Goal: Task Accomplishment & Management: Use online tool/utility

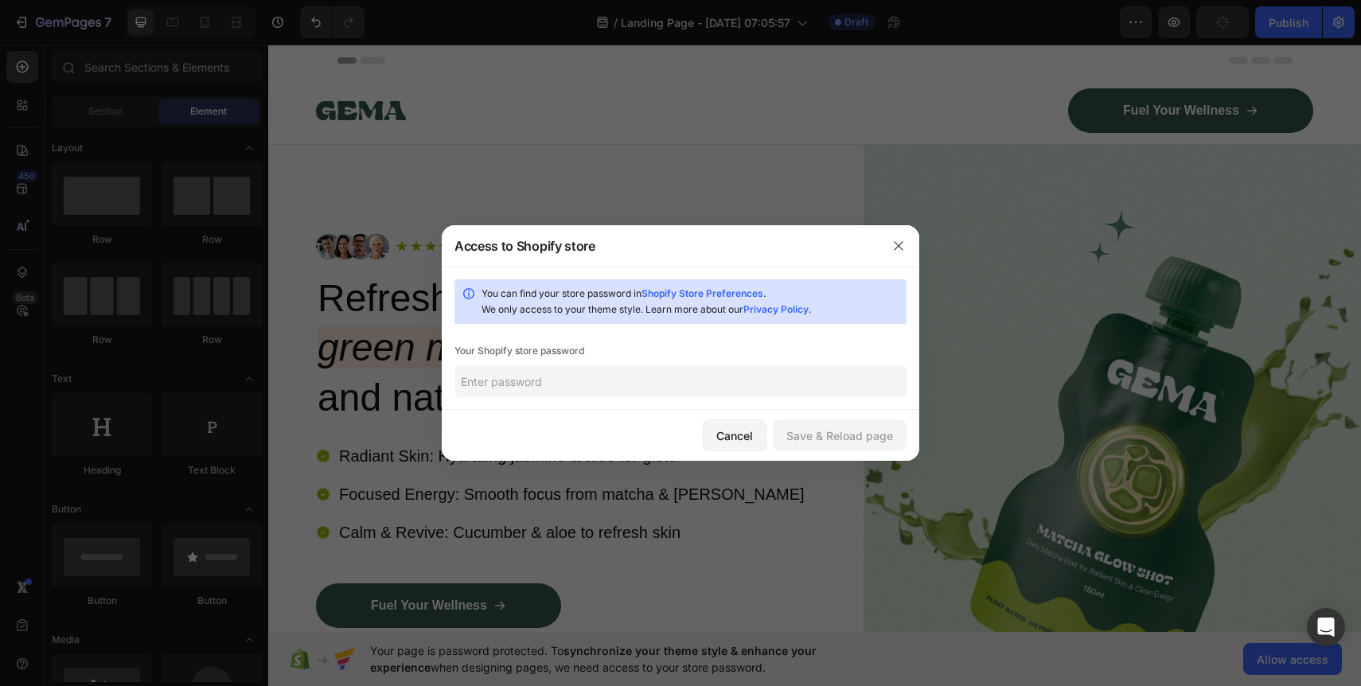
click at [727, 385] on input "text" at bounding box center [680, 381] width 452 height 32
click at [729, 291] on link "Shopify Store Preferences" at bounding box center [702, 293] width 122 height 12
click at [540, 372] on input "[PERSON_NAME]" at bounding box center [680, 381] width 452 height 32
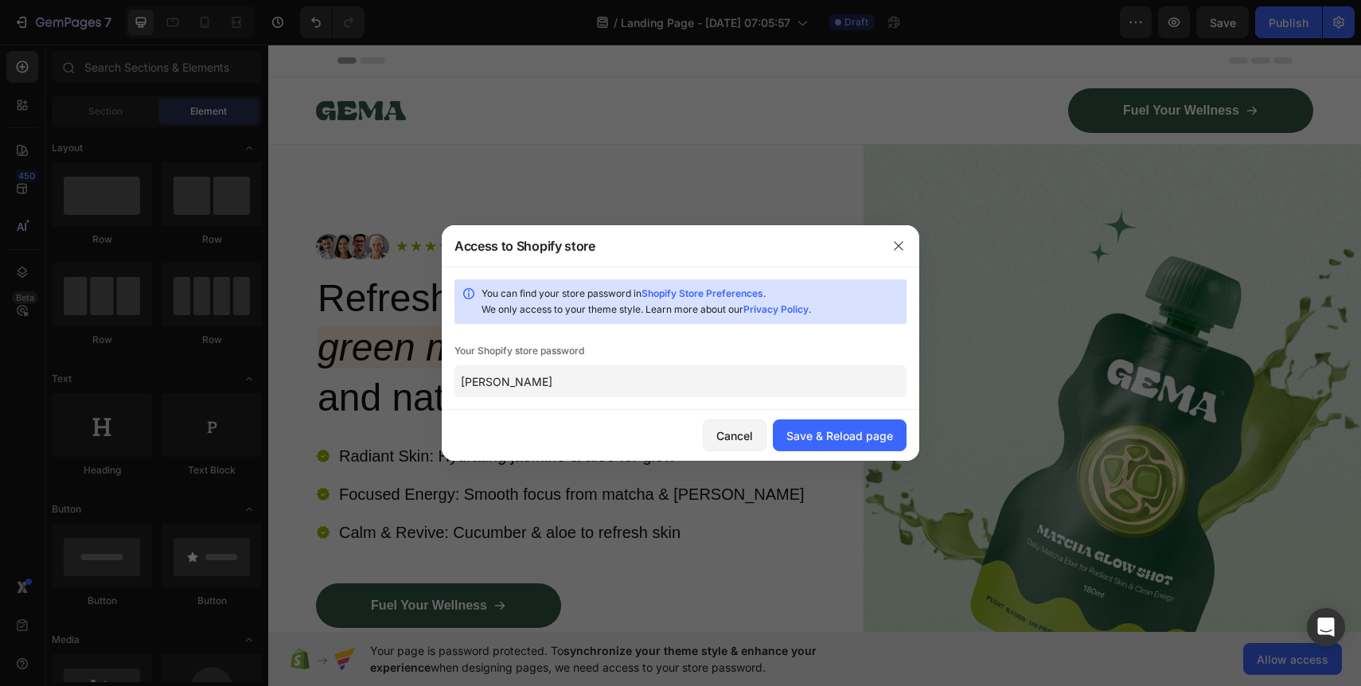
type input "[PERSON_NAME]"
click at [831, 442] on div "Save & Reload page" at bounding box center [839, 435] width 107 height 17
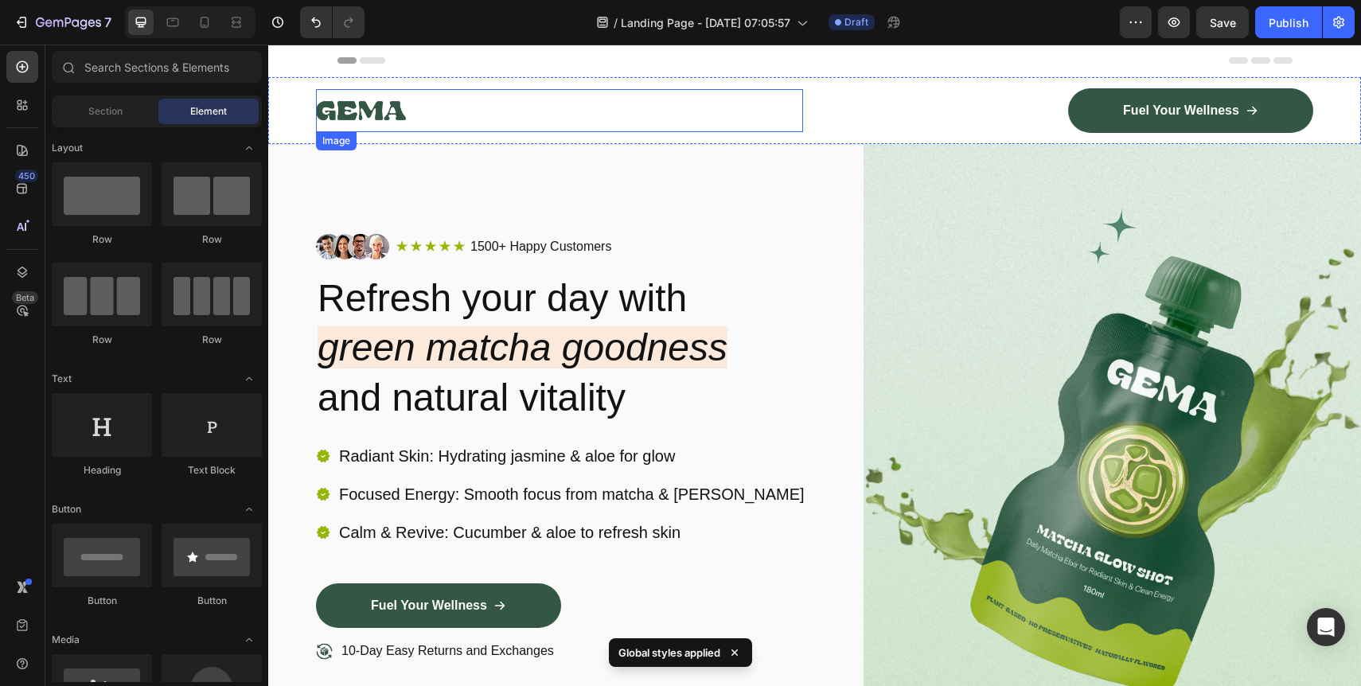
click at [354, 114] on img at bounding box center [361, 110] width 90 height 43
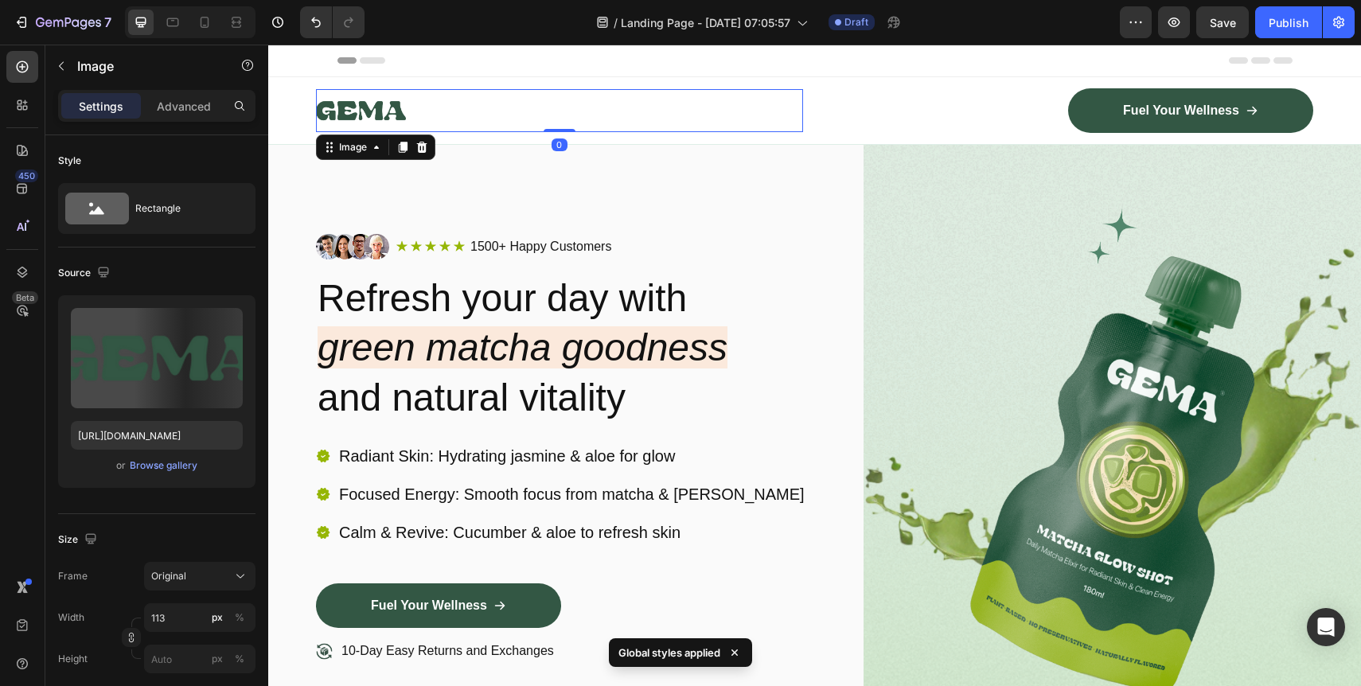
click at [354, 114] on img at bounding box center [361, 110] width 90 height 43
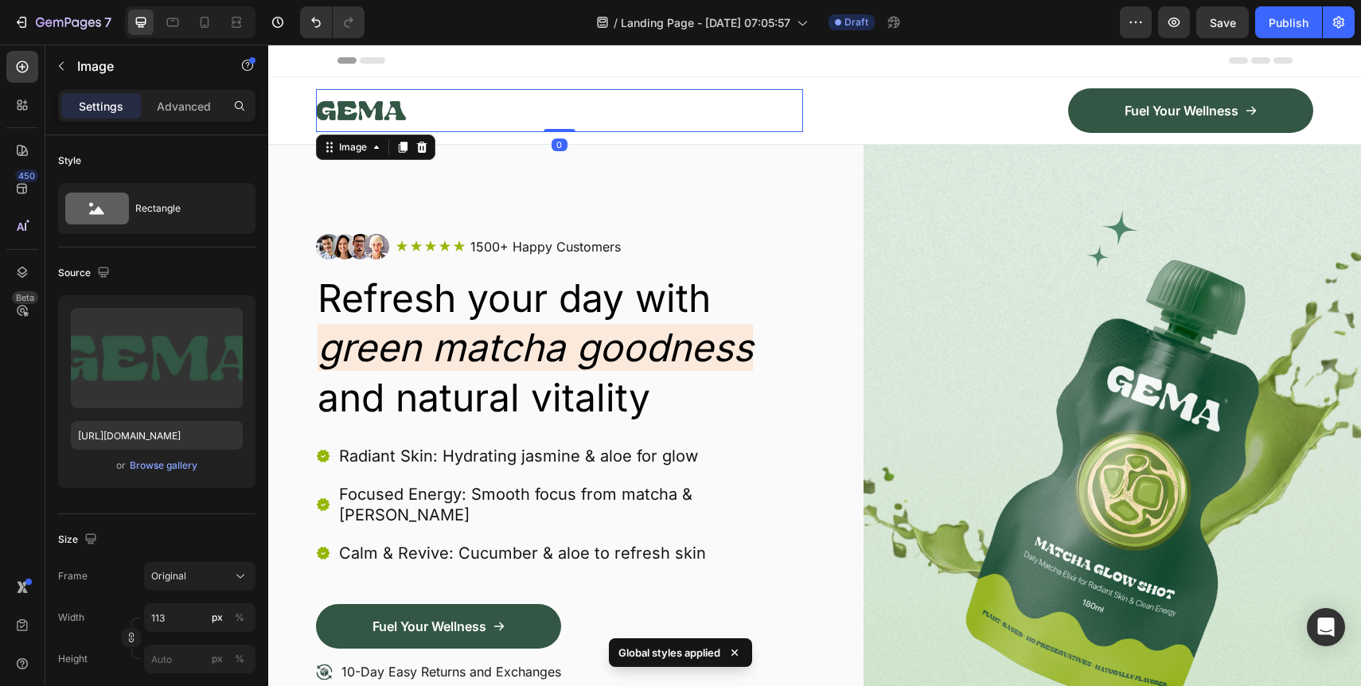
click at [354, 114] on img at bounding box center [361, 110] width 90 height 43
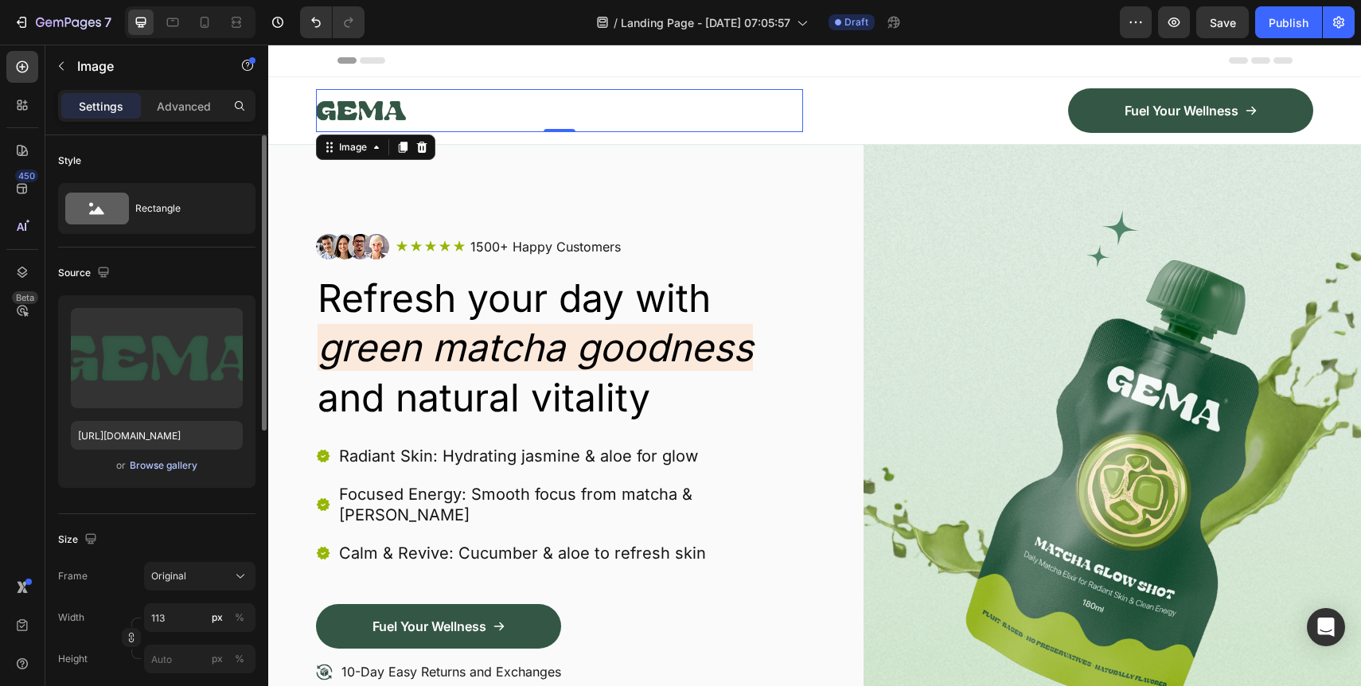
click at [177, 472] on div "Browse gallery" at bounding box center [164, 465] width 68 height 14
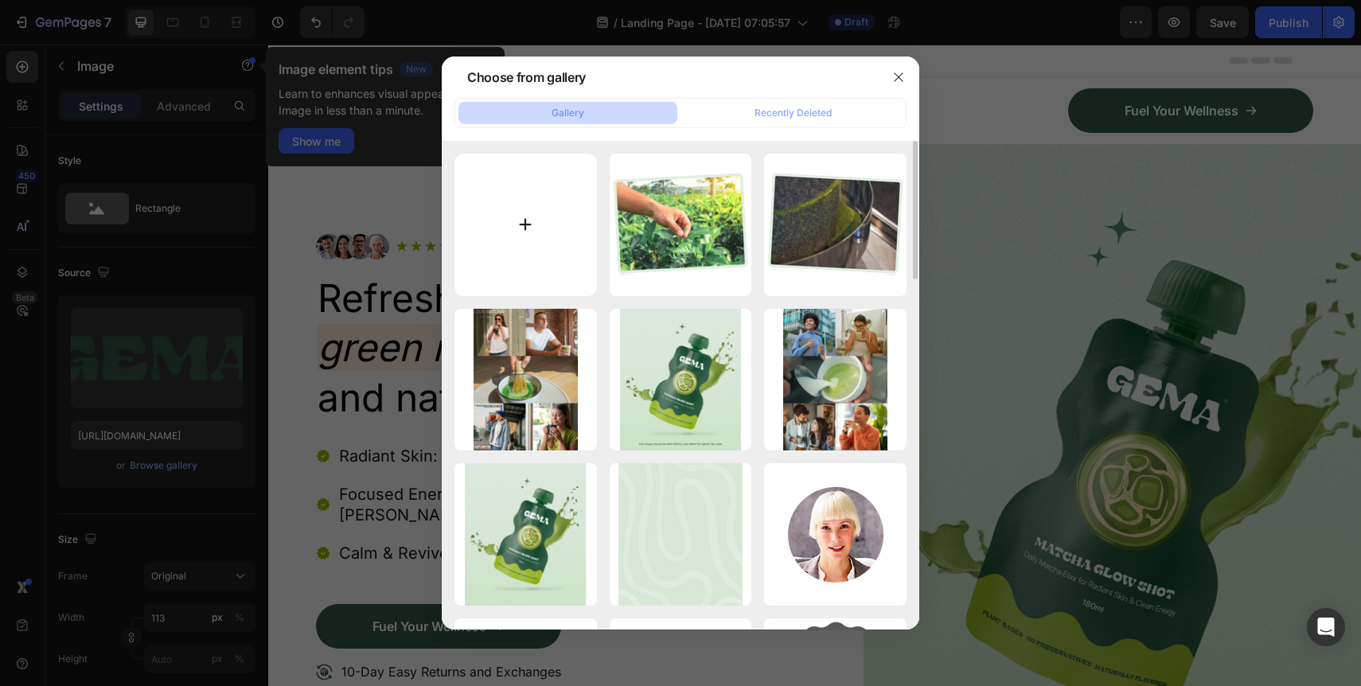
click at [541, 213] on input "file" at bounding box center [525, 225] width 142 height 142
click at [959, 357] on div at bounding box center [680, 343] width 1361 height 686
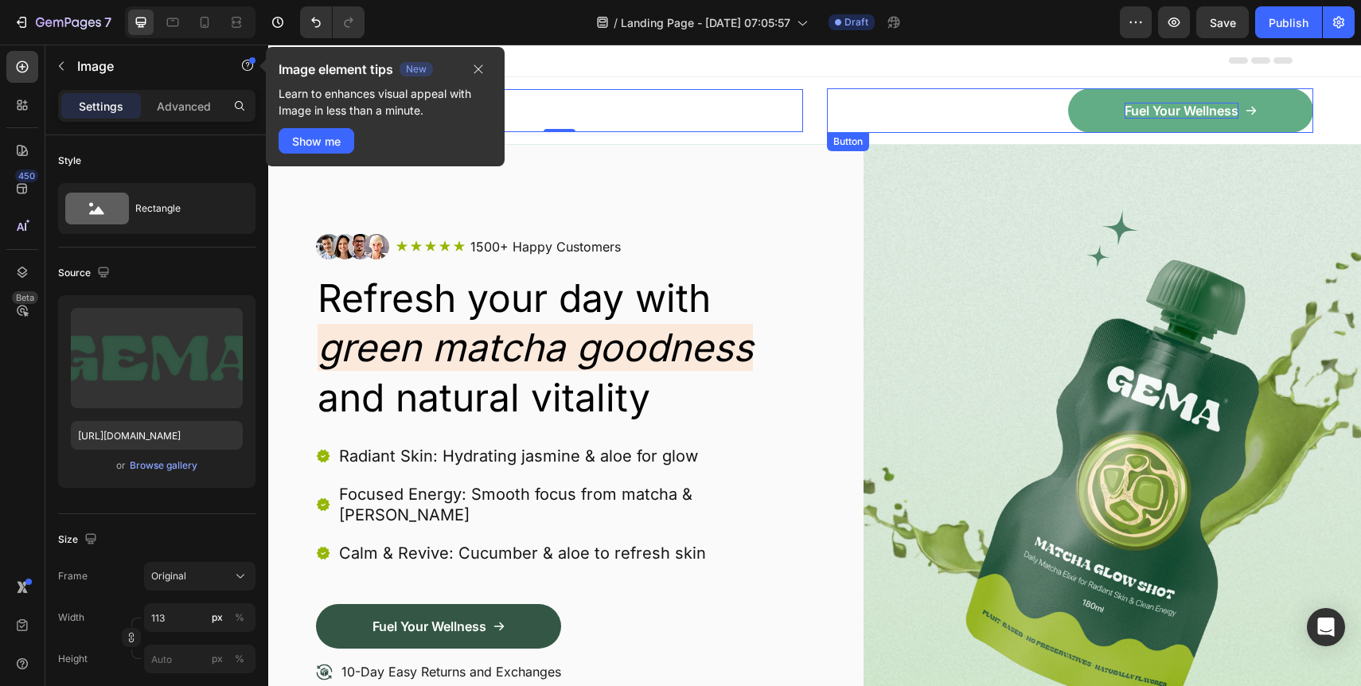
click at [1138, 103] on p "Fuel Your Wellness" at bounding box center [1182, 111] width 114 height 17
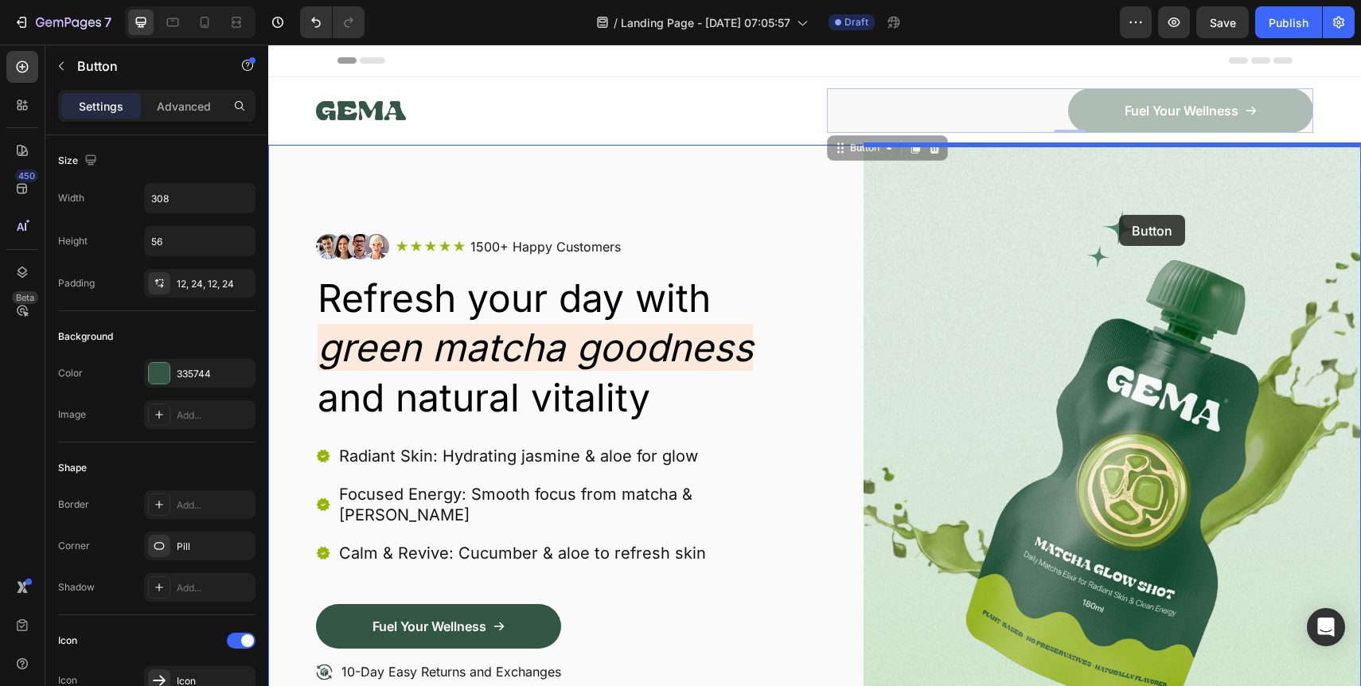
drag, startPoint x: 1096, startPoint y: 102, endPoint x: 1113, endPoint y: 232, distance: 130.8
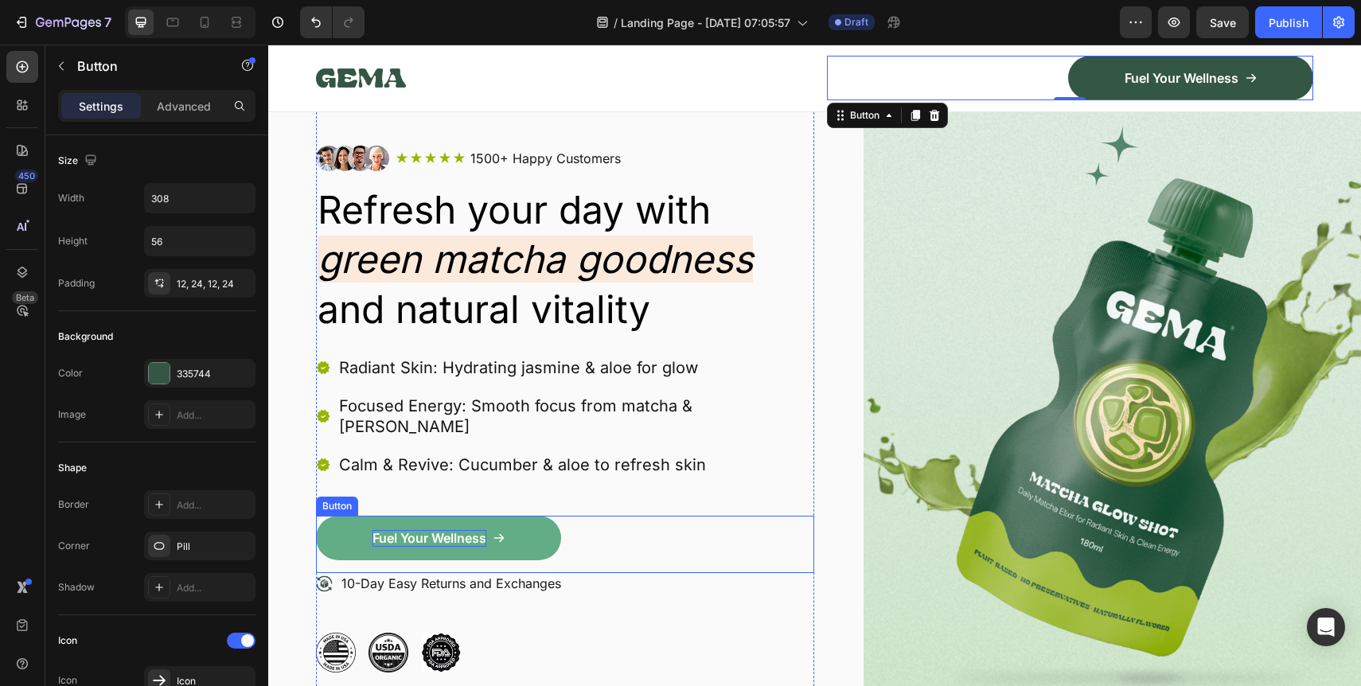
scroll to position [49, 0]
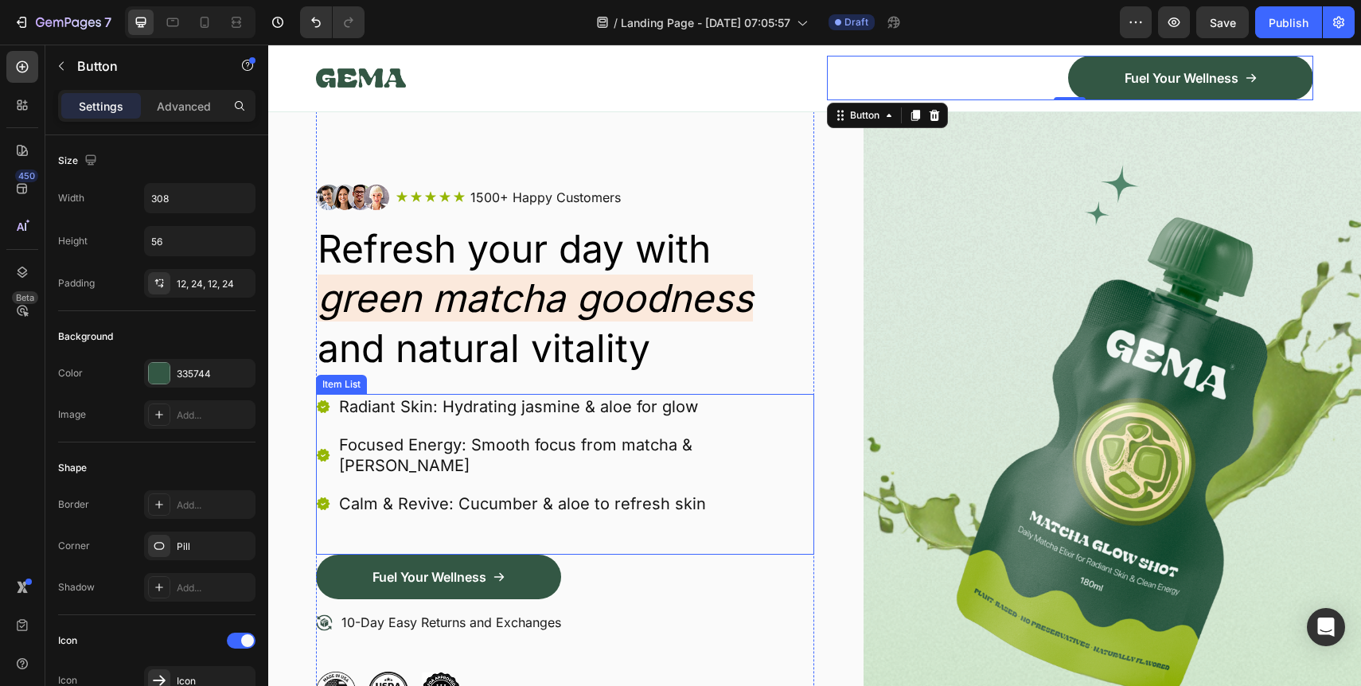
click at [460, 457] on div "Focused Energy: Smooth focus from matcha & [PERSON_NAME]" at bounding box center [576, 455] width 478 height 46
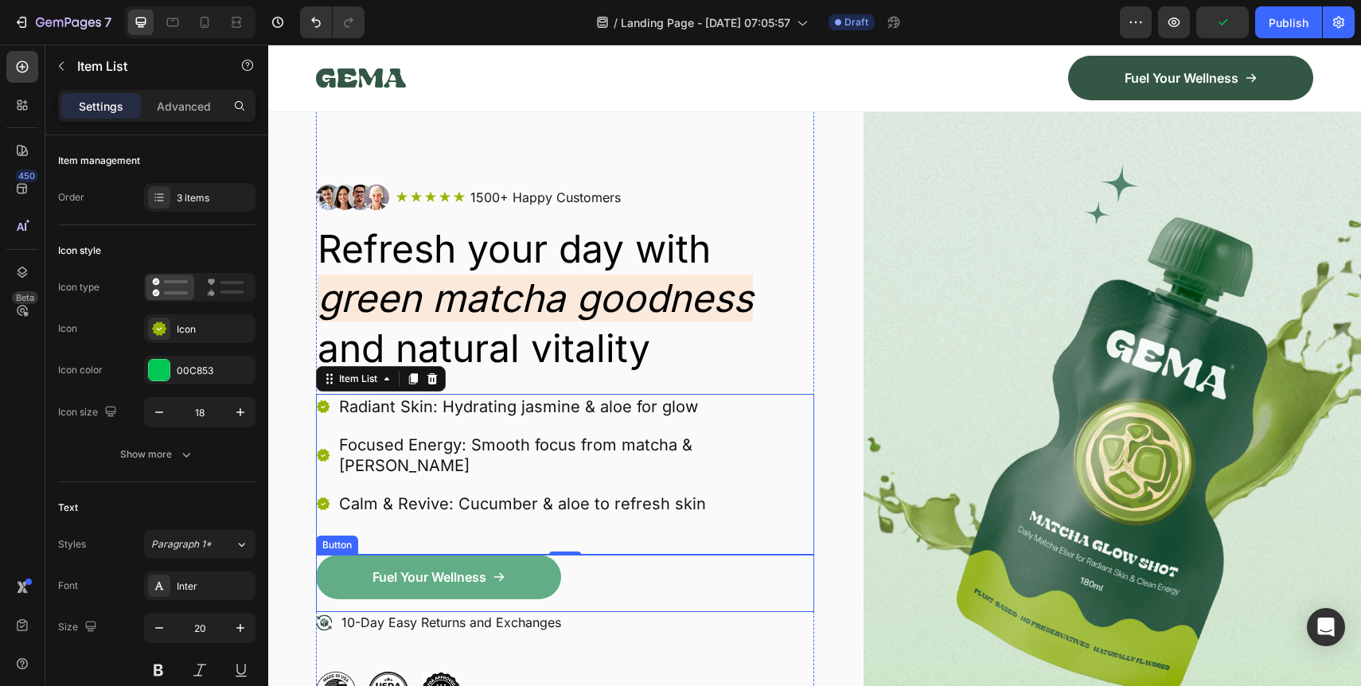
click at [540, 561] on link "Fuel Your Wellness" at bounding box center [438, 577] width 245 height 45
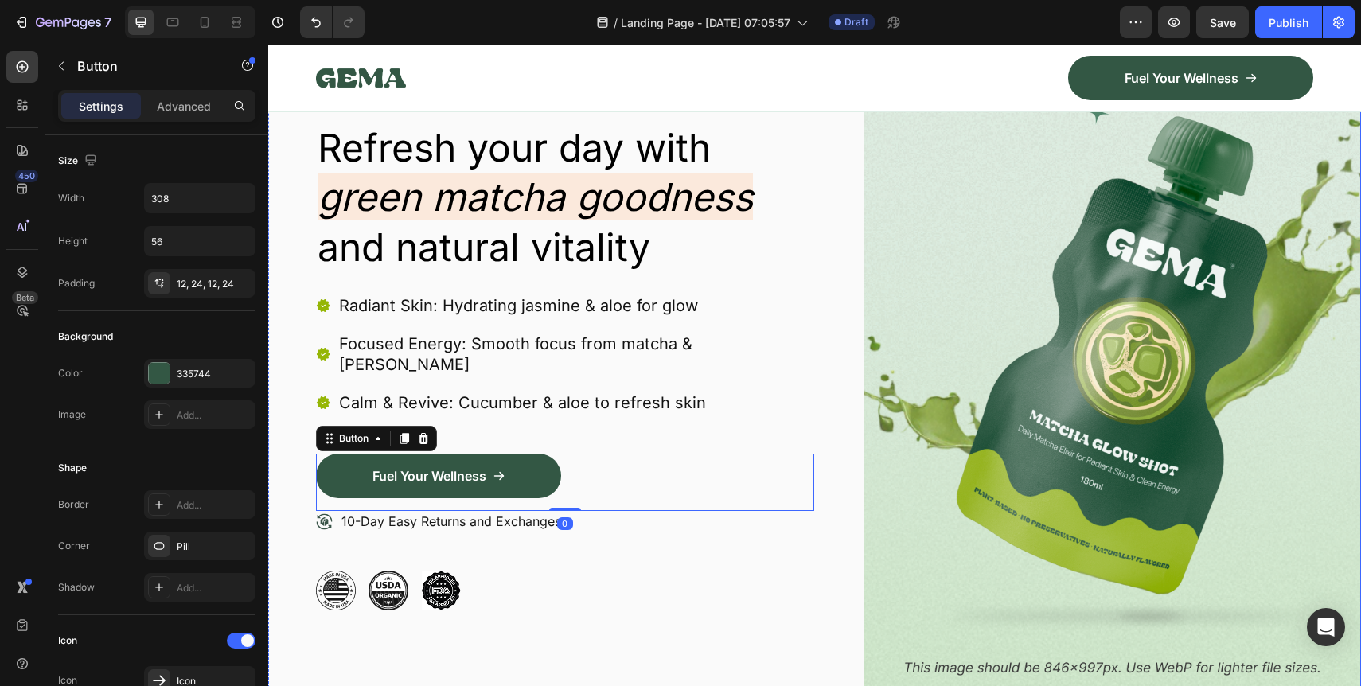
scroll to position [189, 0]
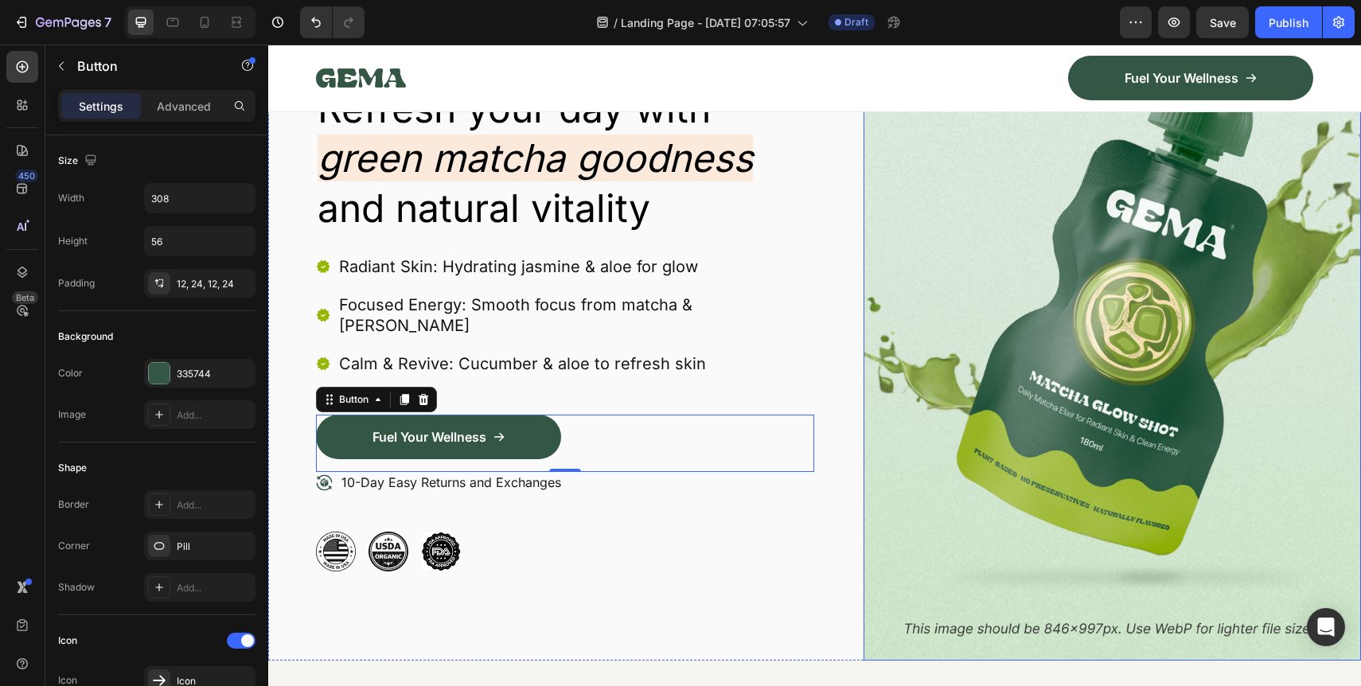
click at [1039, 405] on img at bounding box center [1112, 307] width 498 height 705
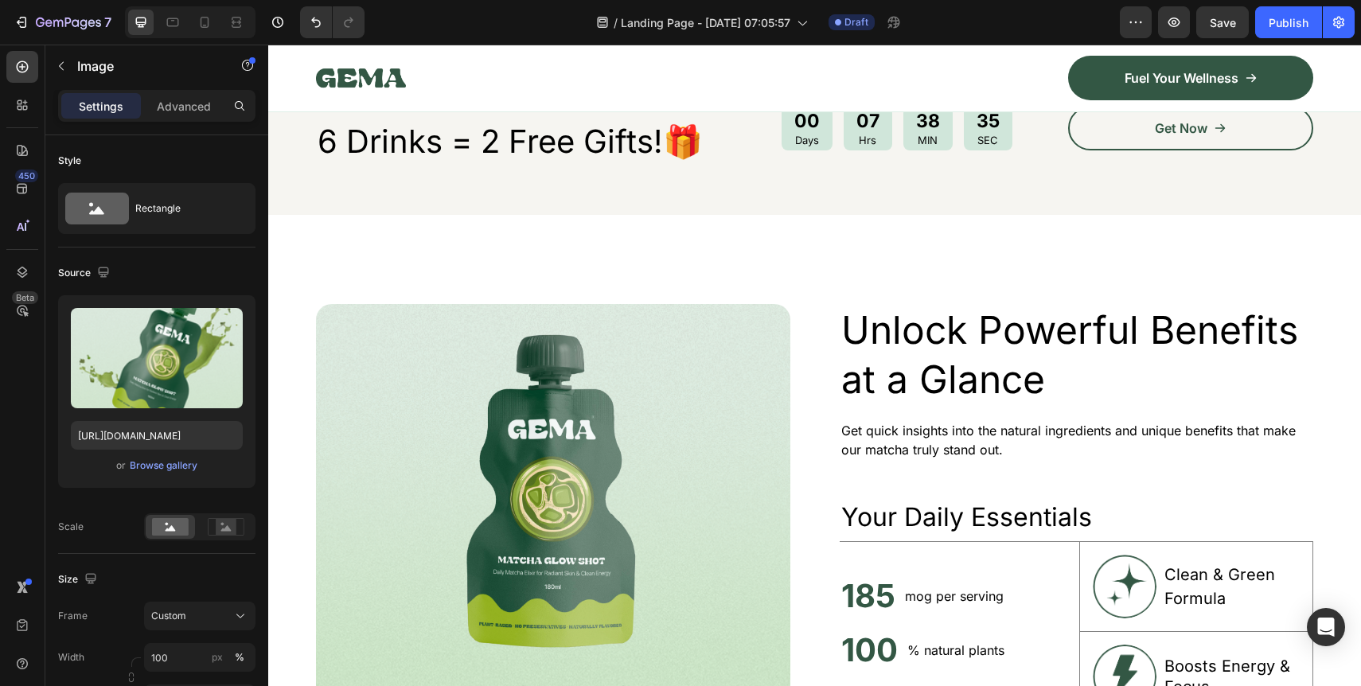
scroll to position [786, 0]
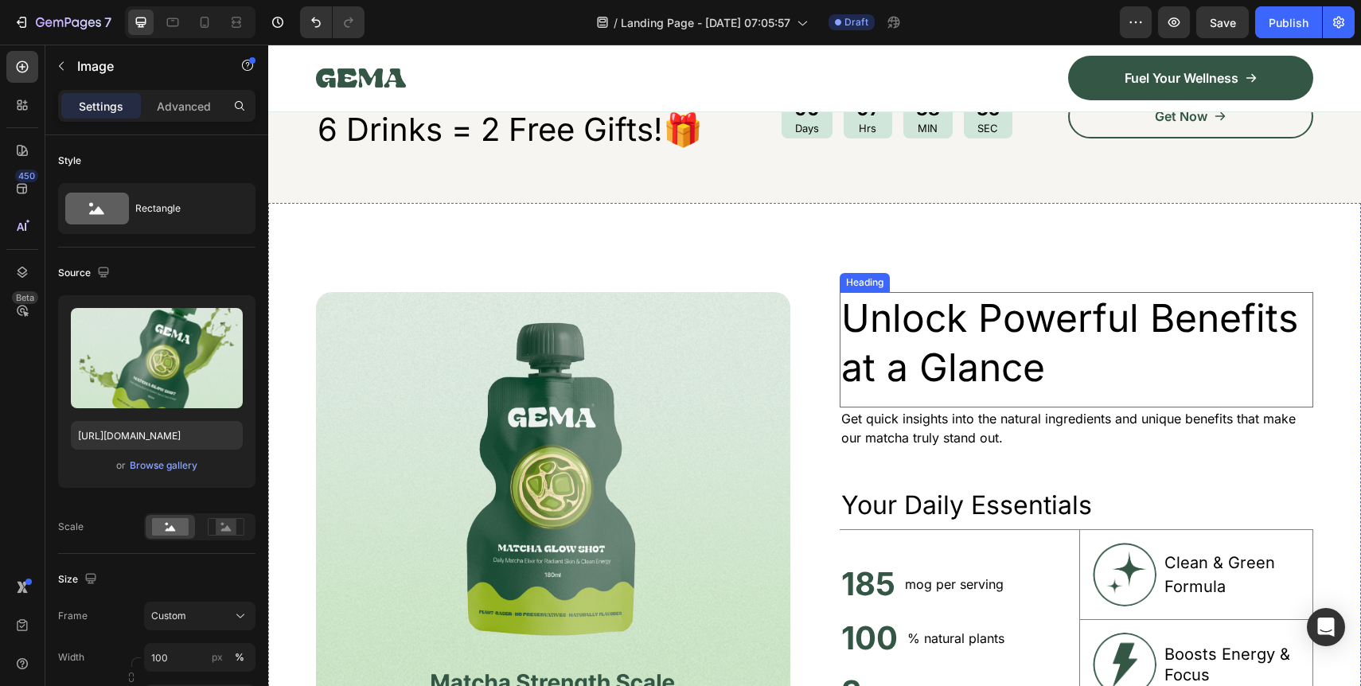
click at [635, 410] on img at bounding box center [553, 546] width 474 height 508
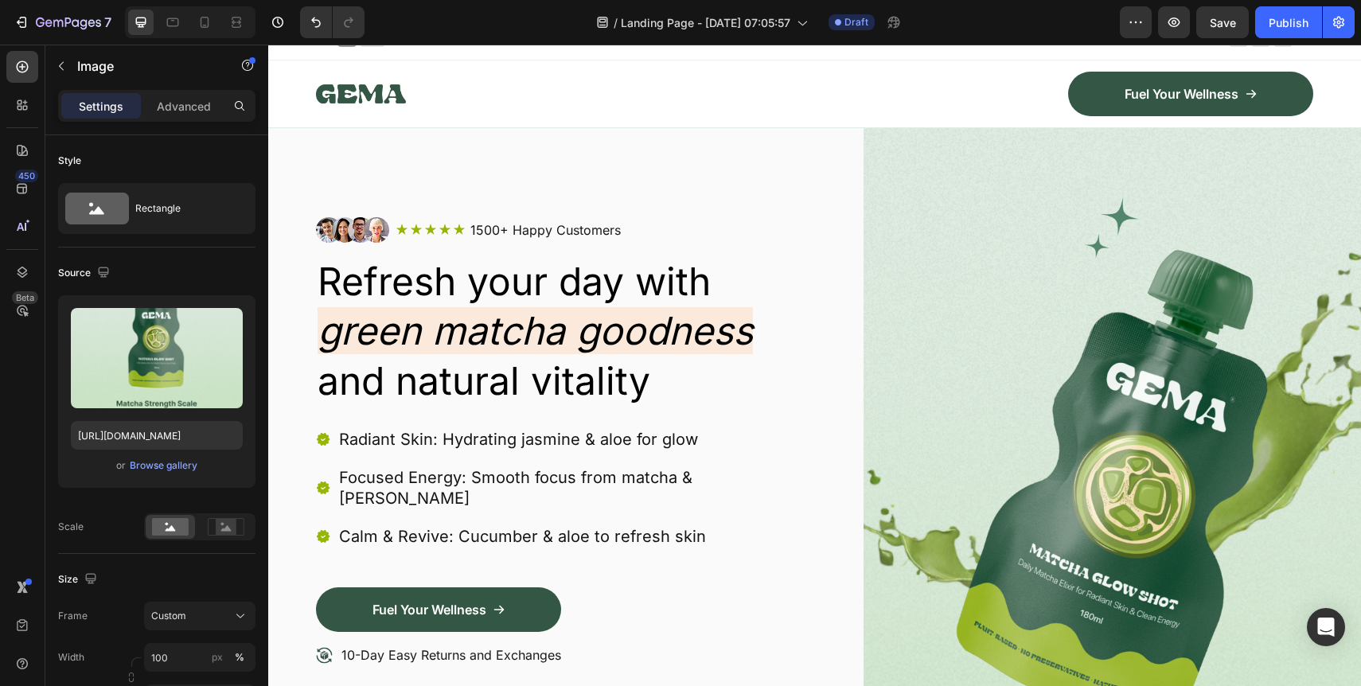
scroll to position [0, 0]
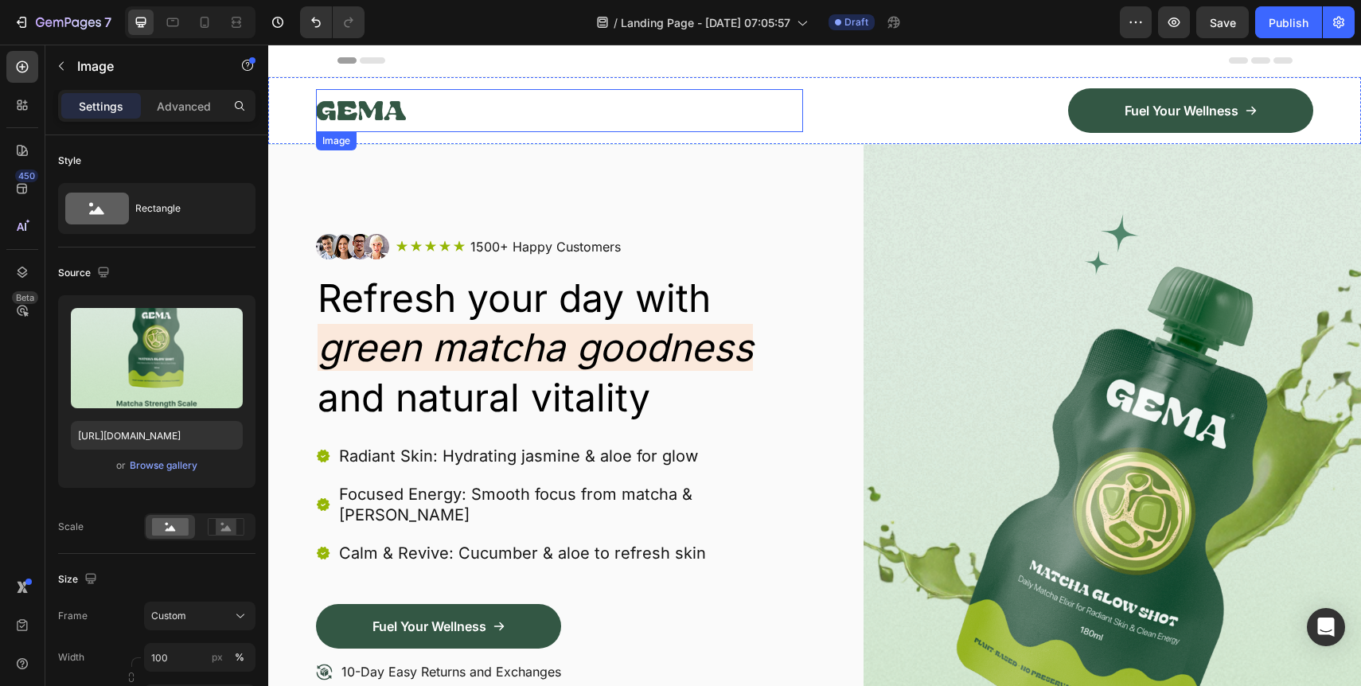
click at [364, 96] on img at bounding box center [361, 110] width 90 height 43
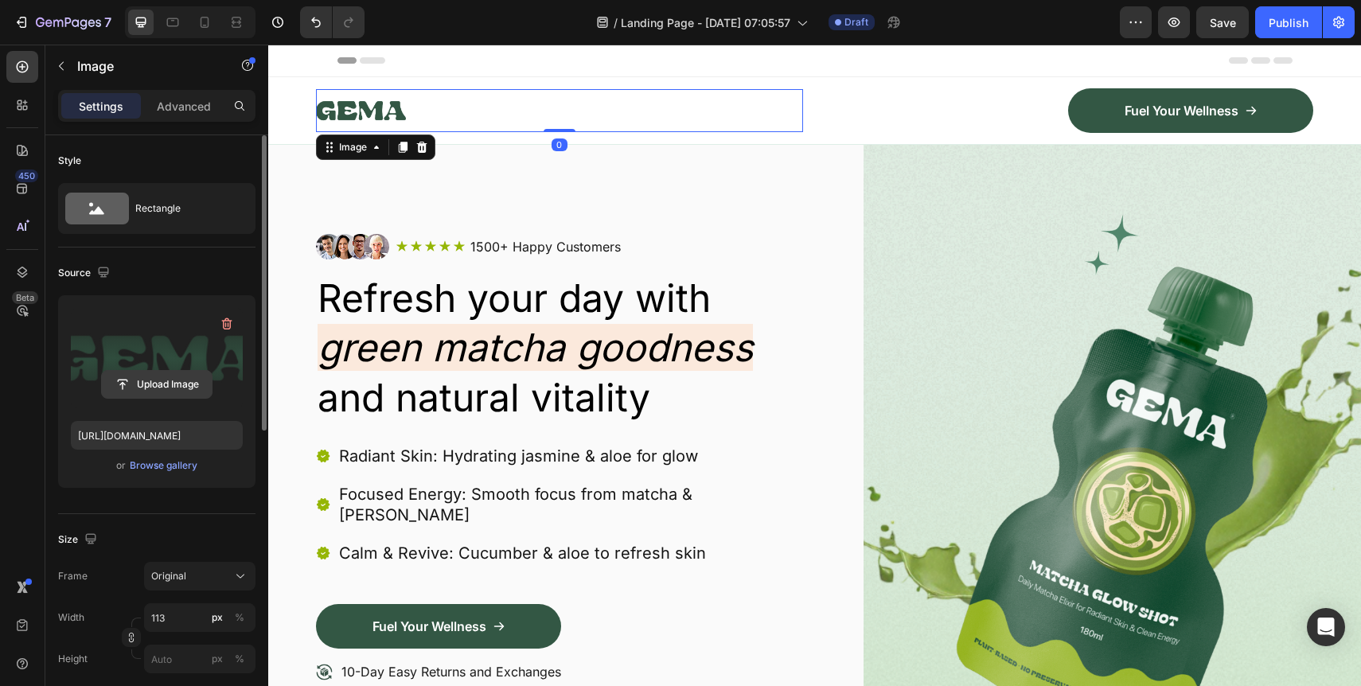
click at [154, 384] on input "file" at bounding box center [157, 384] width 110 height 27
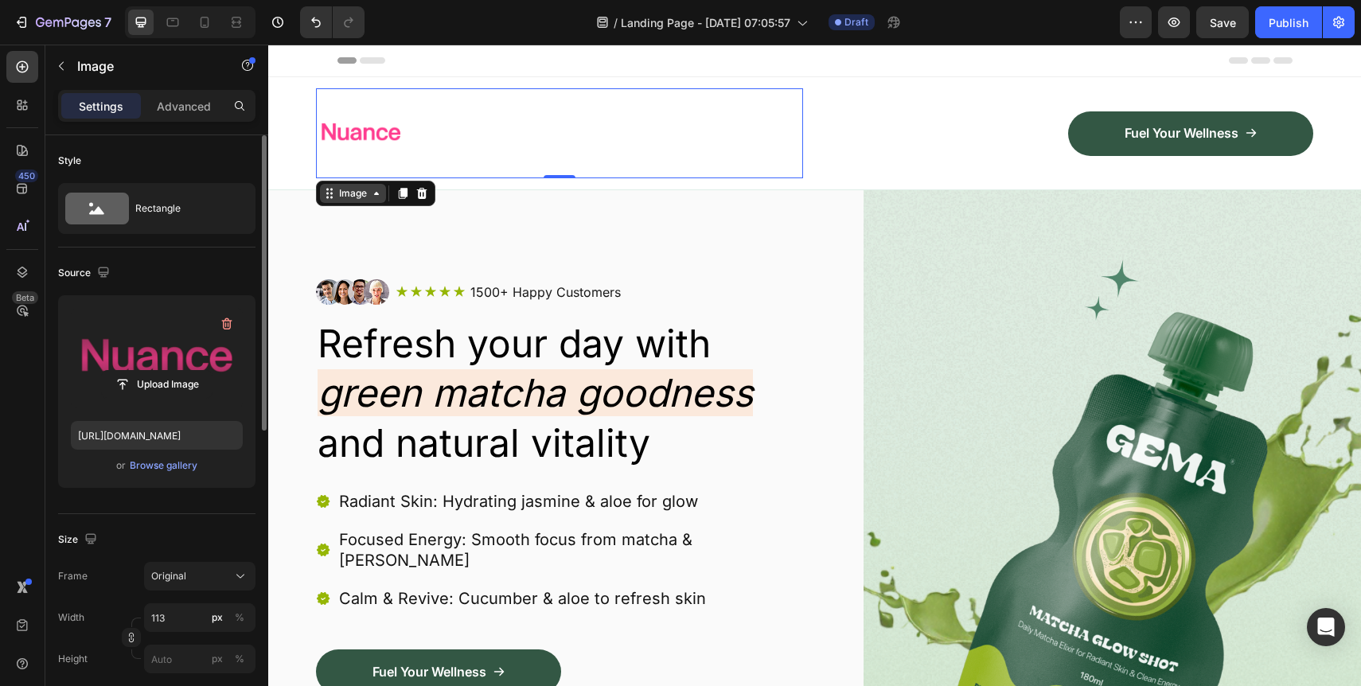
click at [357, 197] on div "Image" at bounding box center [353, 193] width 34 height 14
click at [494, 150] on div at bounding box center [559, 133] width 487 height 90
click at [156, 394] on input "file" at bounding box center [157, 384] width 110 height 27
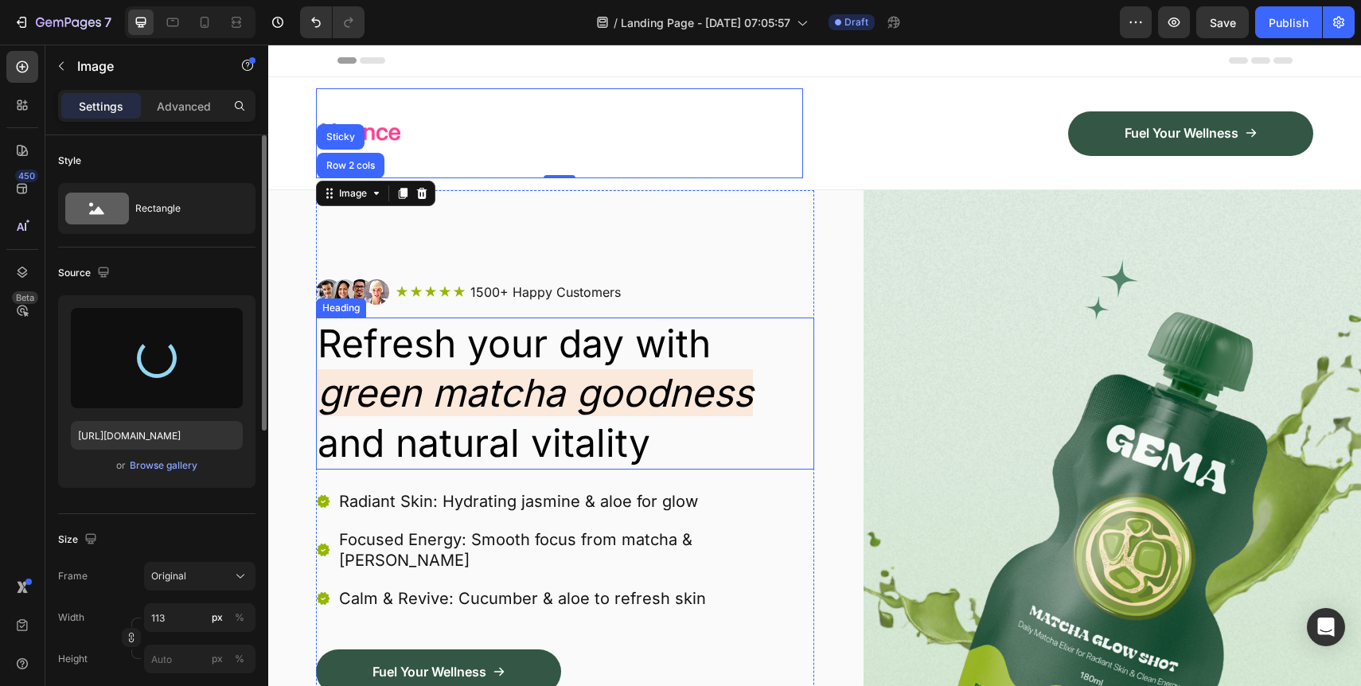
type input "[URL][DOMAIN_NAME]"
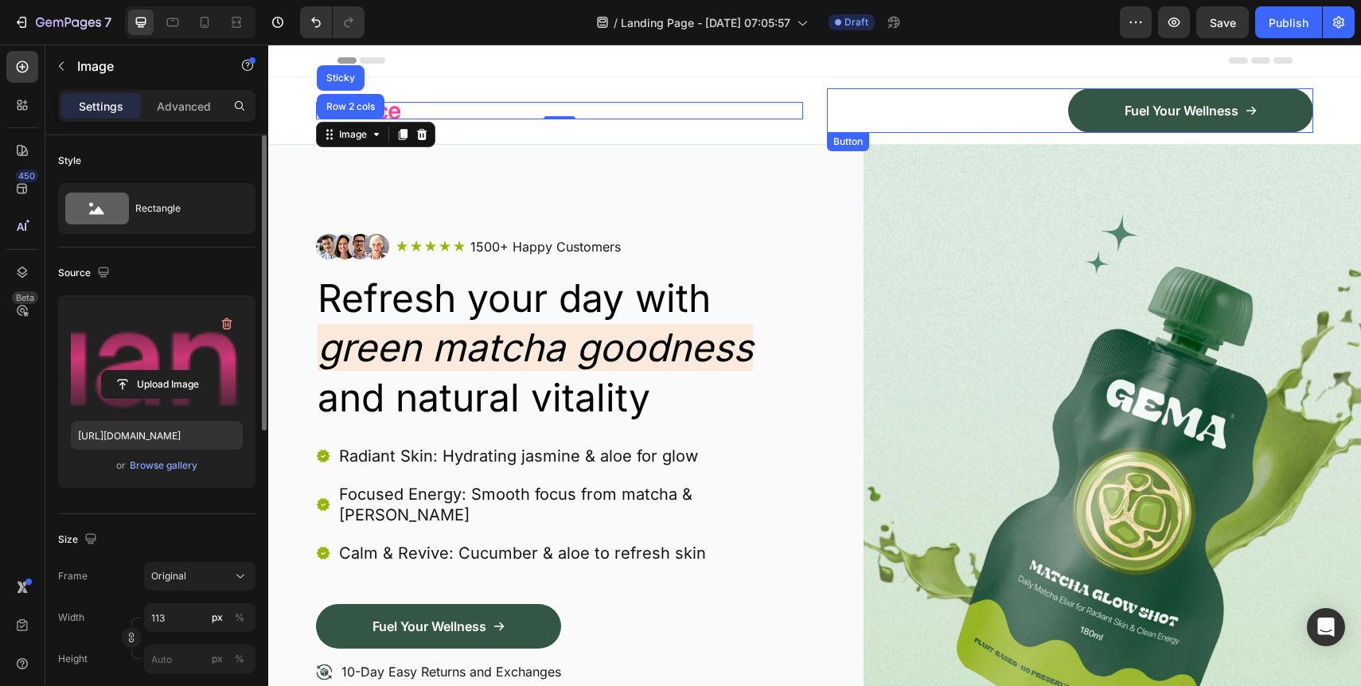
click at [841, 90] on div "Fuel Your Wellness Button" at bounding box center [1070, 110] width 487 height 45
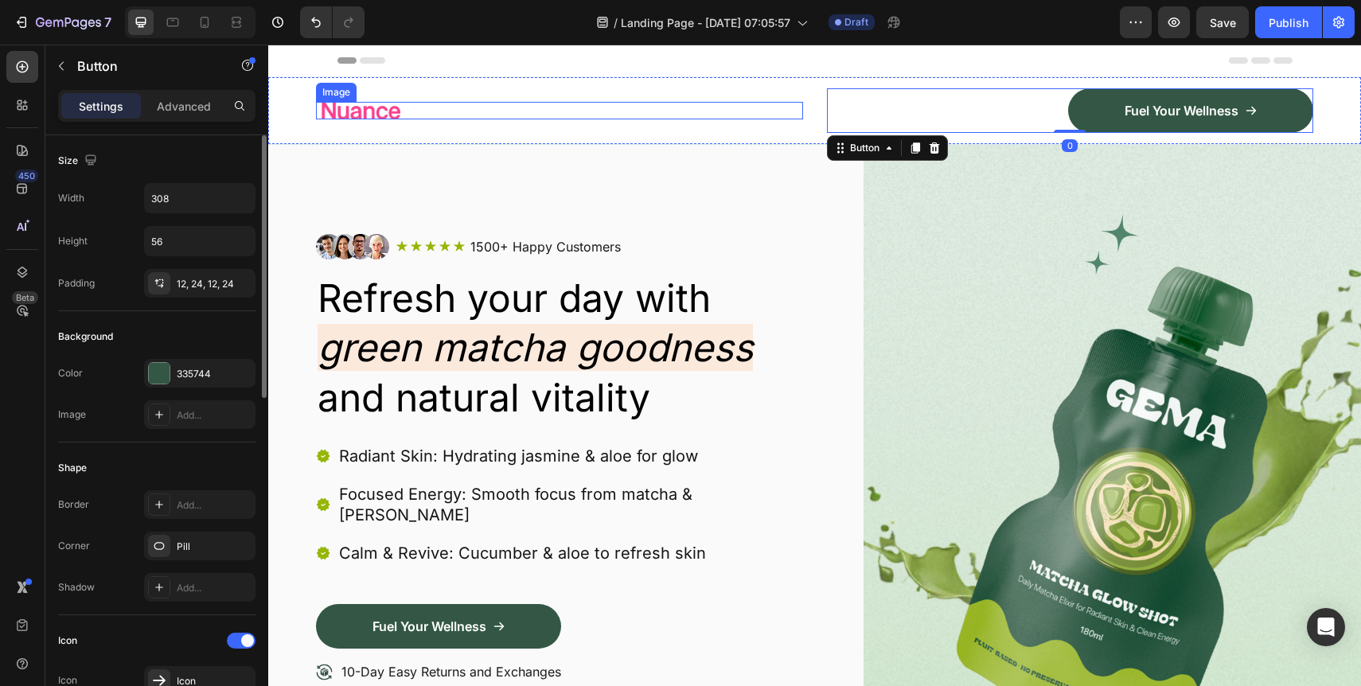
click at [633, 107] on div at bounding box center [559, 110] width 487 height 17
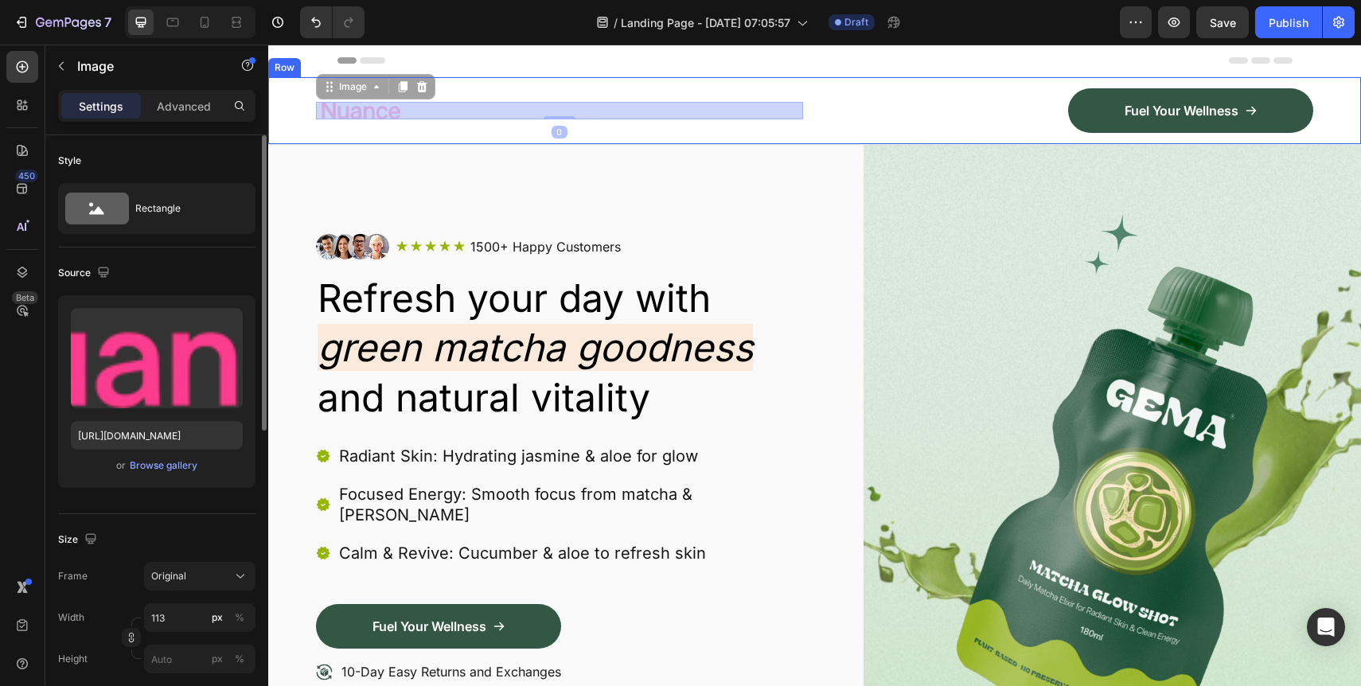
drag, startPoint x: 648, startPoint y: 103, endPoint x: 658, endPoint y: 130, distance: 28.2
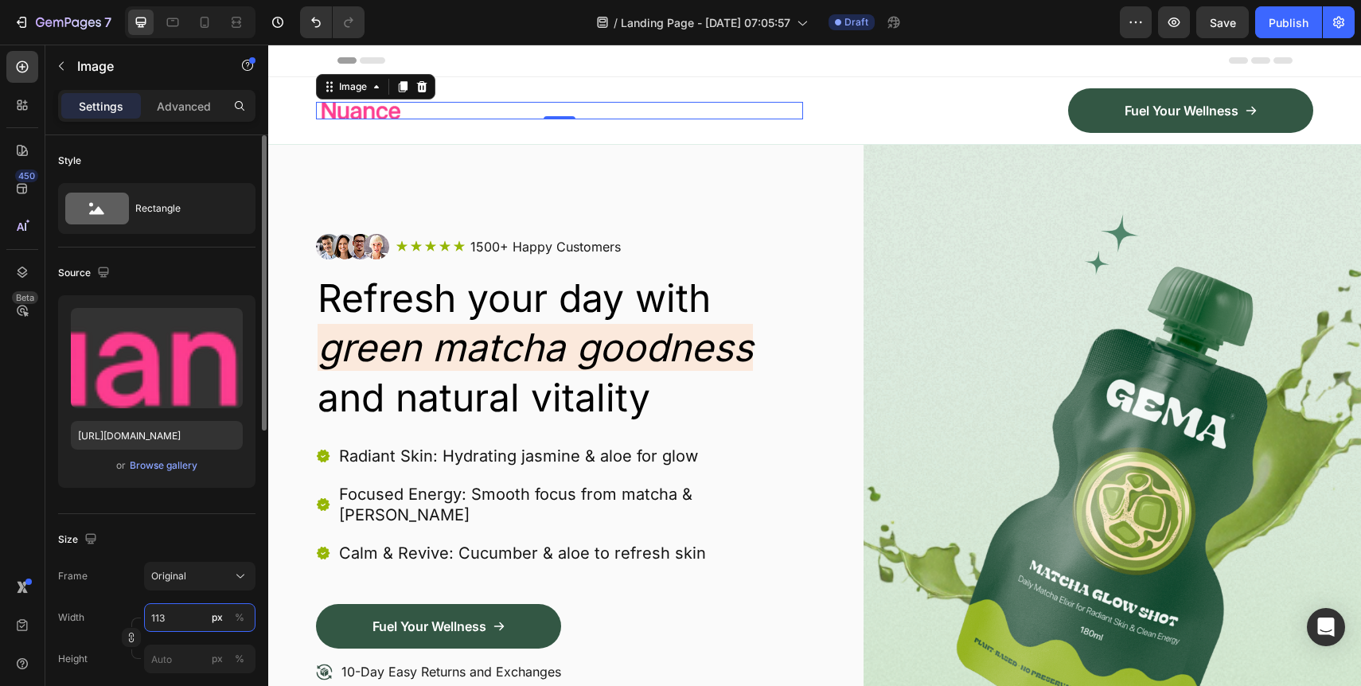
click at [177, 624] on input "113" at bounding box center [199, 617] width 111 height 29
type input "2"
type input "4"
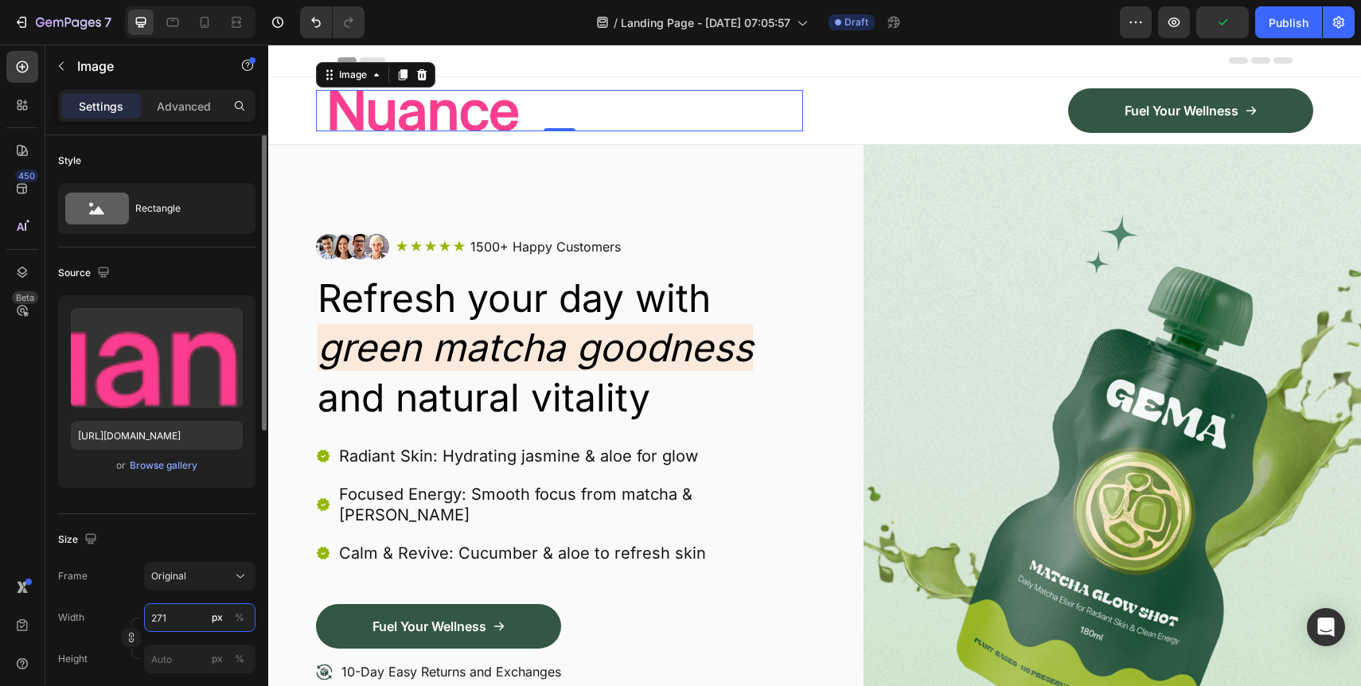
type input "272"
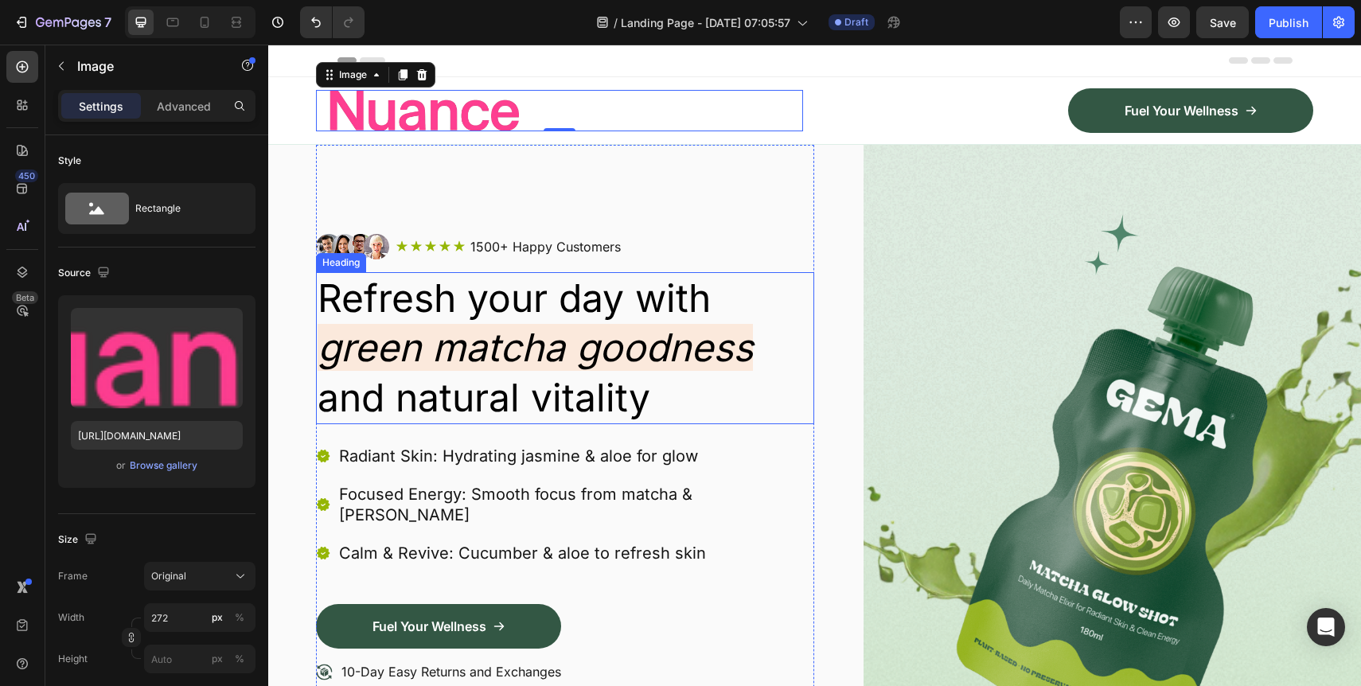
click at [764, 322] on h2 "Refresh your day with green matcha goodness and natural vitality" at bounding box center [565, 348] width 498 height 152
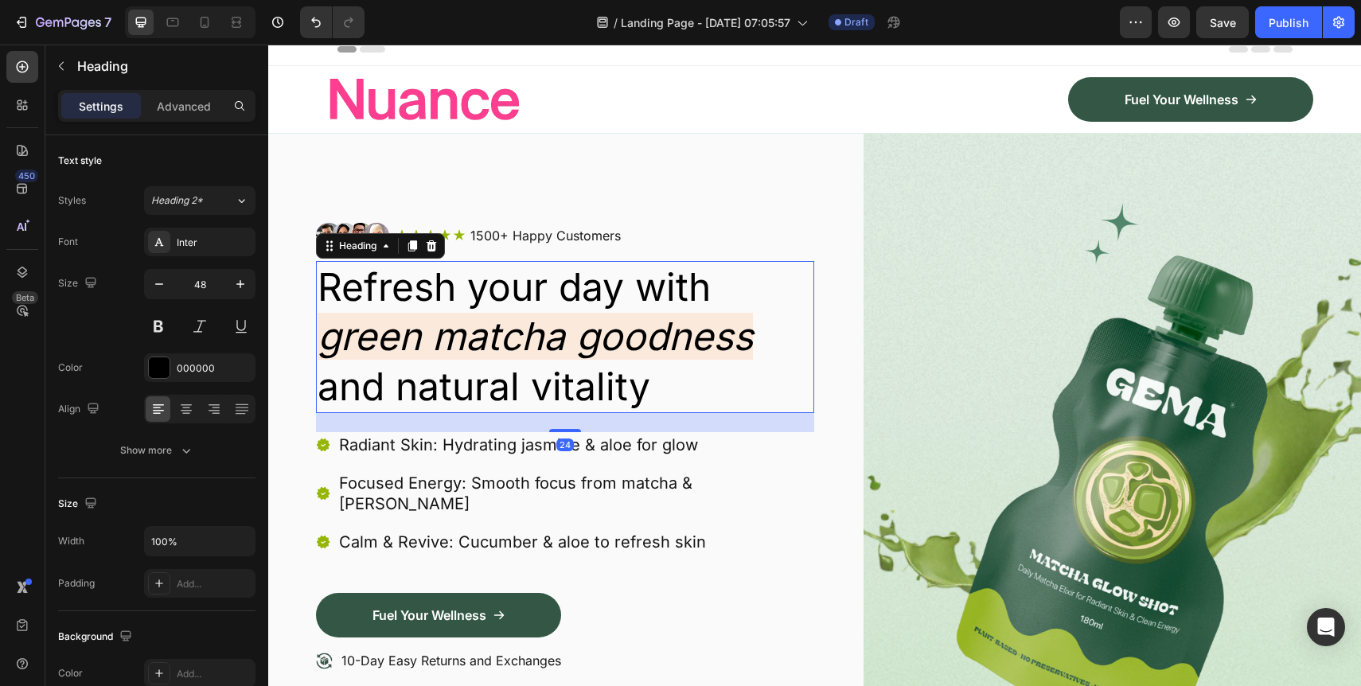
scroll to position [15, 0]
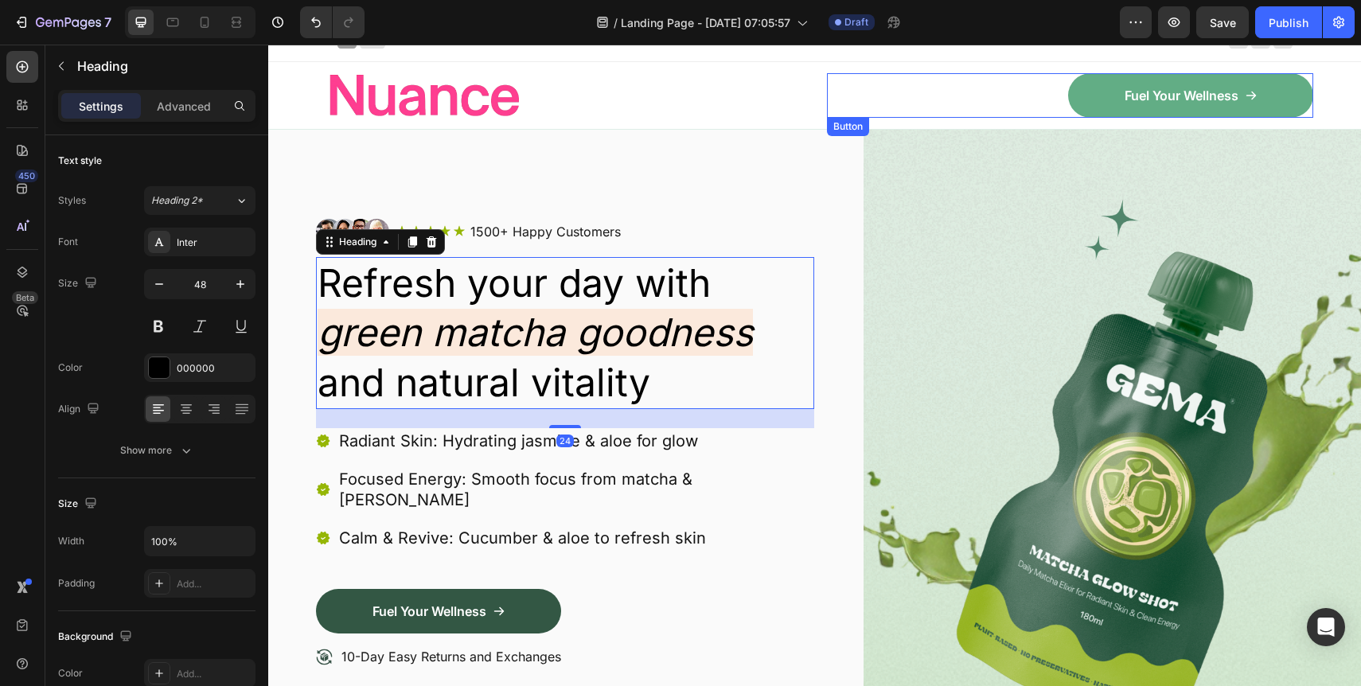
click at [1097, 90] on link "Fuel Your Wellness" at bounding box center [1190, 95] width 245 height 45
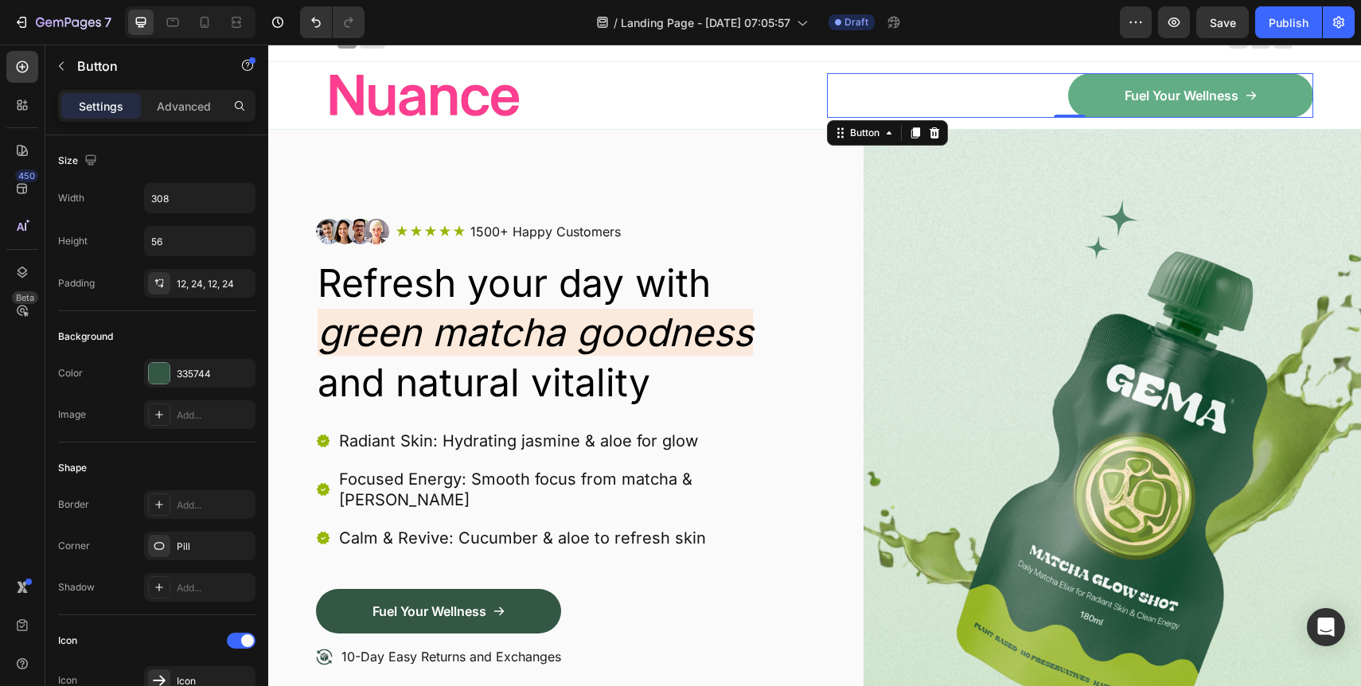
click at [1104, 100] on link "Fuel Your Wellness" at bounding box center [1190, 95] width 245 height 45
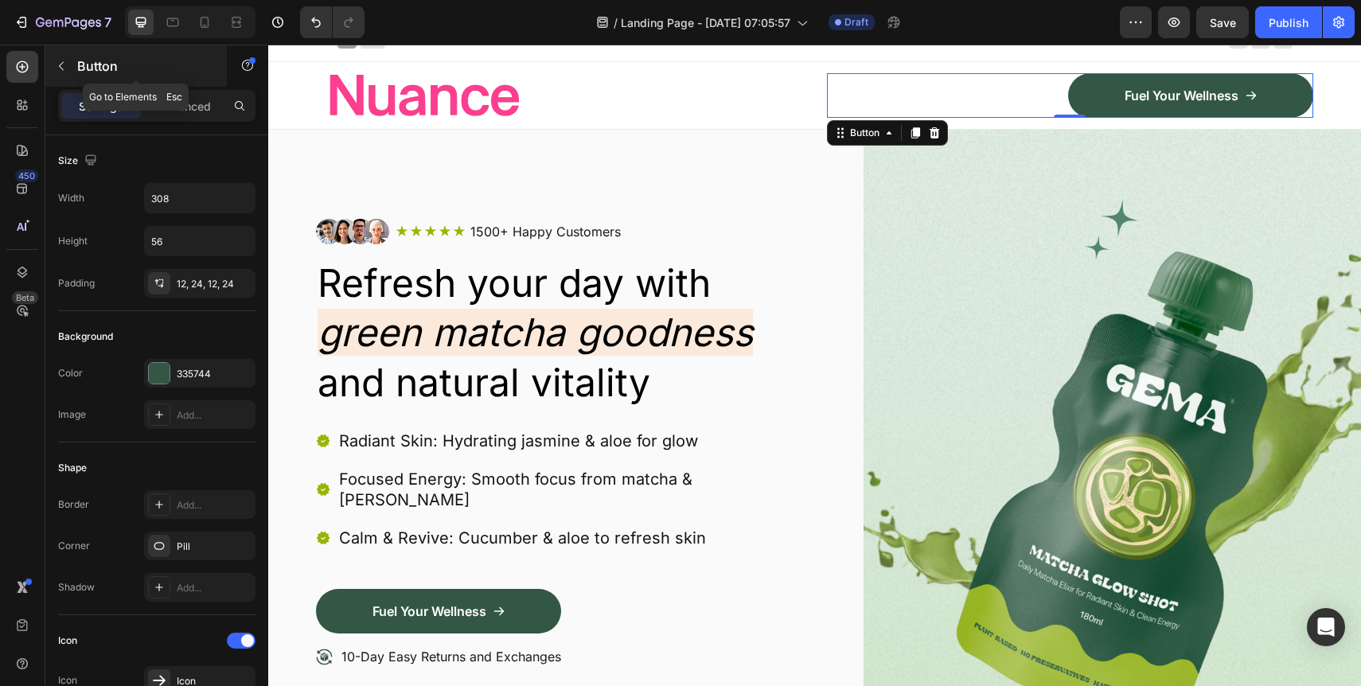
click at [56, 70] on icon "button" at bounding box center [61, 66] width 13 height 13
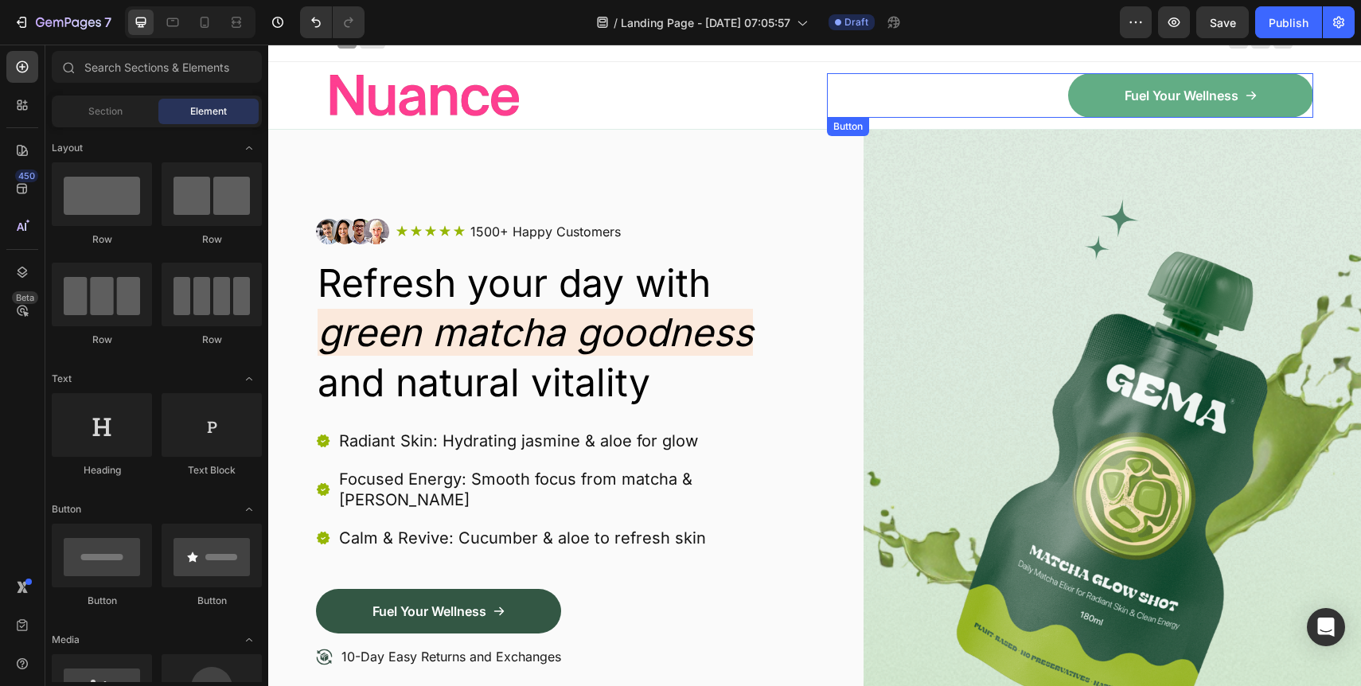
click at [1099, 90] on link "Fuel Your Wellness" at bounding box center [1190, 95] width 245 height 45
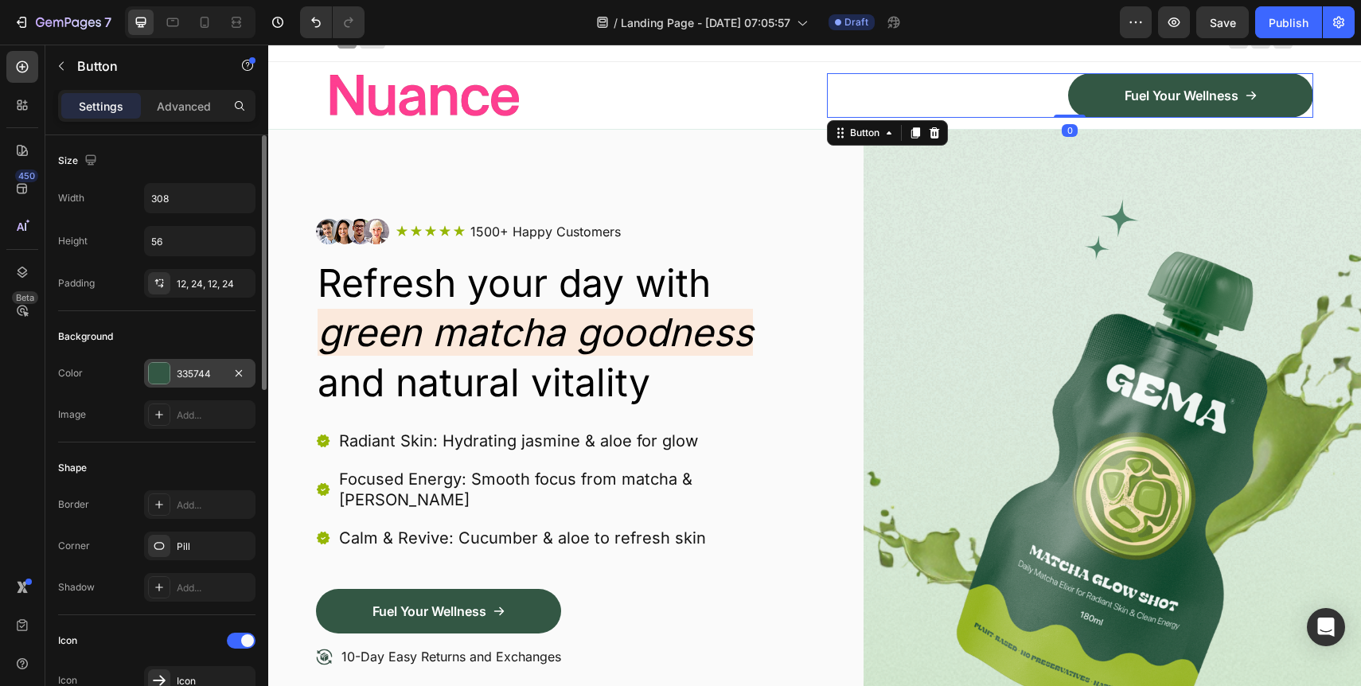
click at [200, 386] on div "335744" at bounding box center [199, 373] width 111 height 29
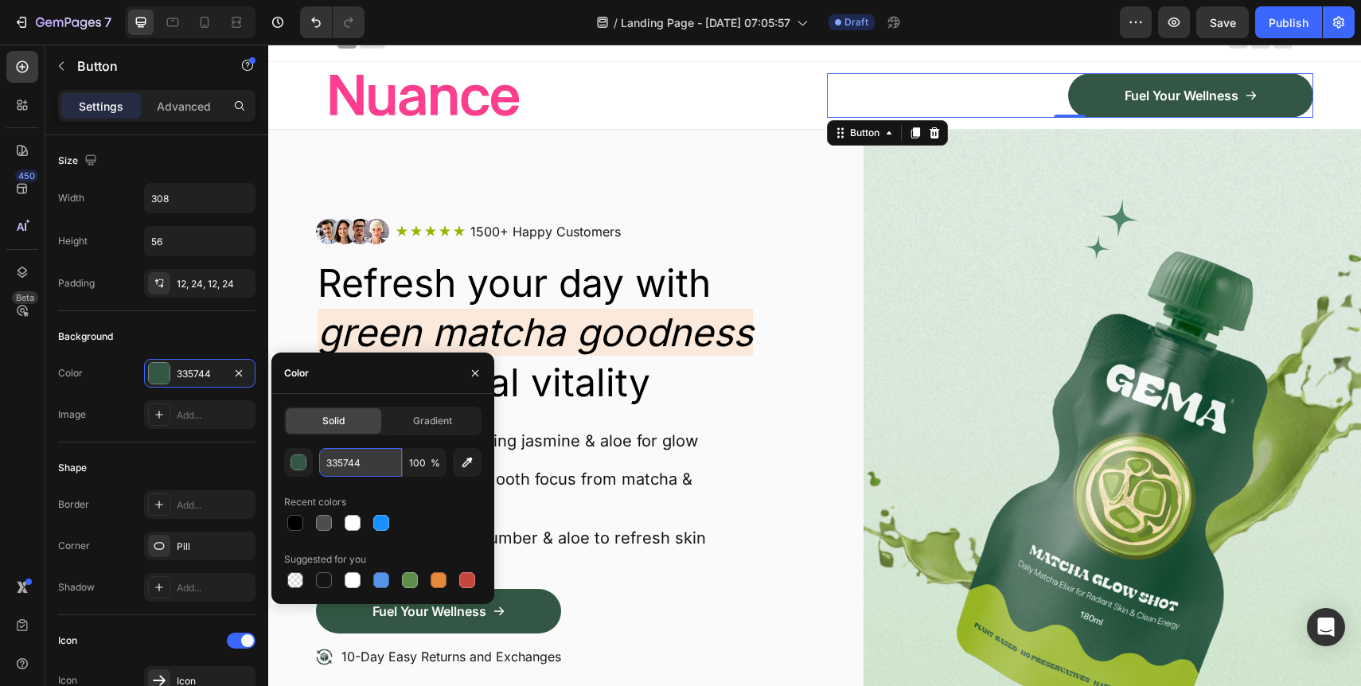
click at [361, 466] on input "335744" at bounding box center [360, 462] width 83 height 29
paste input "rgb(255, 143, 178)"
type input "rgb(255, 143, 178)"
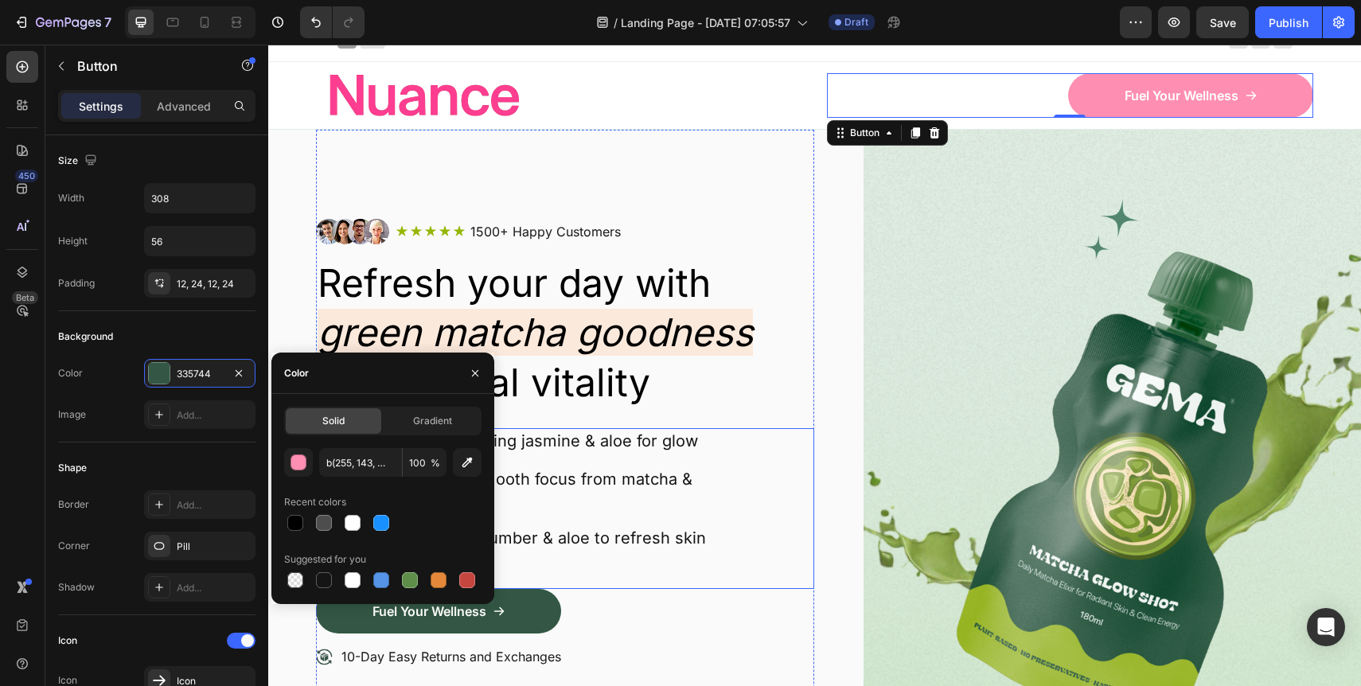
click at [674, 528] on p "Calm & Revive: Cucumber & aloe to refresh skin" at bounding box center [575, 538] width 473 height 21
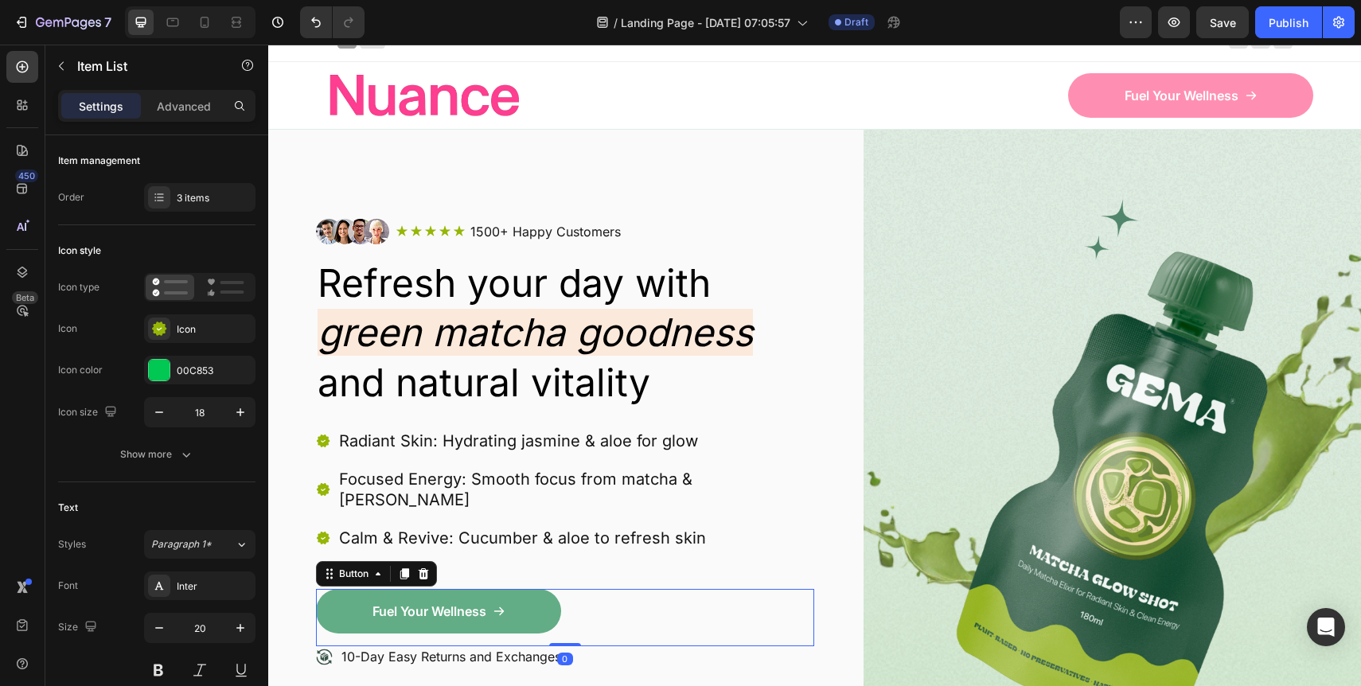
click at [540, 594] on link "Fuel Your Wellness" at bounding box center [438, 611] width 245 height 45
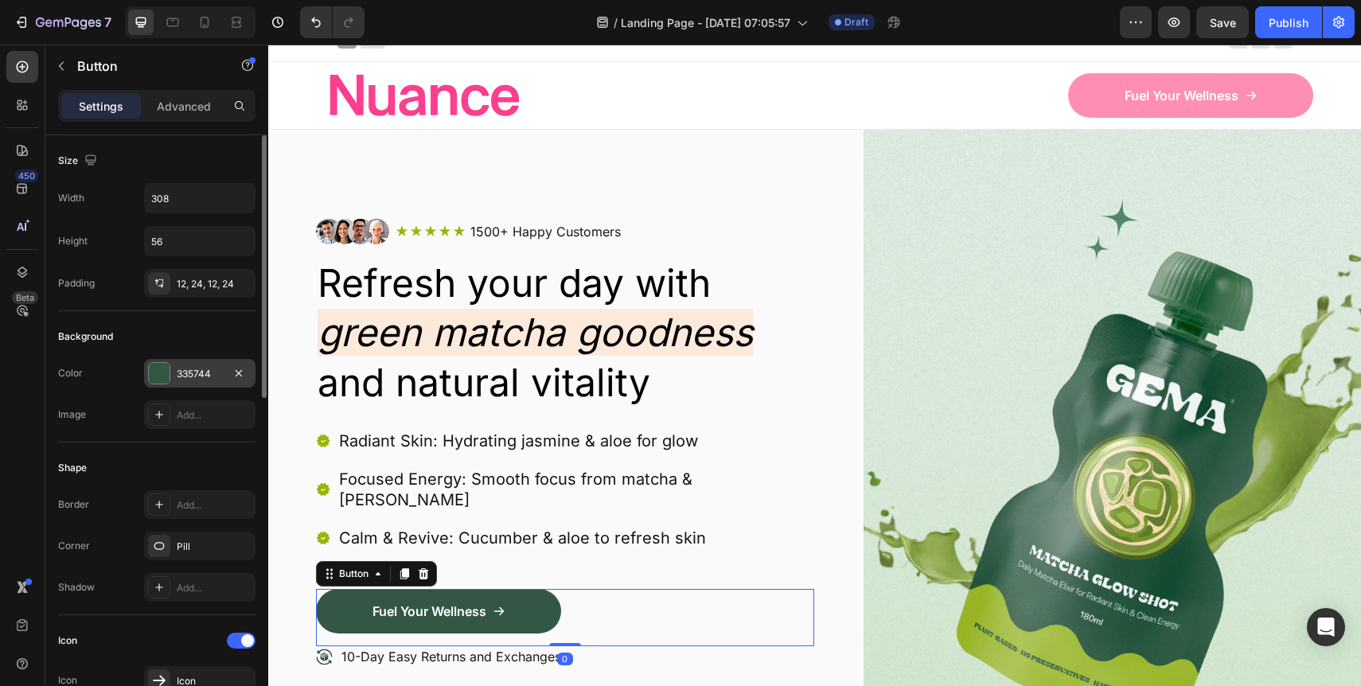
click at [201, 364] on div "335744" at bounding box center [199, 373] width 111 height 29
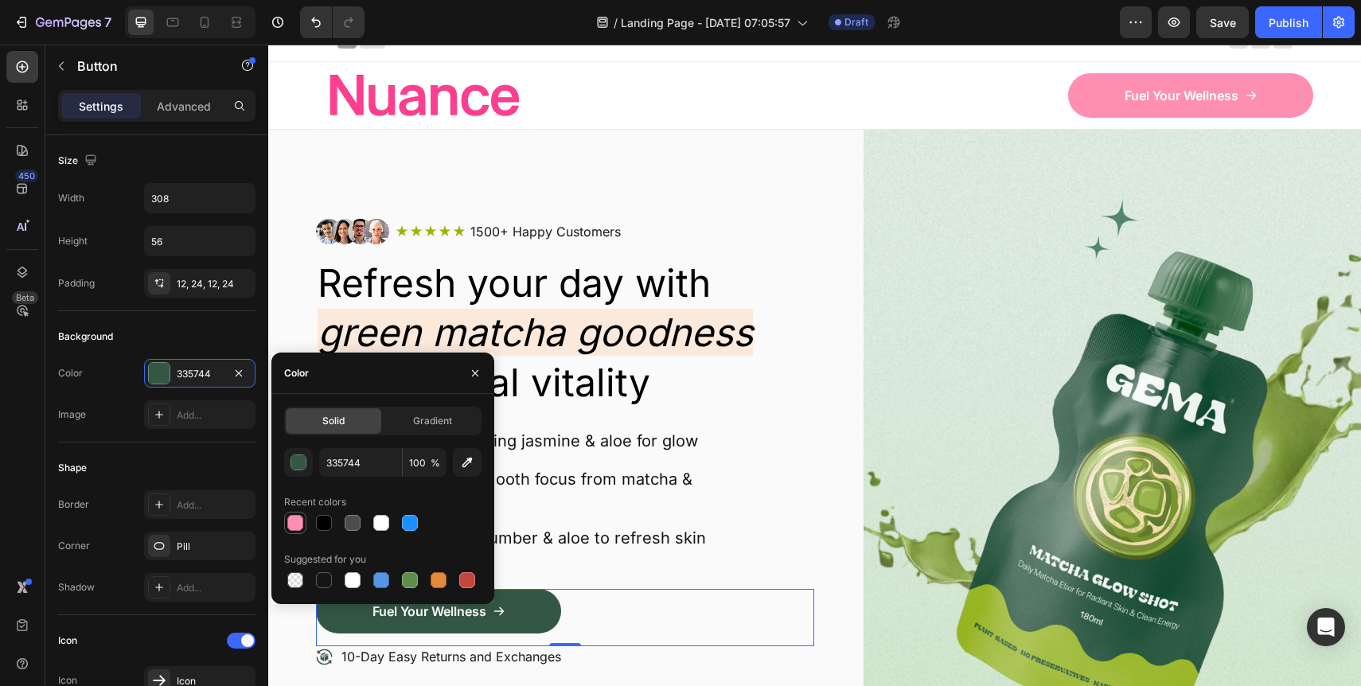
click at [302, 528] on div at bounding box center [295, 522] width 19 height 19
type input "FF8FB2"
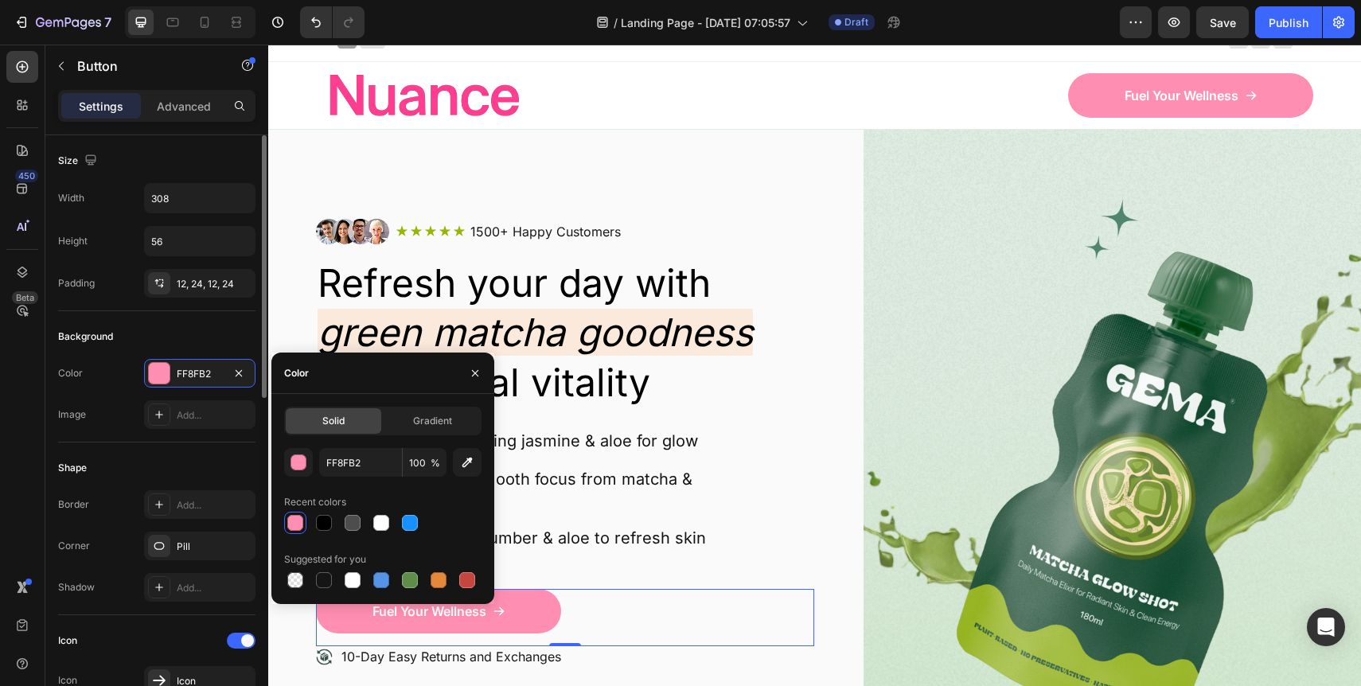
click at [122, 400] on div "Image Add..." at bounding box center [156, 414] width 197 height 29
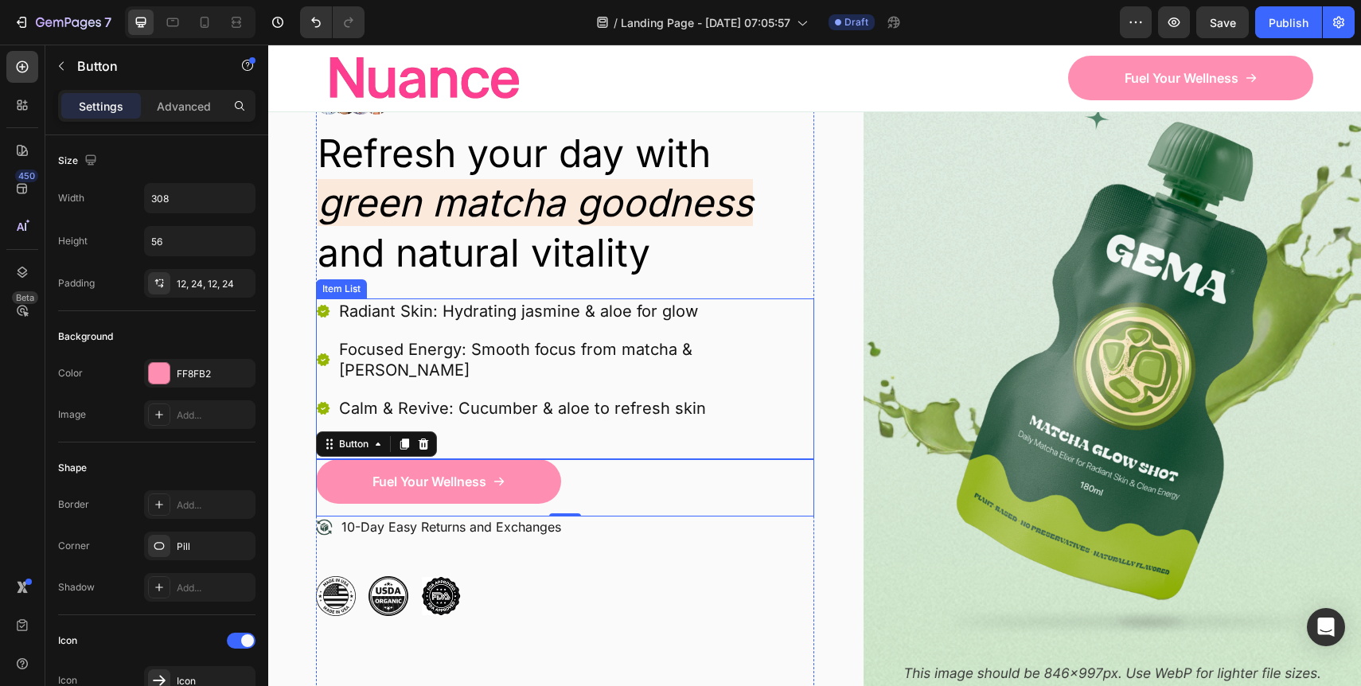
scroll to position [150, 0]
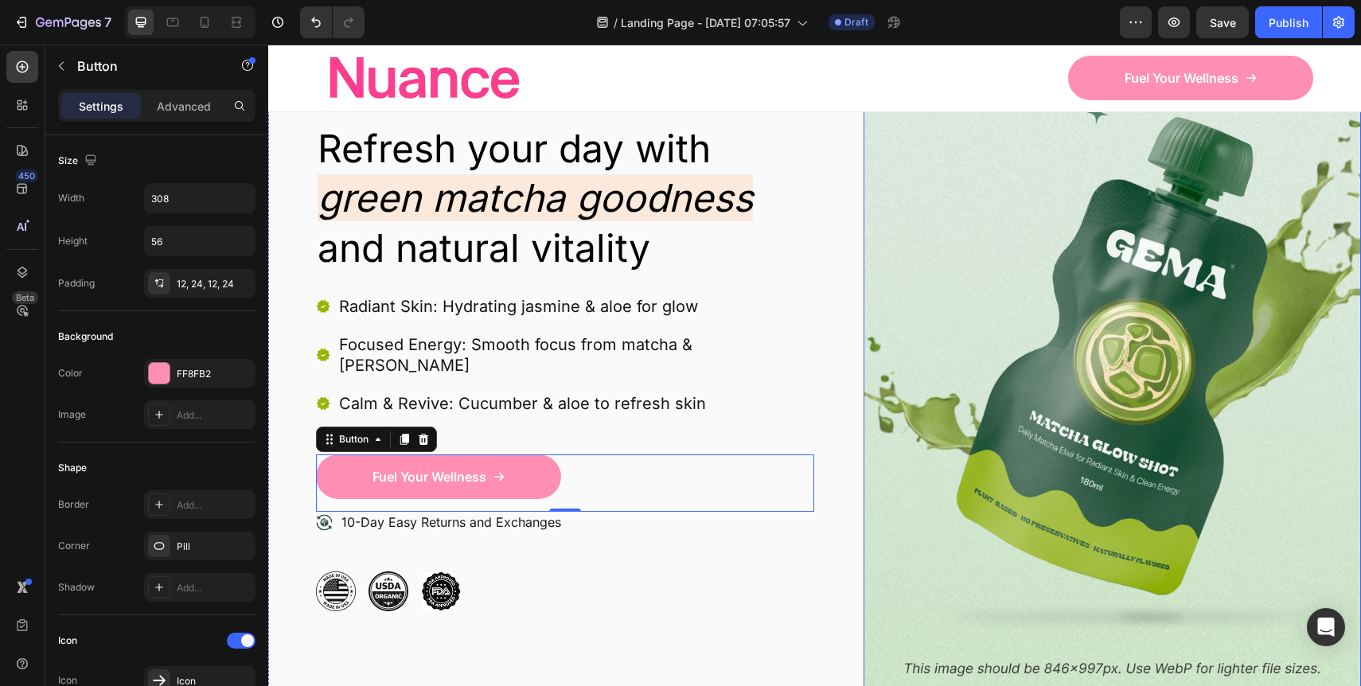
click at [974, 371] on img at bounding box center [1112, 347] width 498 height 705
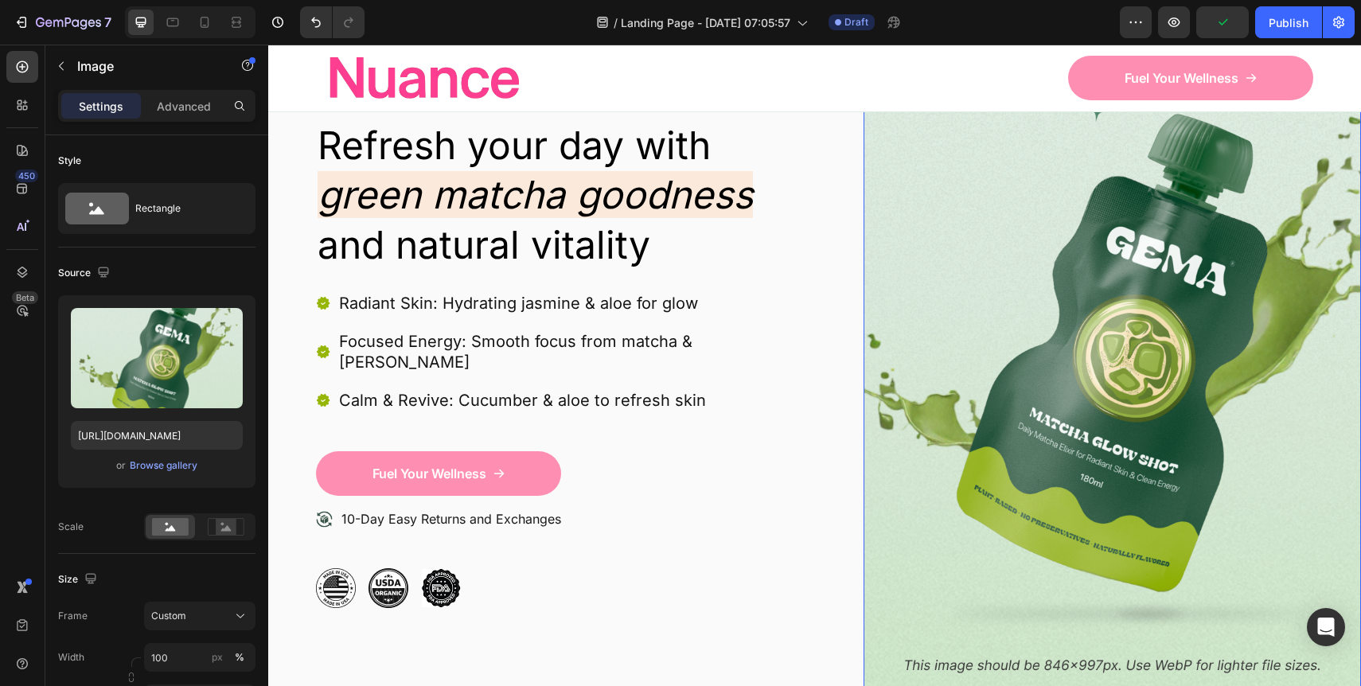
scroll to position [181, 0]
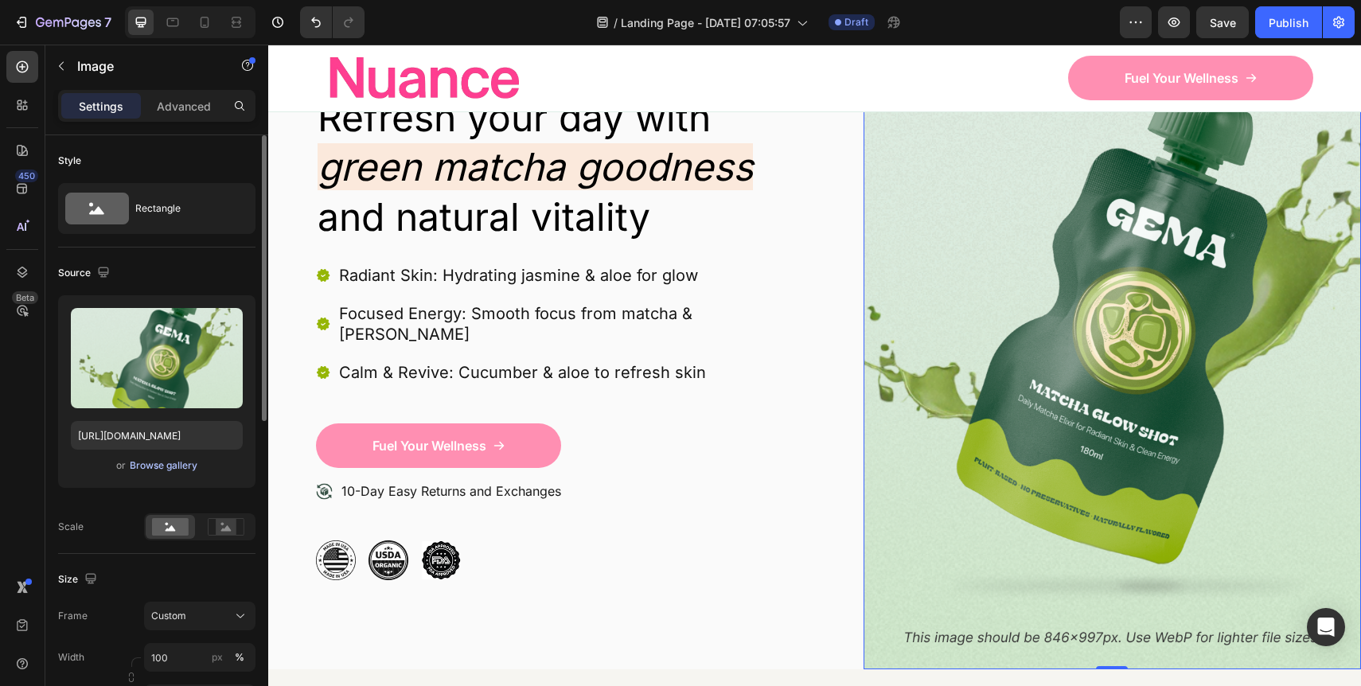
click at [157, 465] on div "Browse gallery" at bounding box center [164, 465] width 68 height 14
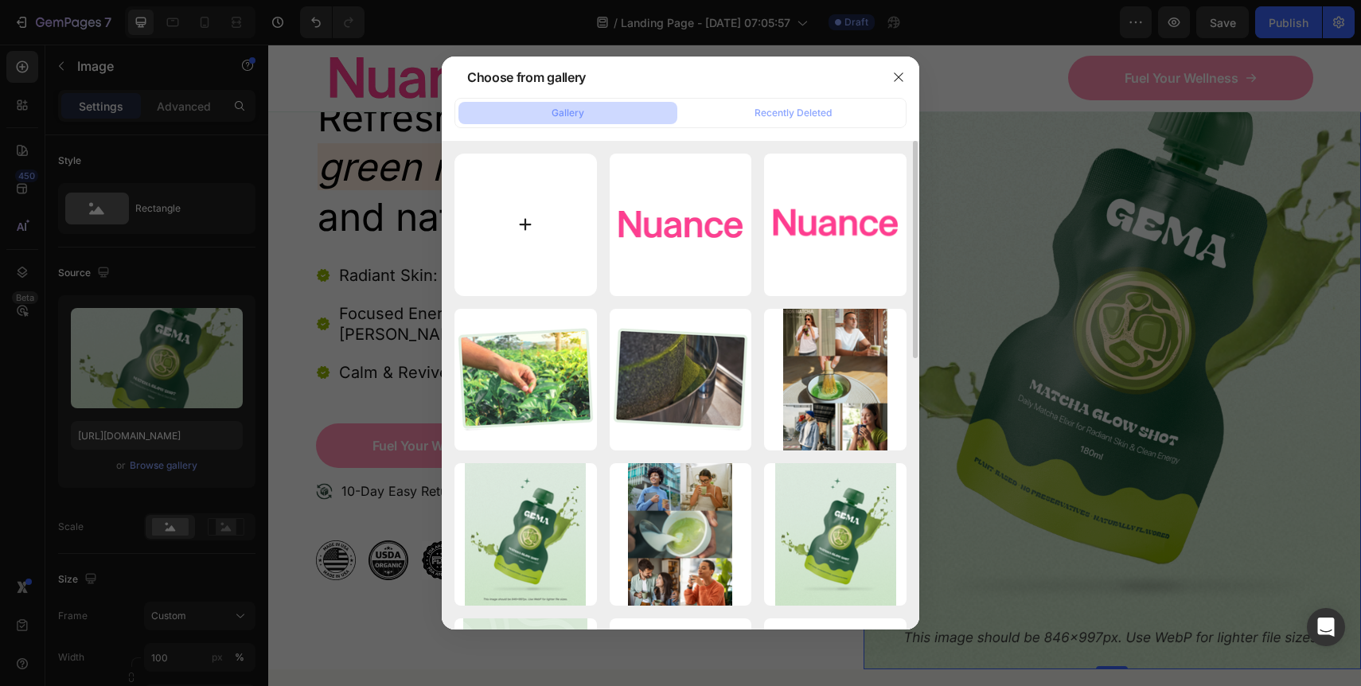
click at [545, 238] on input "file" at bounding box center [525, 225] width 142 height 142
type input "C:\fakepath\ChatGPT Image [DATE] at 11_01_17 PM.png"
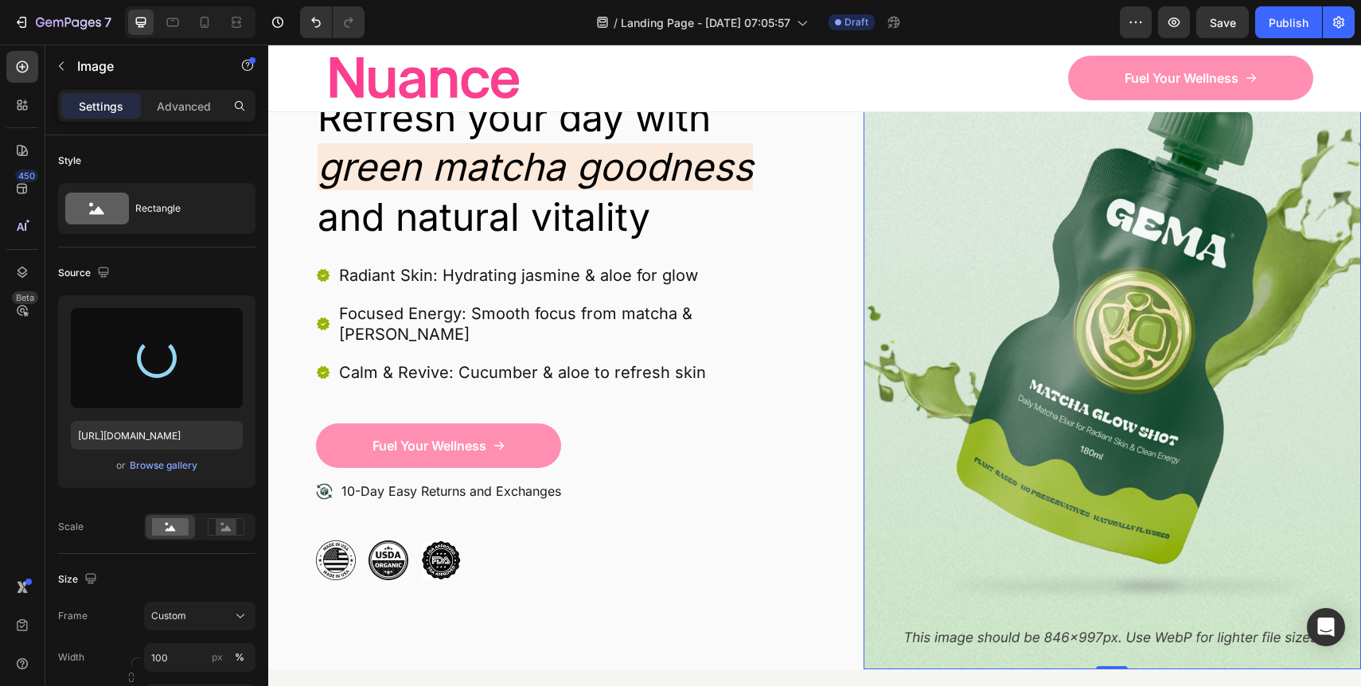
type input "[URL][DOMAIN_NAME]"
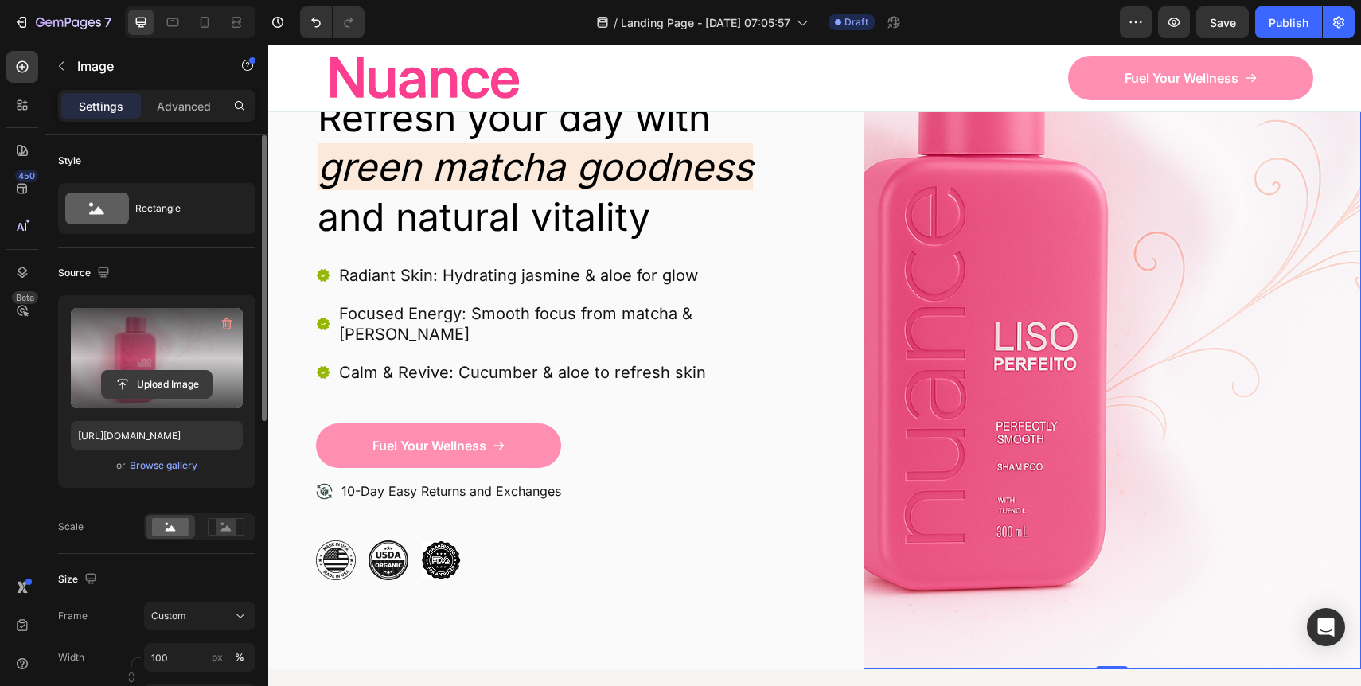
click at [178, 384] on input "file" at bounding box center [157, 384] width 110 height 27
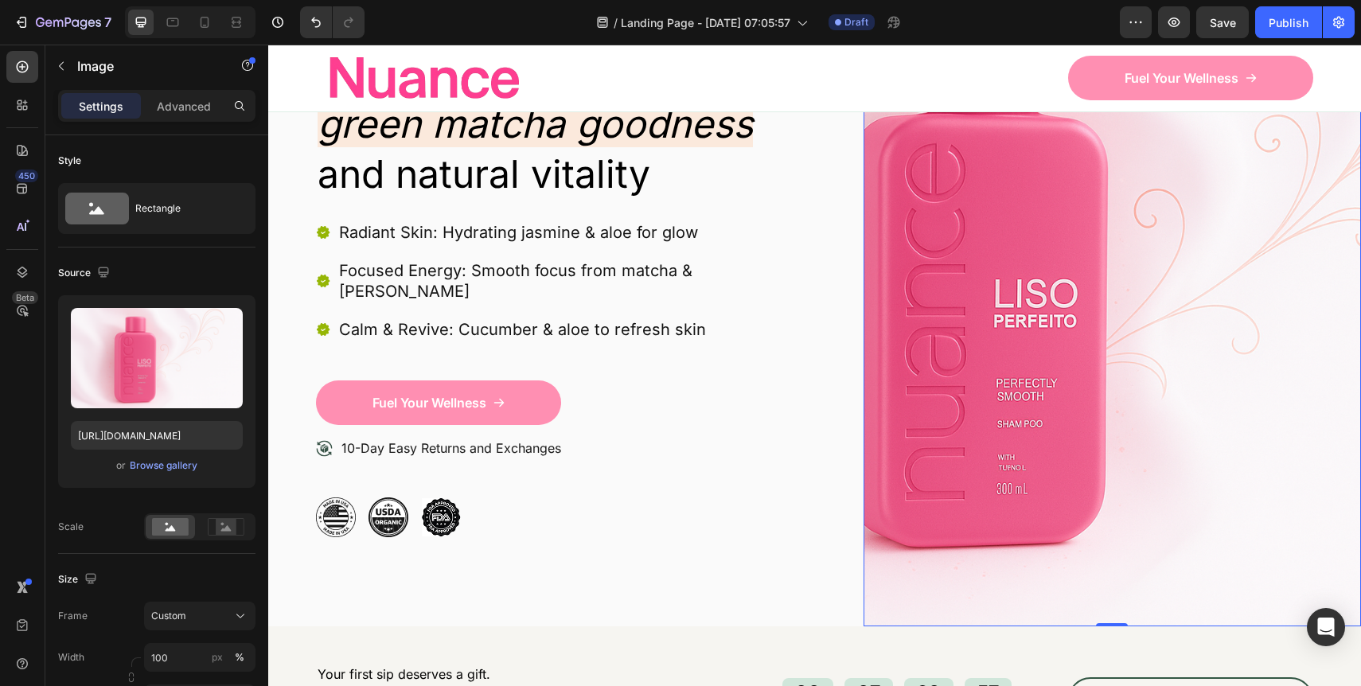
scroll to position [275, 0]
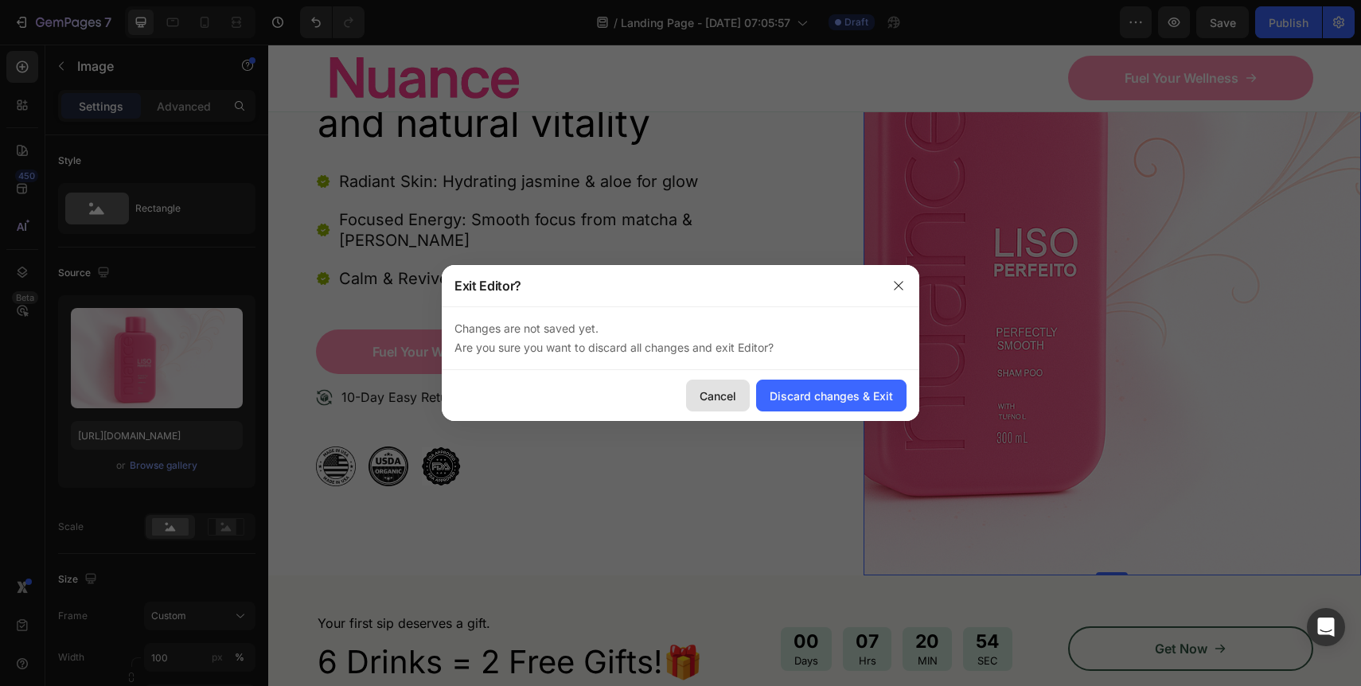
click at [715, 398] on div "Cancel" at bounding box center [718, 396] width 37 height 17
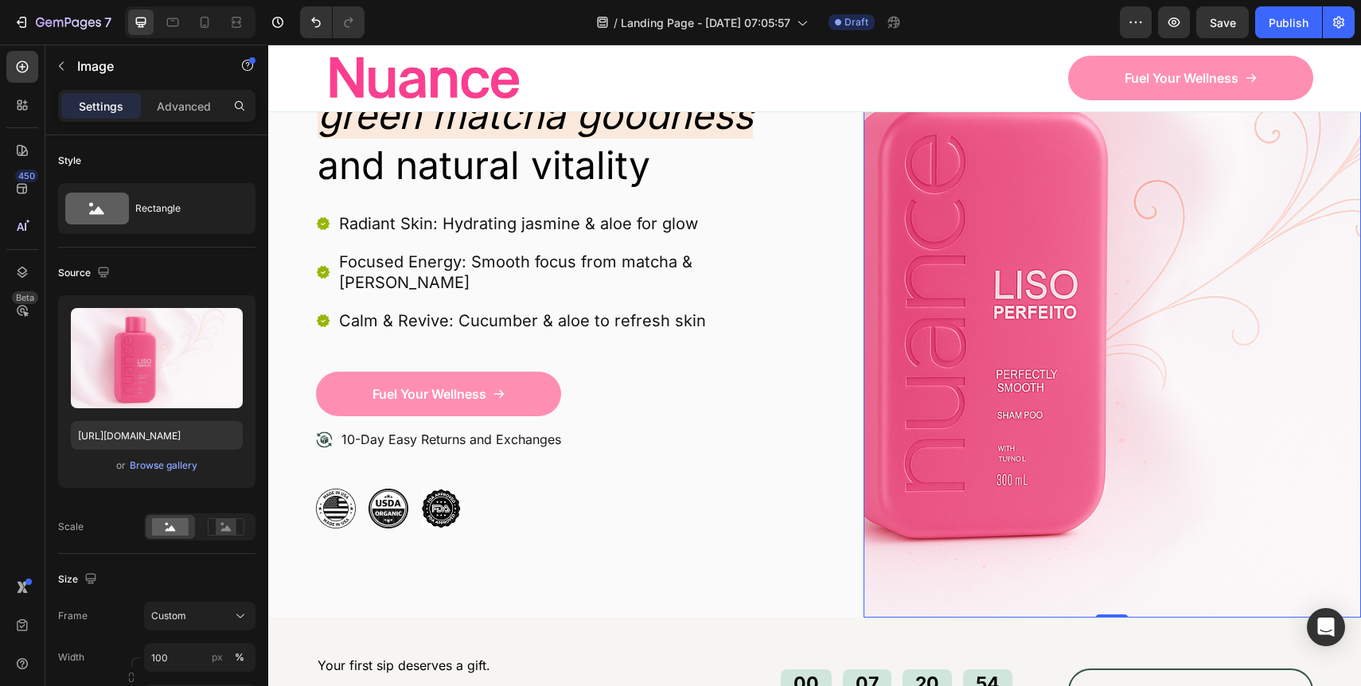
scroll to position [201, 0]
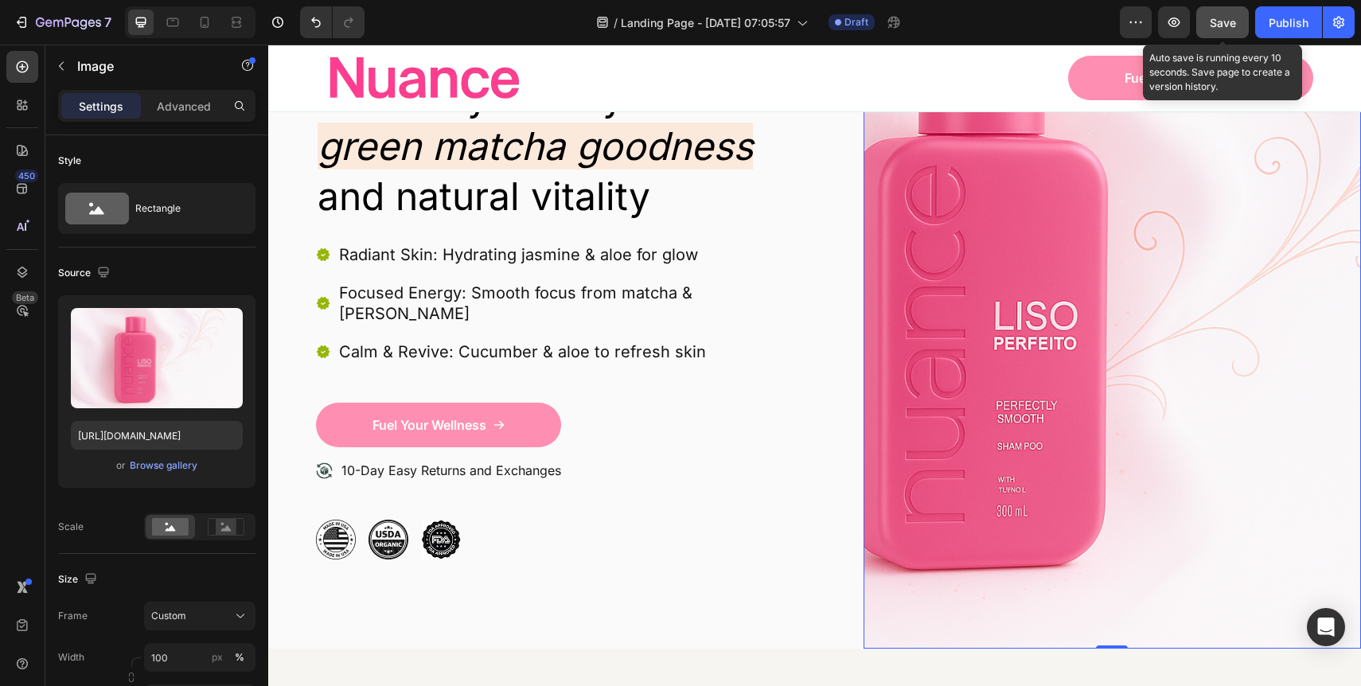
click at [1229, 12] on button "Save" at bounding box center [1222, 22] width 53 height 32
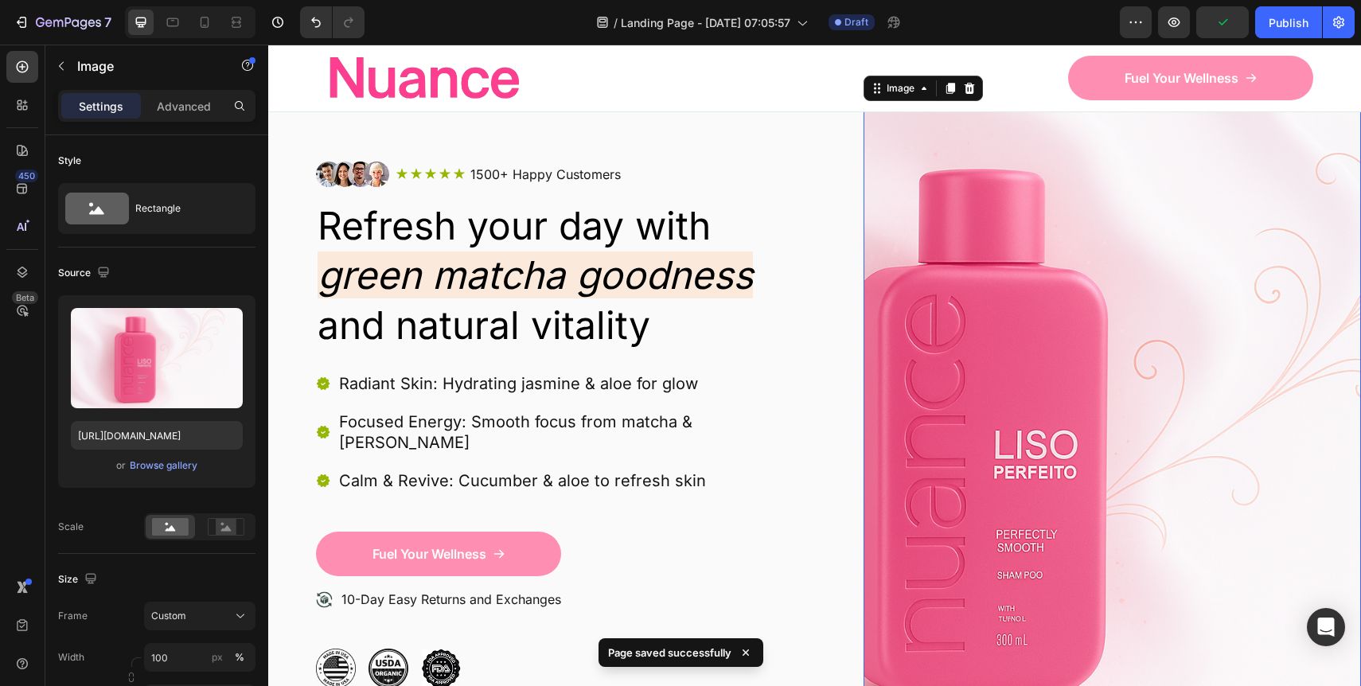
scroll to position [0, 0]
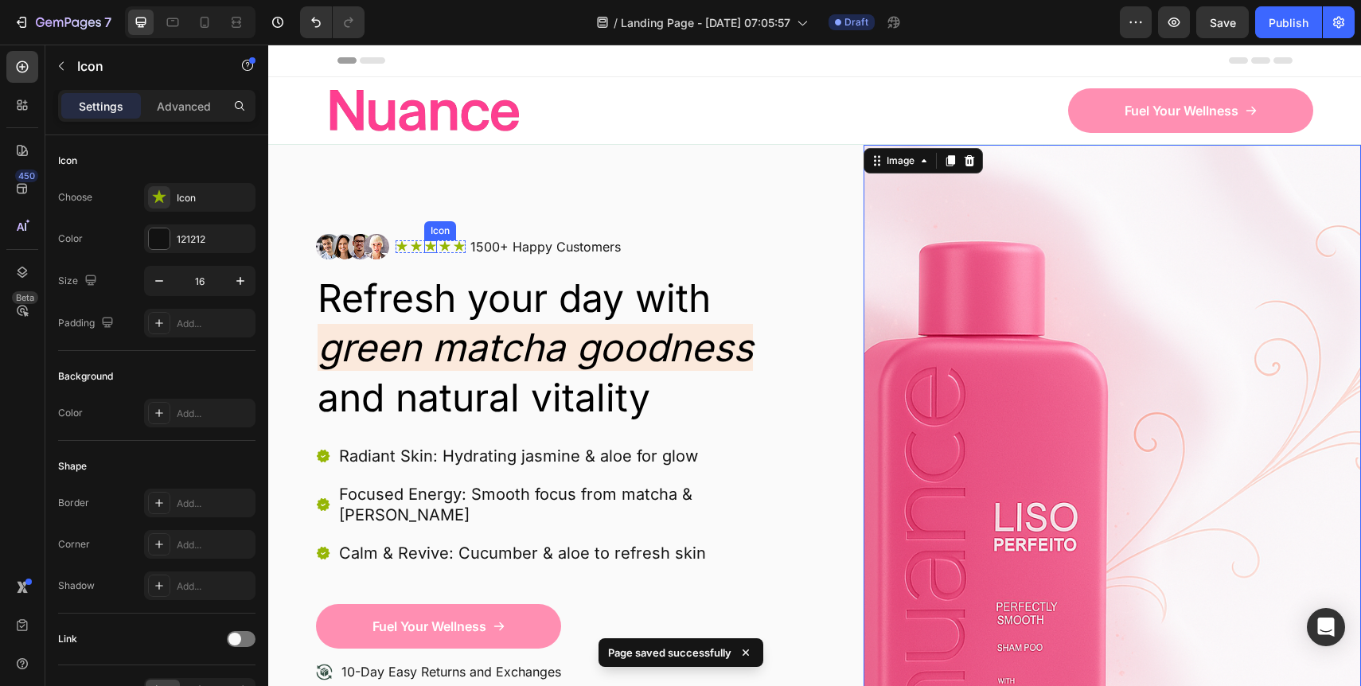
click at [425, 247] on div "Icon" at bounding box center [430, 246] width 13 height 13
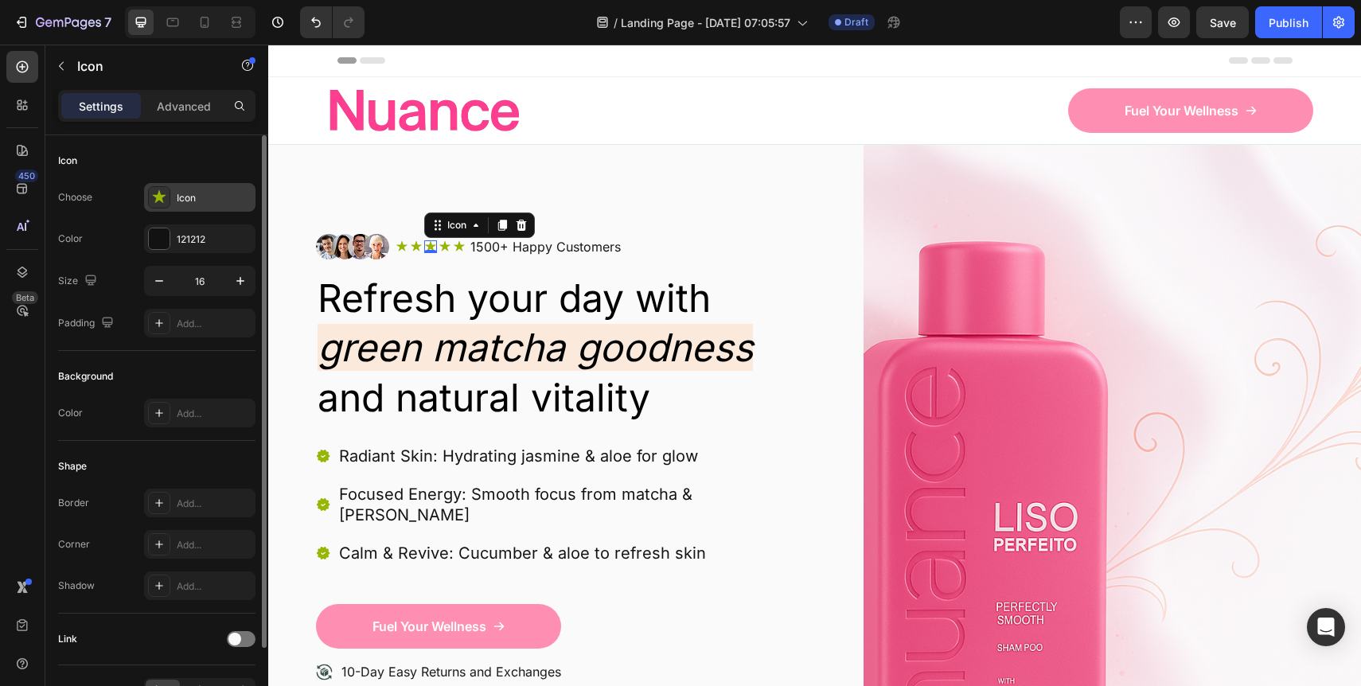
click at [177, 201] on div "Icon" at bounding box center [214, 198] width 75 height 14
click at [201, 226] on div "121212" at bounding box center [199, 238] width 111 height 29
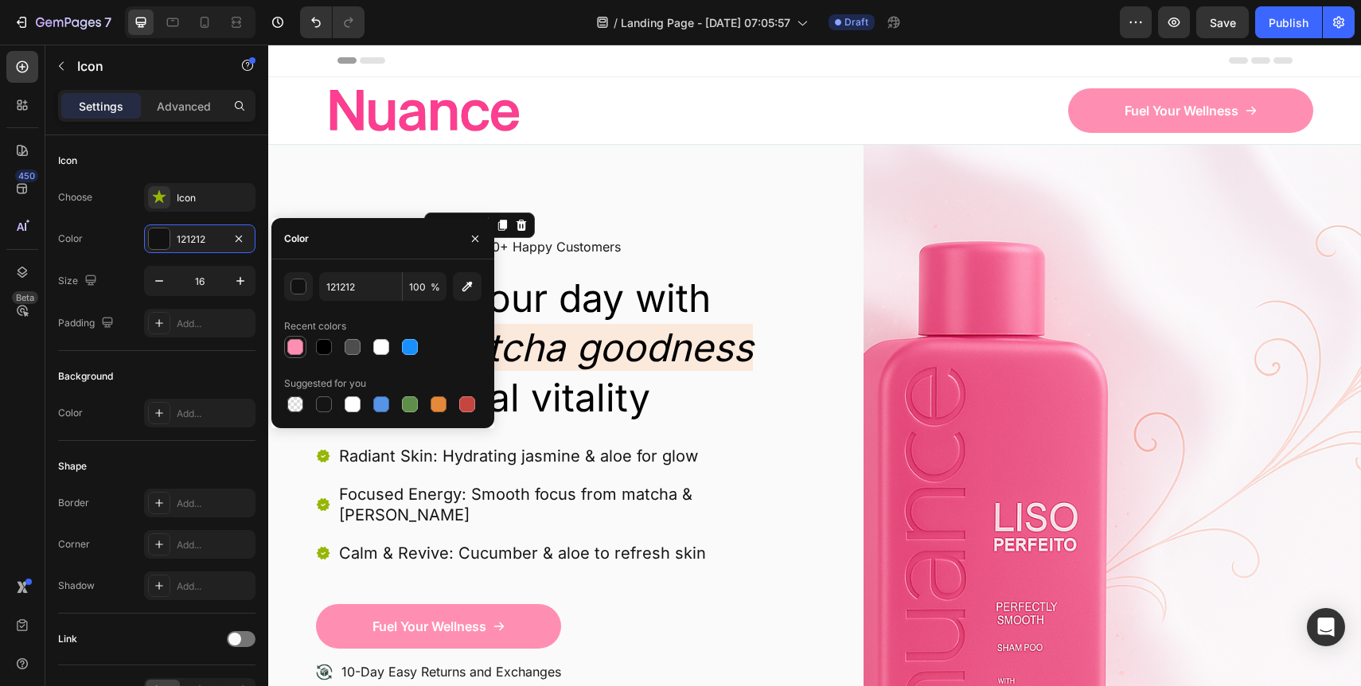
click at [298, 349] on div at bounding box center [295, 347] width 16 height 16
type input "FF8FB2"
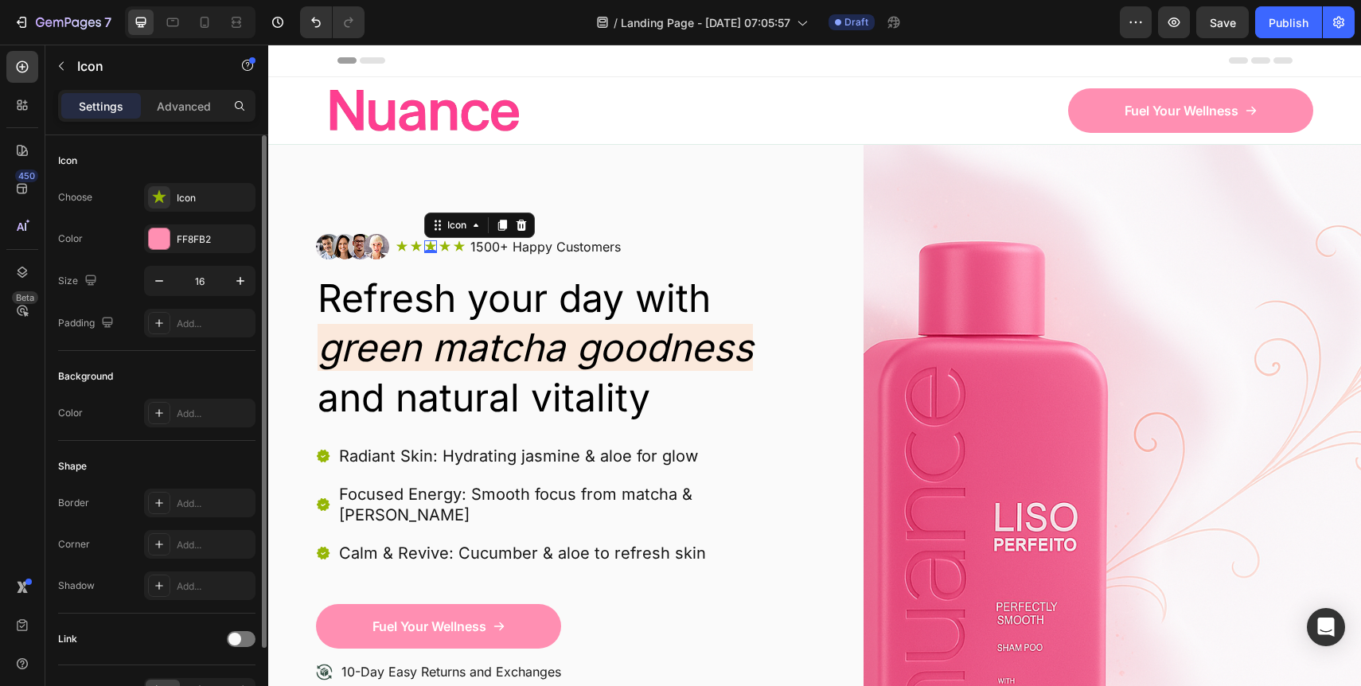
click at [124, 228] on div "Color FF8FB2" at bounding box center [156, 238] width 197 height 29
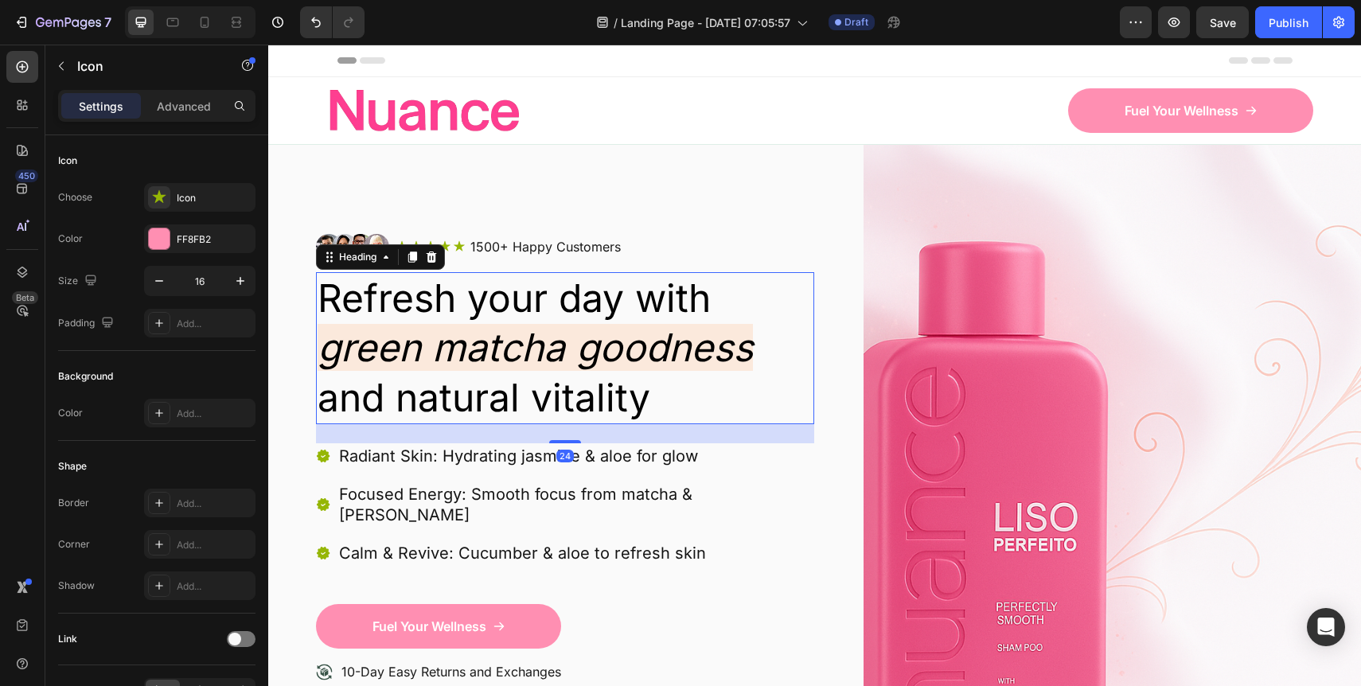
click at [384, 282] on h2 "Refresh your day with green matcha goodness and natural vitality" at bounding box center [565, 348] width 498 height 152
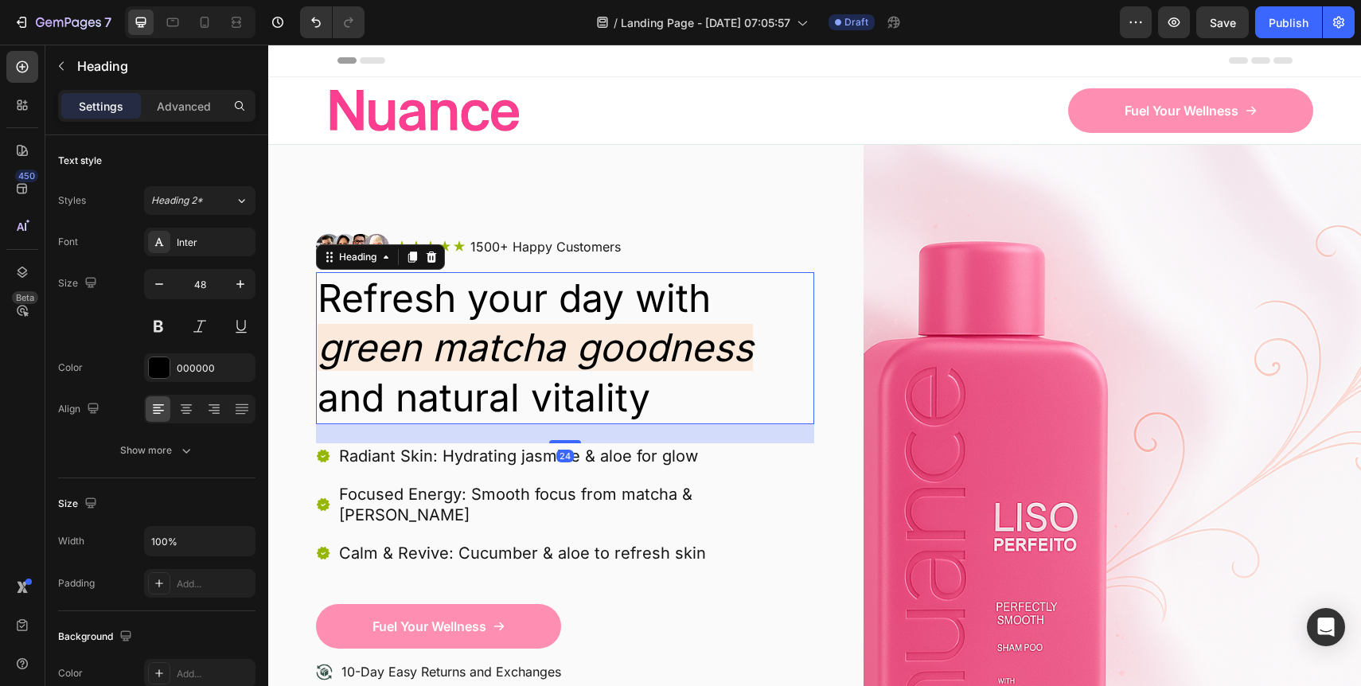
click at [457, 373] on h2 "Refresh your day with green matcha goodness and natural vitality" at bounding box center [565, 348] width 498 height 152
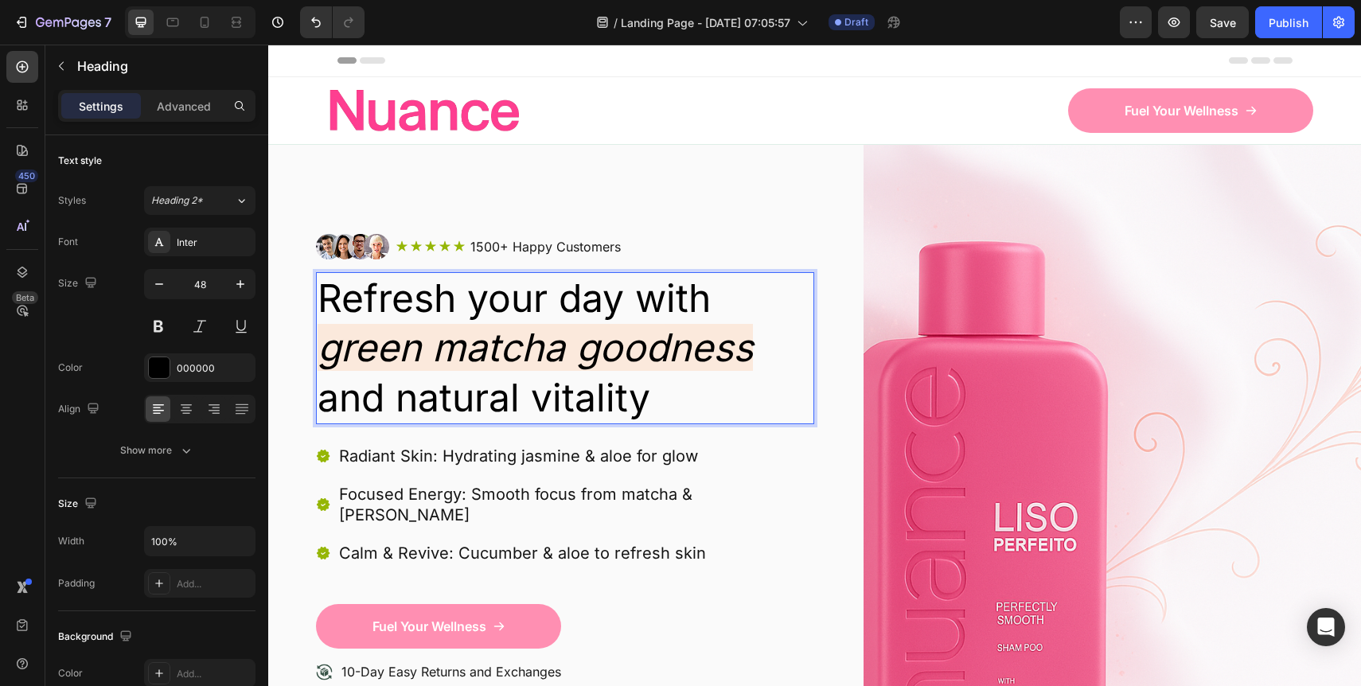
click at [379, 313] on p "Refresh your day with green matcha goodness and natural vitality" at bounding box center [565, 348] width 495 height 149
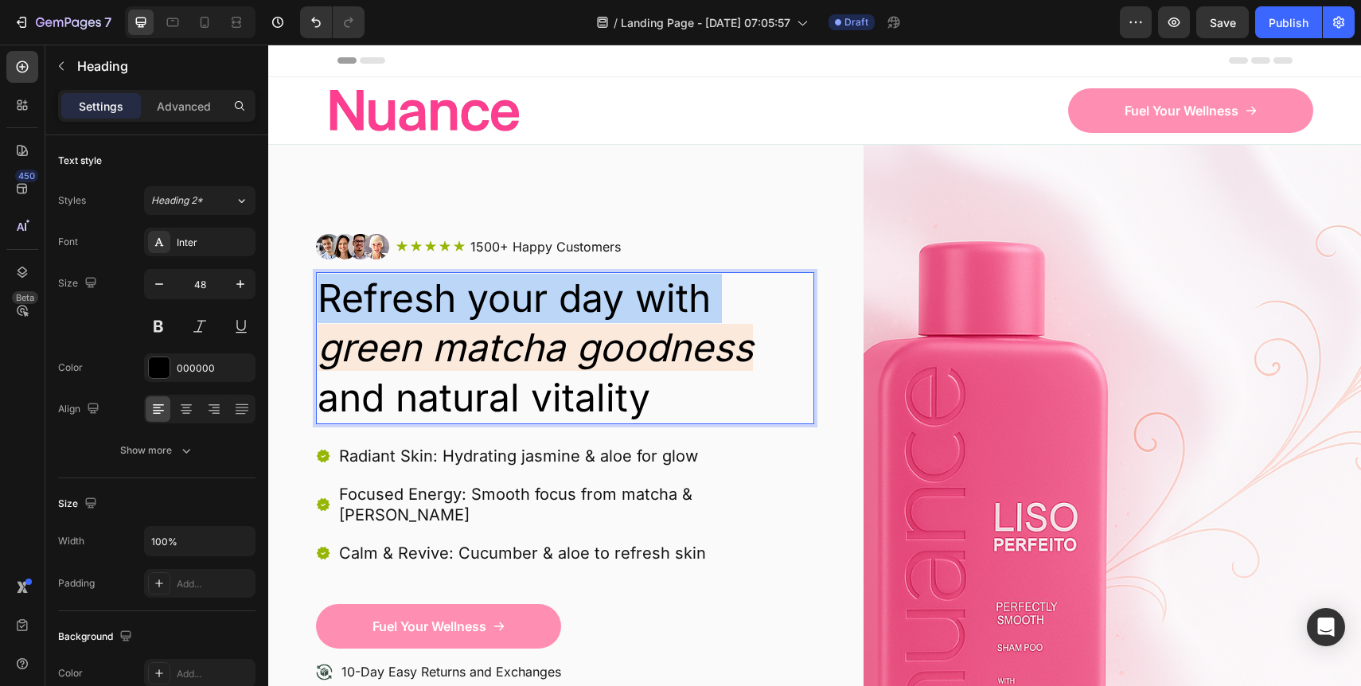
click at [379, 313] on p "Refresh your day with green matcha goodness and natural vitality" at bounding box center [565, 348] width 495 height 149
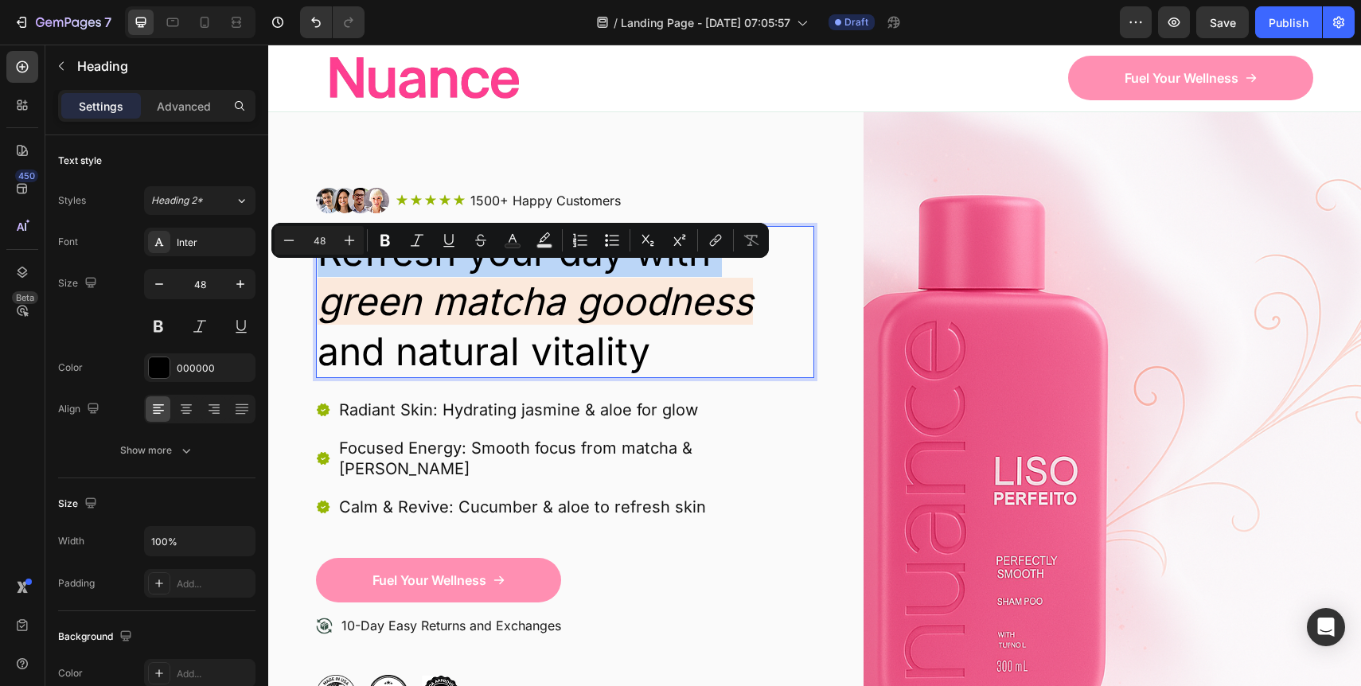
scroll to position [49, 0]
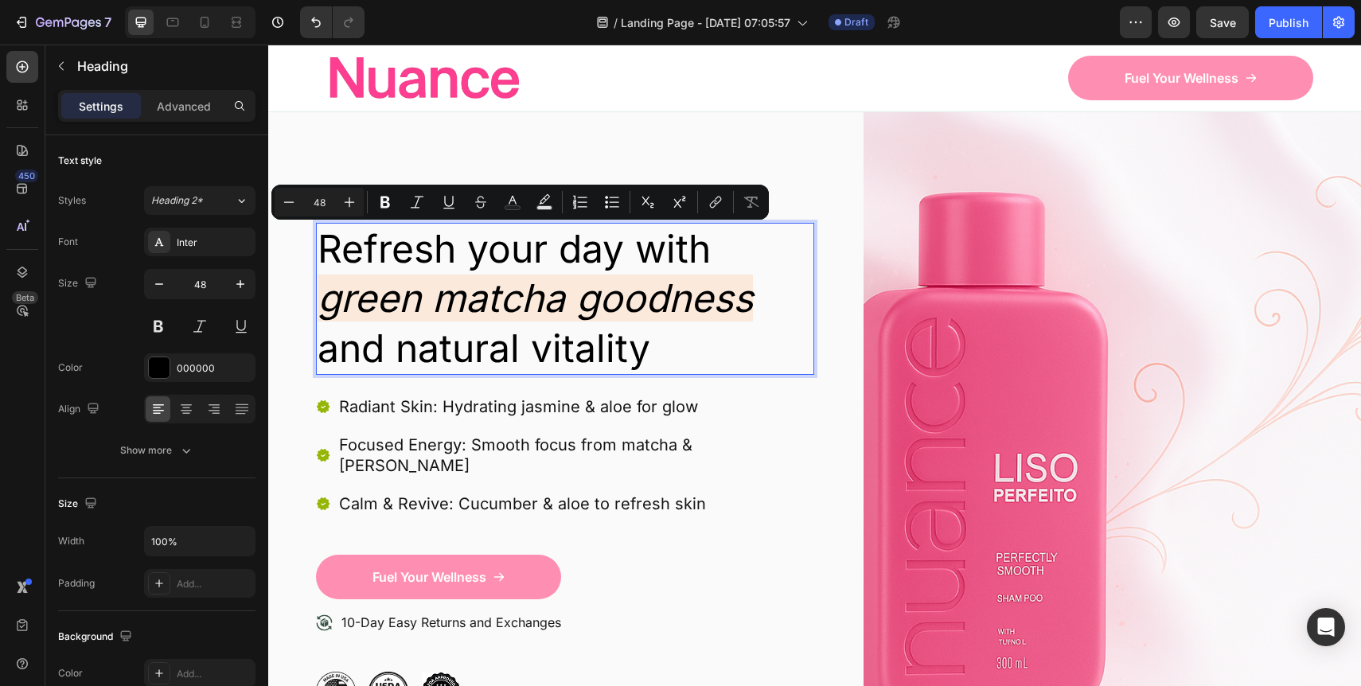
click at [442, 334] on p "Refresh your day with green matcha goodness and natural vitality" at bounding box center [565, 298] width 495 height 149
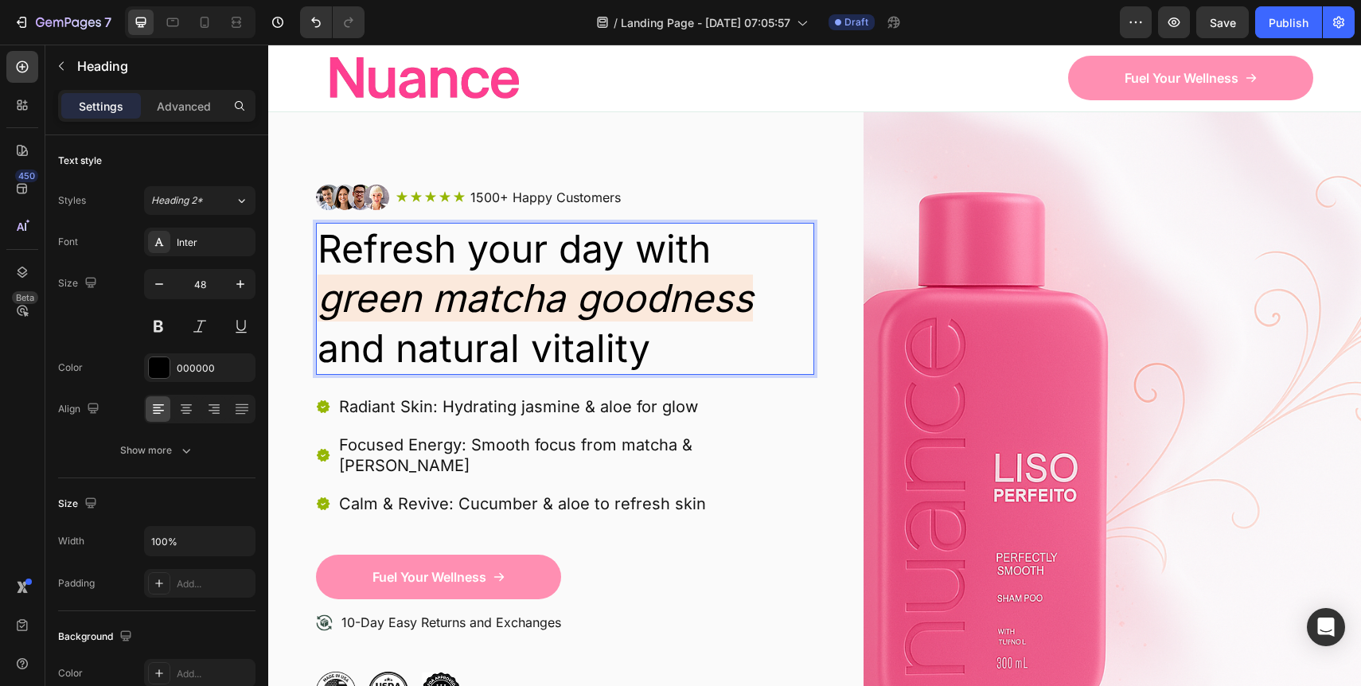
click at [458, 283] on icon "green matcha goodness" at bounding box center [535, 298] width 435 height 47
click at [642, 337] on p "Refresh your day with green matcha goodness and natural vitality" at bounding box center [565, 298] width 495 height 149
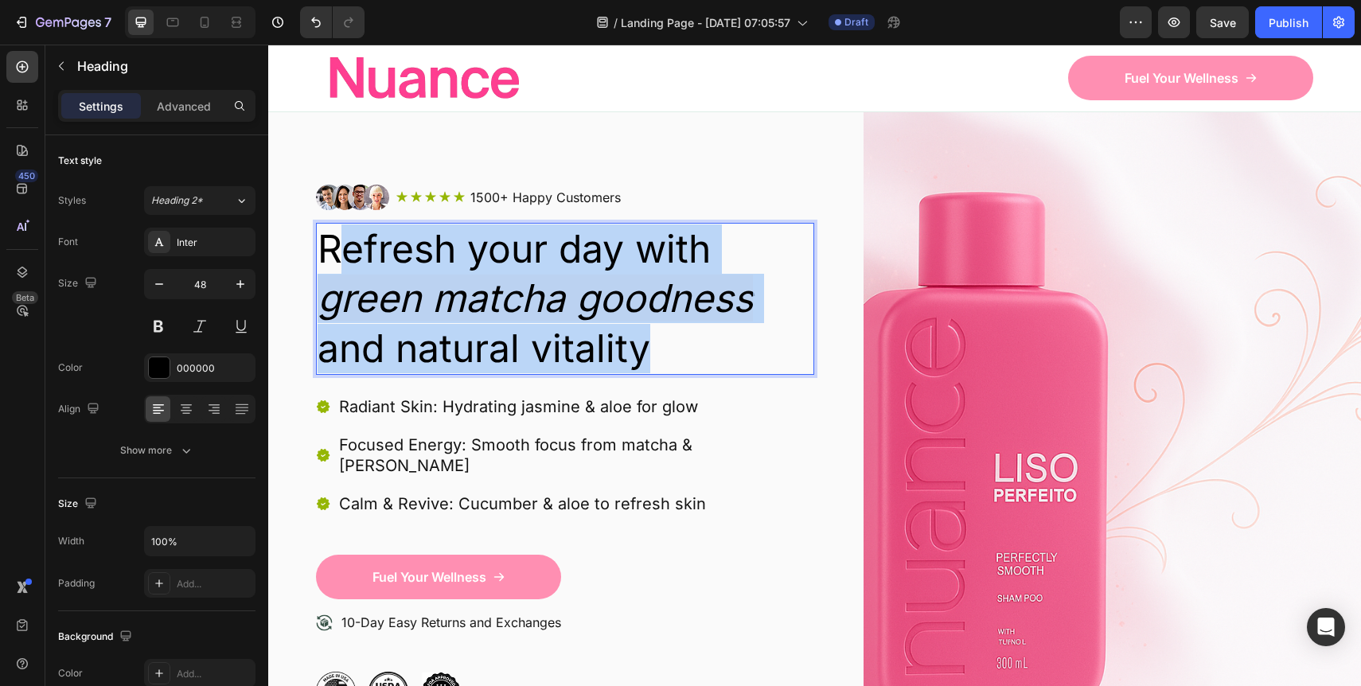
drag, startPoint x: 665, startPoint y: 362, endPoint x: 335, endPoint y: 248, distance: 348.6
click at [335, 248] on p "Refresh your day with green matcha goodness and natural vitality" at bounding box center [565, 298] width 495 height 149
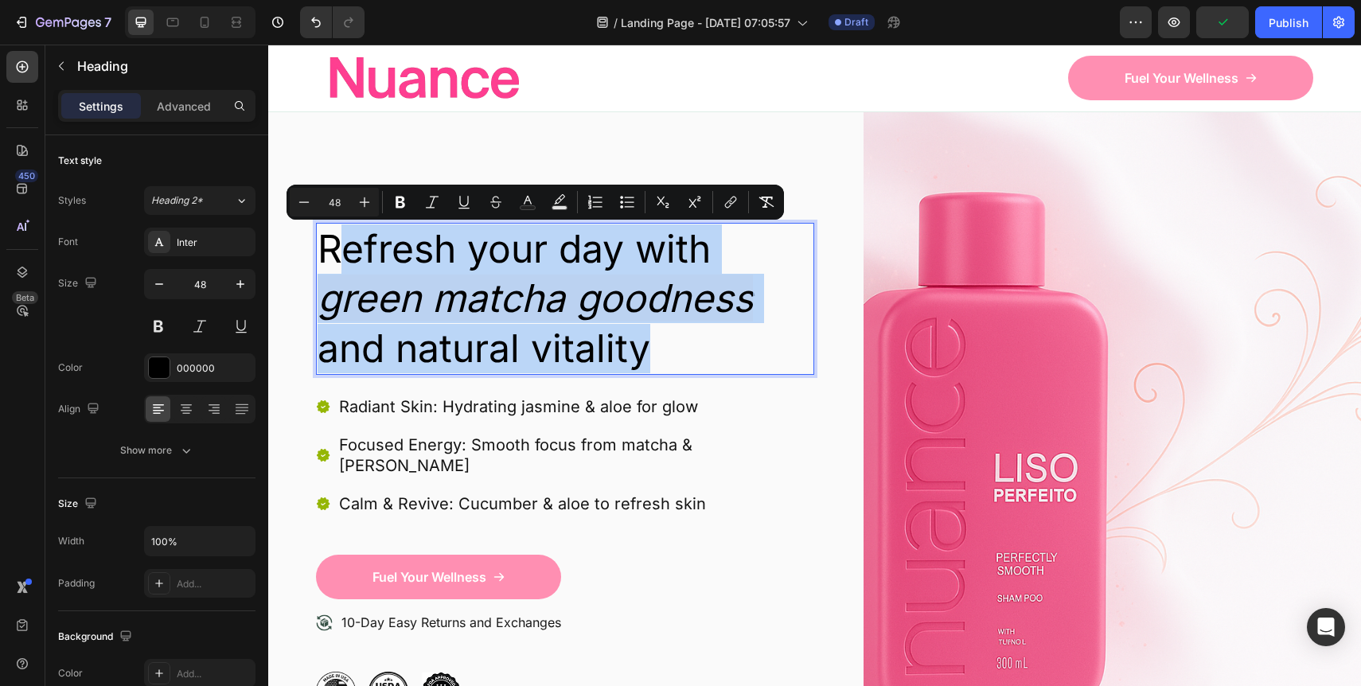
click at [558, 353] on p "Refresh your day with green matcha goodness and natural vitality" at bounding box center [565, 298] width 495 height 149
click at [641, 347] on p "Refresh your day with green matcha goodness and natural vitality" at bounding box center [565, 298] width 495 height 149
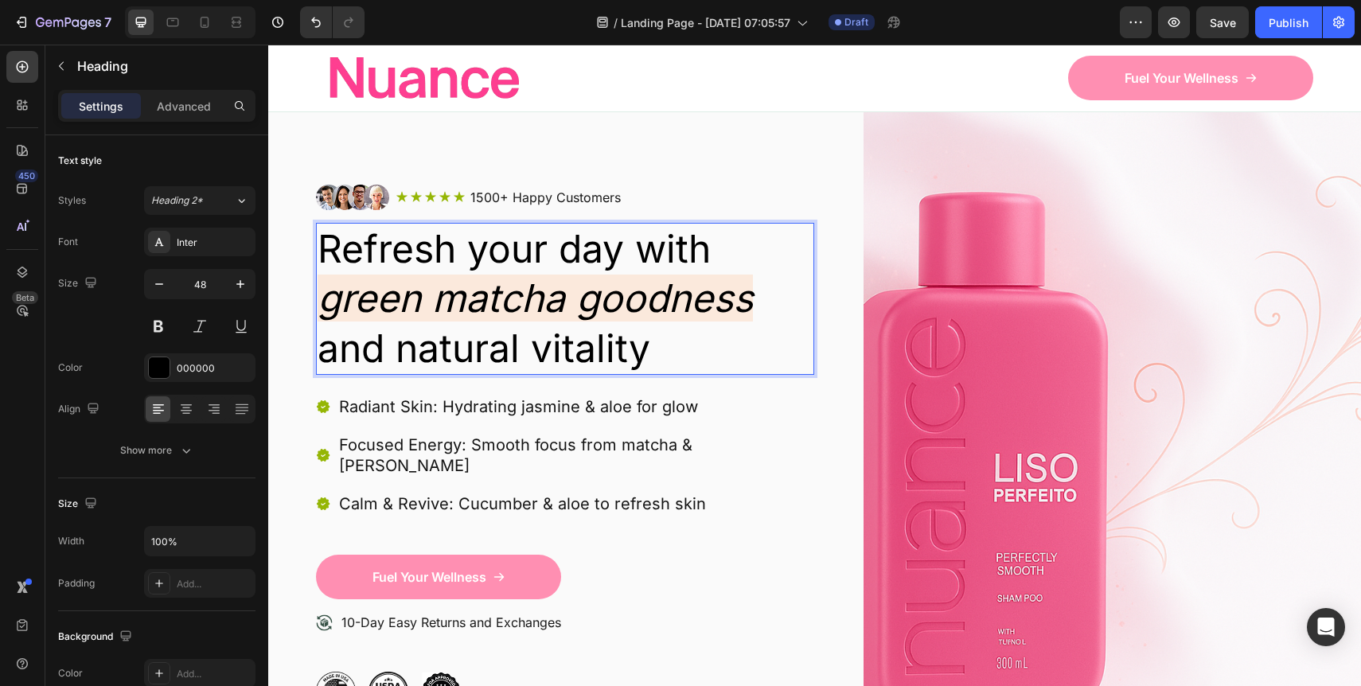
click at [753, 305] on icon "green matcha goodness" at bounding box center [535, 298] width 435 height 47
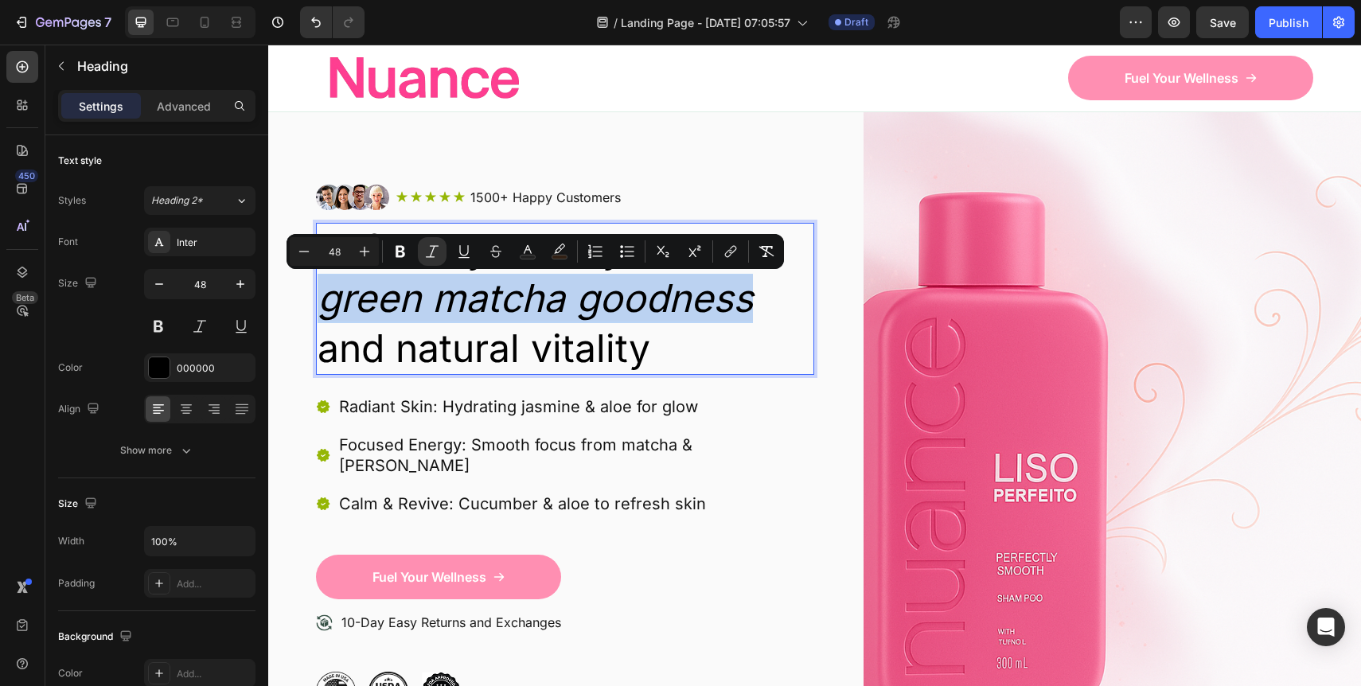
drag, startPoint x: 754, startPoint y: 305, endPoint x: 317, endPoint y: 309, distance: 436.9
click at [317, 309] on h2 "Refresh your day with green matcha goodness and natural vitality" at bounding box center [565, 299] width 498 height 152
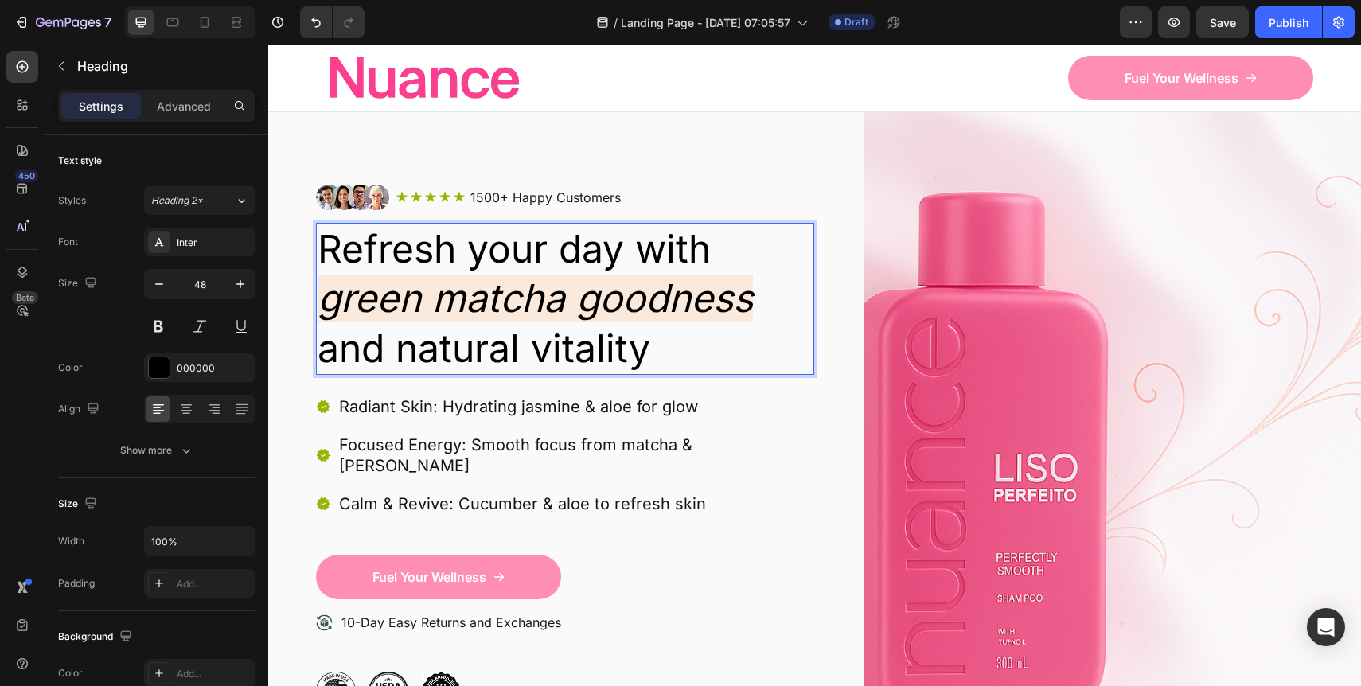
click at [402, 341] on p "Refresh your day with green matcha goodness and natural vitality" at bounding box center [565, 298] width 495 height 149
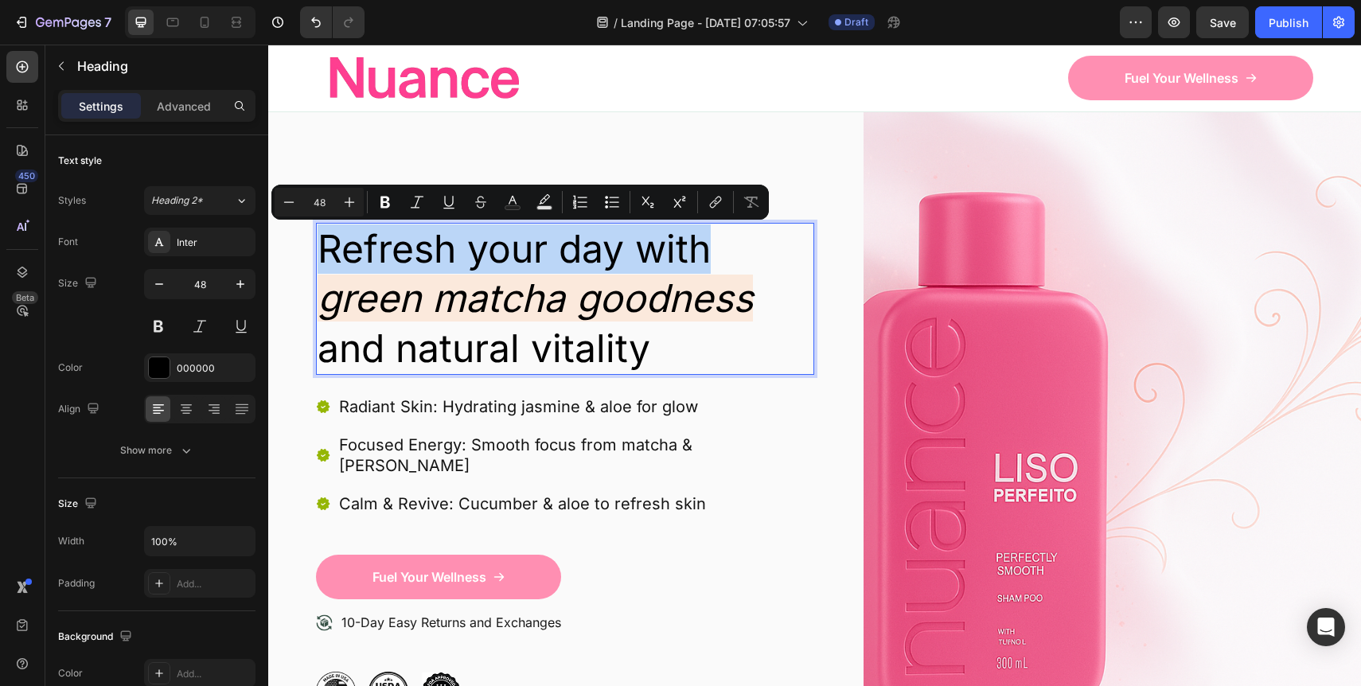
drag, startPoint x: 719, startPoint y: 248, endPoint x: 247, endPoint y: 248, distance: 471.9
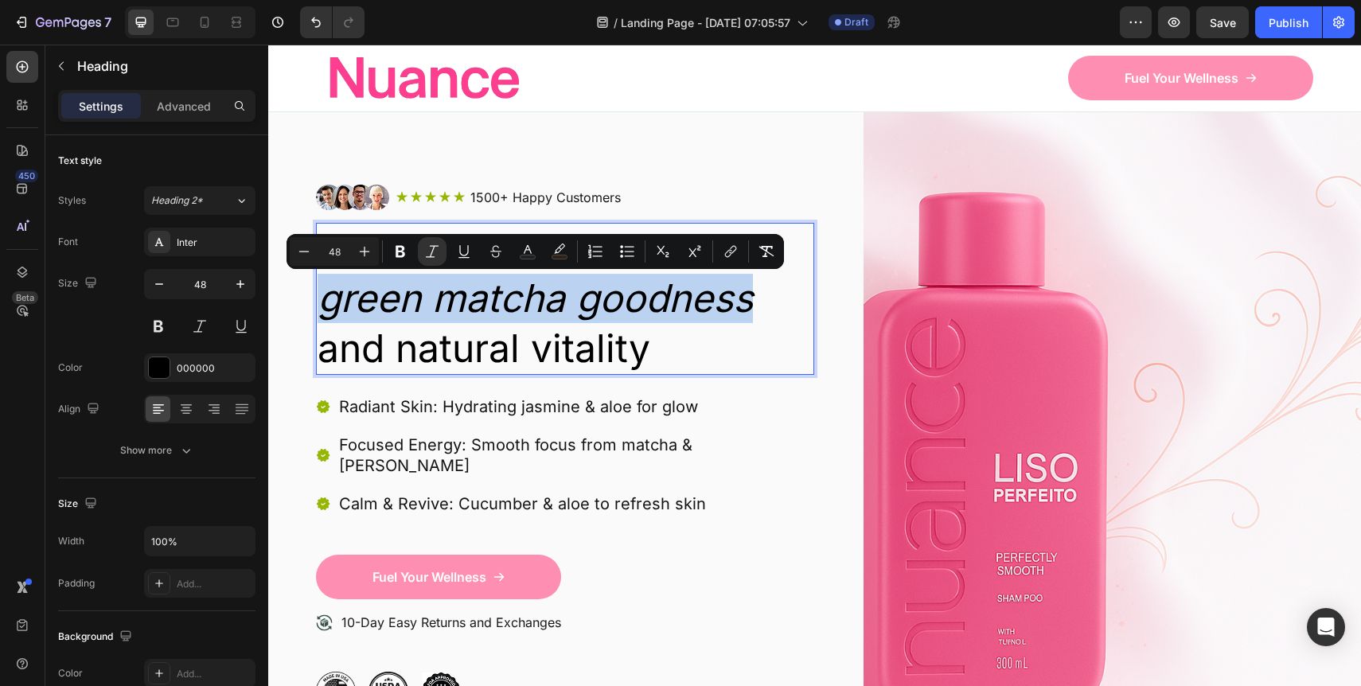
drag, startPoint x: 325, startPoint y: 298, endPoint x: 749, endPoint y: 295, distance: 424.2
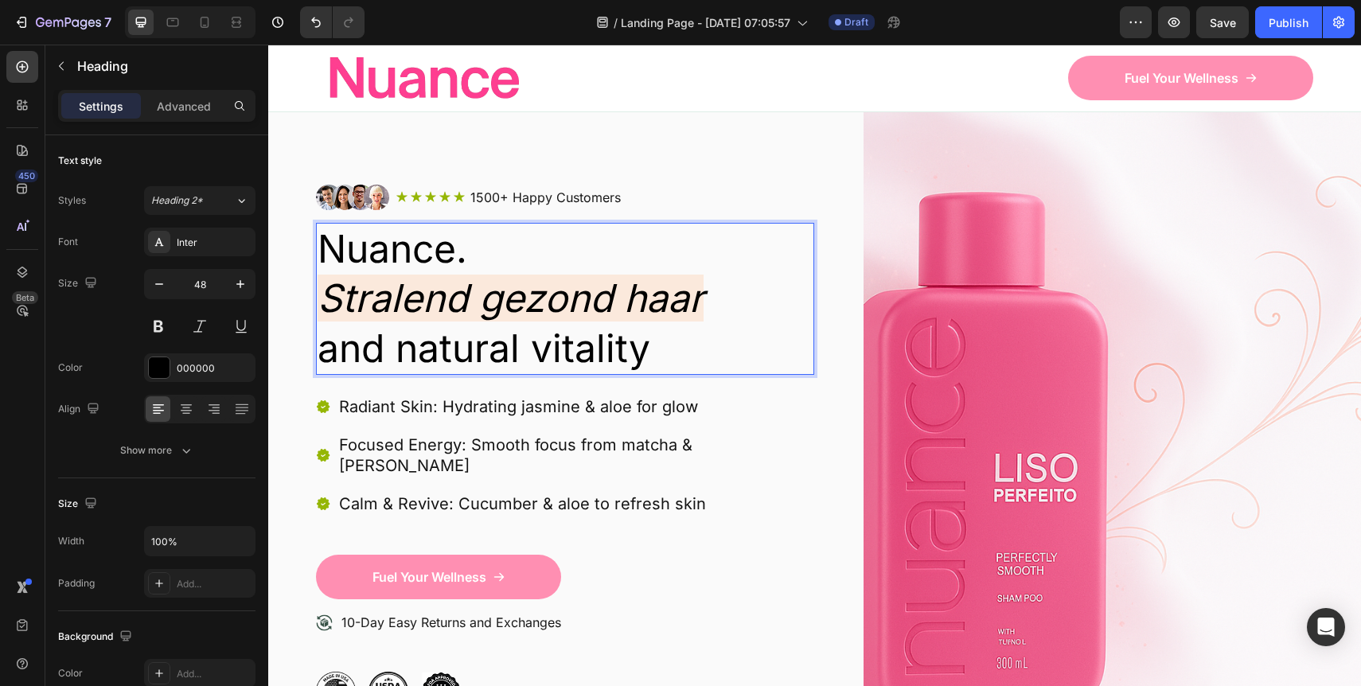
click at [648, 353] on p "Nuance. Stralend gezond haar and natural vitality" at bounding box center [565, 298] width 495 height 149
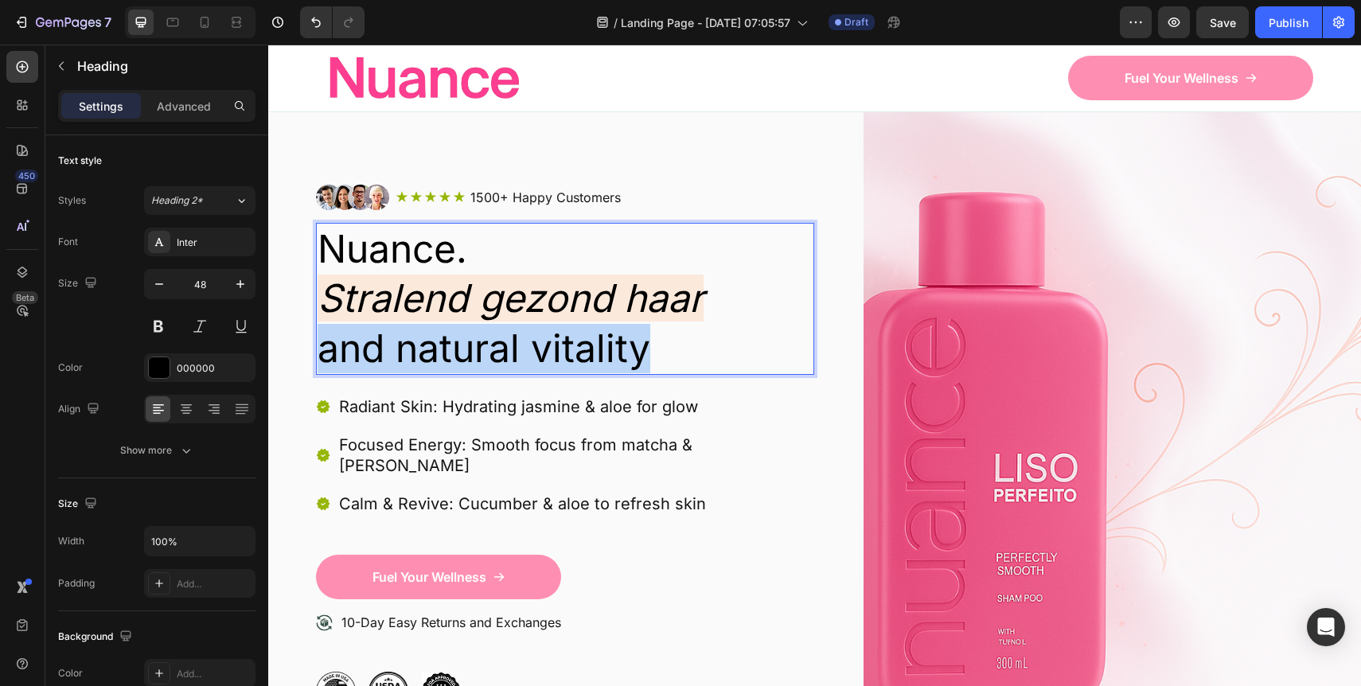
drag, startPoint x: 648, startPoint y: 353, endPoint x: 316, endPoint y: 351, distance: 331.9
click at [316, 351] on h2 "Nuance. Stralend gezond haar and natural vitality" at bounding box center [565, 299] width 498 height 152
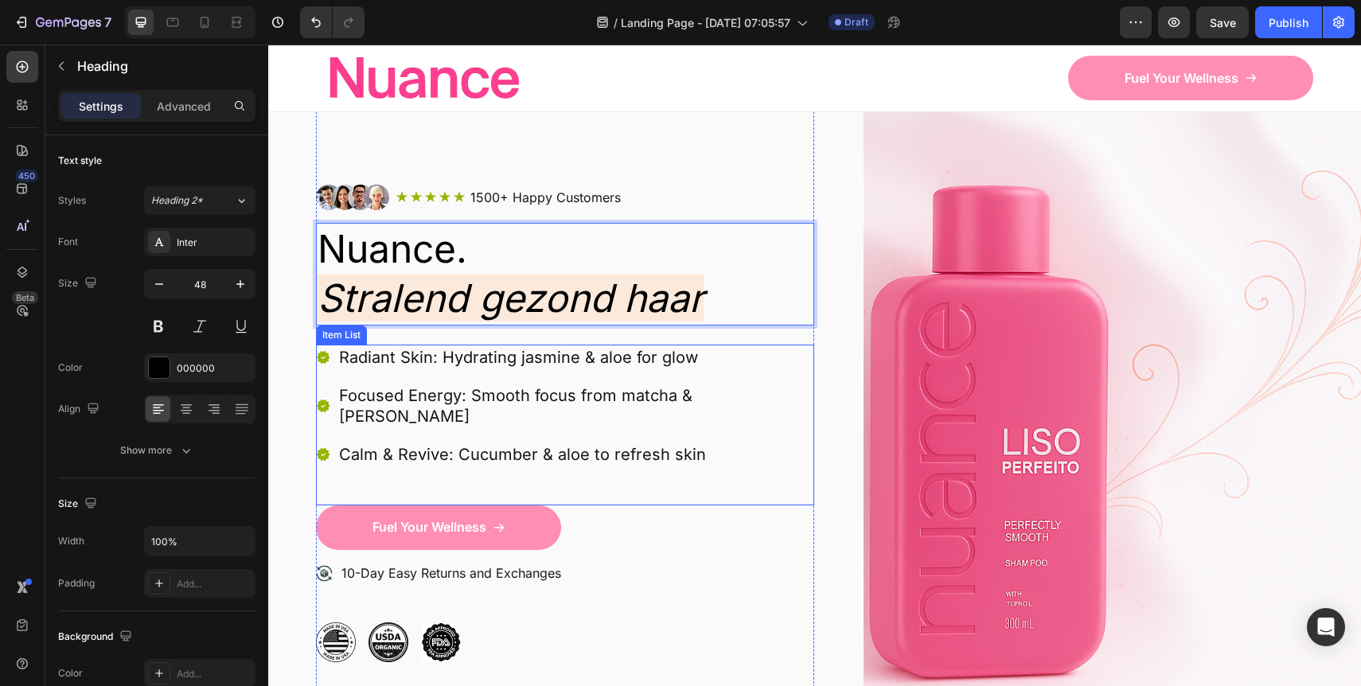
click at [502, 444] on p "Calm & Revive: Cucumber & aloe to refresh skin" at bounding box center [575, 454] width 473 height 21
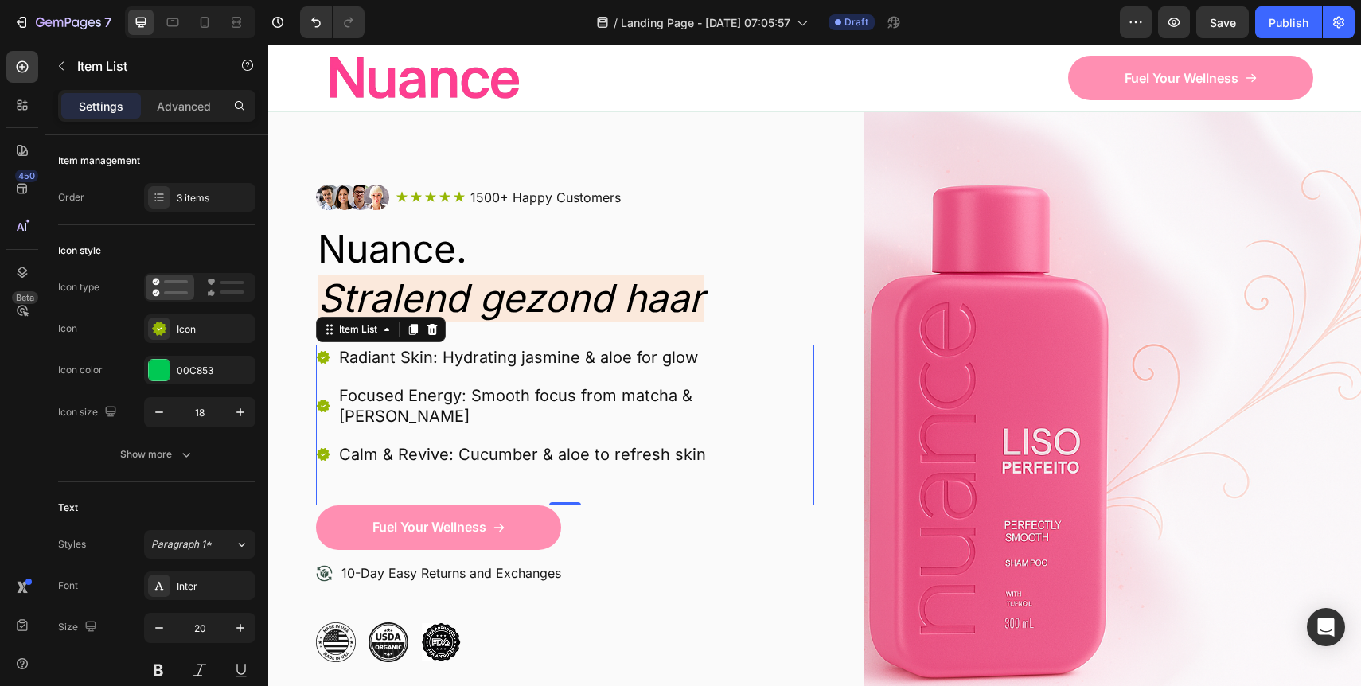
click at [325, 359] on icon at bounding box center [323, 357] width 13 height 13
click at [161, 337] on div at bounding box center [159, 329] width 22 height 22
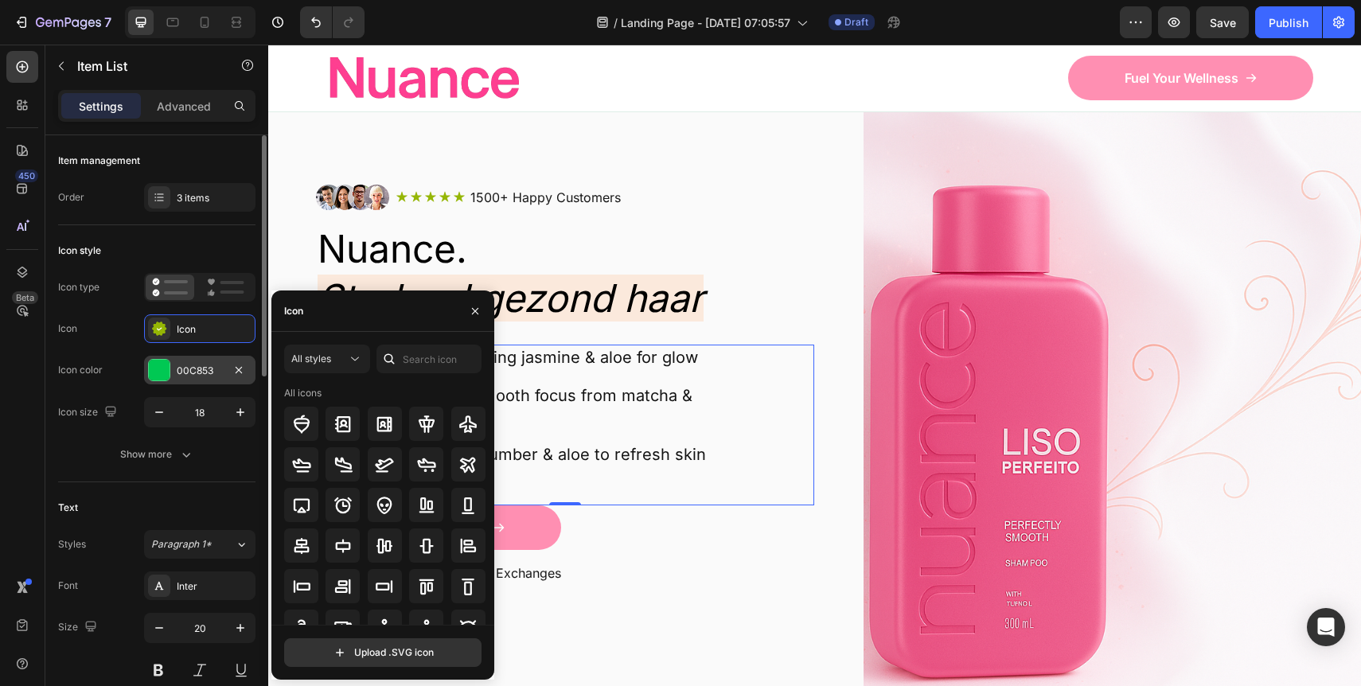
click at [156, 376] on div at bounding box center [159, 370] width 21 height 21
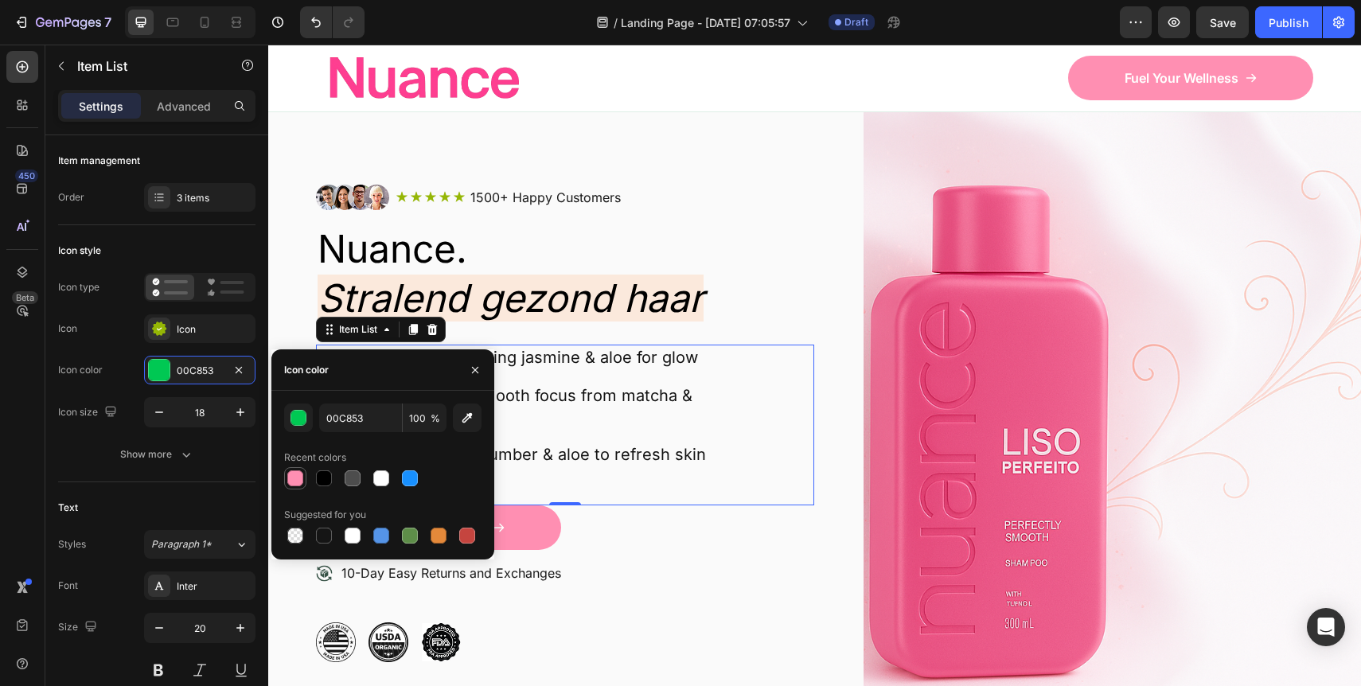
click at [297, 479] on div at bounding box center [295, 478] width 16 height 16
type input "FF8FB2"
click at [119, 353] on div "Icon type Icon Icon Icon color FF8FB2 Icon size 18" at bounding box center [156, 350] width 197 height 154
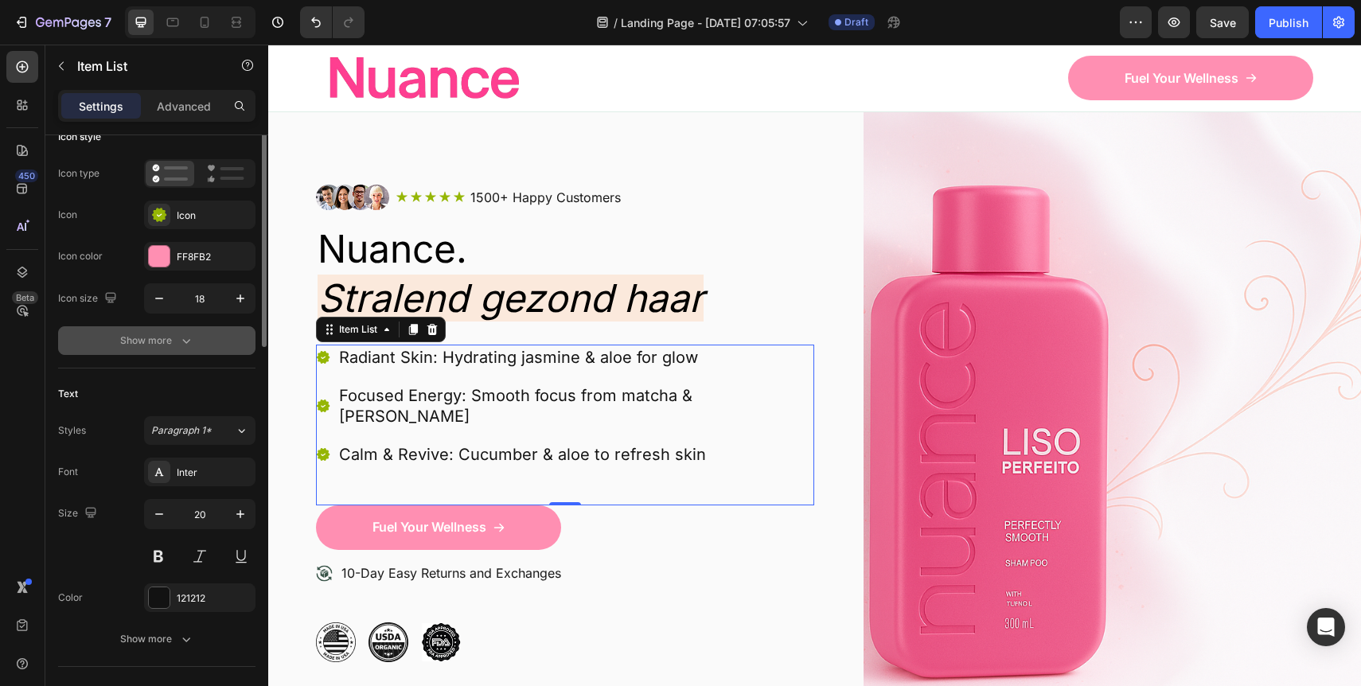
scroll to position [0, 0]
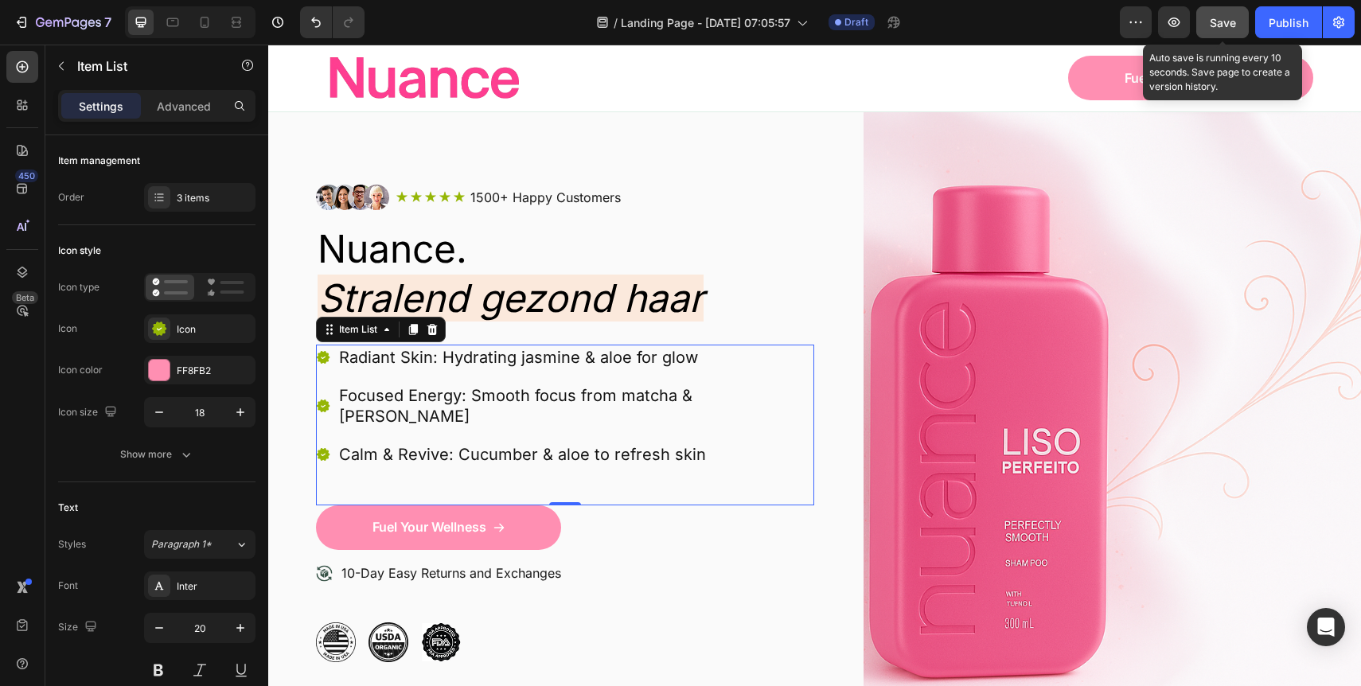
click at [1225, 26] on span "Save" at bounding box center [1223, 23] width 26 height 14
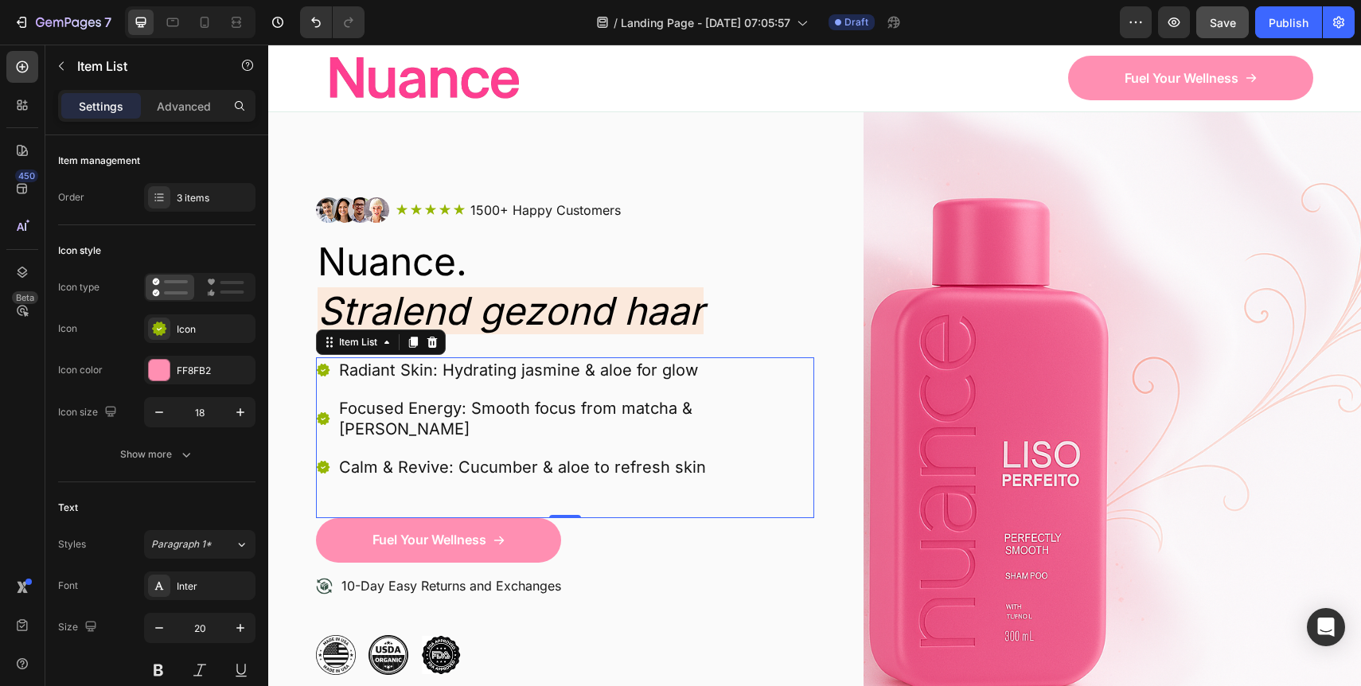
scroll to position [50, 0]
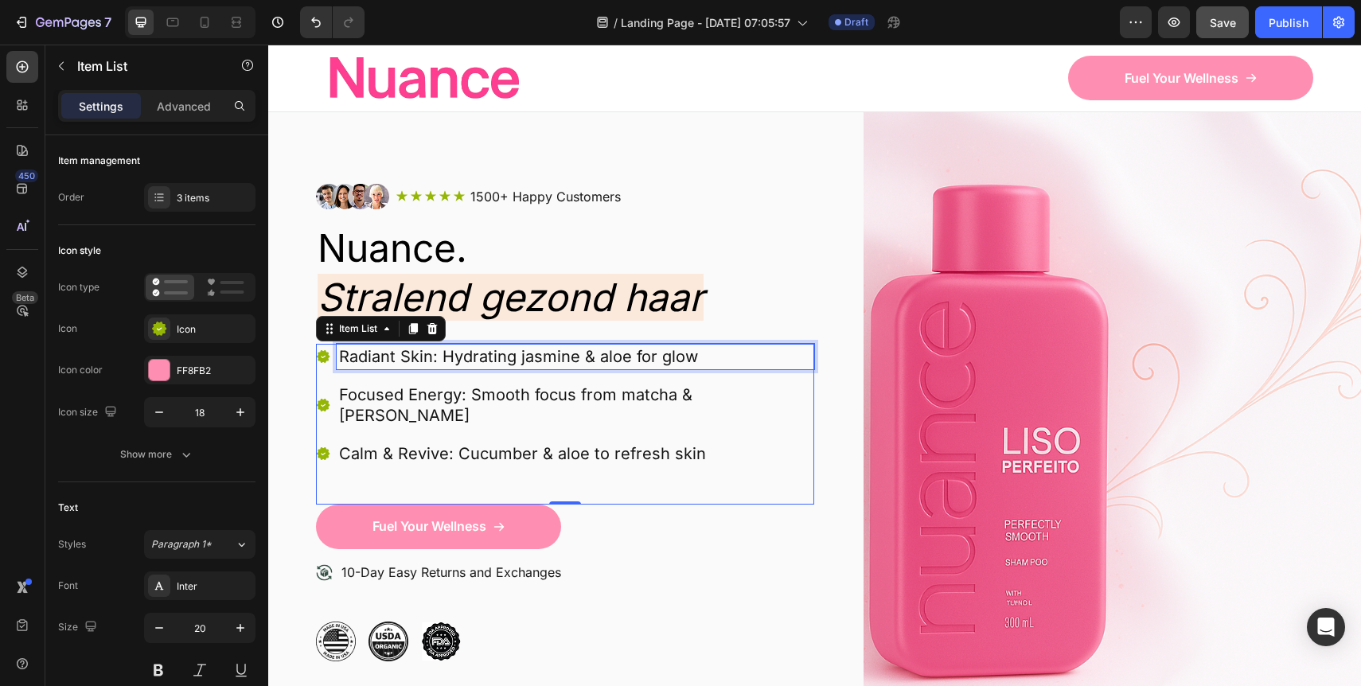
click at [396, 364] on p "Radiant Skin: Hydrating jasmine & aloe for glow" at bounding box center [575, 356] width 473 height 21
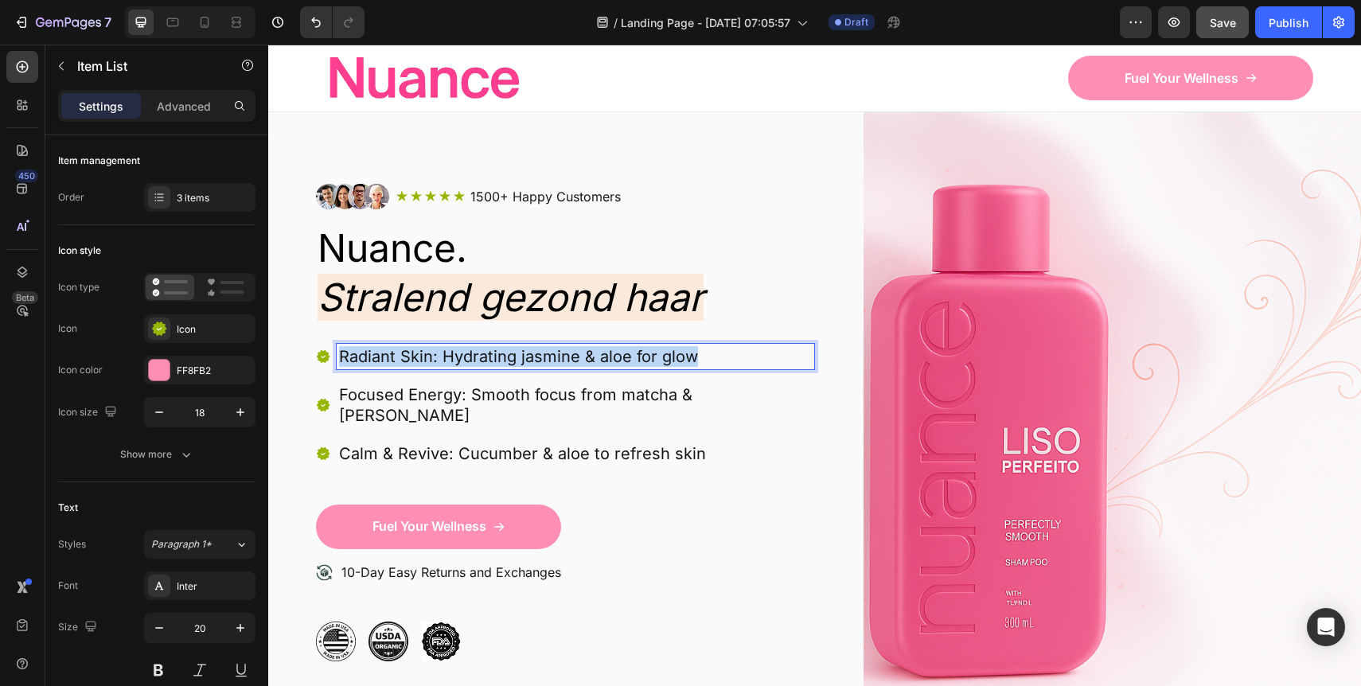
click at [396, 364] on p "Radiant Skin: Hydrating jasmine & aloe for glow" at bounding box center [575, 356] width 473 height 21
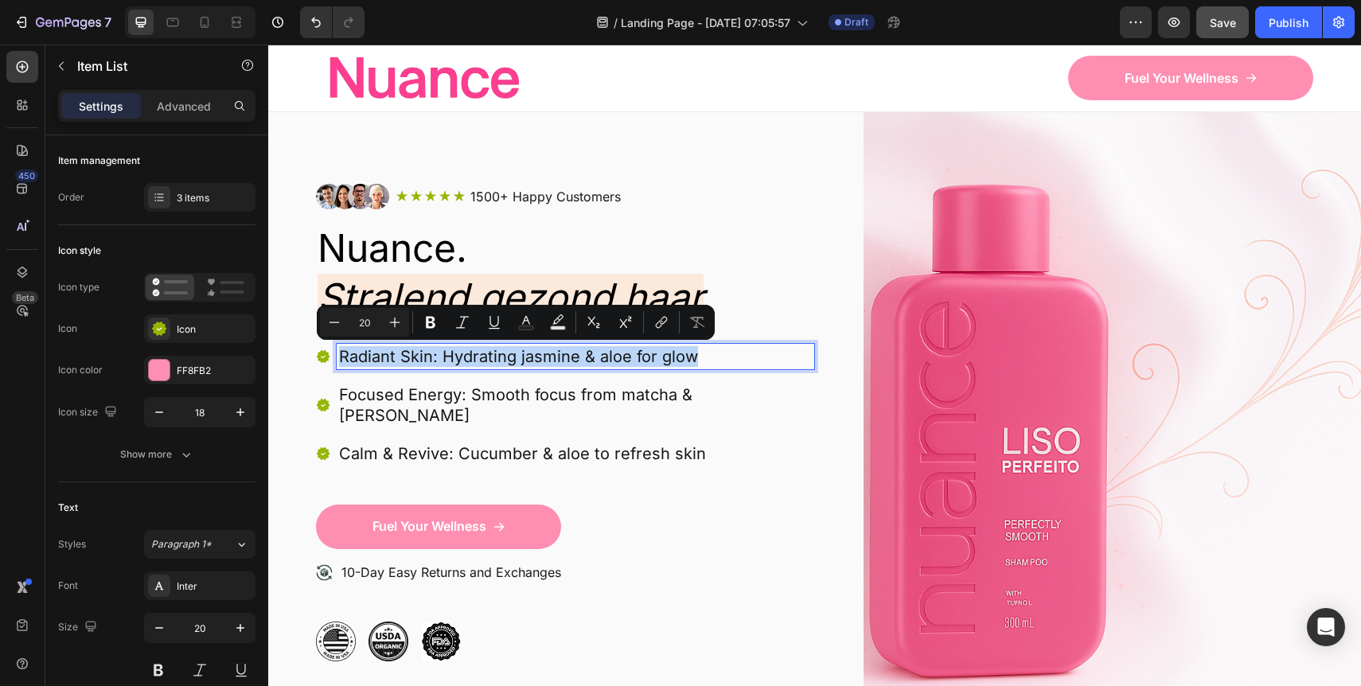
click at [696, 419] on div "Radiant Skin: Hydrating jasmine & aloe for glow Focused Energy: Smooth focus fr…" at bounding box center [565, 405] width 498 height 123
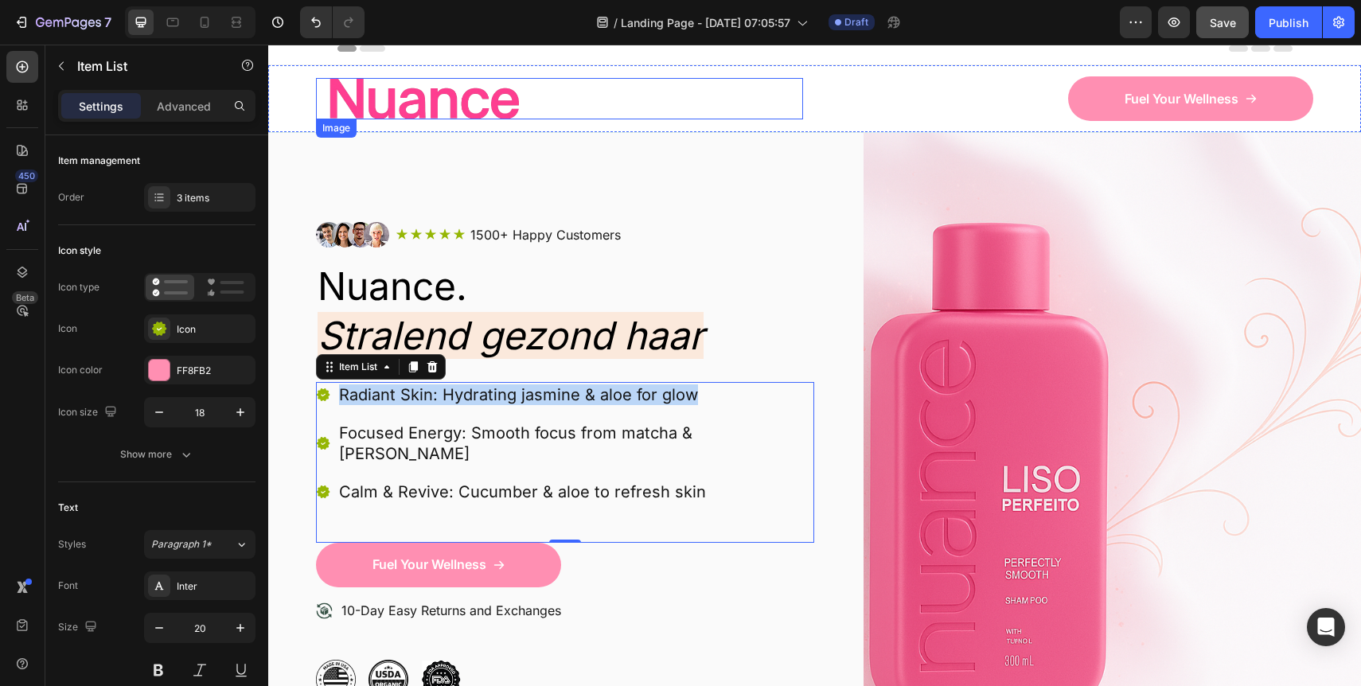
scroll to position [0, 0]
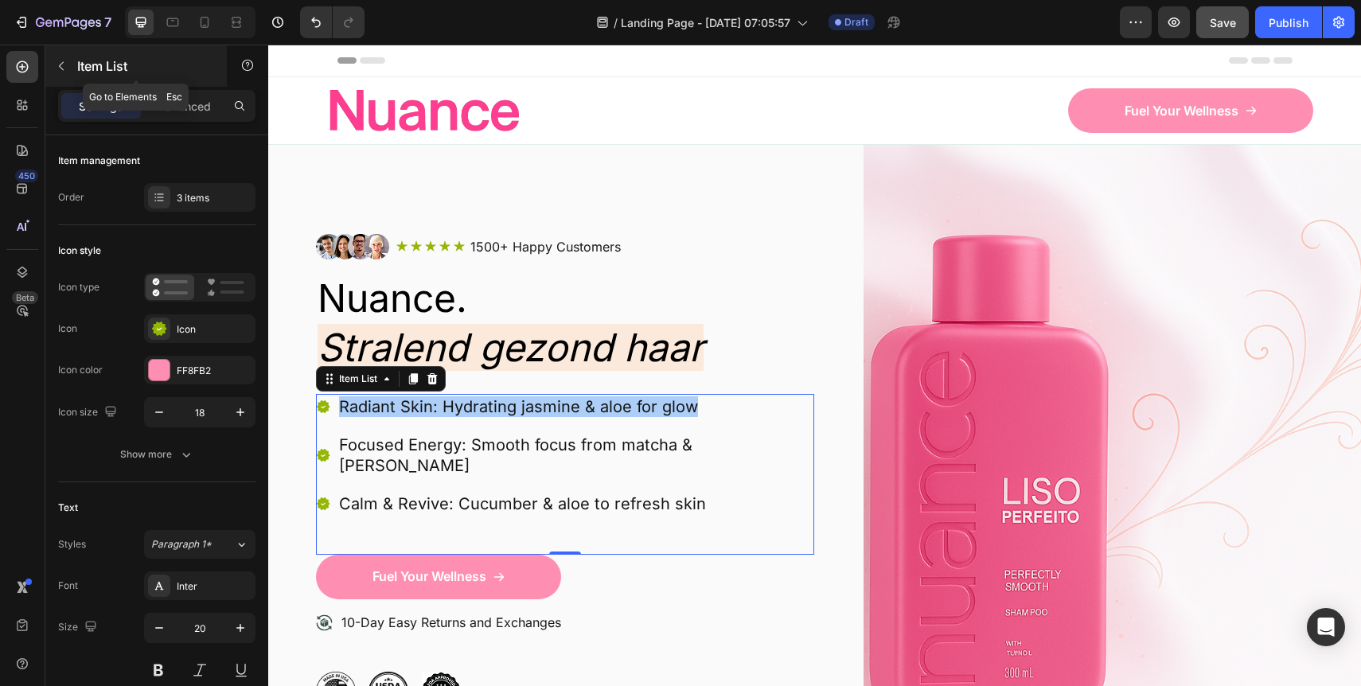
click at [53, 69] on button "button" at bounding box center [61, 65] width 25 height 25
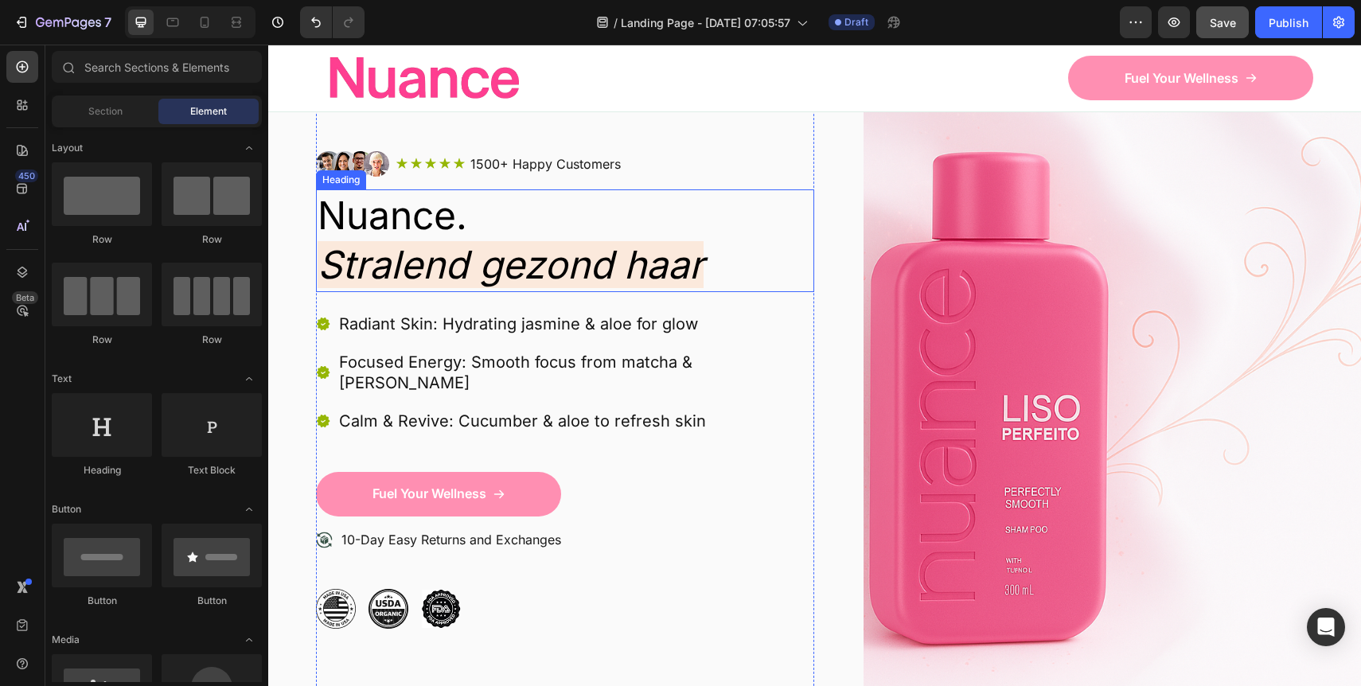
scroll to position [81, 0]
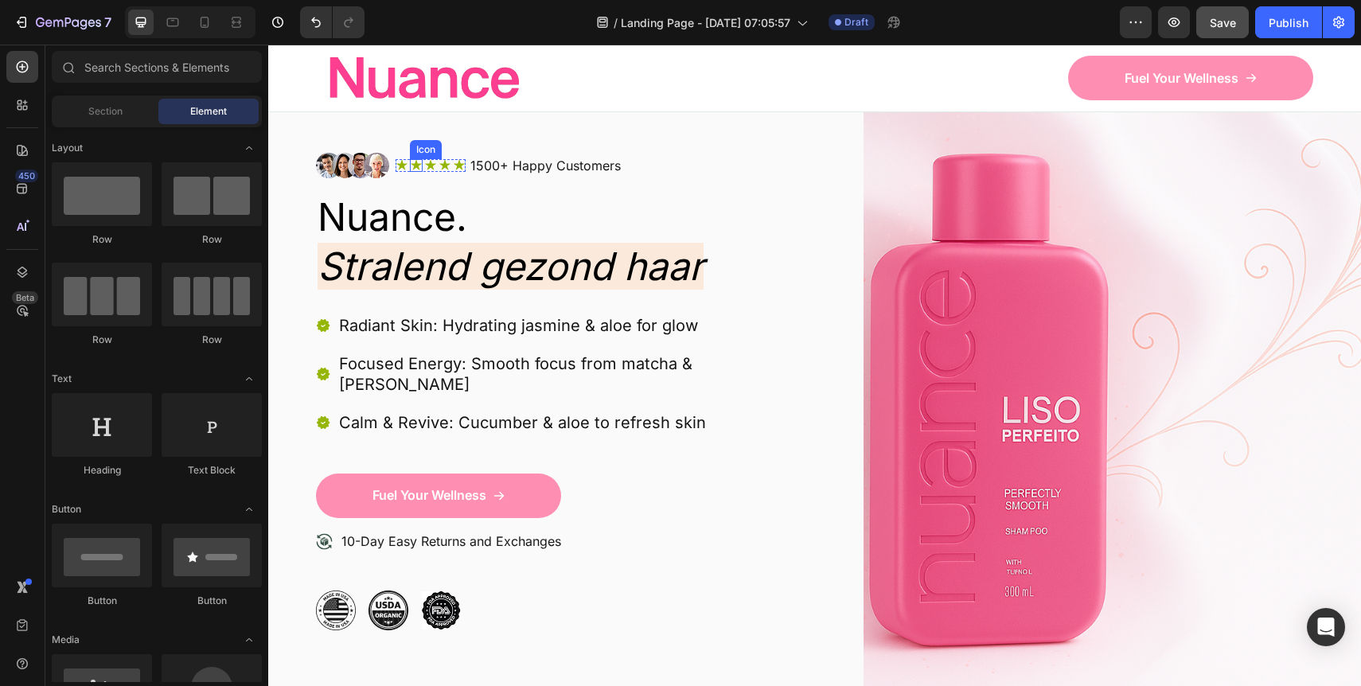
click at [415, 169] on div "Icon" at bounding box center [416, 165] width 13 height 13
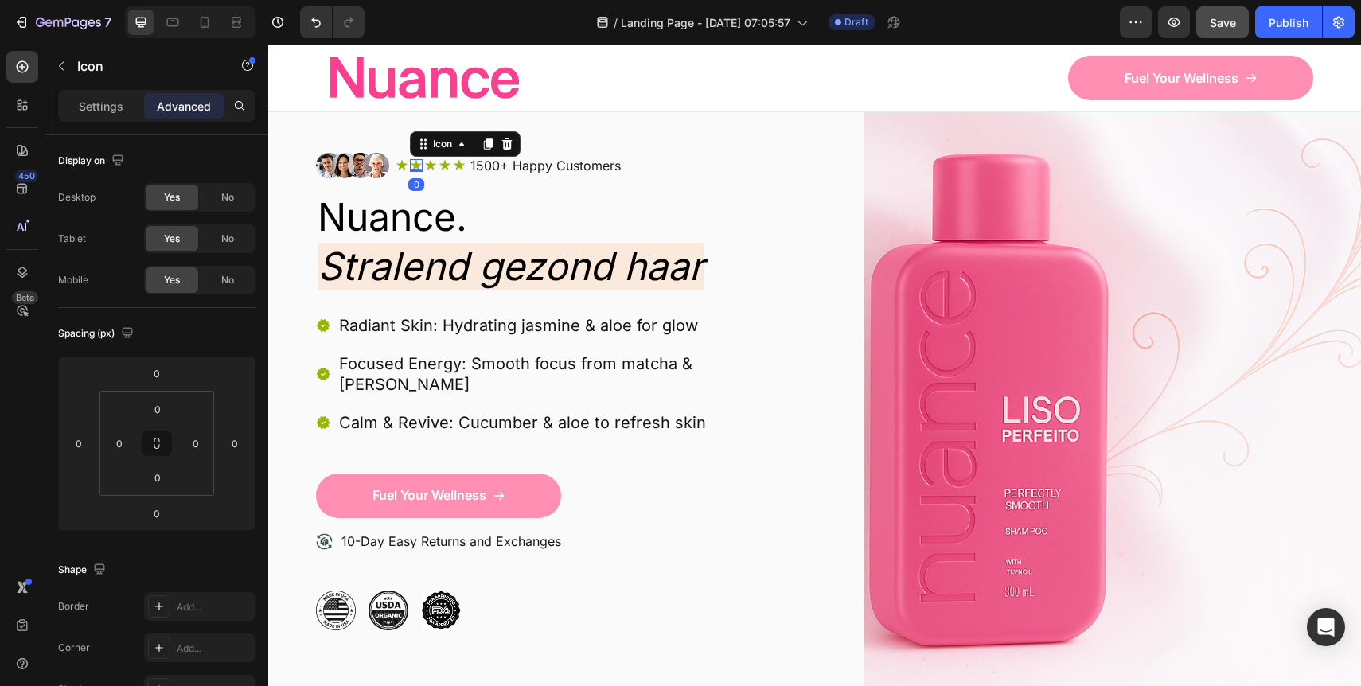
click at [418, 160] on icon at bounding box center [416, 165] width 13 height 13
click at [459, 146] on icon at bounding box center [461, 144] width 13 height 13
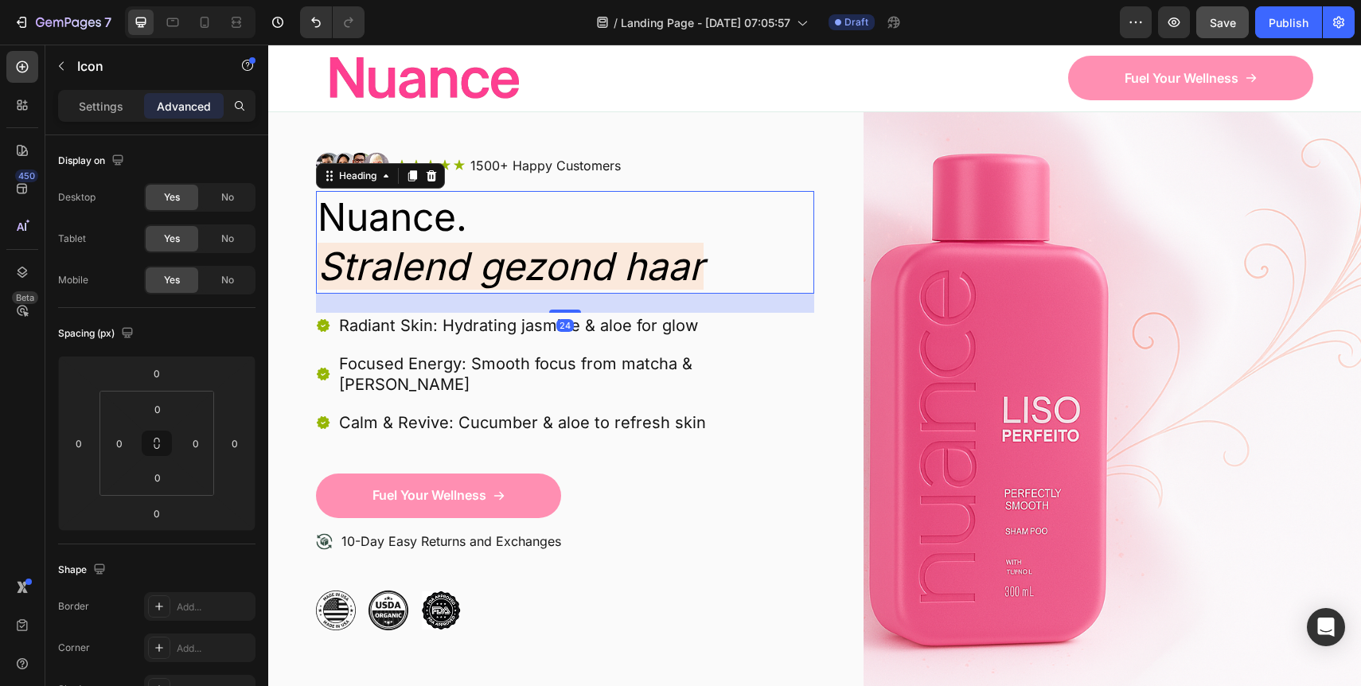
click at [355, 201] on p "Nuance. Stralend gezond haar" at bounding box center [565, 242] width 495 height 99
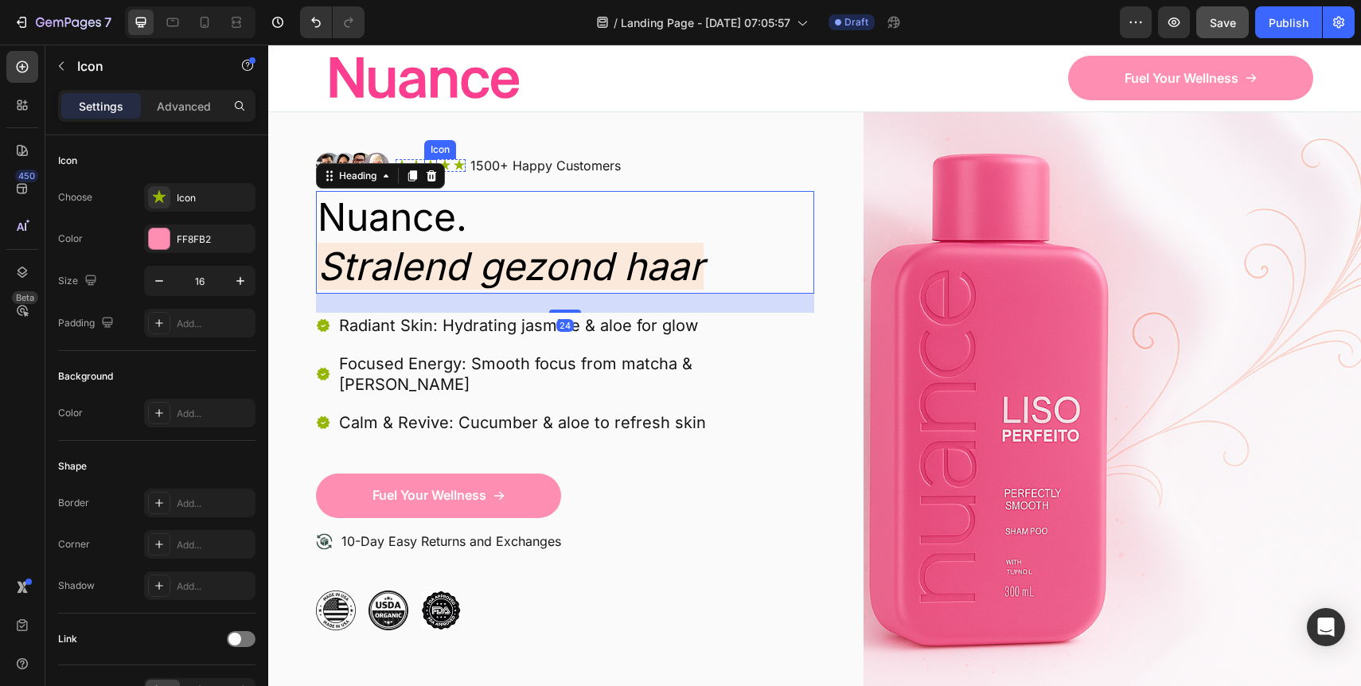
click at [432, 150] on div "Icon" at bounding box center [439, 150] width 25 height 0
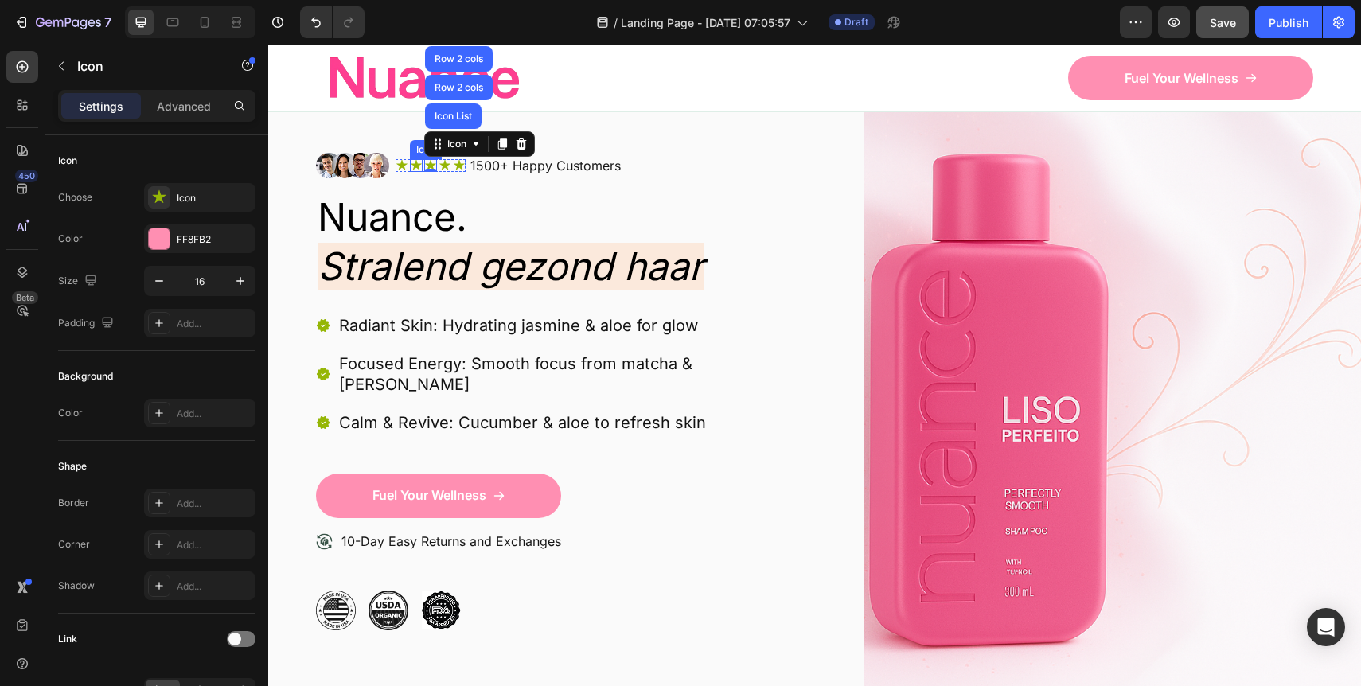
click at [403, 166] on div "Icon" at bounding box center [402, 165] width 13 height 13
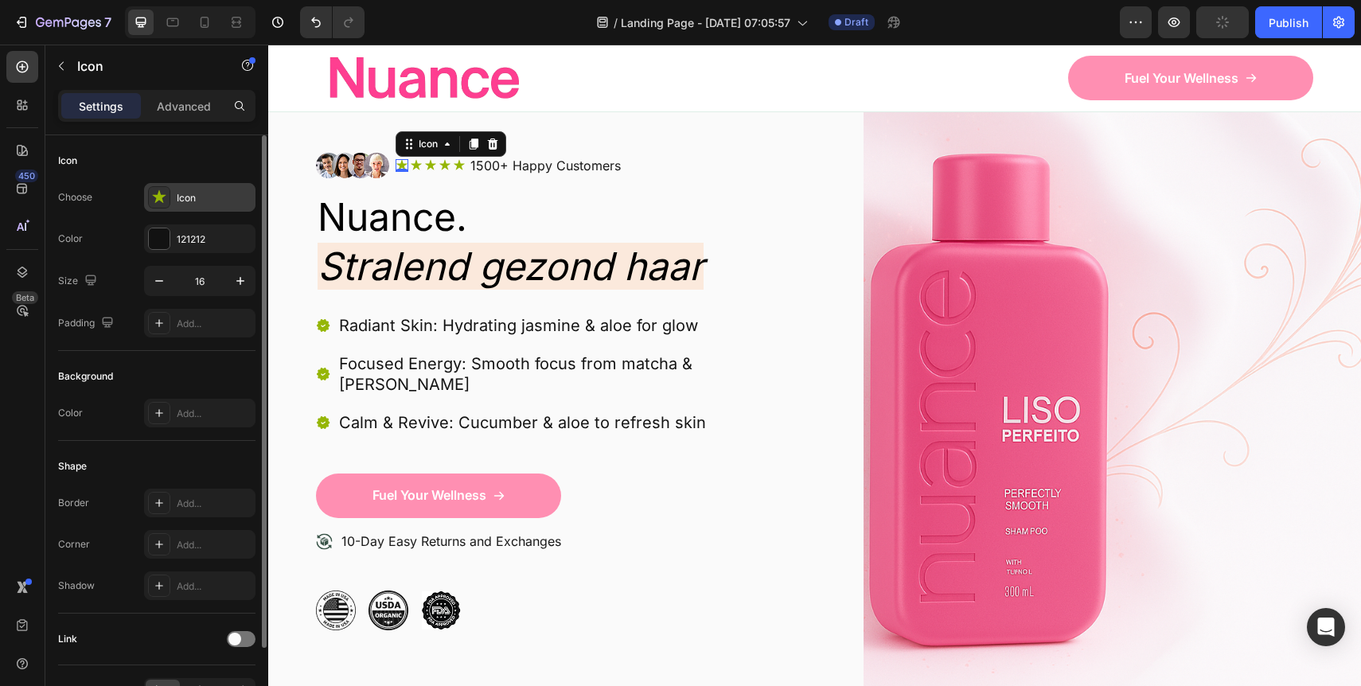
click at [157, 209] on div "Icon" at bounding box center [199, 197] width 111 height 29
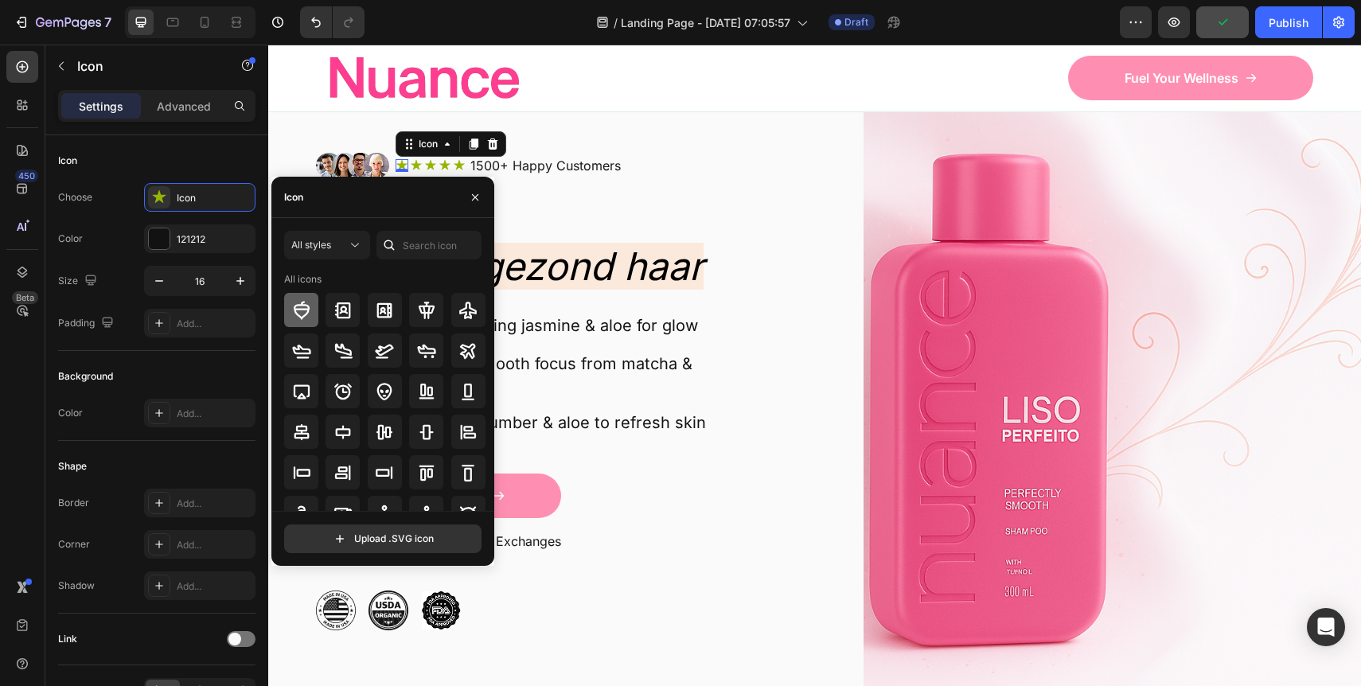
click at [303, 312] on icon at bounding box center [301, 310] width 19 height 19
click at [470, 201] on icon "button" at bounding box center [475, 197] width 13 height 13
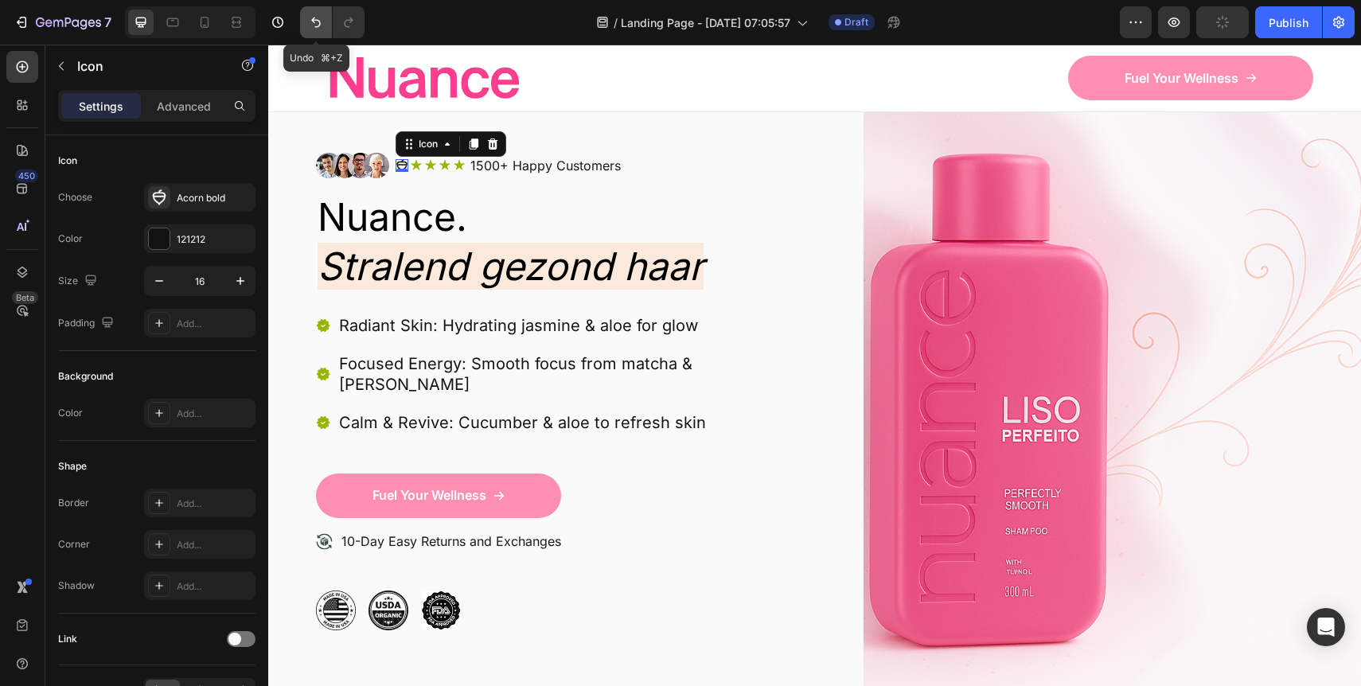
click at [319, 25] on icon "Undo/Redo" at bounding box center [316, 22] width 16 height 16
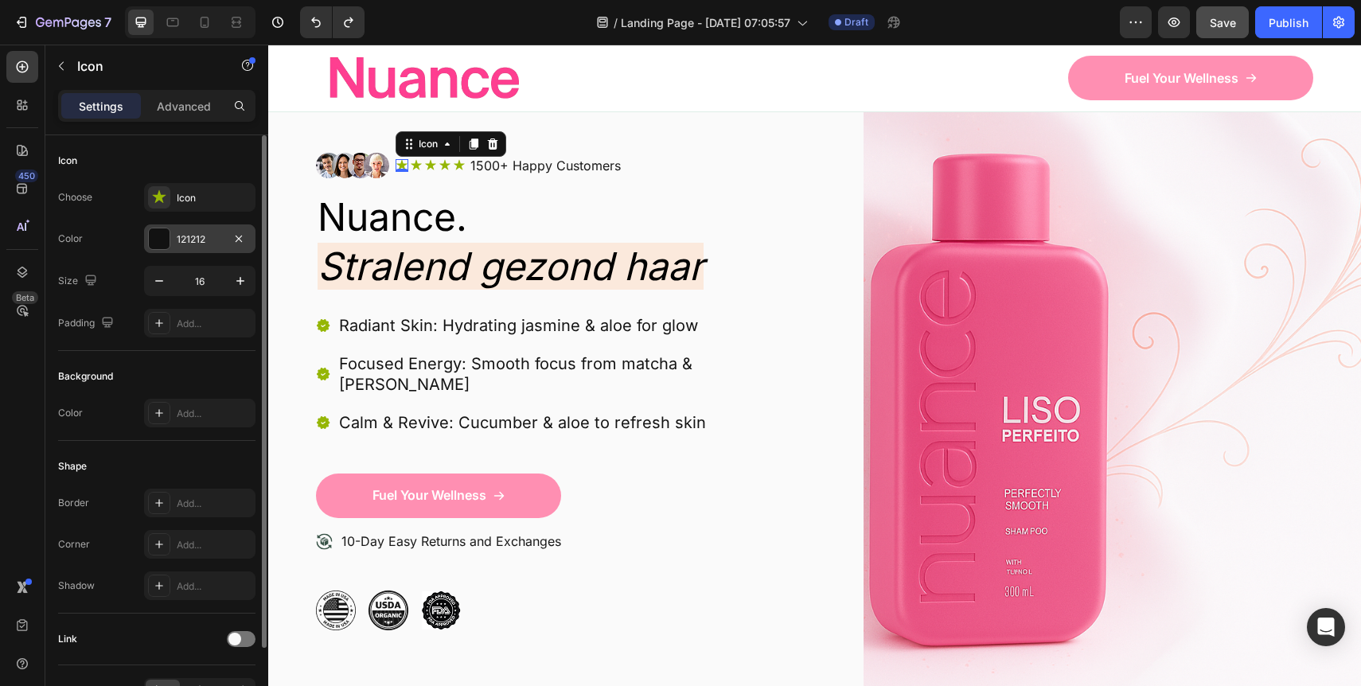
click at [197, 236] on div "121212" at bounding box center [200, 239] width 46 height 14
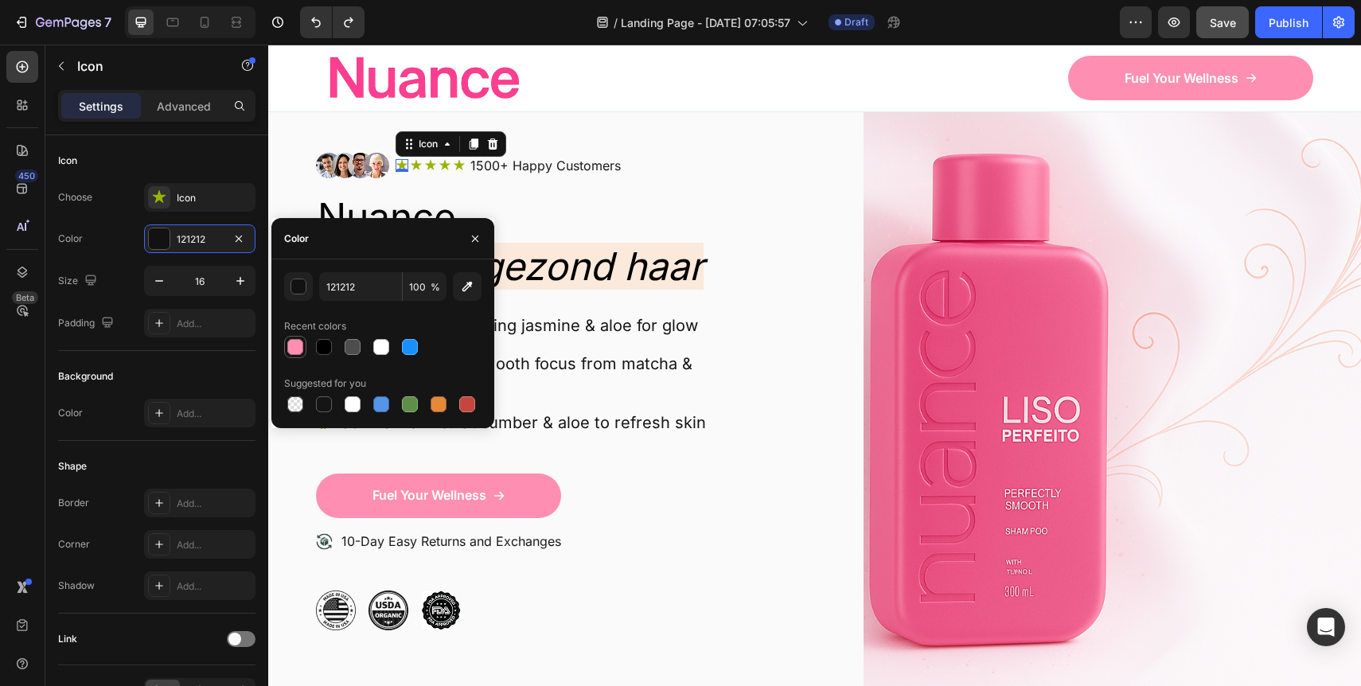
click at [297, 337] on div at bounding box center [295, 347] width 22 height 22
type input "FF8FB2"
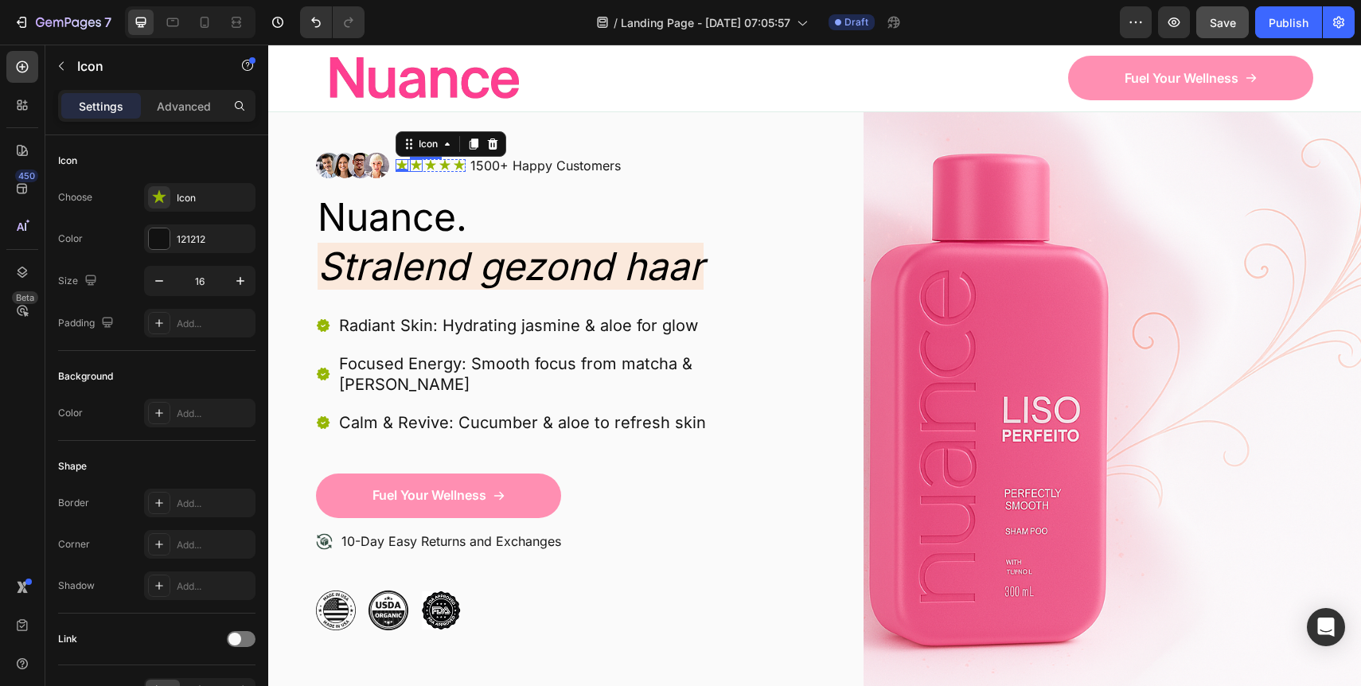
click at [417, 170] on div "Icon" at bounding box center [416, 165] width 13 height 13
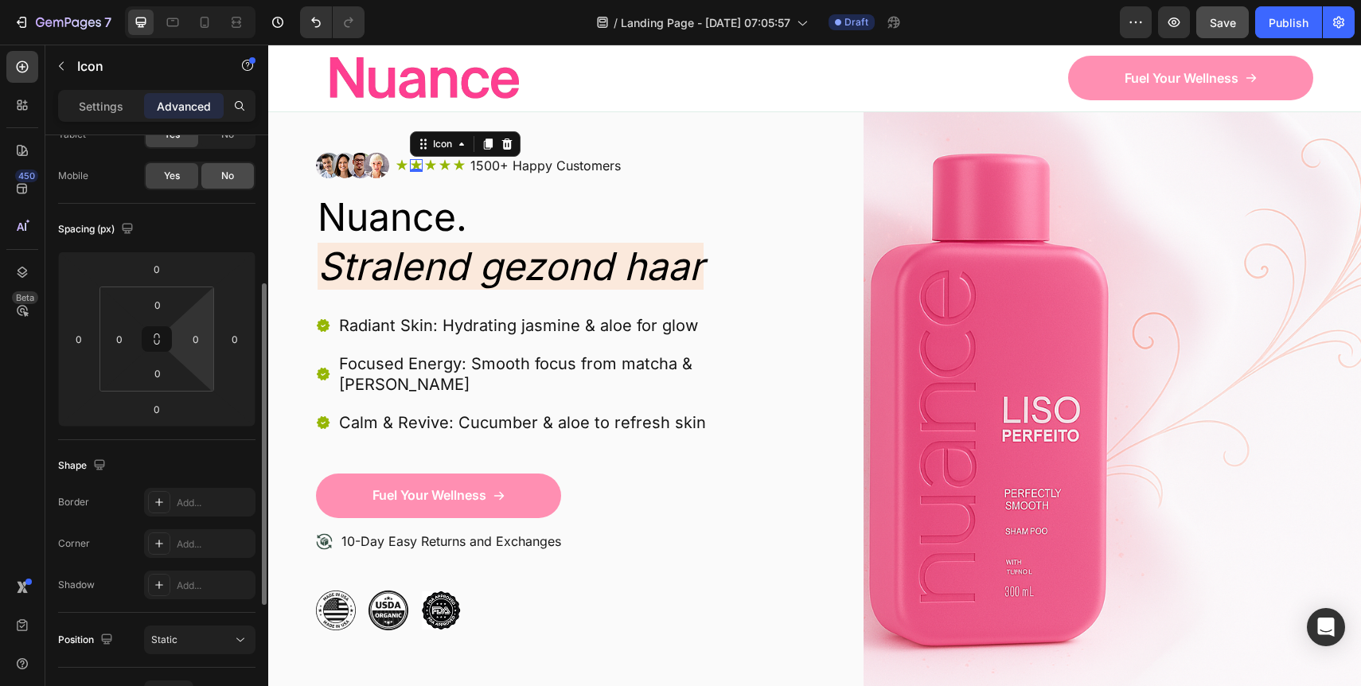
scroll to position [509, 0]
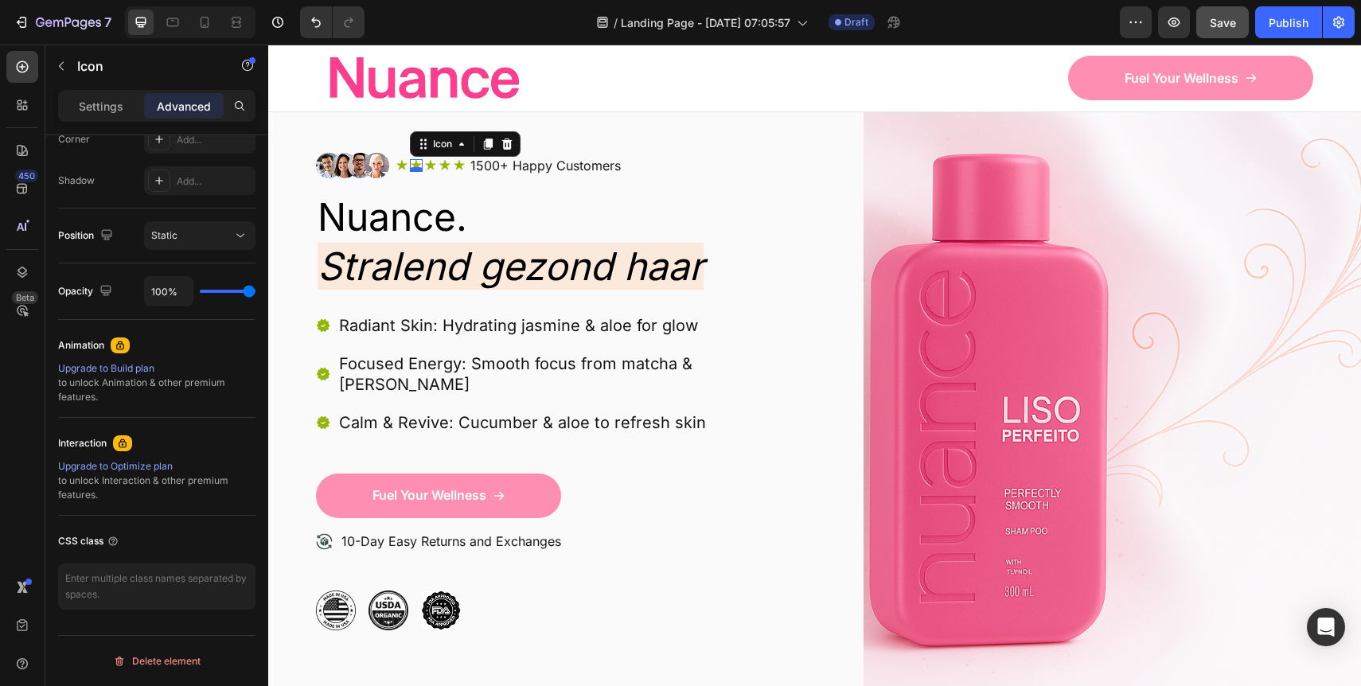
click at [415, 168] on div at bounding box center [416, 169] width 13 height 5
click at [415, 162] on icon at bounding box center [416, 165] width 13 height 13
click at [430, 161] on icon at bounding box center [430, 165] width 13 height 13
click at [447, 158] on div "Icon Icon Icon 0 Icon Icon Icon List" at bounding box center [431, 166] width 70 height 20
click at [485, 165] on p "1500+ Happy Customers" at bounding box center [545, 166] width 150 height 17
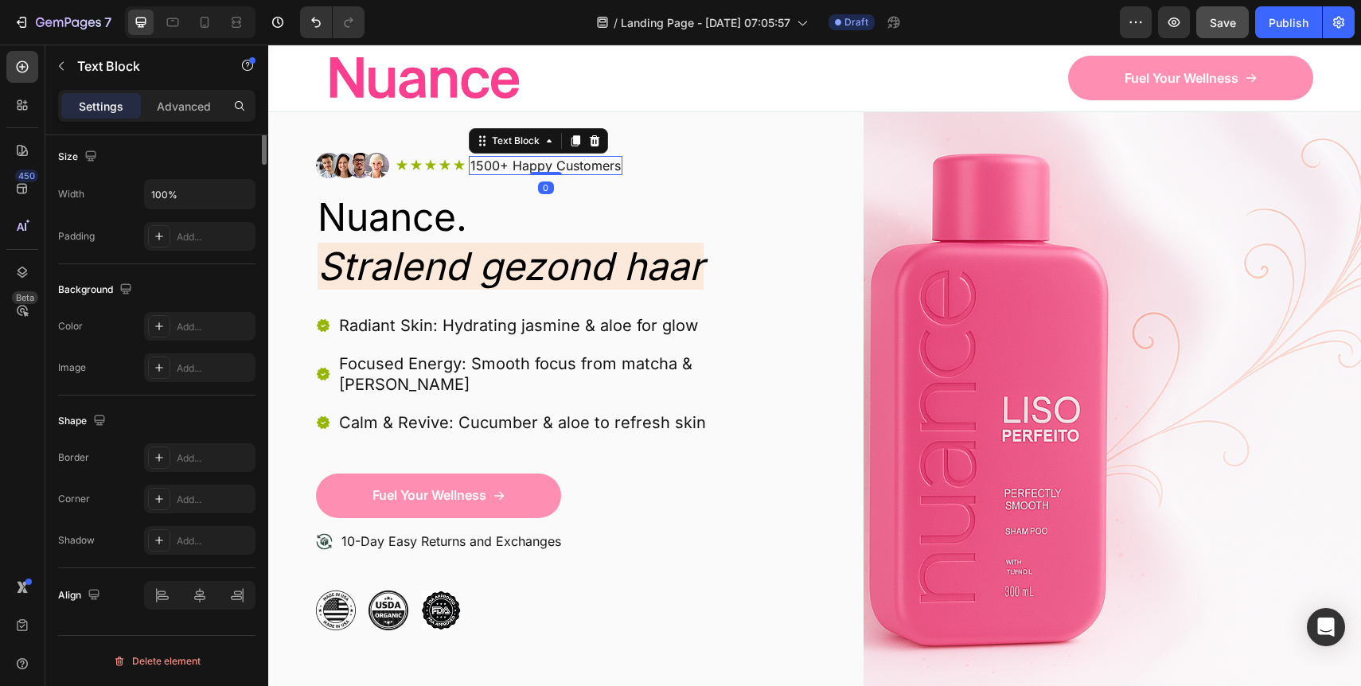
scroll to position [0, 0]
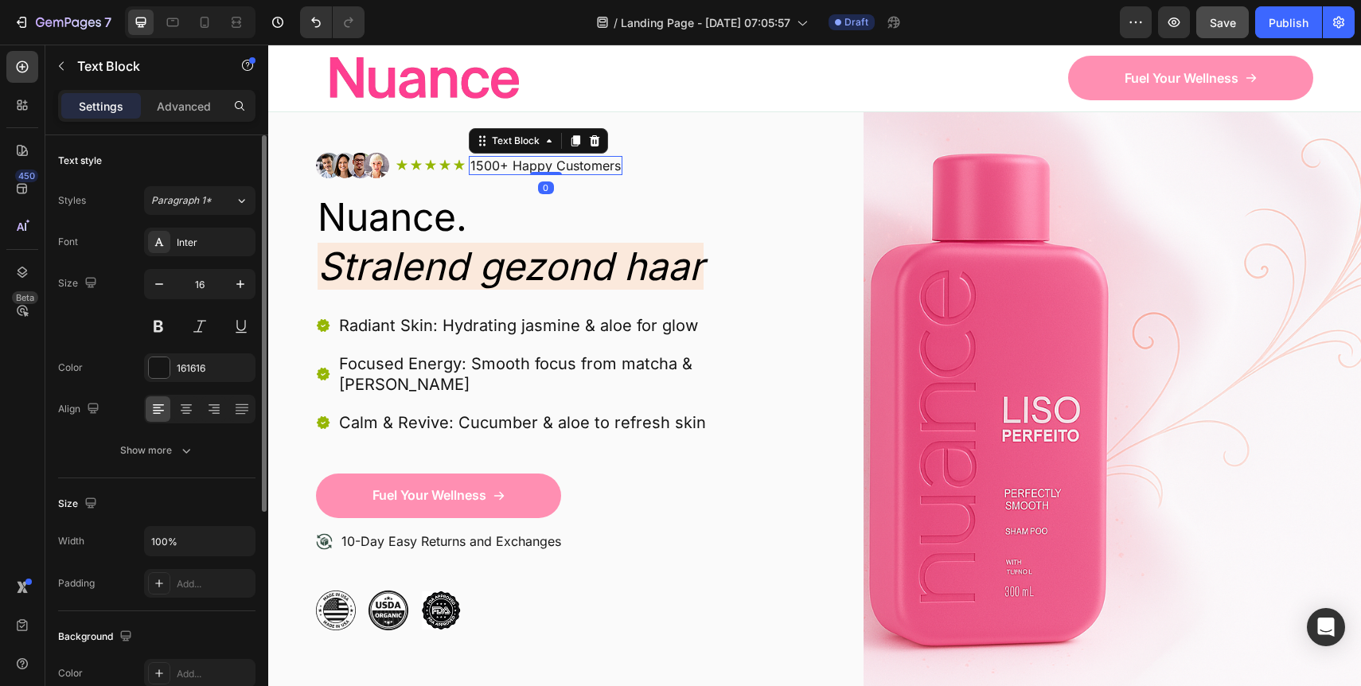
click at [485, 165] on p "1500+ Happy Customers" at bounding box center [545, 166] width 150 height 17
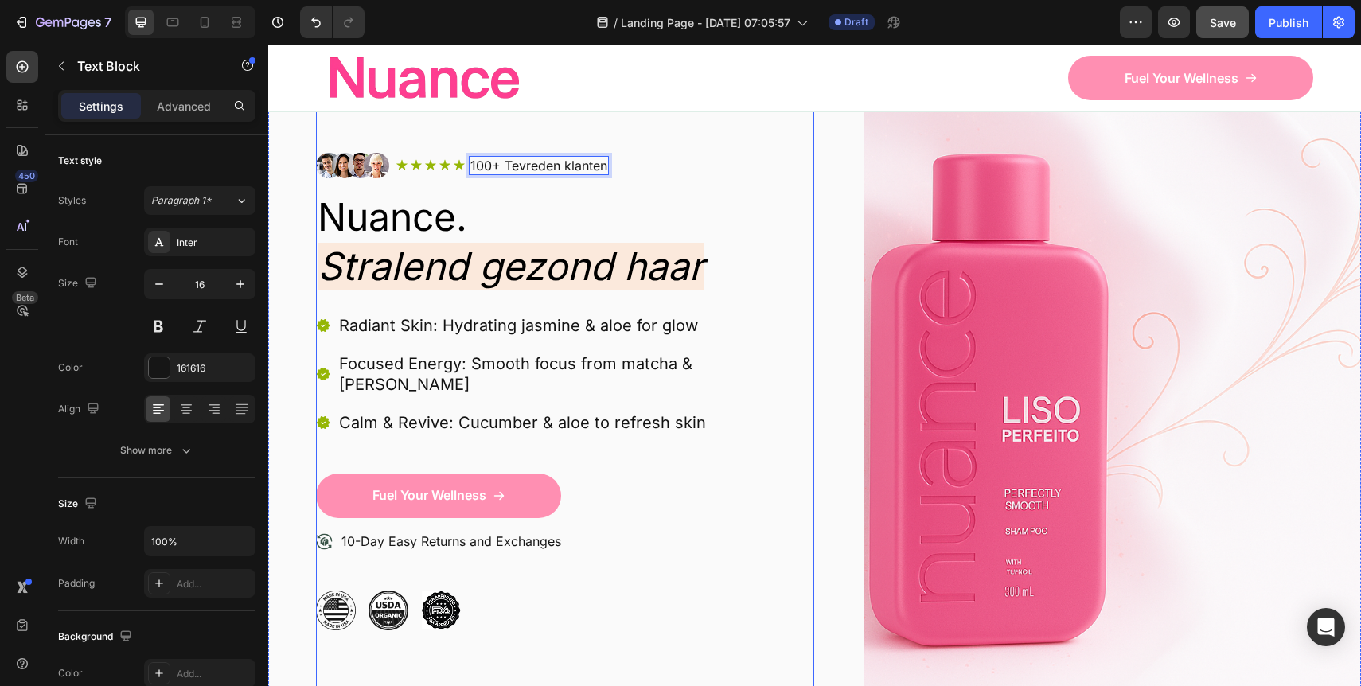
click at [345, 156] on img at bounding box center [352, 165] width 73 height 25
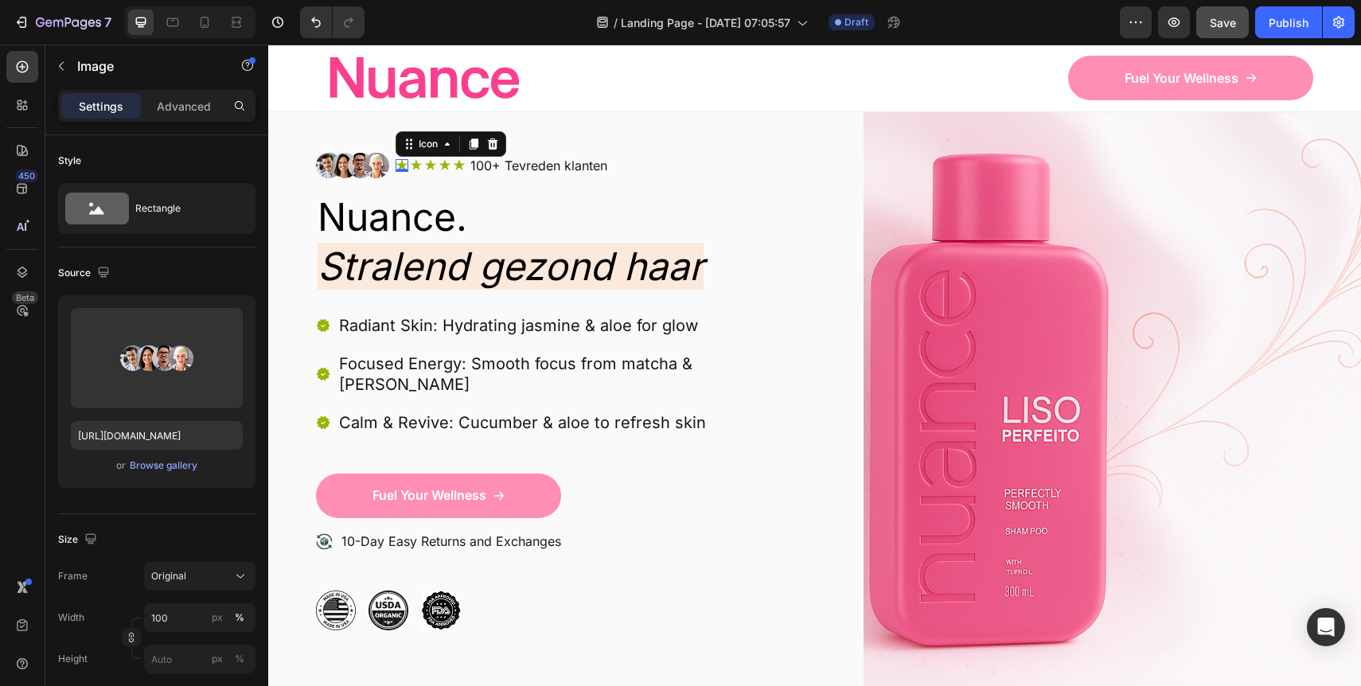
click at [396, 162] on icon at bounding box center [402, 165] width 13 height 13
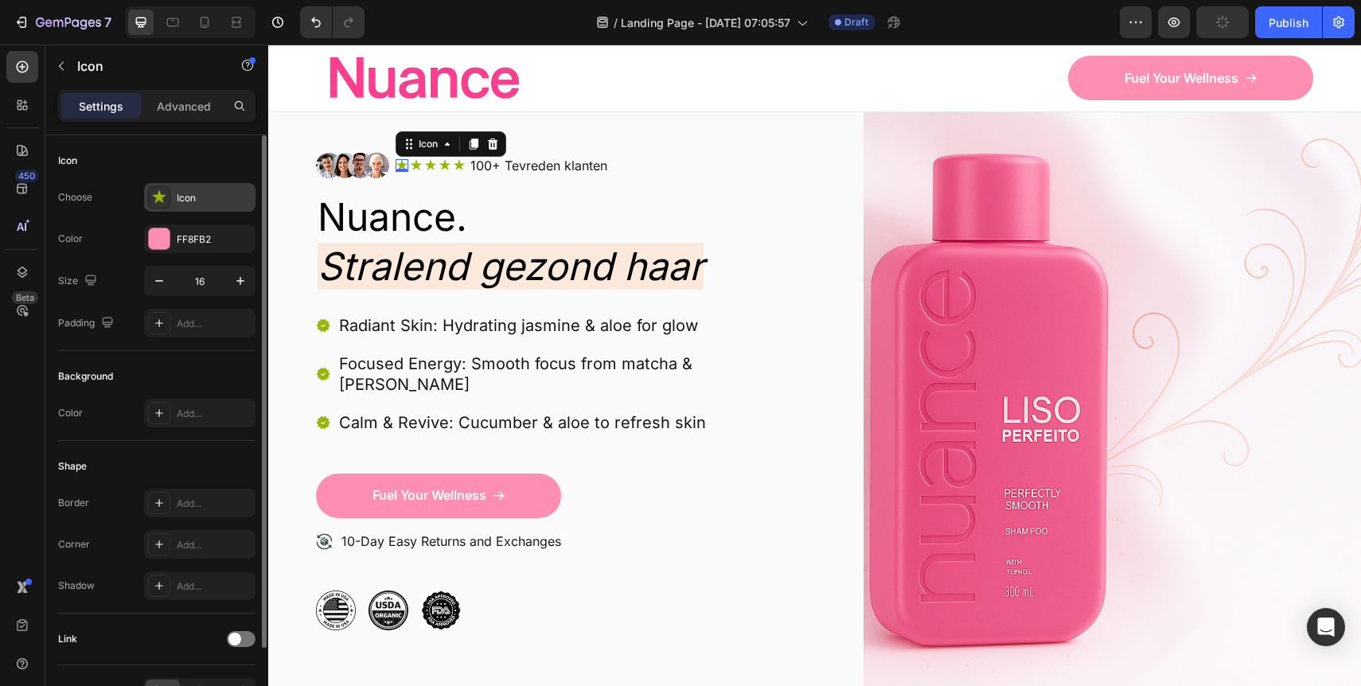
click at [169, 206] on div at bounding box center [159, 197] width 22 height 22
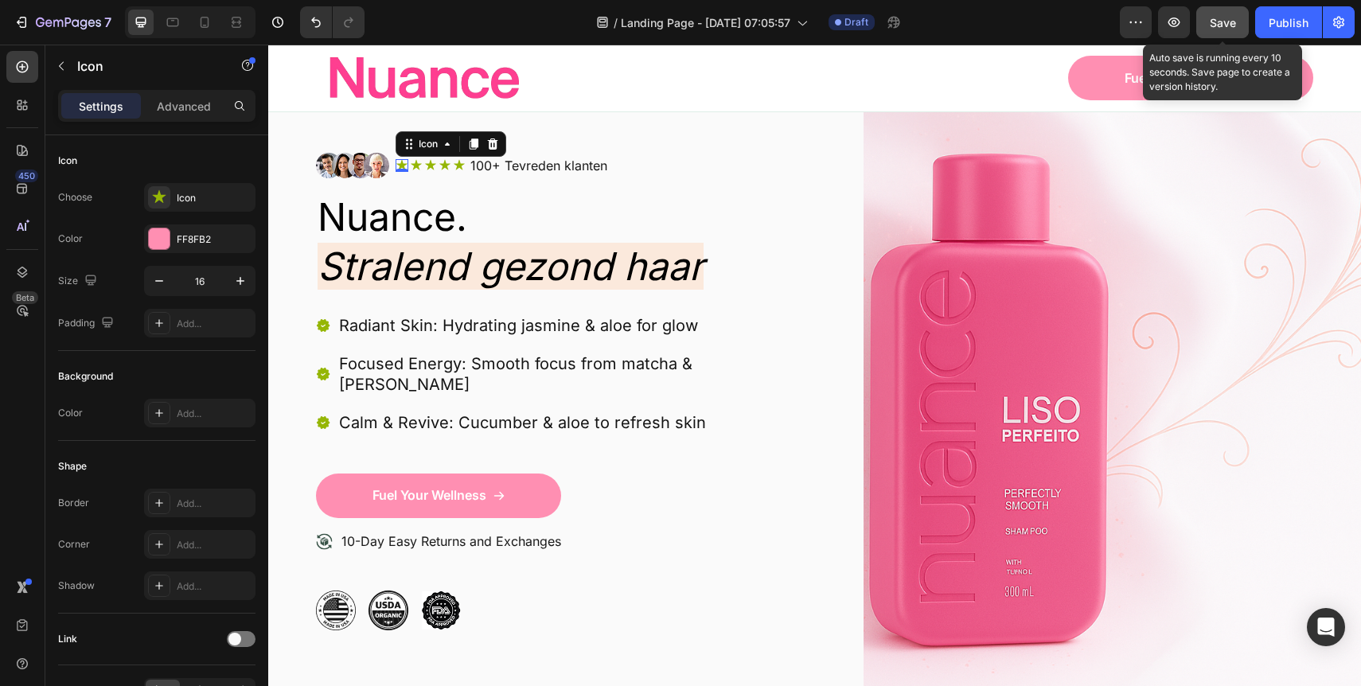
click at [1227, 20] on span "Save" at bounding box center [1223, 23] width 26 height 14
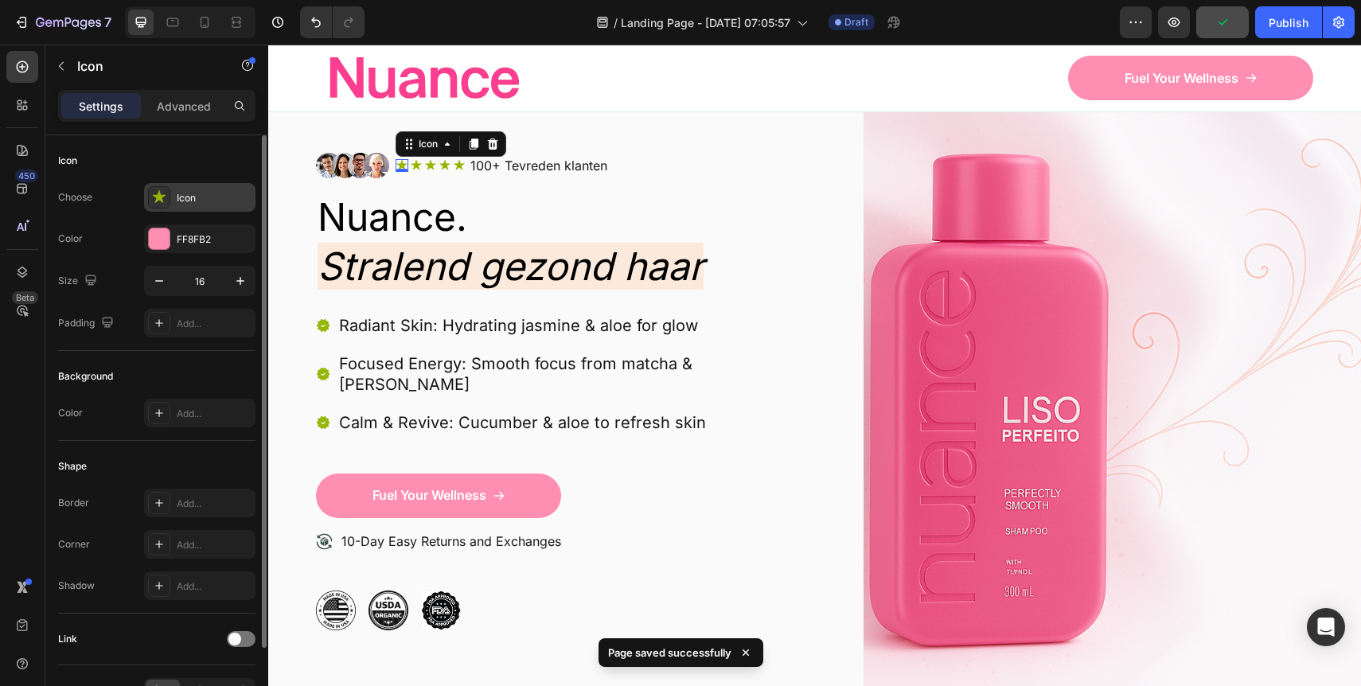
click at [175, 201] on div "Icon" at bounding box center [199, 197] width 111 height 29
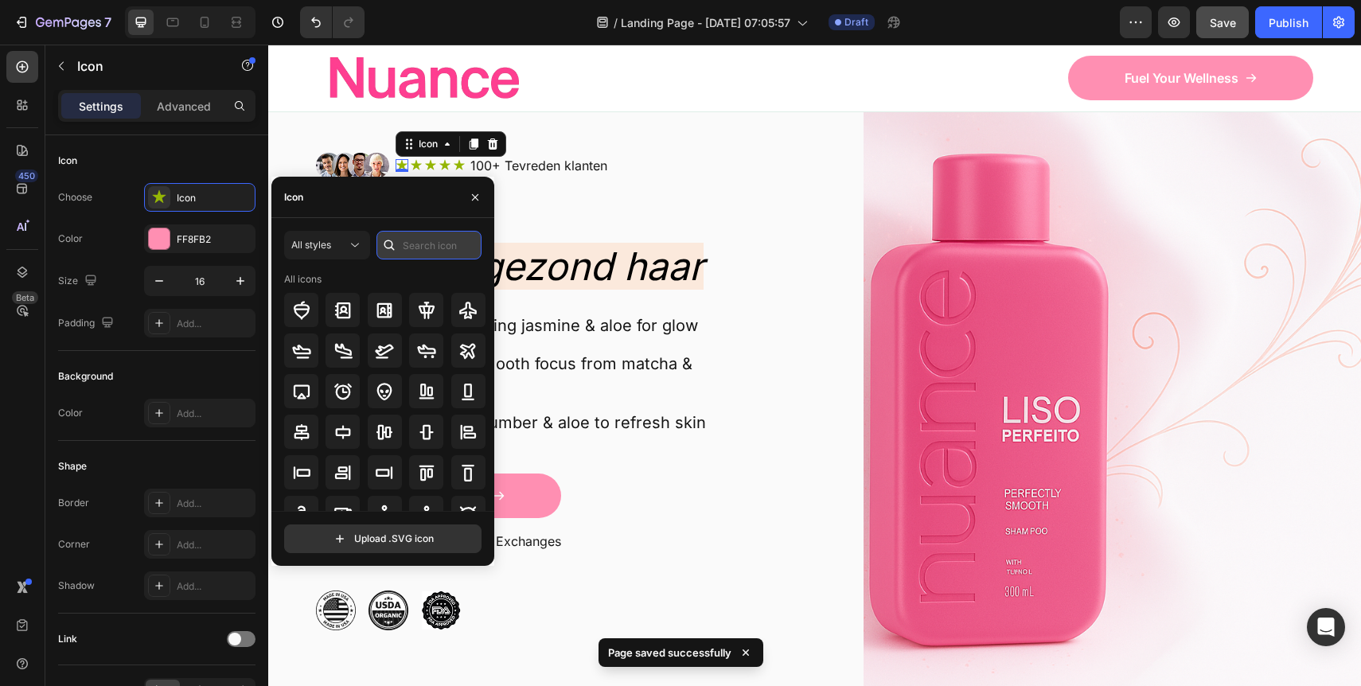
click at [433, 251] on input "text" at bounding box center [428, 245] width 105 height 29
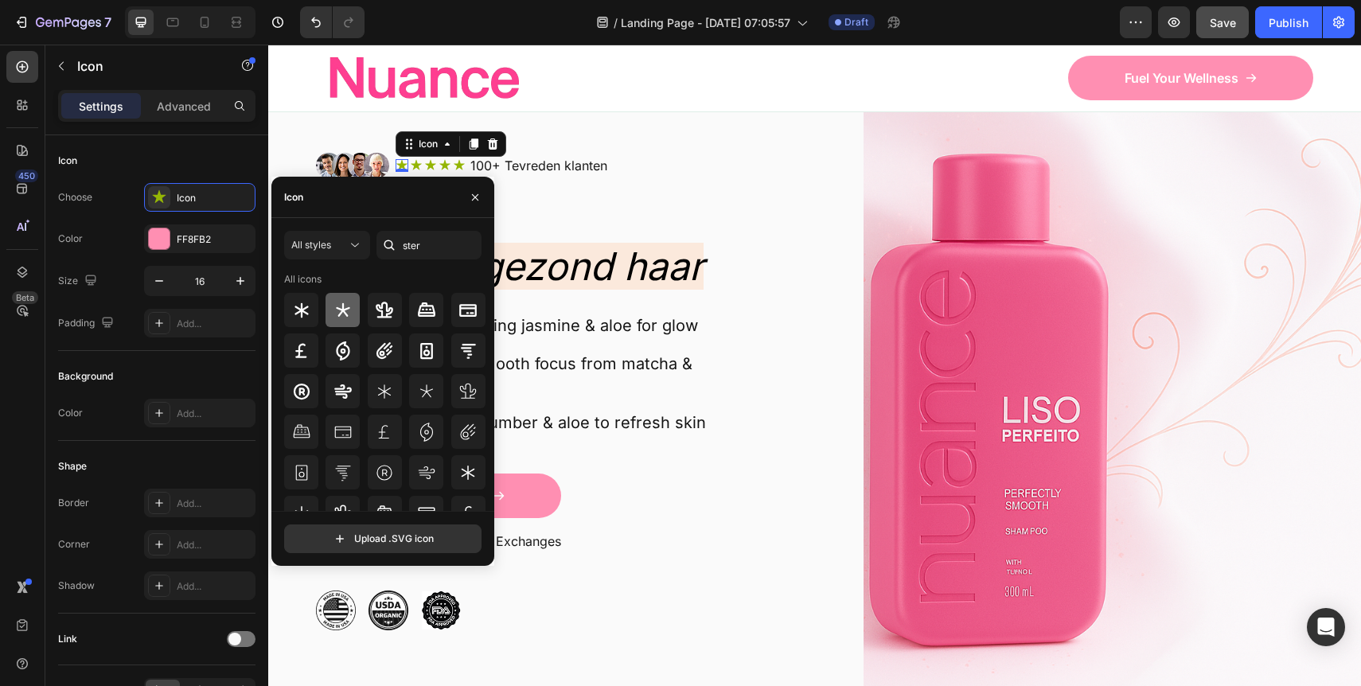
click at [348, 311] on icon at bounding box center [342, 310] width 19 height 19
click at [421, 248] on input "ster" at bounding box center [428, 245] width 105 height 29
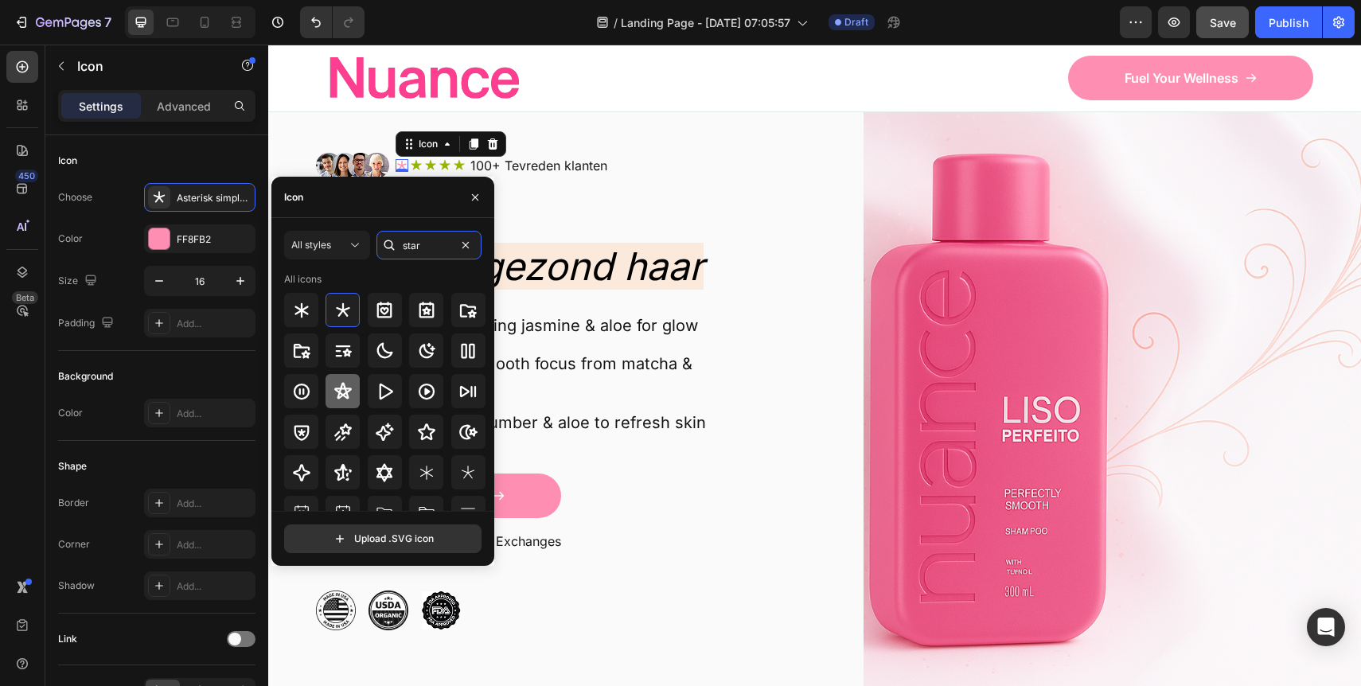
type input "star"
click at [341, 392] on icon at bounding box center [342, 391] width 19 height 19
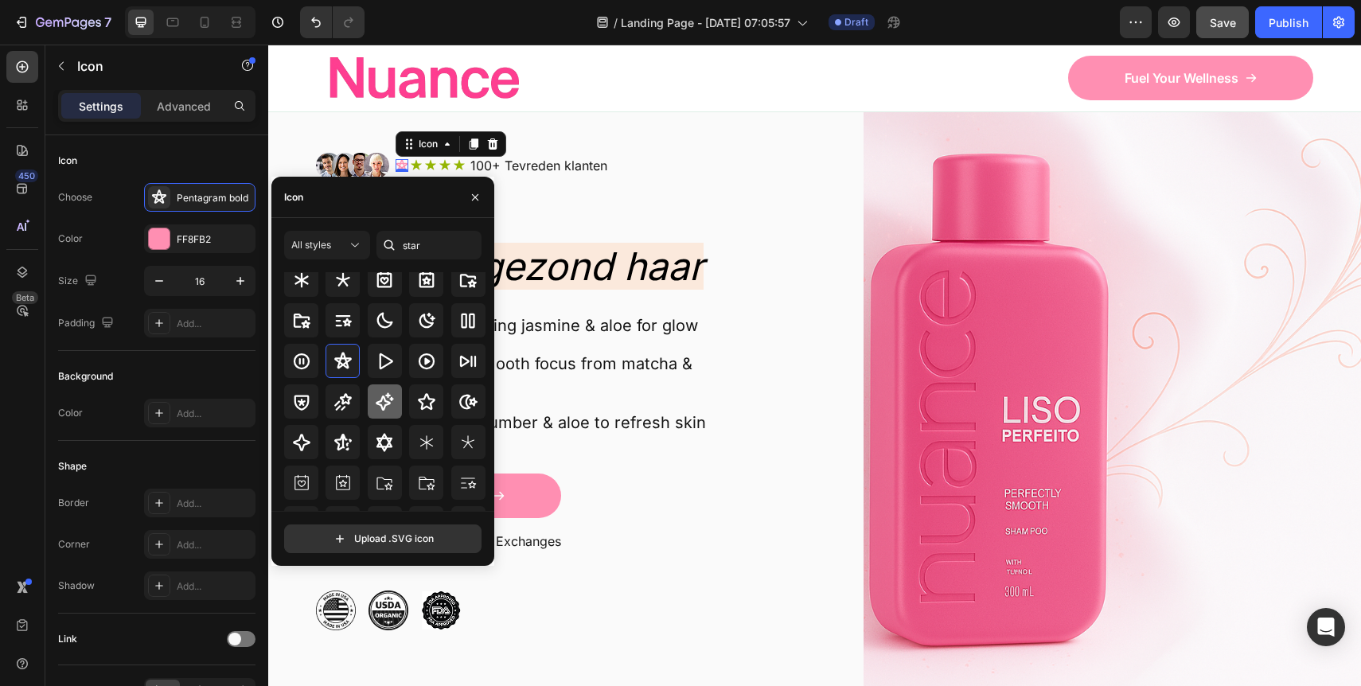
scroll to position [33, 0]
click at [428, 395] on icon at bounding box center [427, 398] width 18 height 17
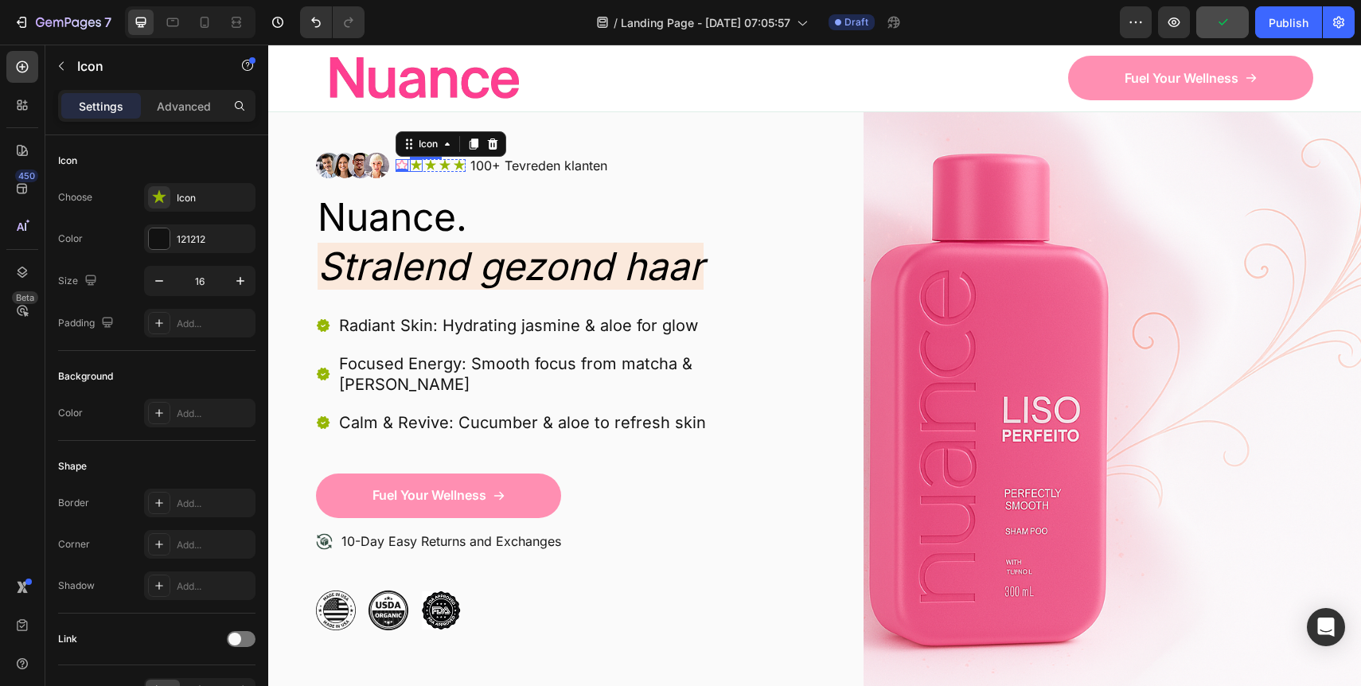
click at [415, 161] on icon at bounding box center [416, 165] width 11 height 10
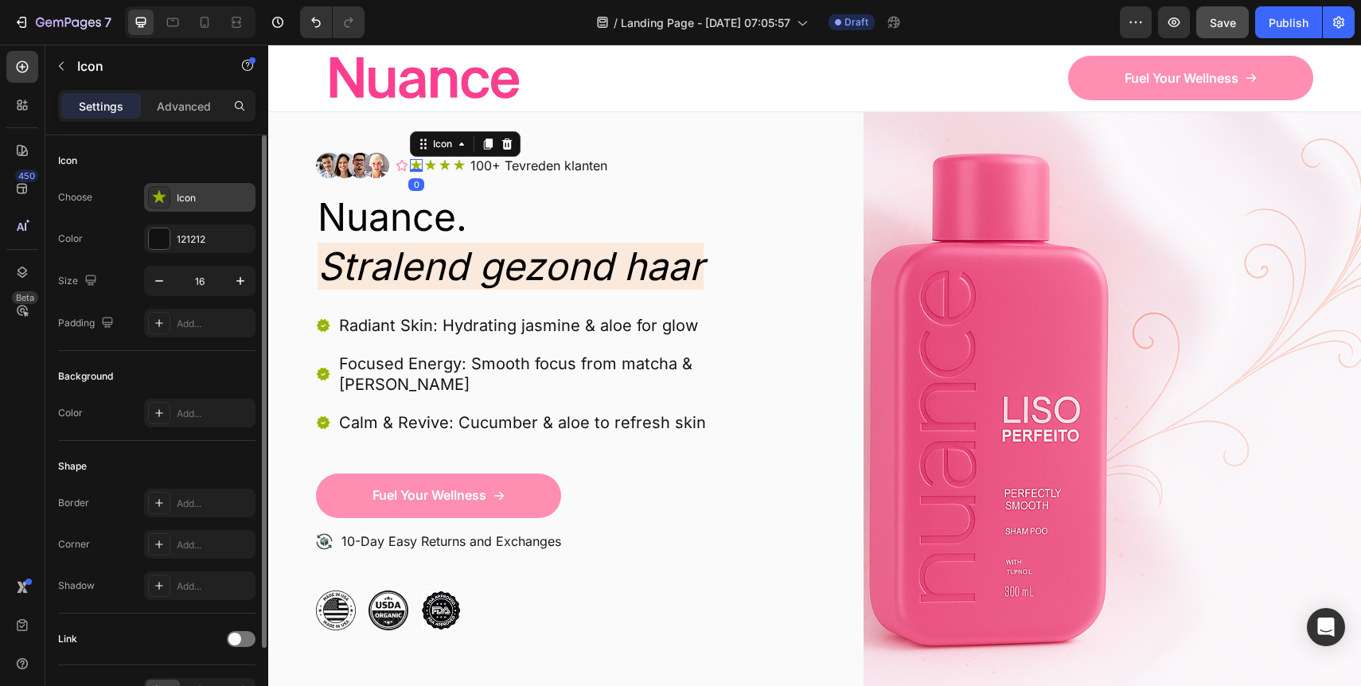
click at [199, 203] on div "Icon" at bounding box center [214, 198] width 75 height 14
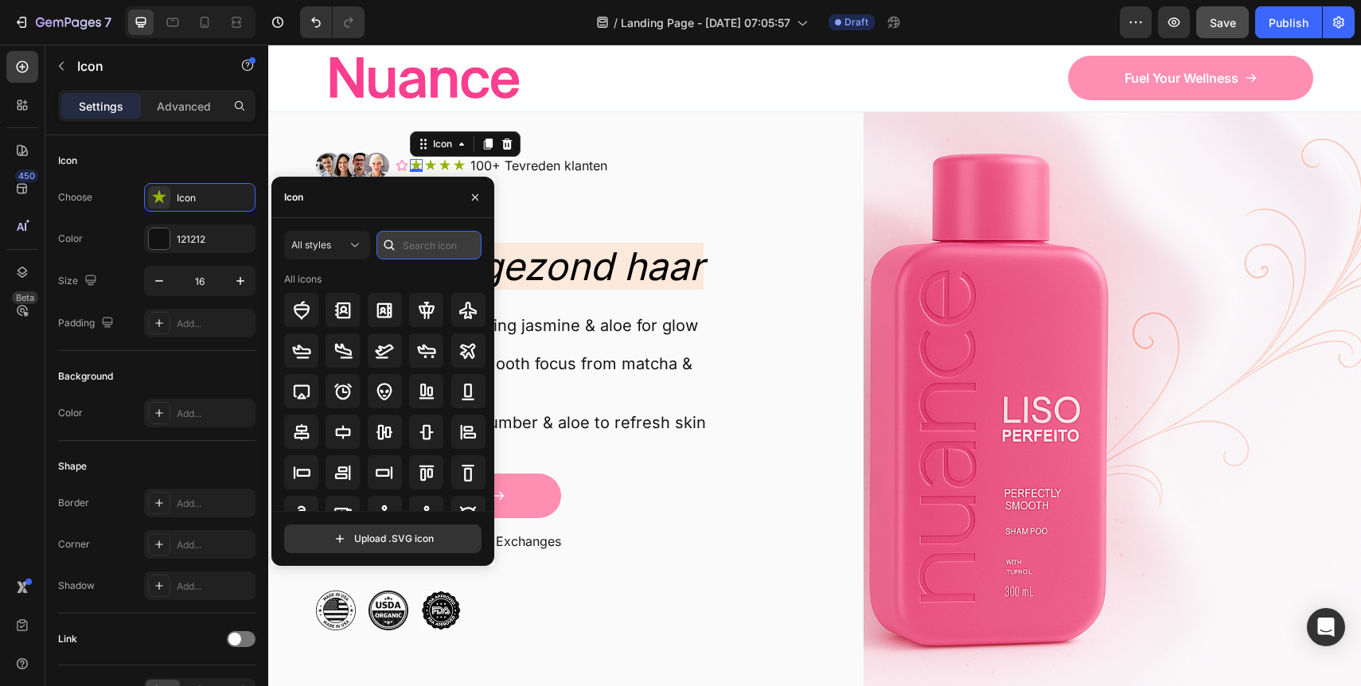
click at [420, 256] on input "text" at bounding box center [428, 245] width 105 height 29
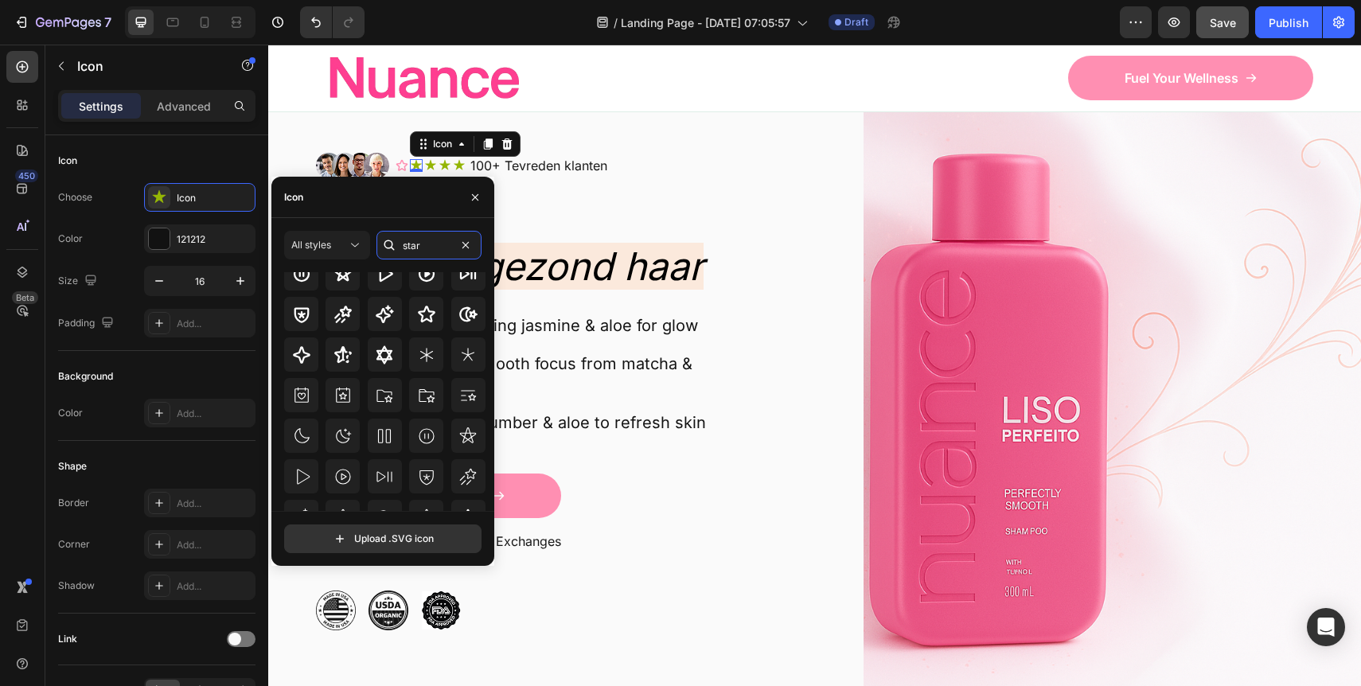
scroll to position [0, 0]
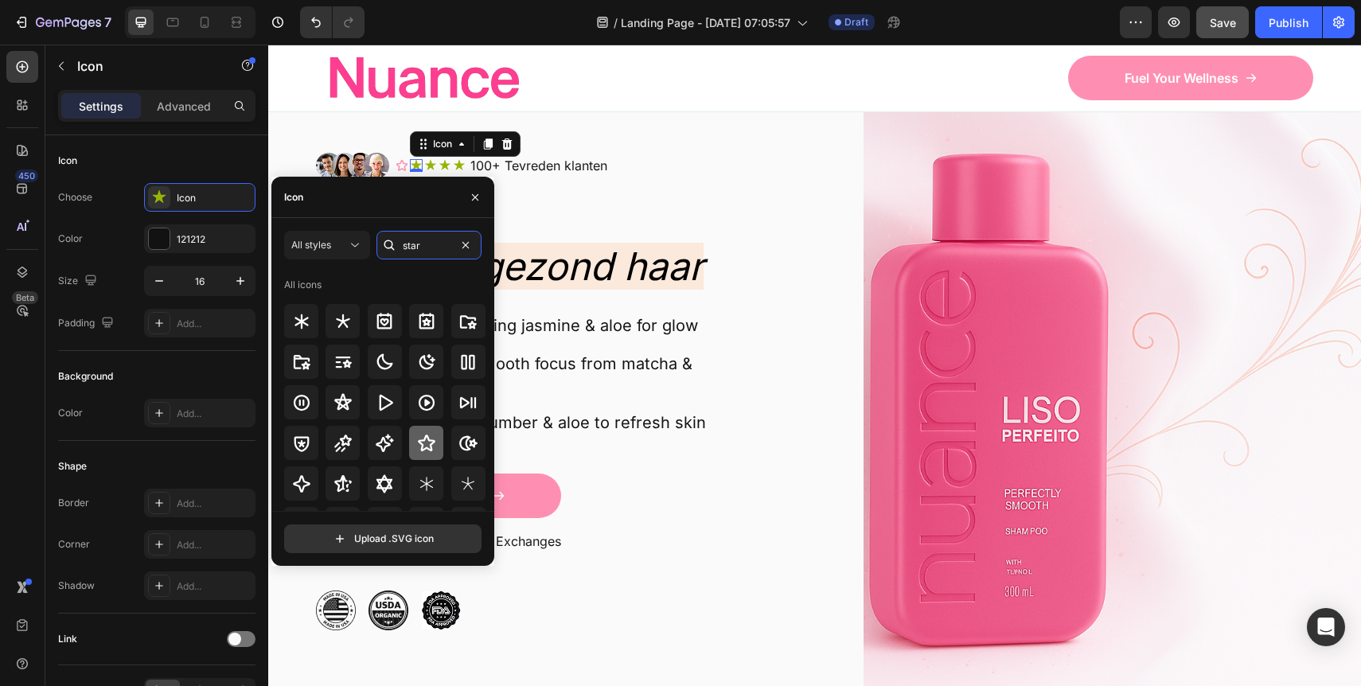
type input "star"
click at [419, 435] on icon at bounding box center [426, 443] width 19 height 19
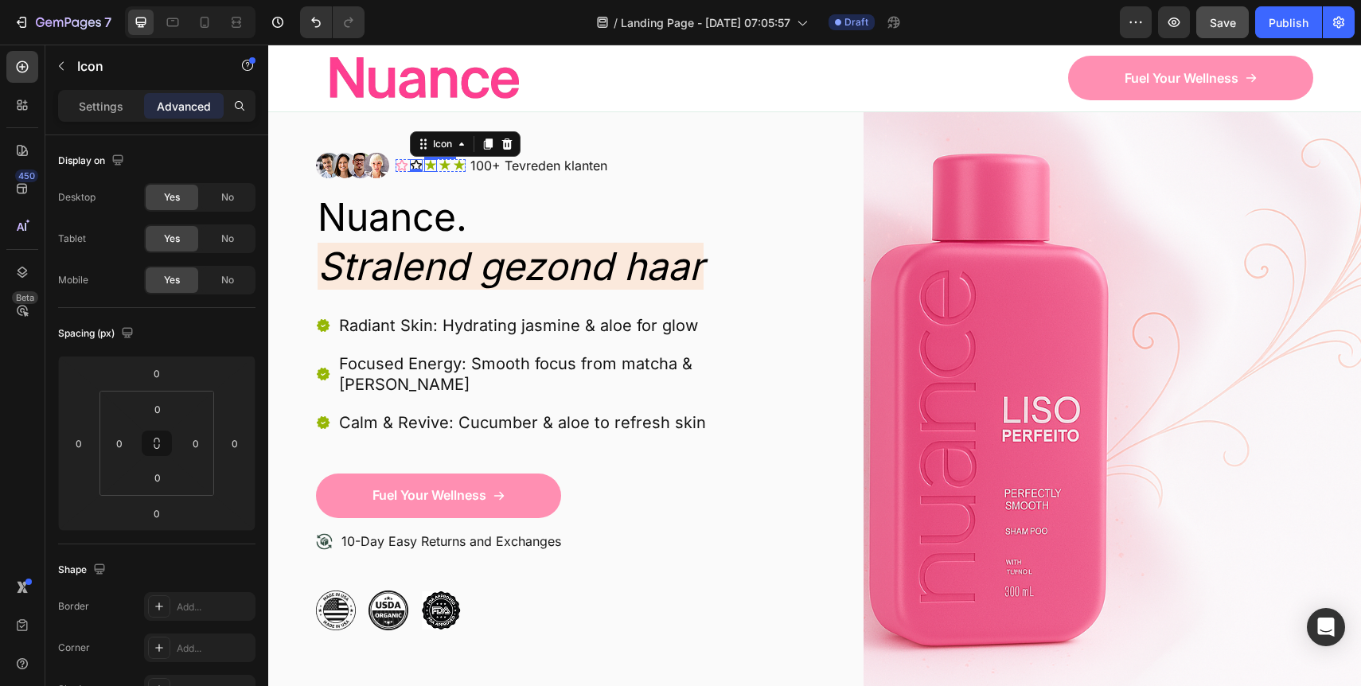
click at [432, 169] on div "Icon" at bounding box center [430, 165] width 13 height 13
click at [429, 167] on div at bounding box center [430, 169] width 13 height 5
click at [417, 166] on icon at bounding box center [416, 165] width 13 height 13
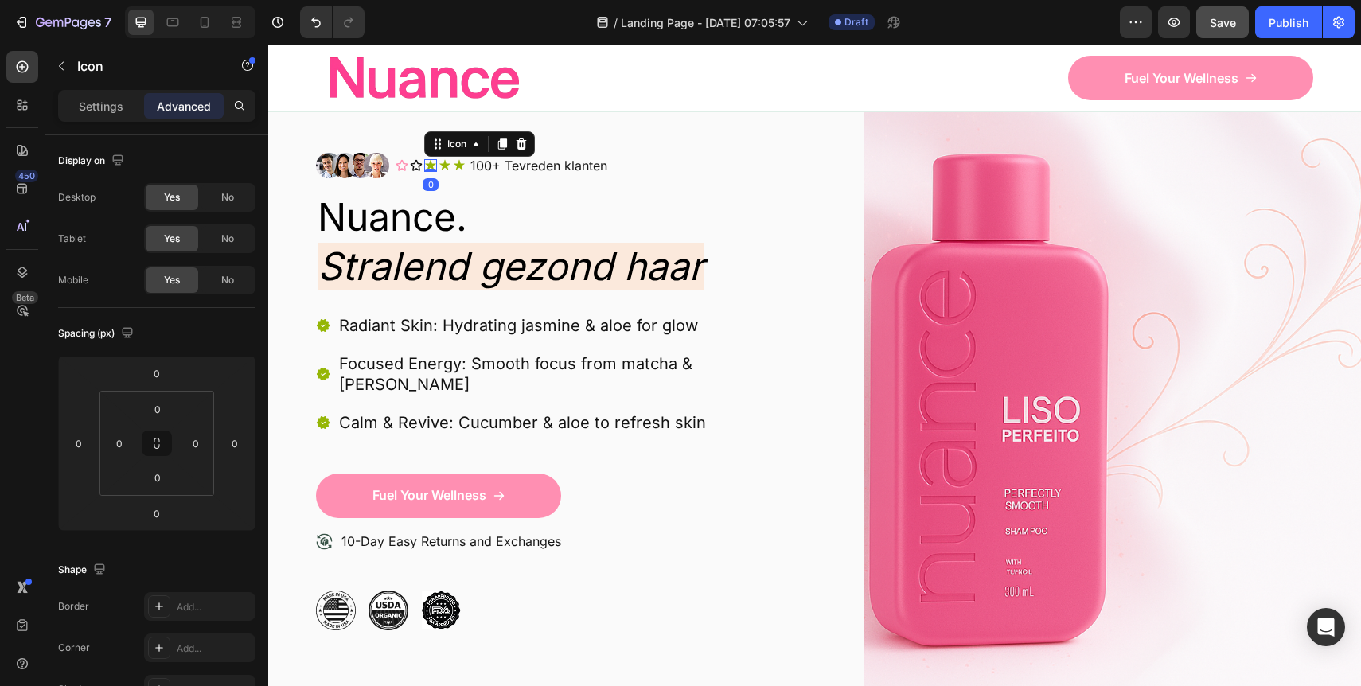
click at [427, 163] on icon at bounding box center [430, 165] width 11 height 10
click at [449, 144] on div "Icon" at bounding box center [456, 144] width 25 height 0
click at [455, 111] on div "Icon List" at bounding box center [453, 116] width 44 height 10
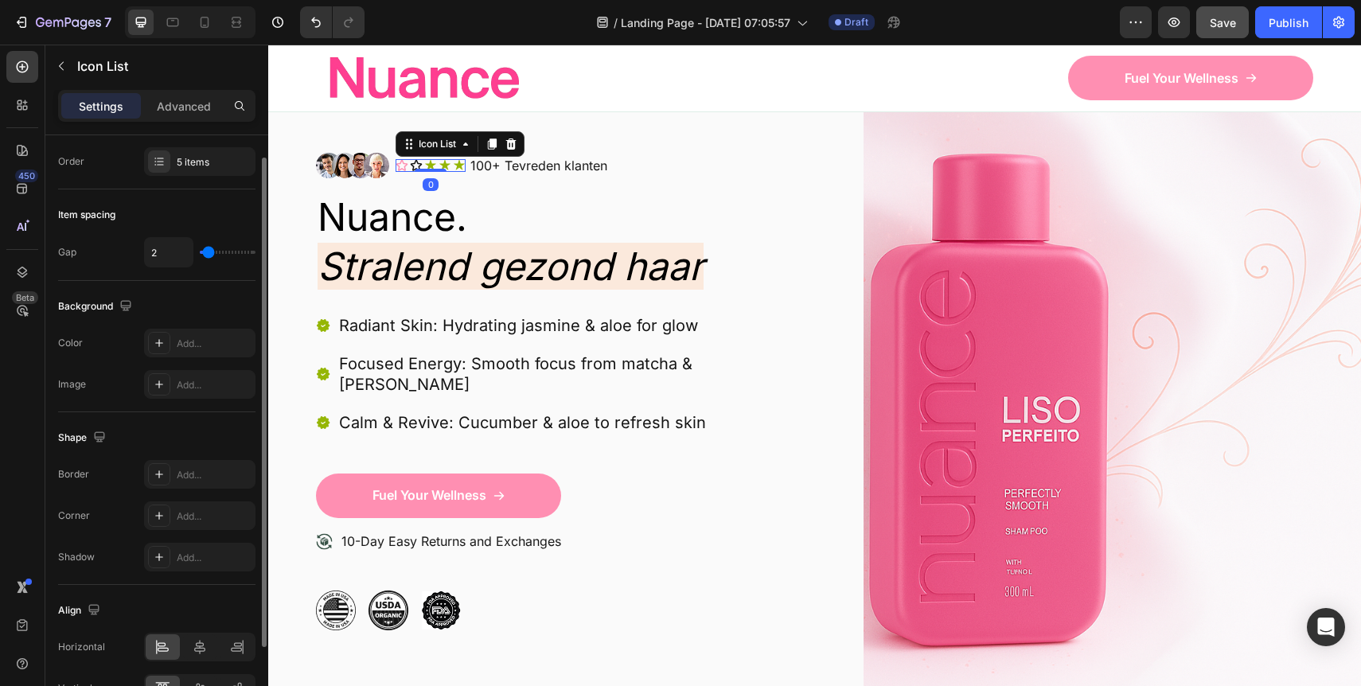
scroll to position [32, 0]
type input "5"
type input "6"
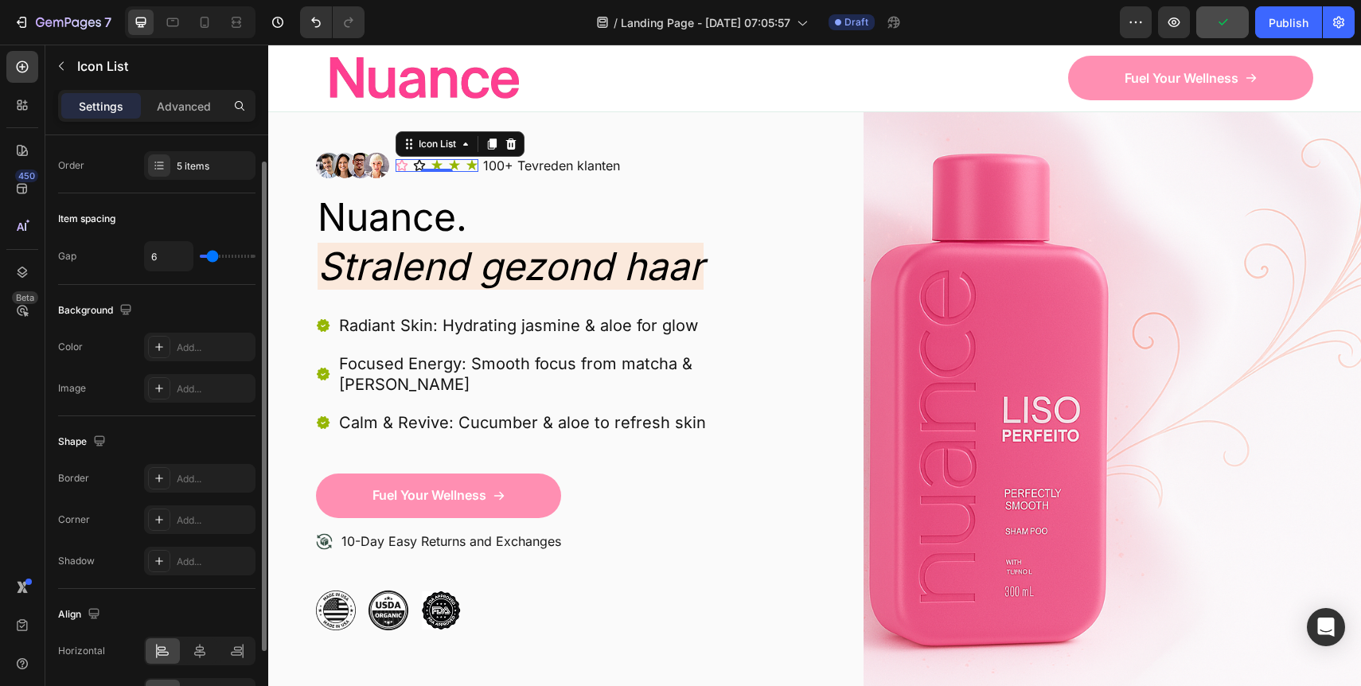
type input "7"
type input "9"
type input "12"
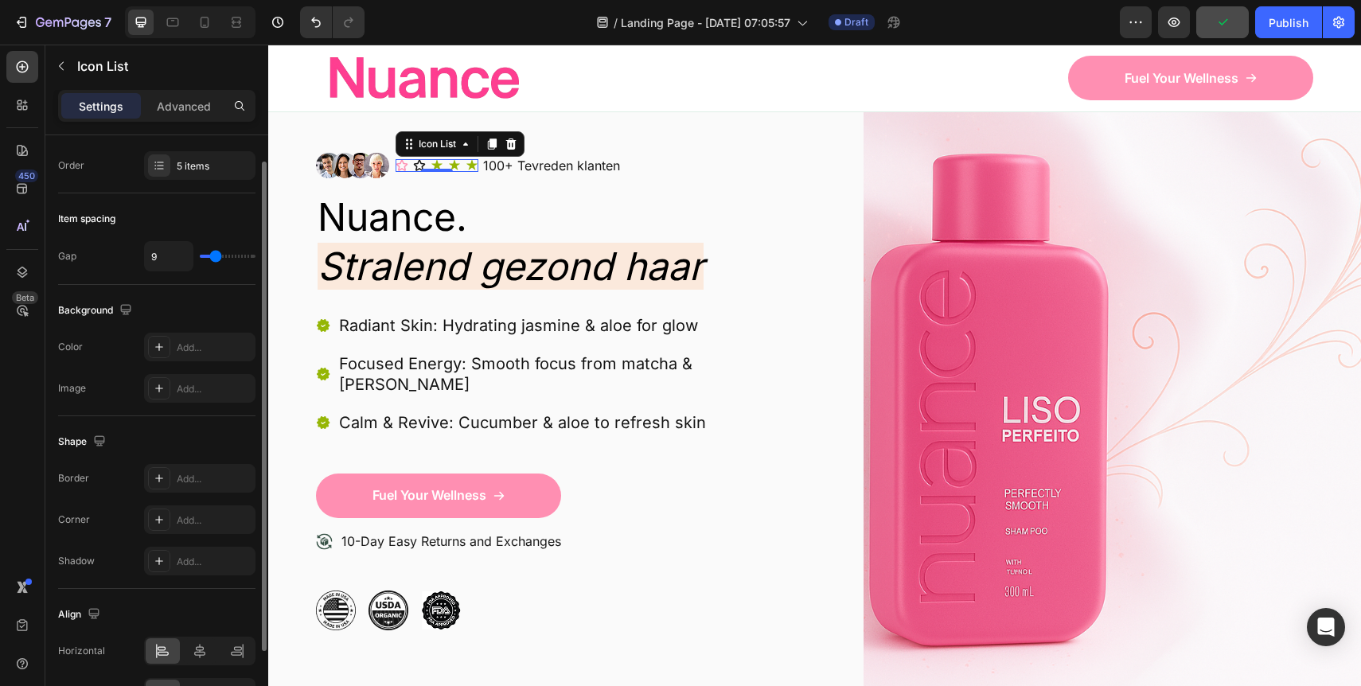
type input "12"
type input "14"
type input "16"
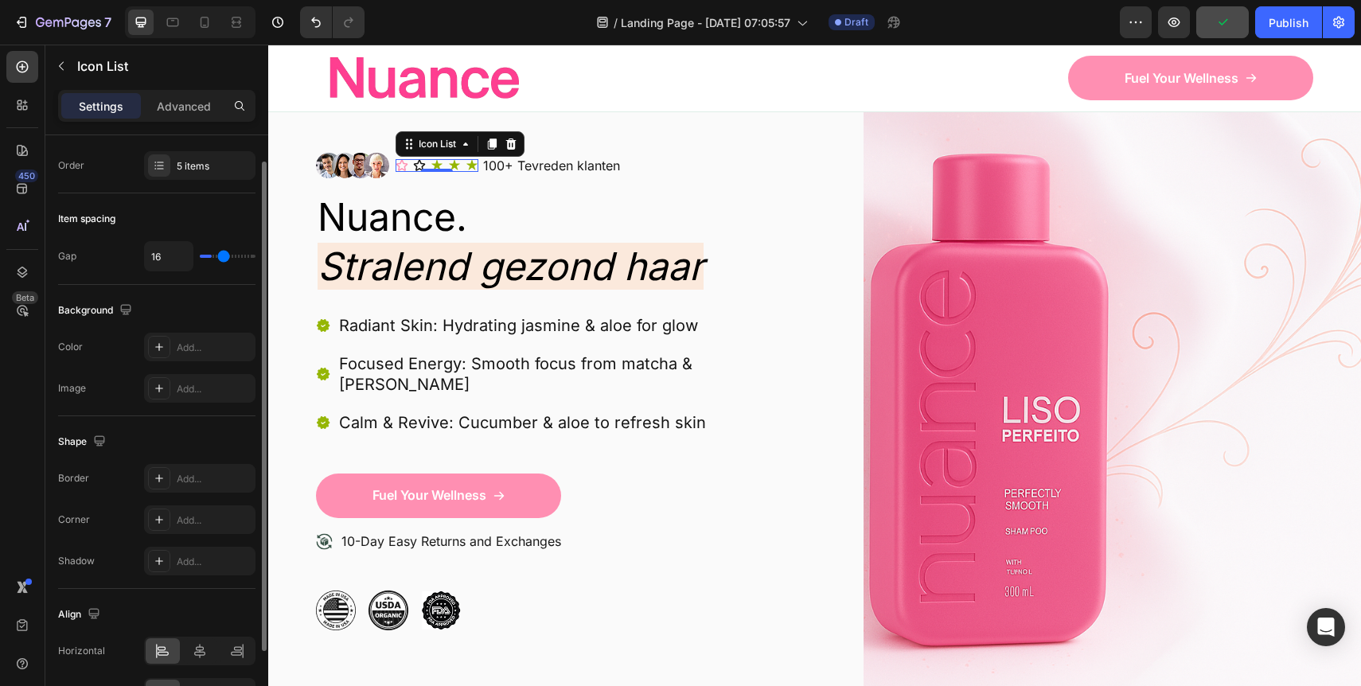
type input "19"
type input "21"
type input "24"
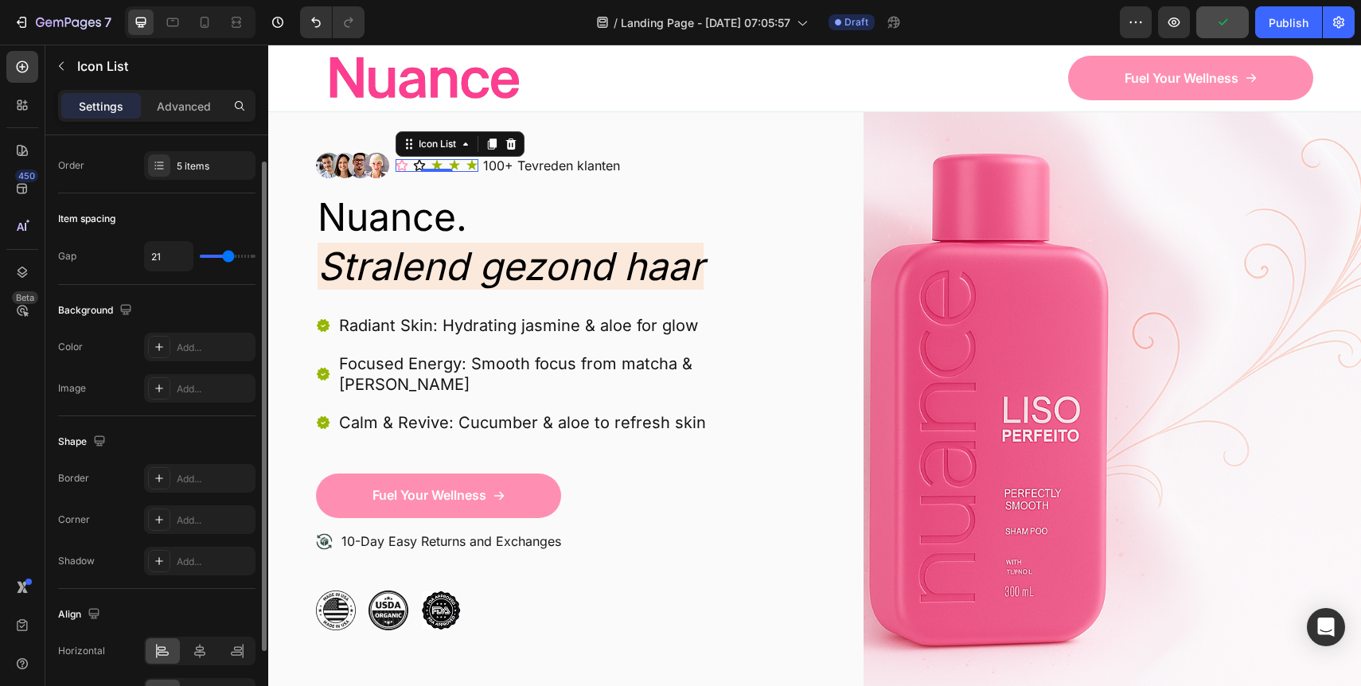
type input "24"
type input "29"
type input "33"
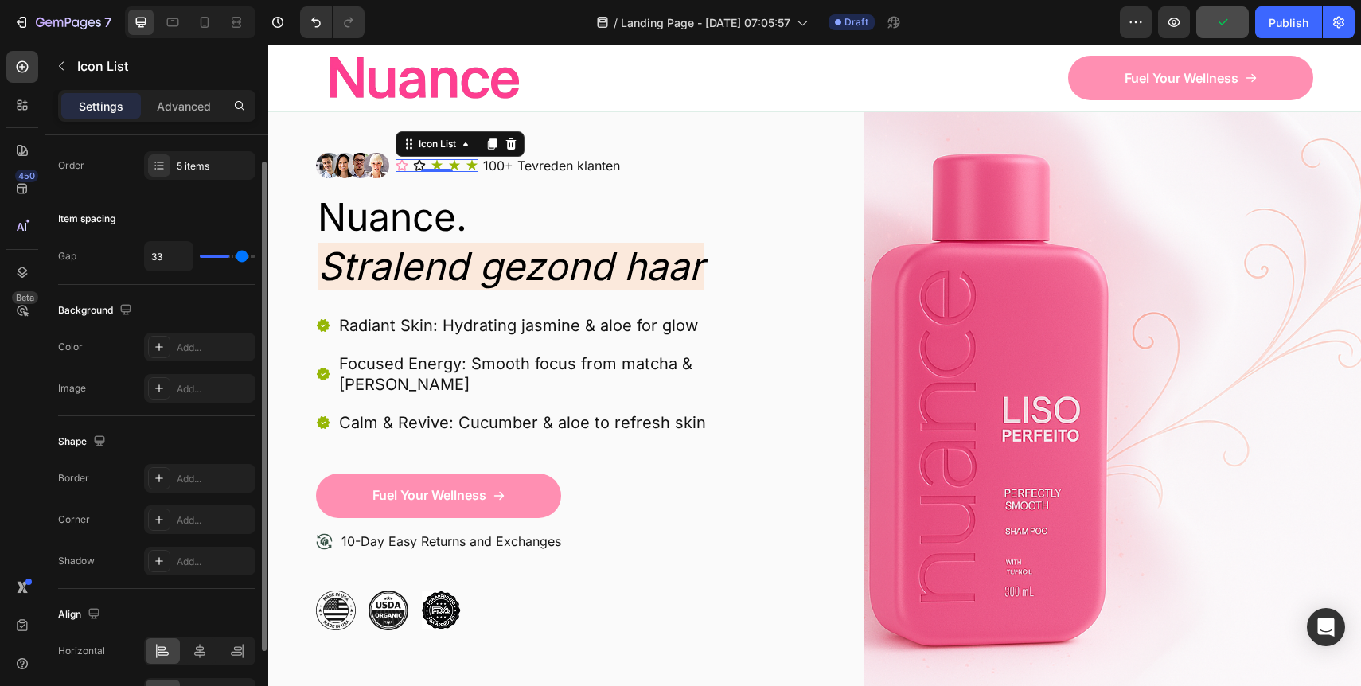
type input "39"
type input "40"
drag, startPoint x: 212, startPoint y: 254, endPoint x: 267, endPoint y: 257, distance: 55.0
type input "40"
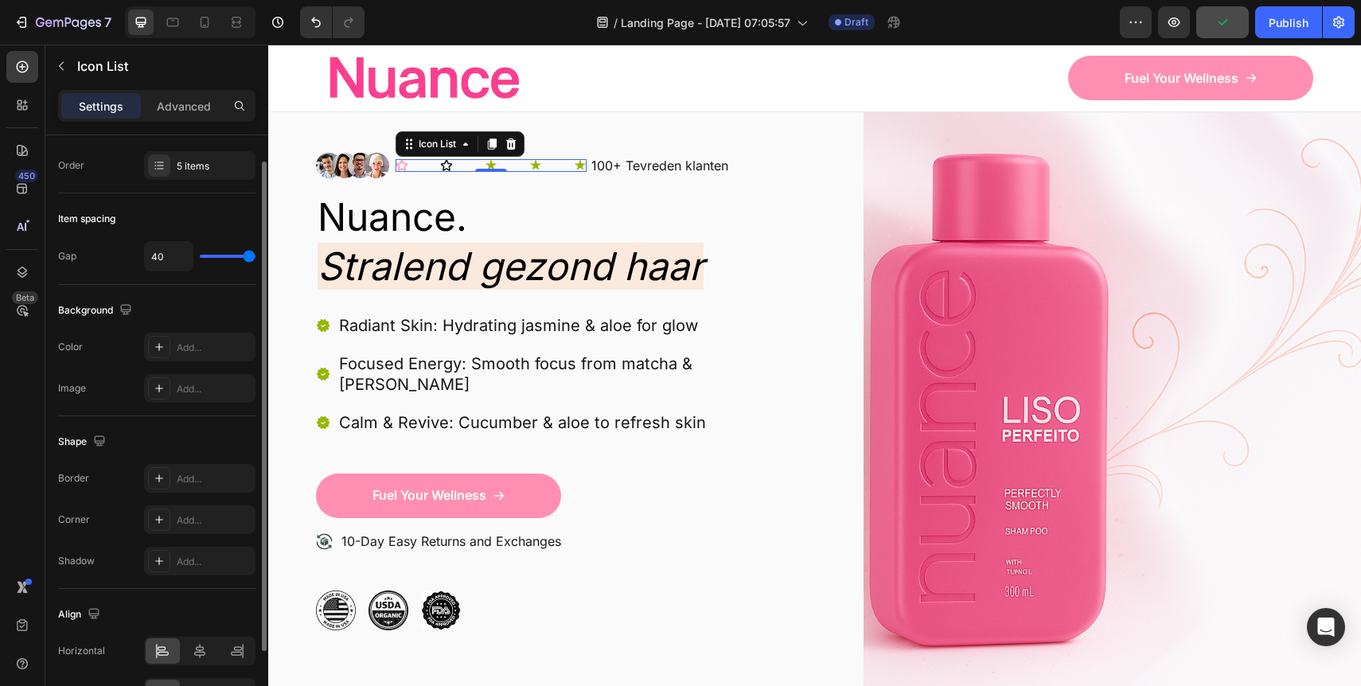
click at [255, 257] on input "range" at bounding box center [228, 256] width 56 height 3
click at [318, 19] on icon "Undo/Redo" at bounding box center [316, 22] width 16 height 16
type input "2"
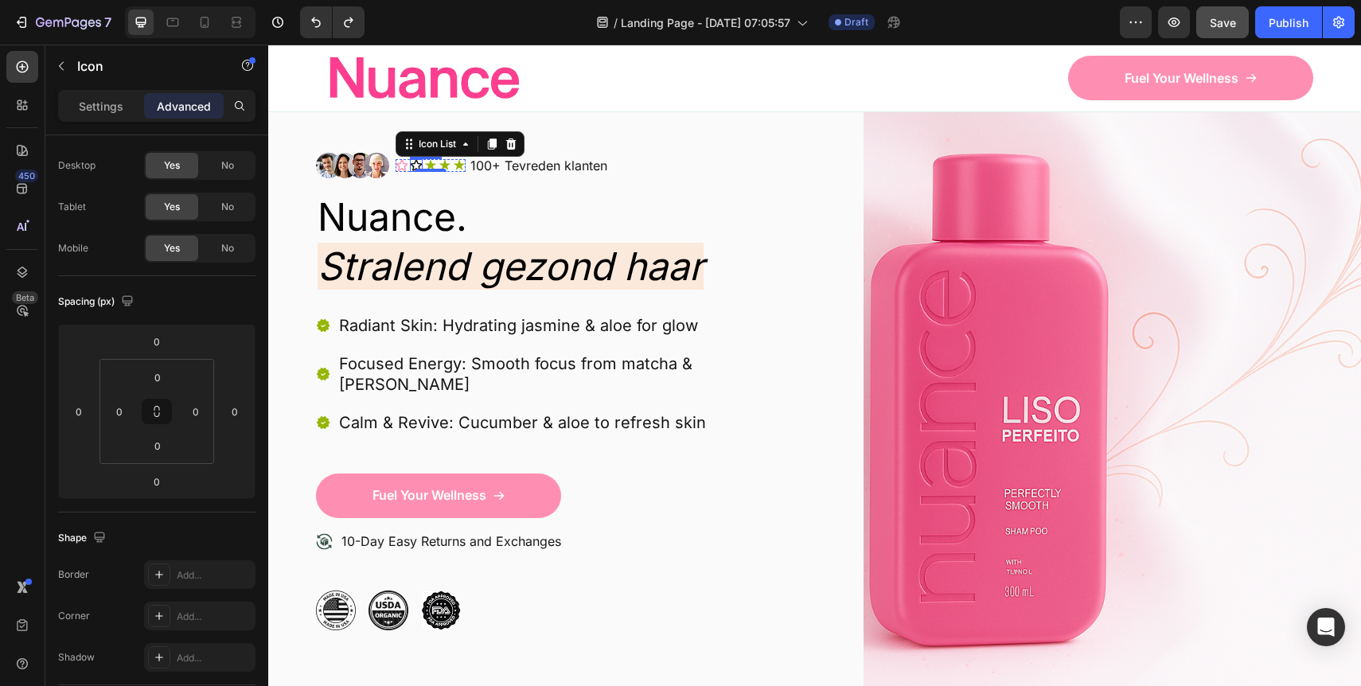
click at [415, 162] on icon at bounding box center [416, 165] width 13 height 13
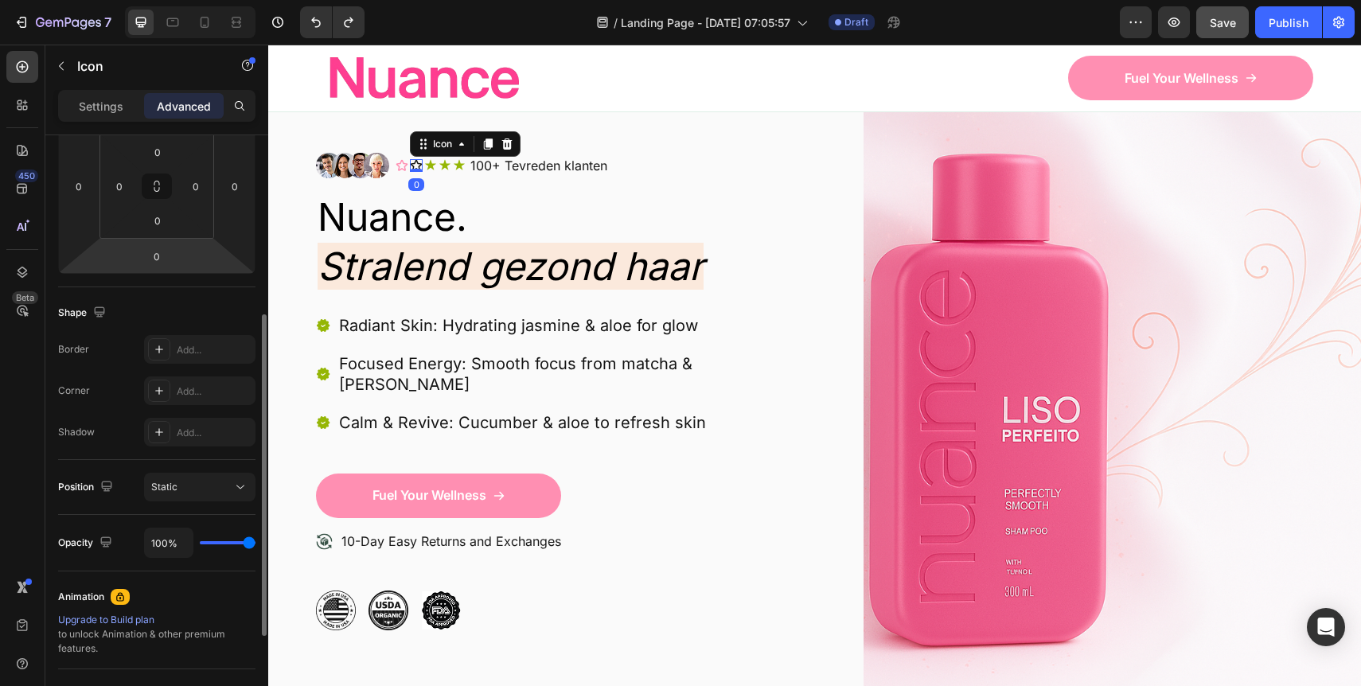
scroll to position [119, 0]
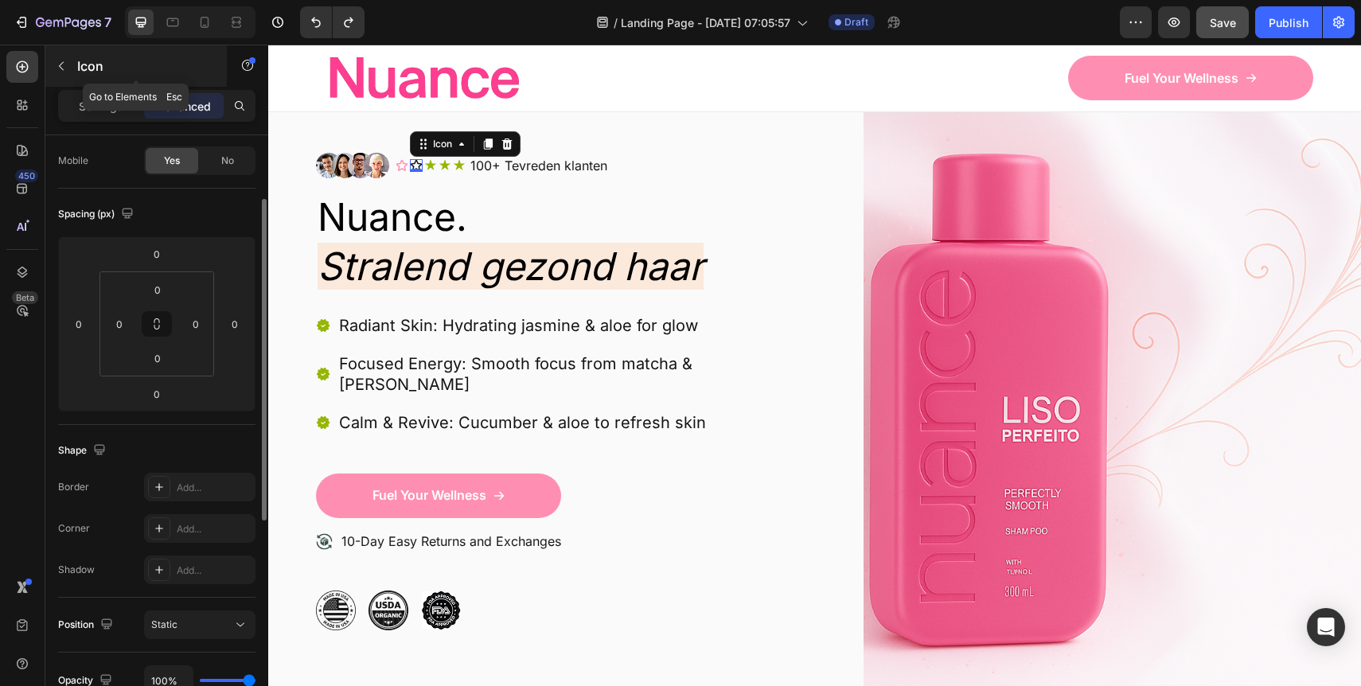
click at [96, 86] on div "Icon" at bounding box center [135, 65] width 181 height 41
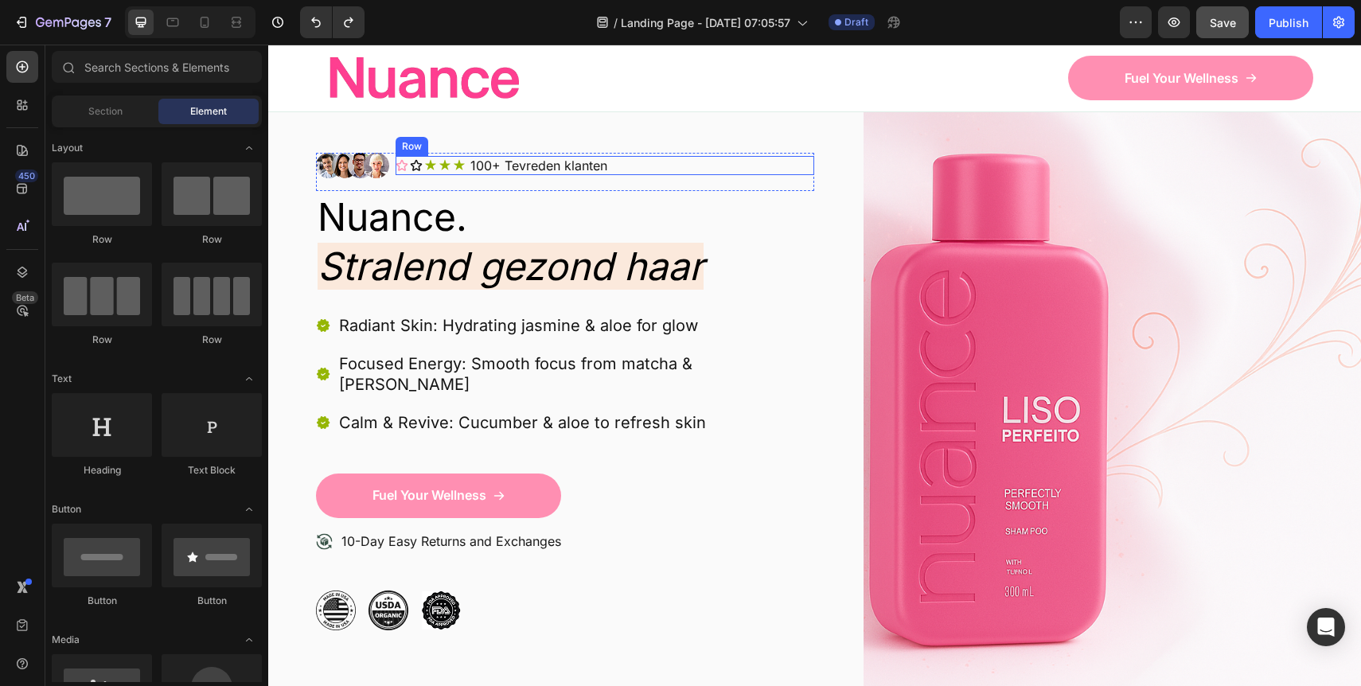
click at [415, 164] on icon at bounding box center [416, 165] width 13 height 13
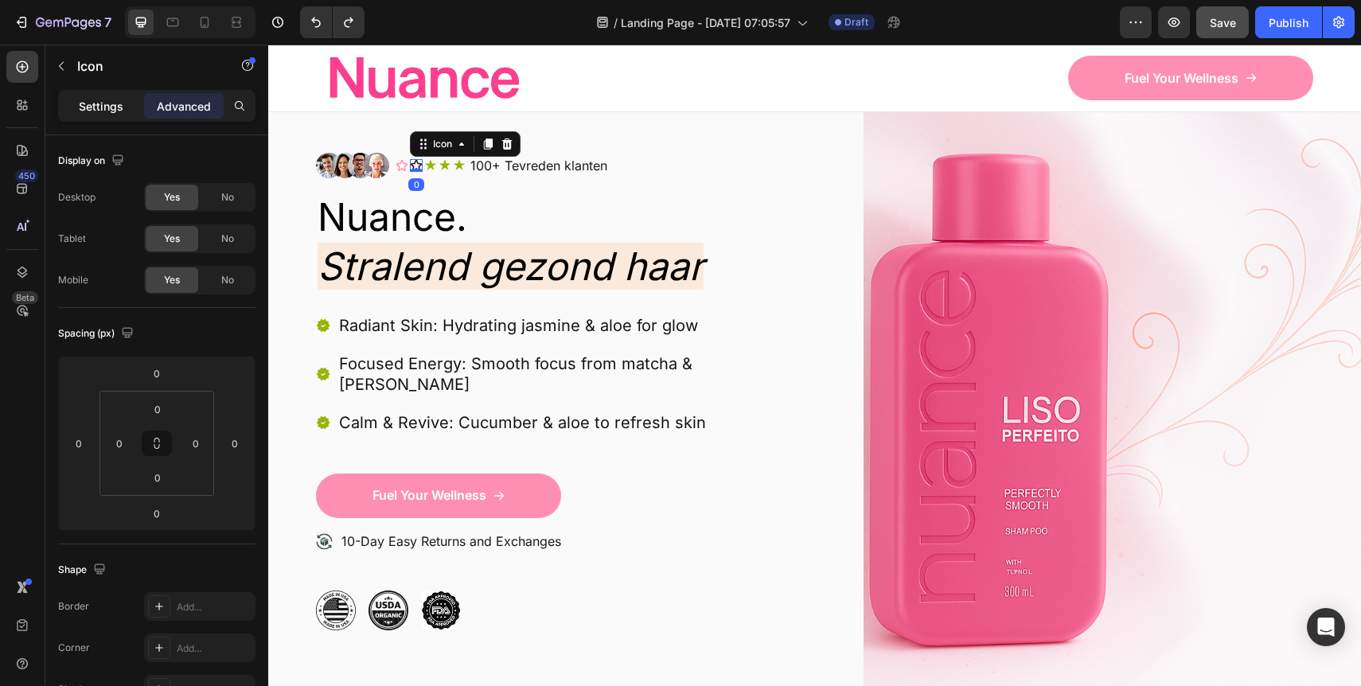
click at [102, 111] on p "Settings" at bounding box center [101, 106] width 45 height 17
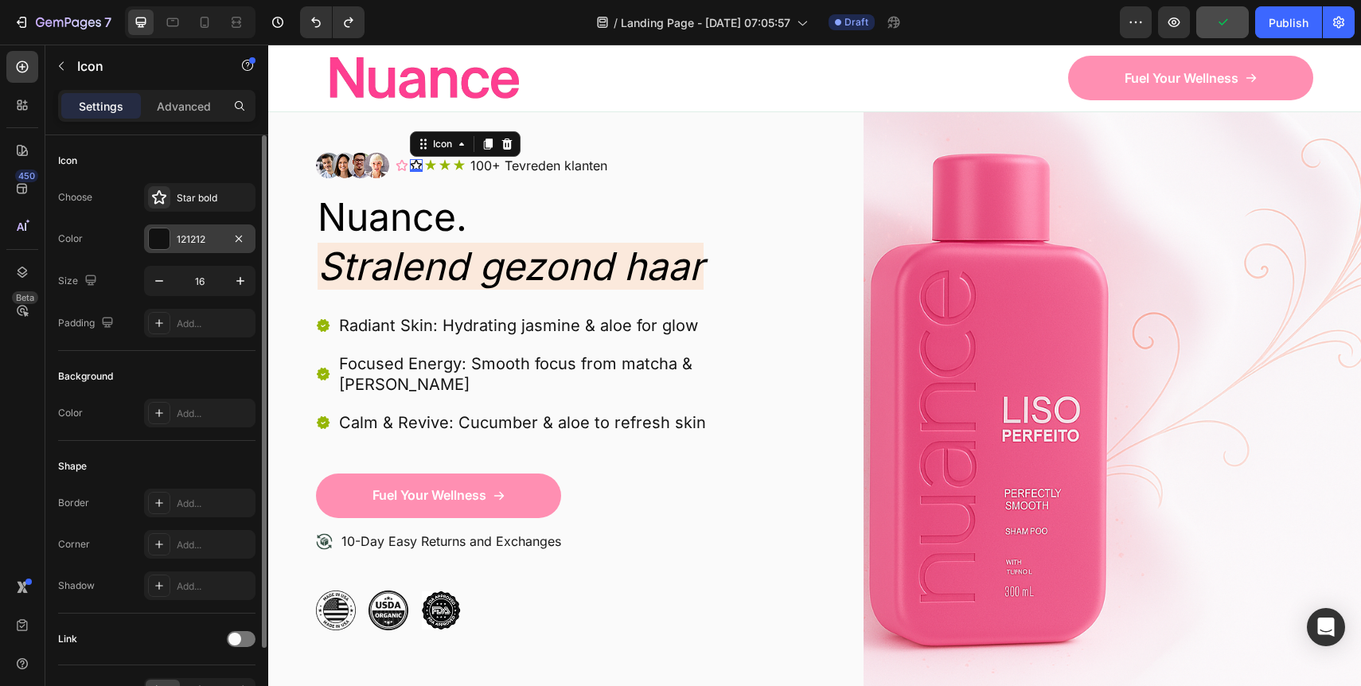
click at [196, 245] on div "121212" at bounding box center [200, 239] width 46 height 14
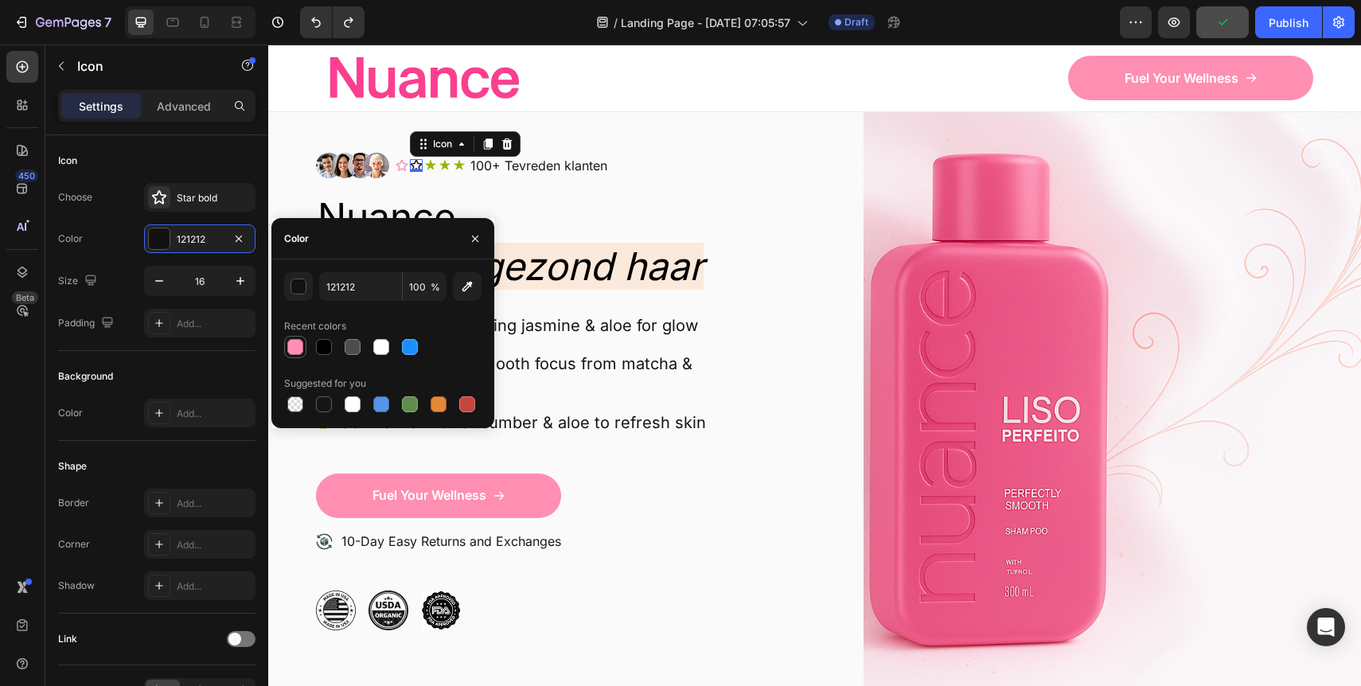
click at [299, 353] on div at bounding box center [295, 347] width 16 height 16
type input "FF8FB2"
click at [430, 166] on icon at bounding box center [430, 165] width 11 height 10
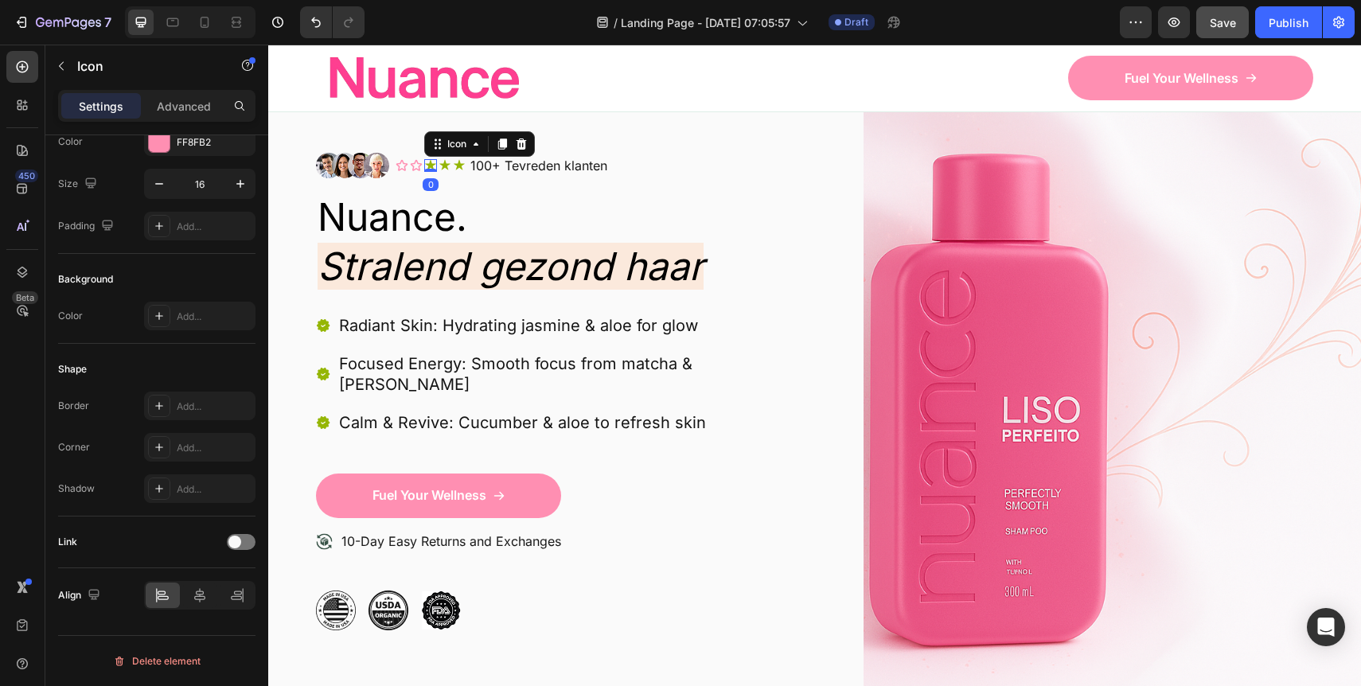
click at [106, 112] on p "Settings" at bounding box center [101, 106] width 45 height 17
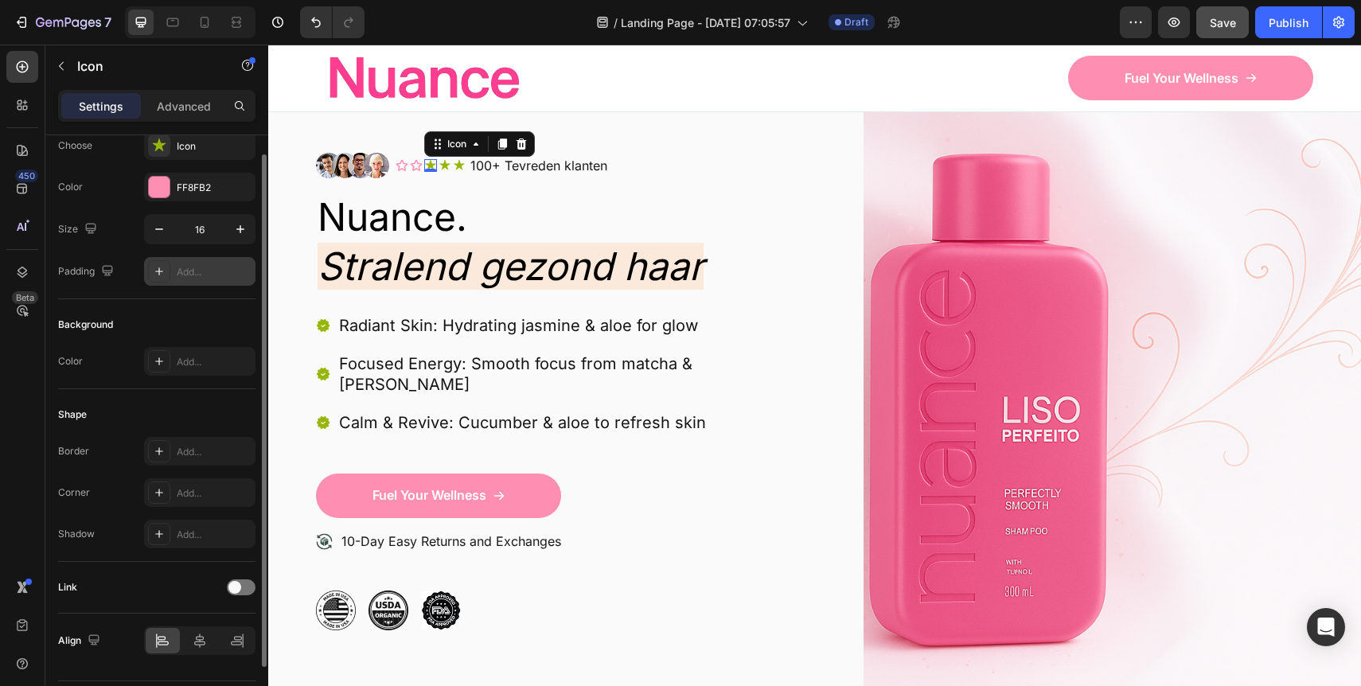
scroll to position [0, 0]
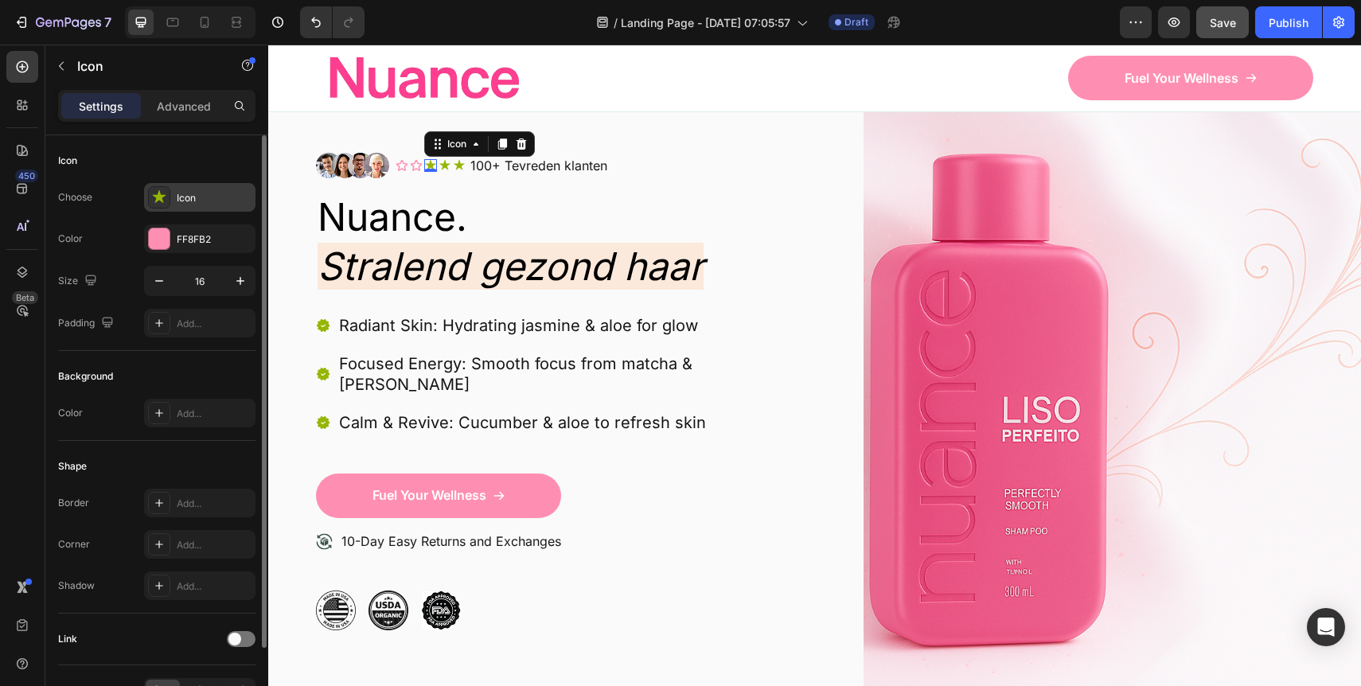
click at [181, 205] on div "Icon" at bounding box center [214, 198] width 75 height 14
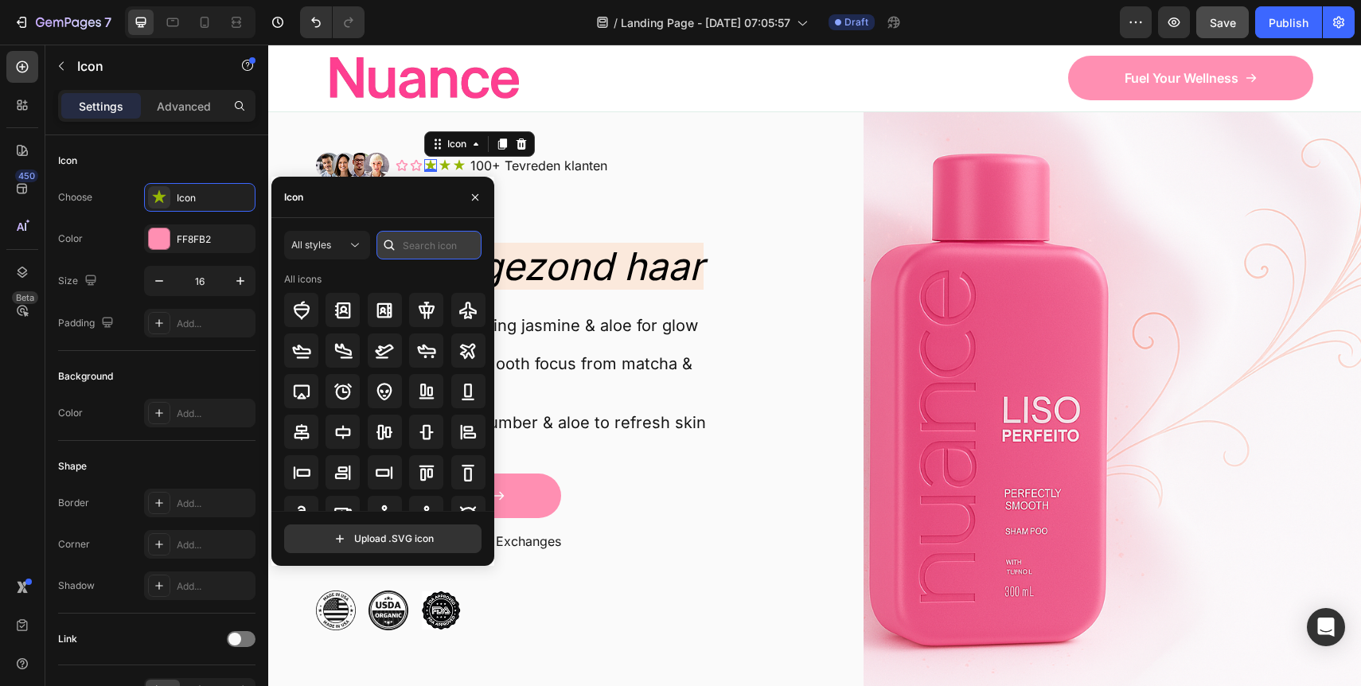
click at [440, 244] on input "text" at bounding box center [428, 245] width 105 height 29
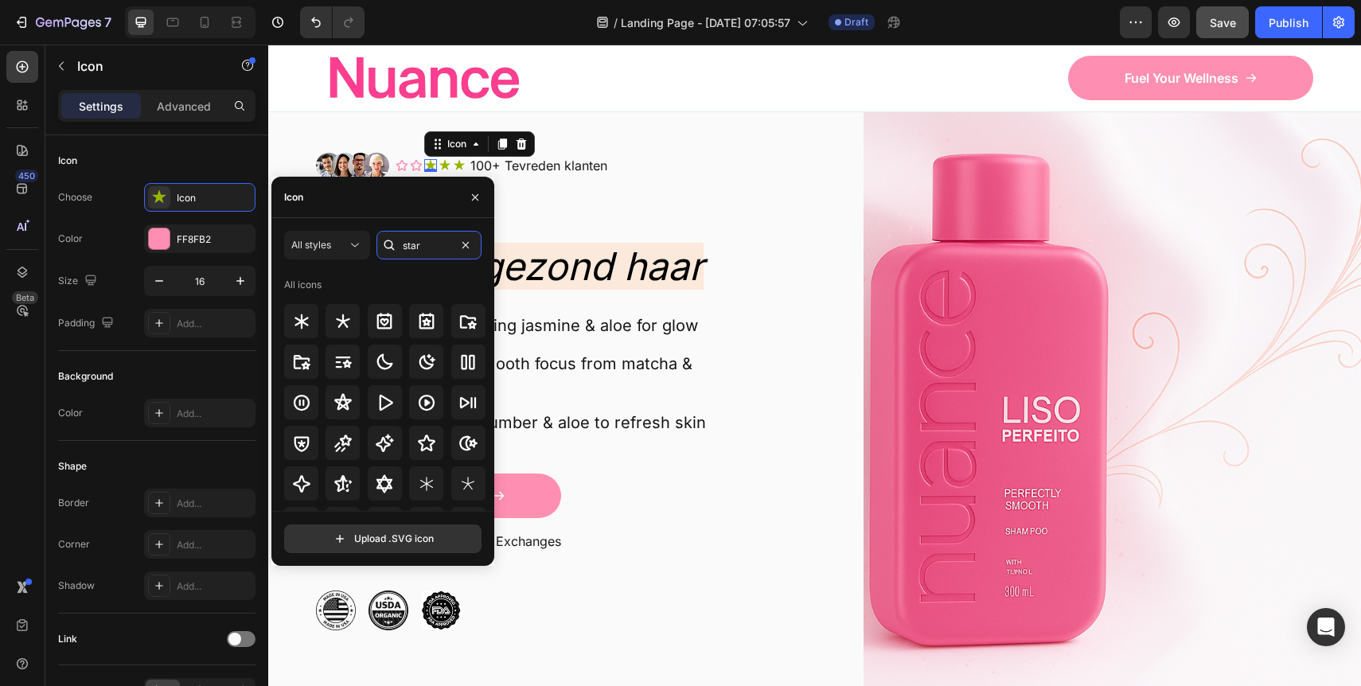
scroll to position [6, 0]
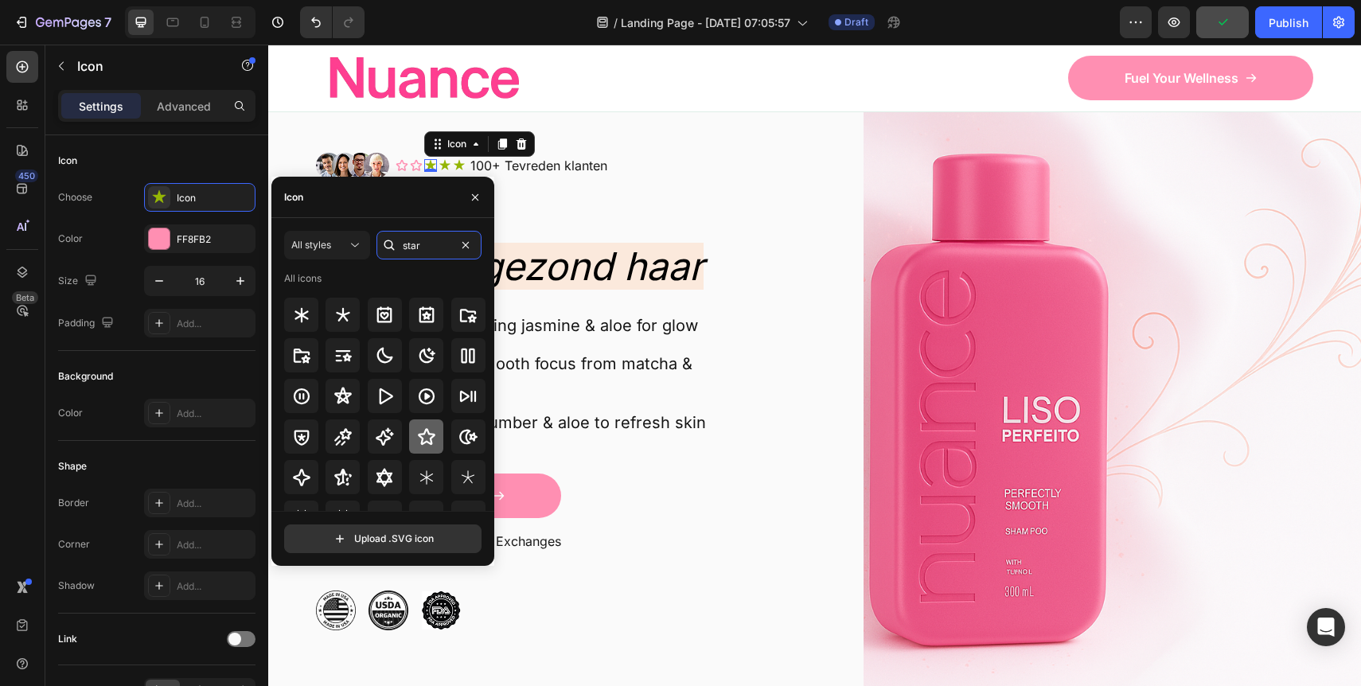
type input "star"
click at [425, 440] on icon at bounding box center [426, 436] width 19 height 19
click at [446, 162] on icon at bounding box center [445, 165] width 13 height 13
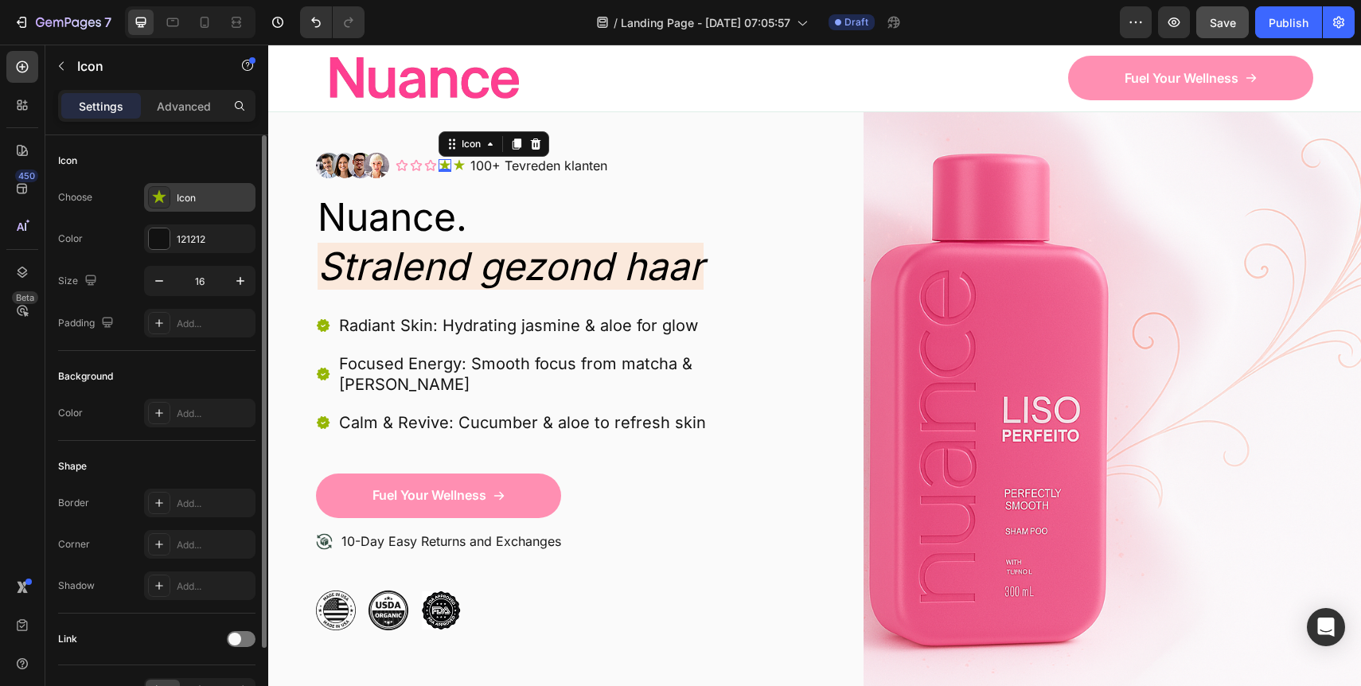
click at [216, 193] on div "Icon" at bounding box center [214, 198] width 75 height 14
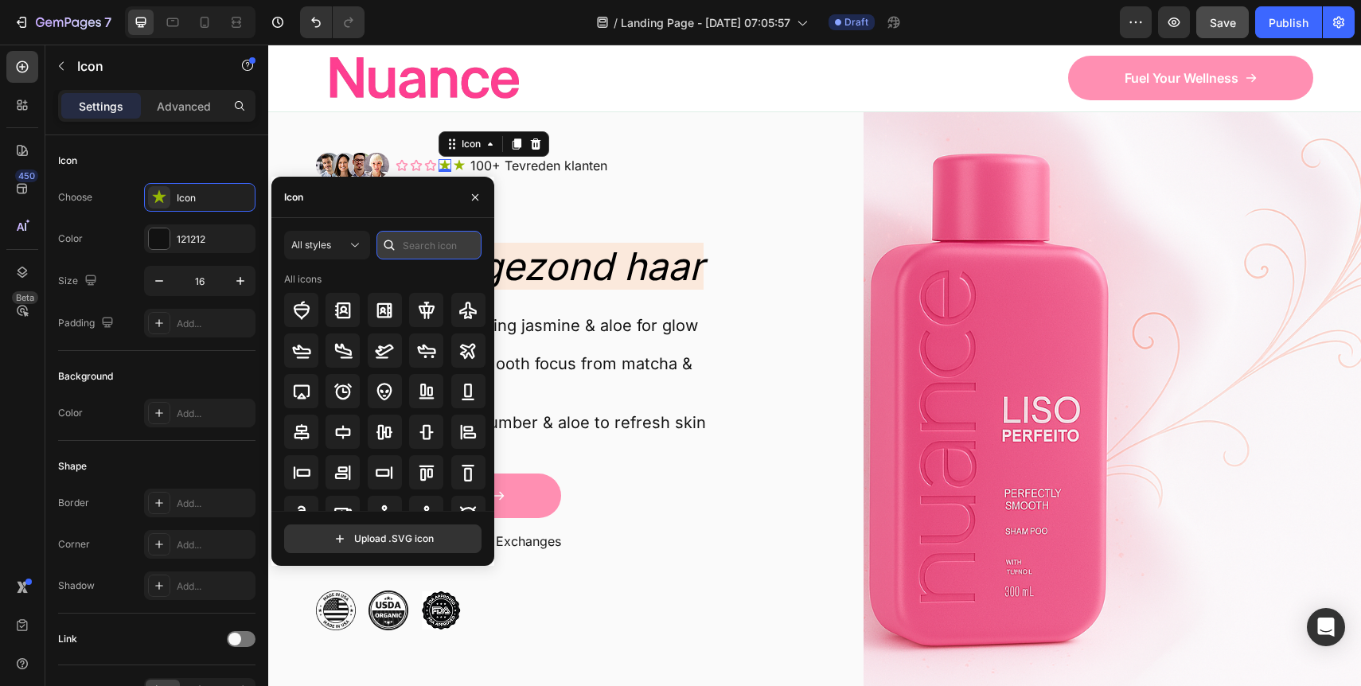
click at [407, 247] on input "text" at bounding box center [428, 245] width 105 height 29
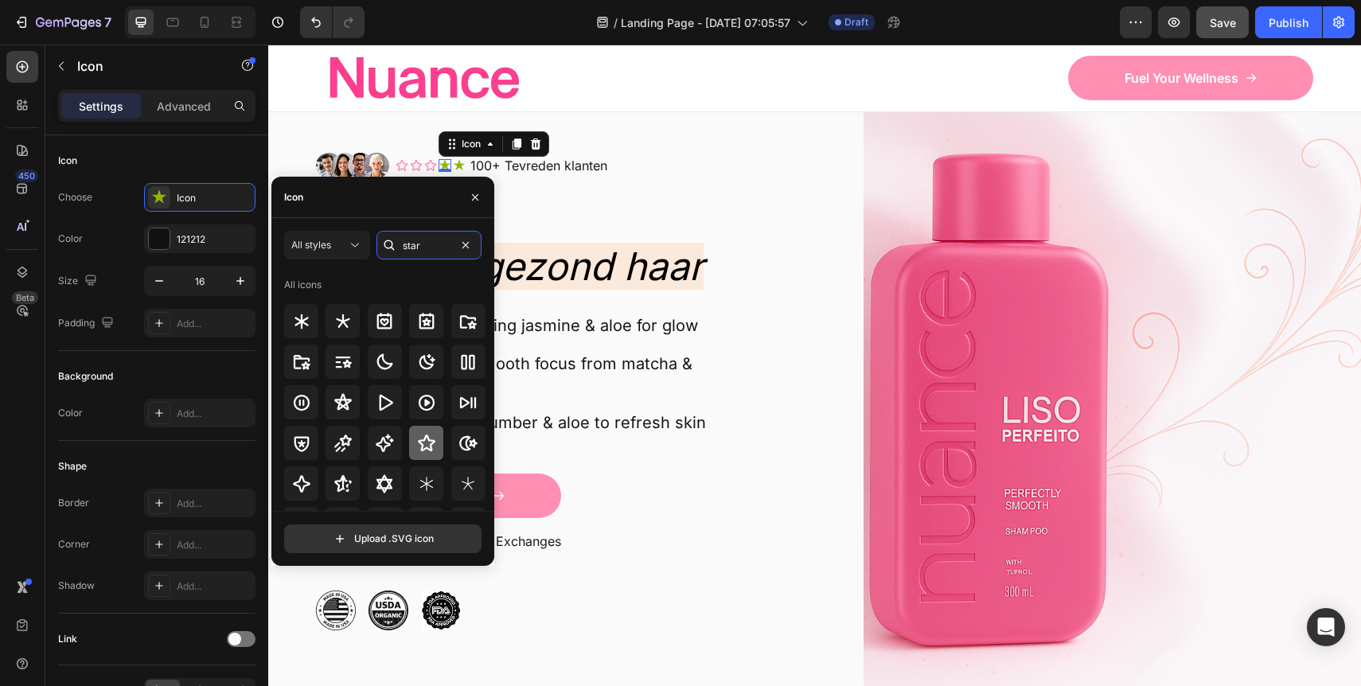
type input "star"
click at [423, 445] on icon at bounding box center [426, 443] width 19 height 19
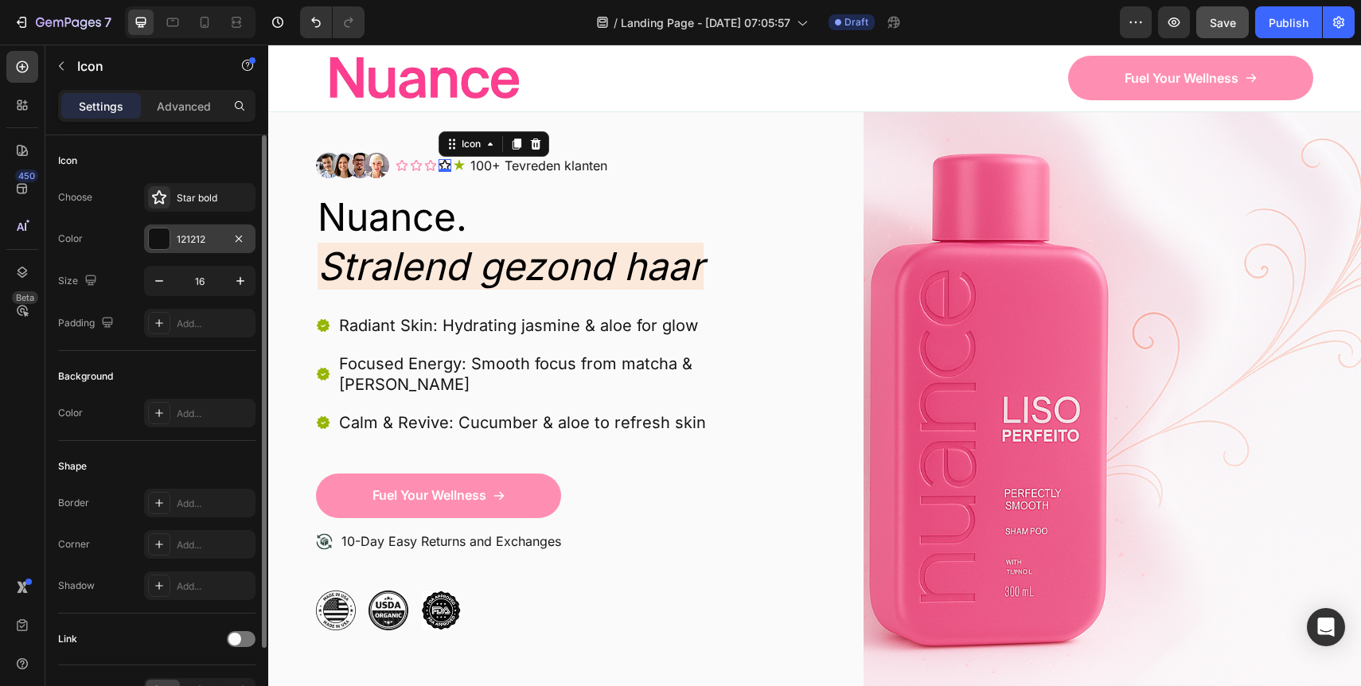
click at [188, 242] on div "121212" at bounding box center [200, 239] width 46 height 14
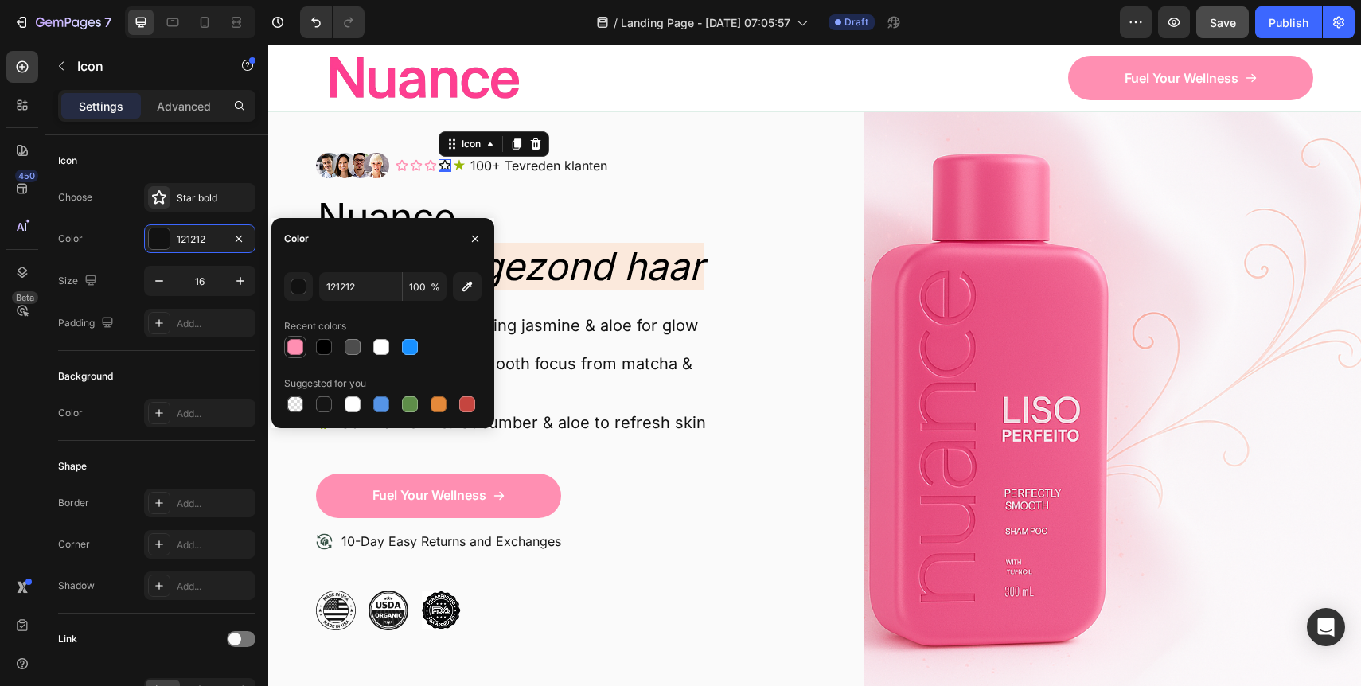
click at [298, 351] on div at bounding box center [295, 347] width 16 height 16
type input "FF8FB2"
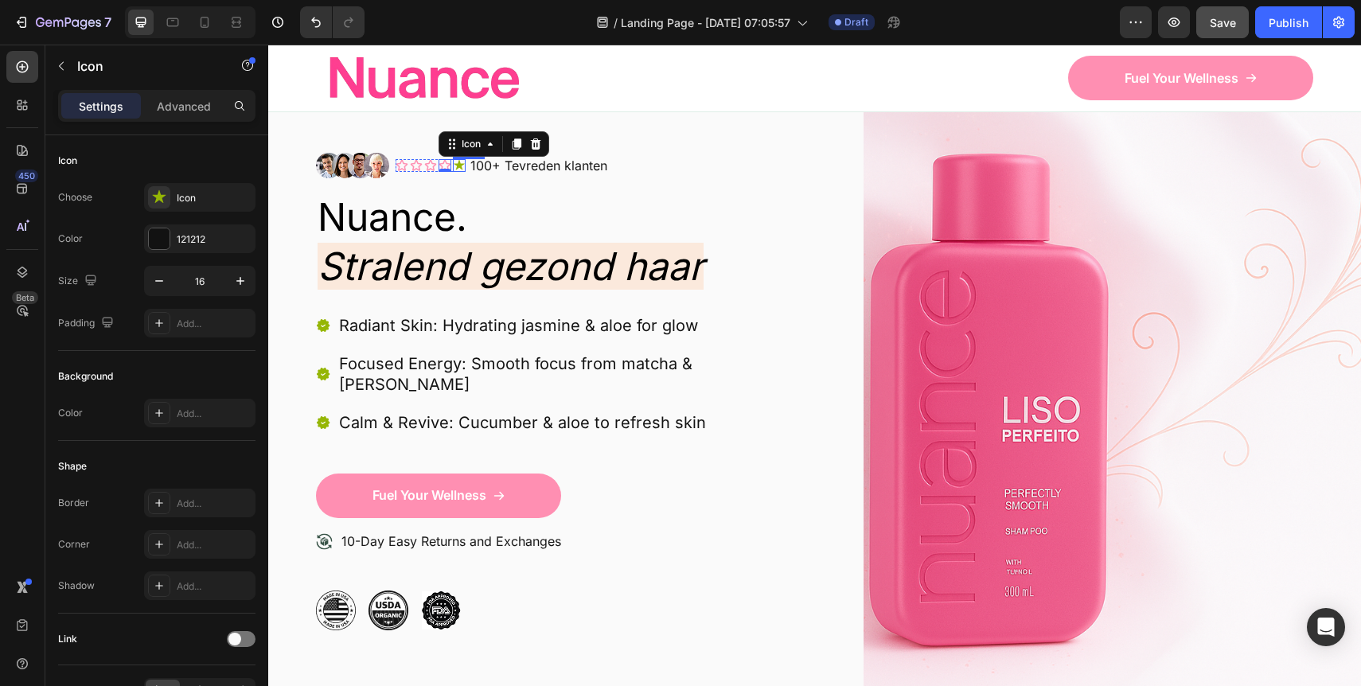
click at [462, 164] on icon at bounding box center [459, 165] width 11 height 10
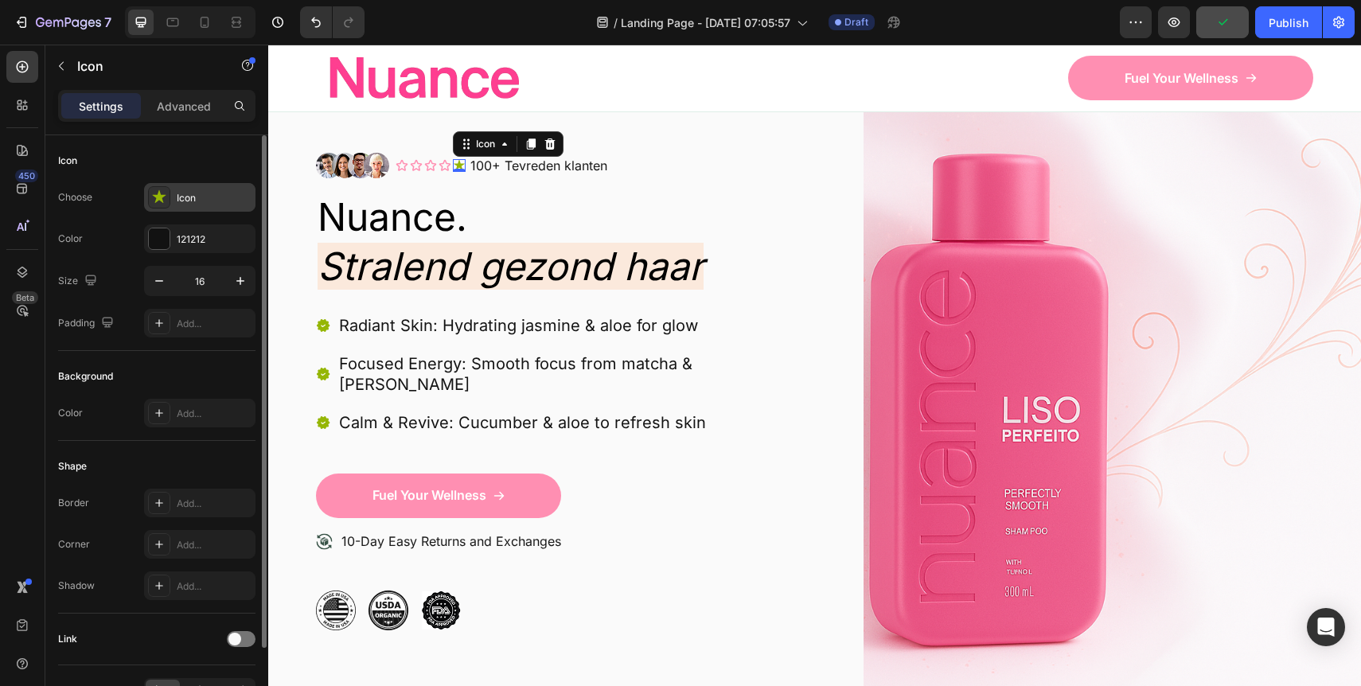
click at [212, 204] on div "Icon" at bounding box center [214, 198] width 75 height 14
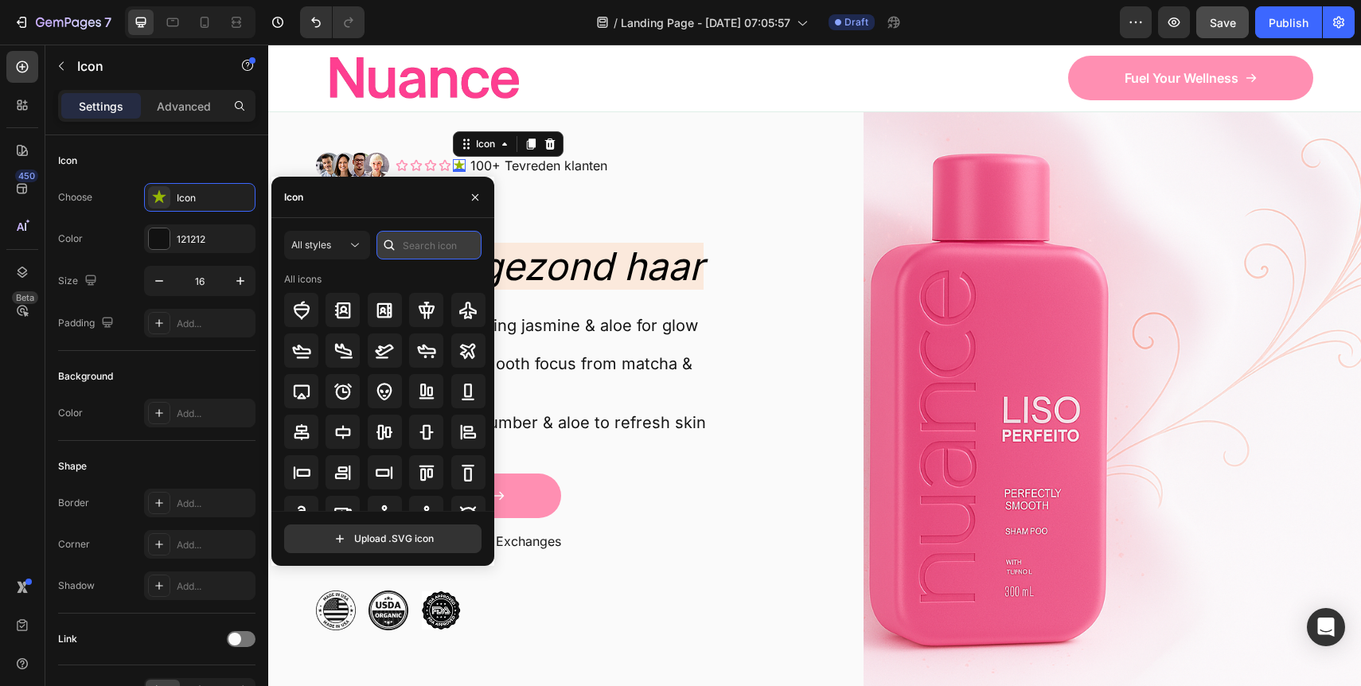
click at [415, 253] on input "text" at bounding box center [428, 245] width 105 height 29
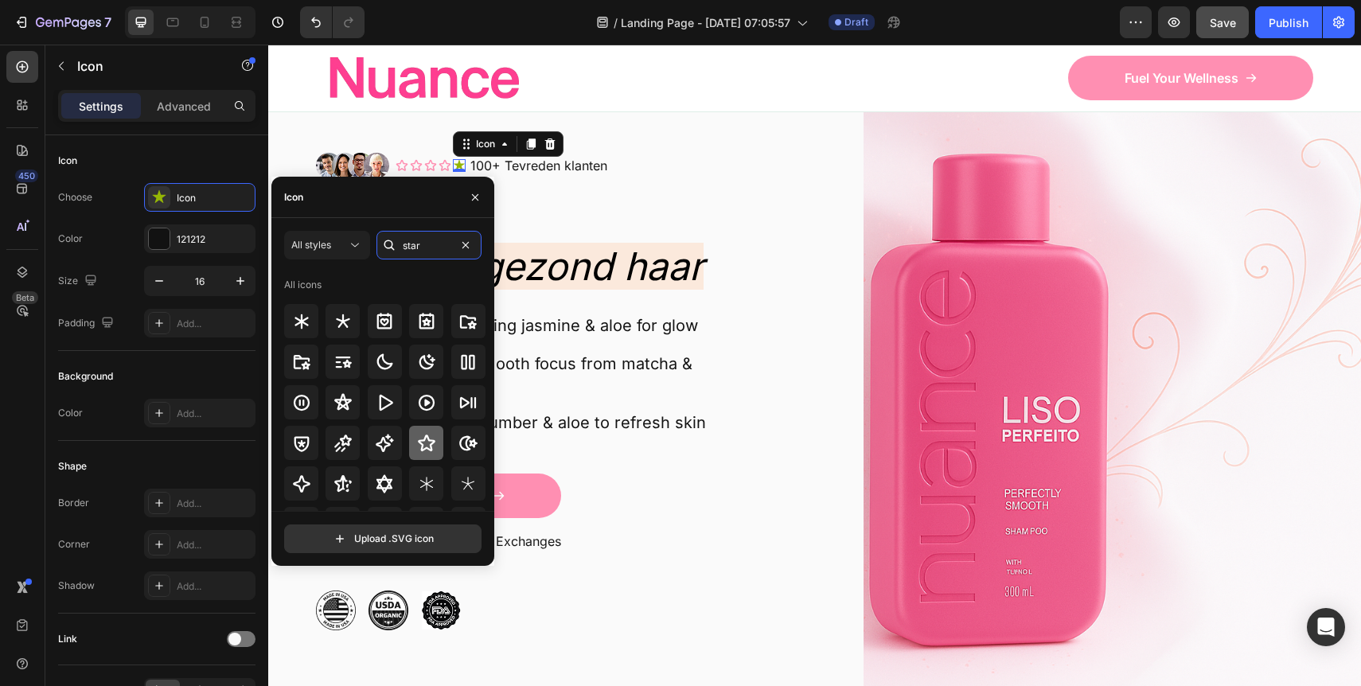
type input "star"
click at [426, 440] on icon at bounding box center [427, 443] width 18 height 17
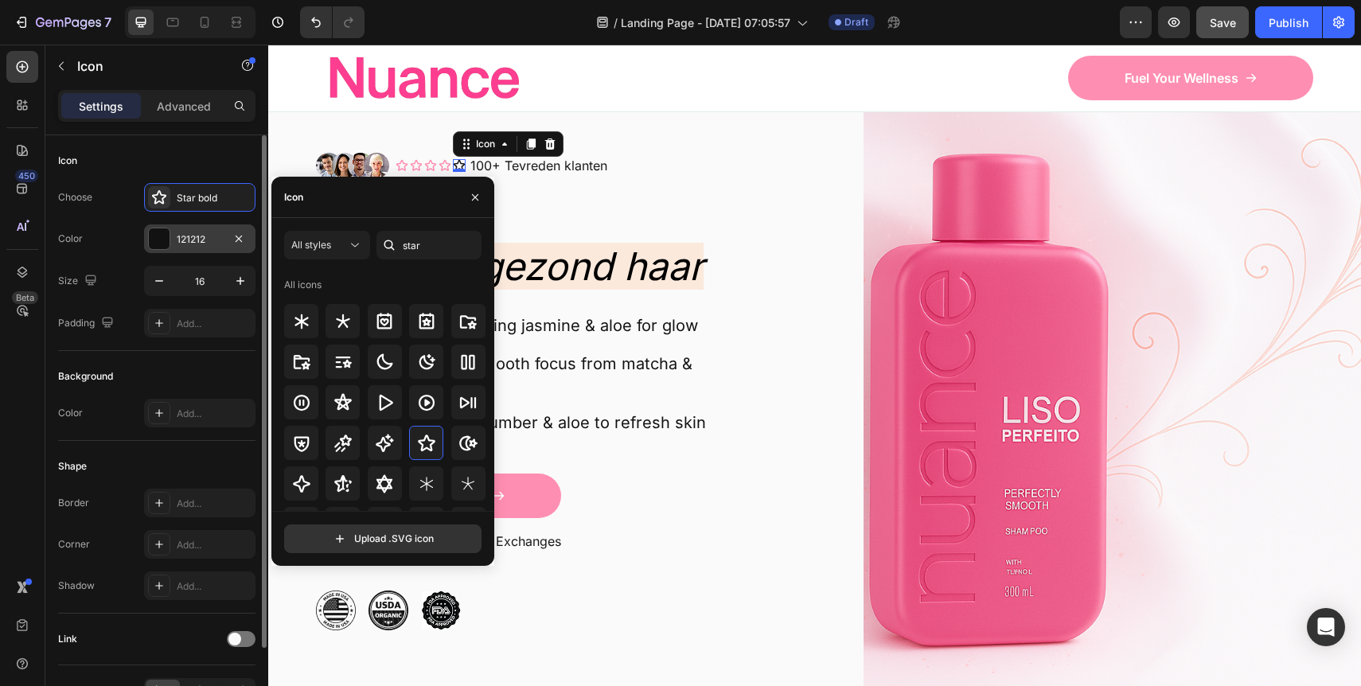
click at [201, 252] on div "121212" at bounding box center [199, 238] width 111 height 29
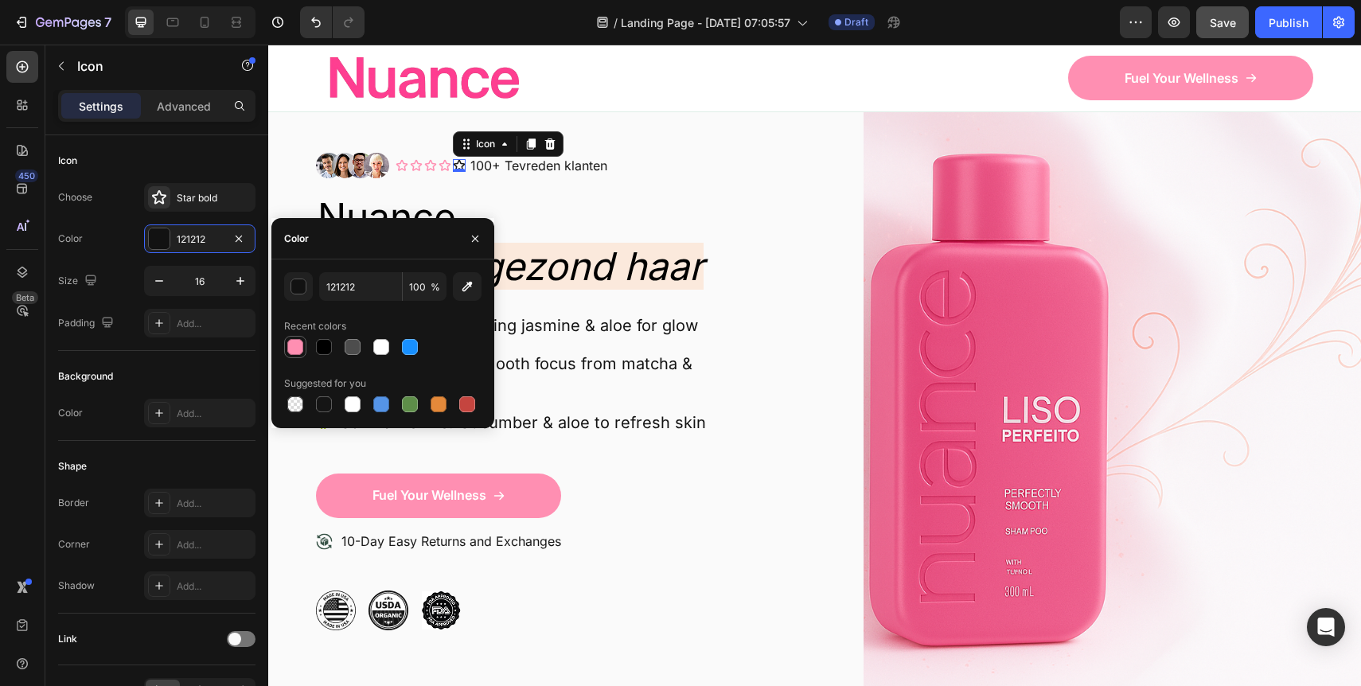
click at [298, 344] on div at bounding box center [295, 347] width 16 height 16
type input "FF8FB2"
click at [474, 234] on icon "button" at bounding box center [475, 238] width 13 height 13
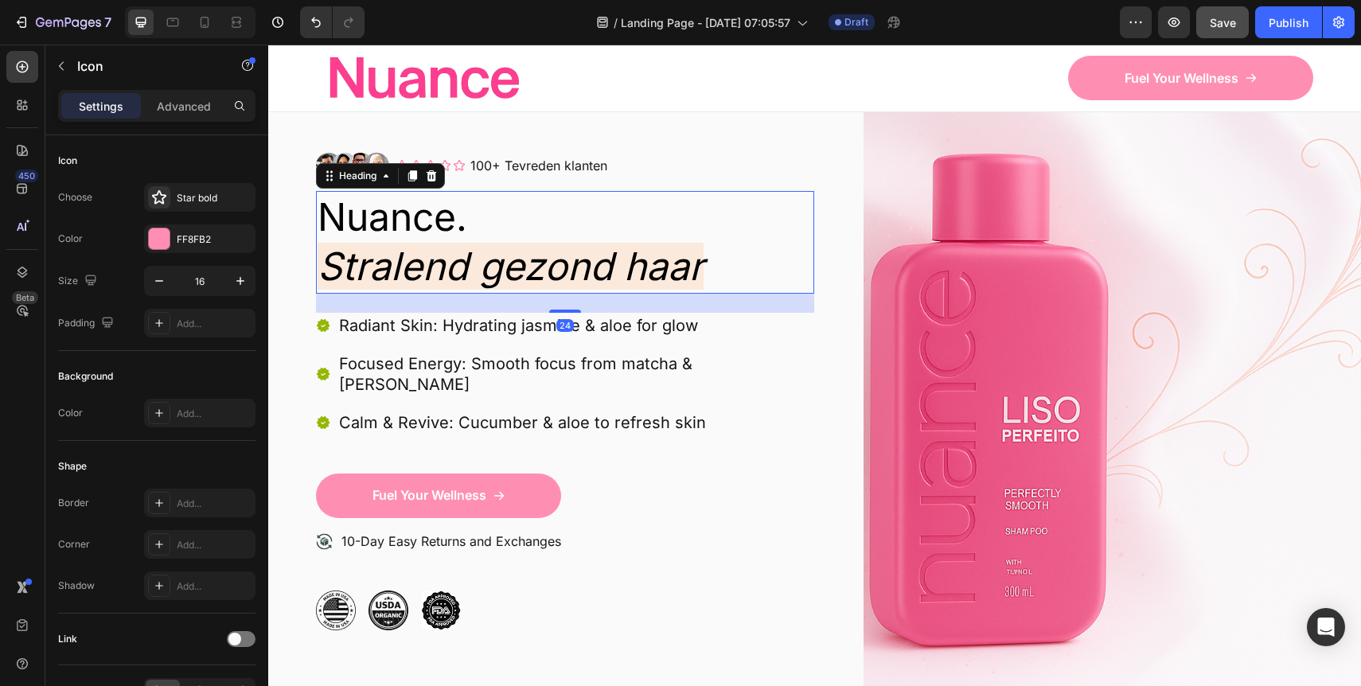
click at [496, 209] on p "Nuance. Stralend gezond haar" at bounding box center [565, 242] width 495 height 99
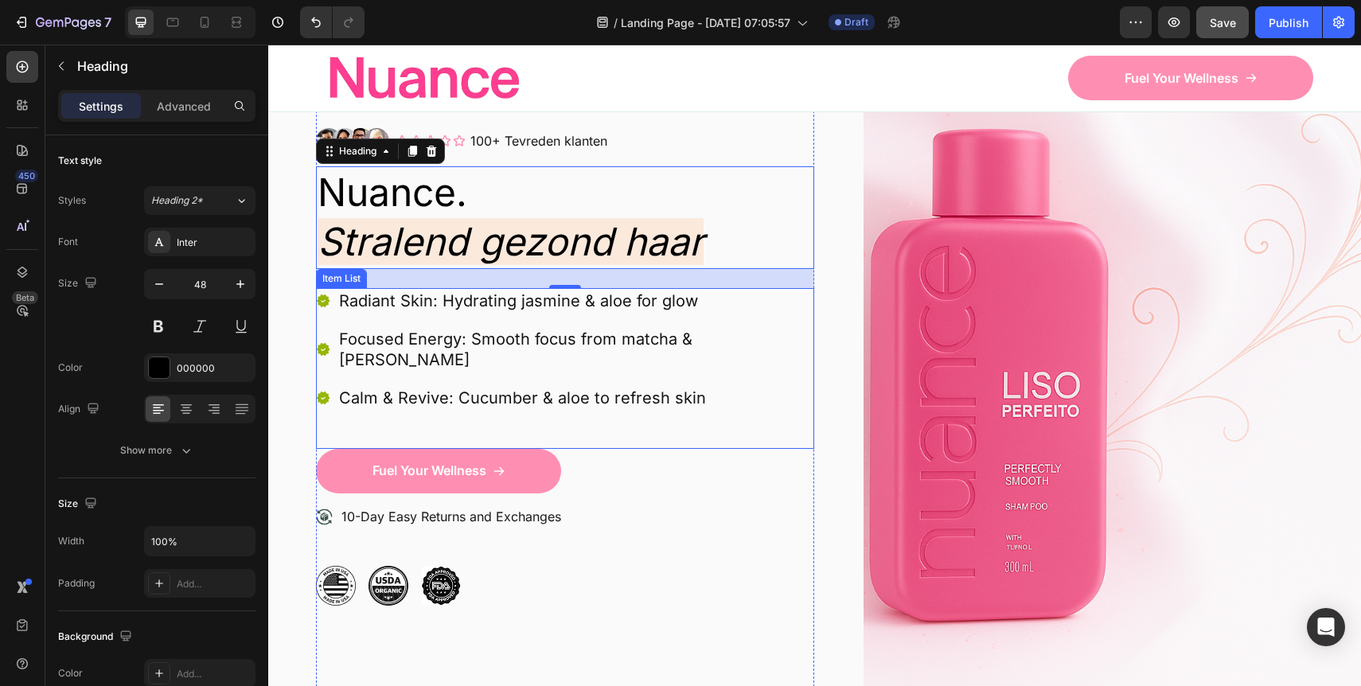
scroll to position [123, 0]
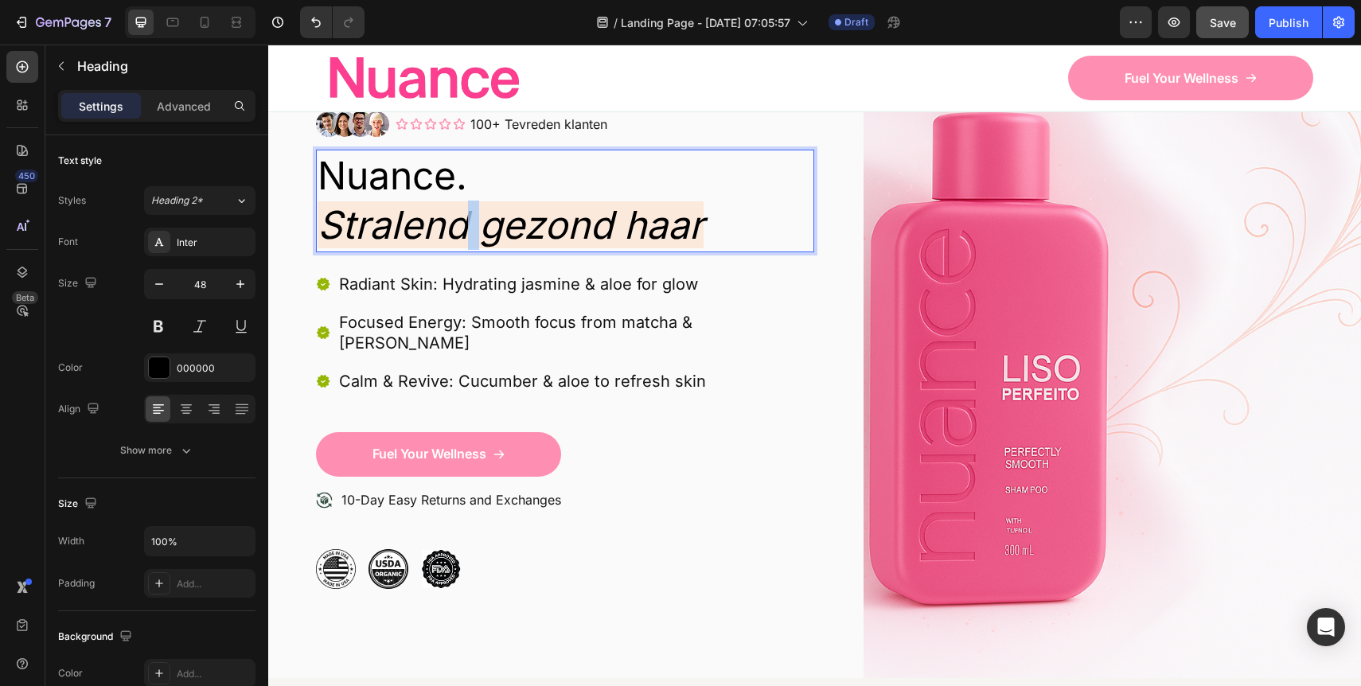
click at [456, 218] on icon "Stralend gezond haar" at bounding box center [511, 224] width 386 height 47
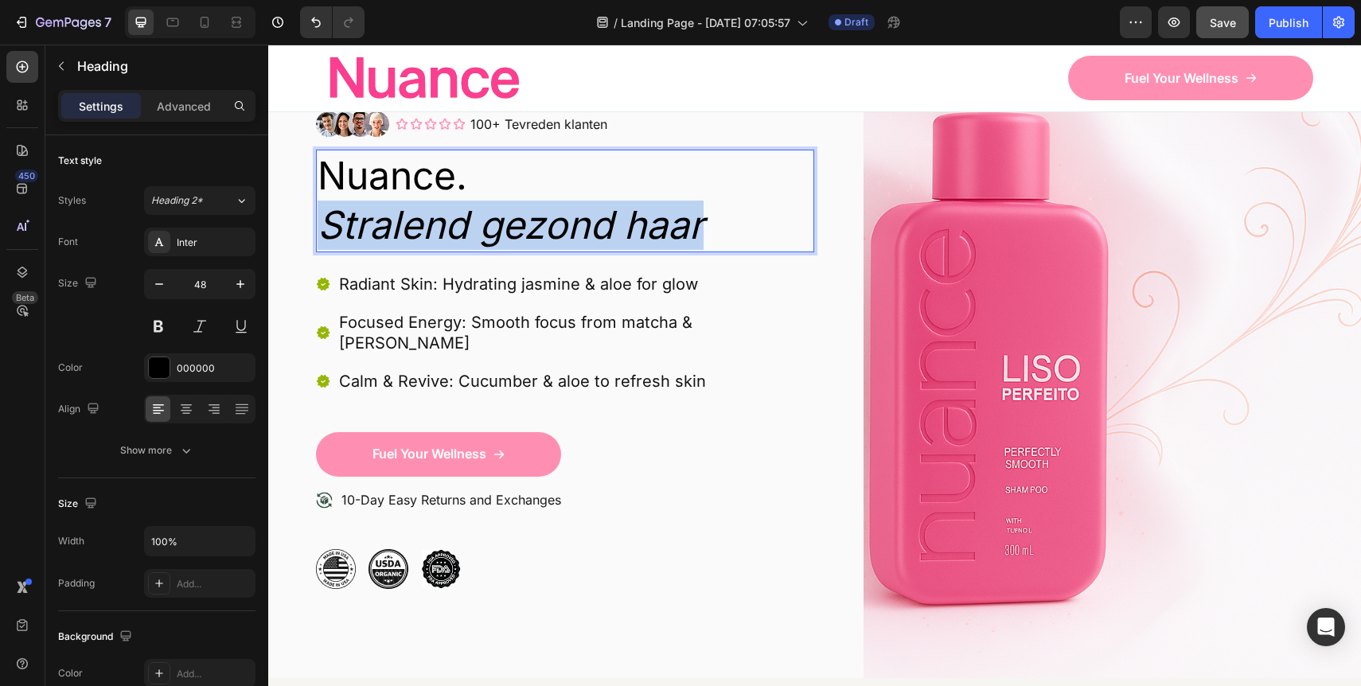
click at [456, 218] on icon "Stralend gezond haar" at bounding box center [511, 224] width 386 height 47
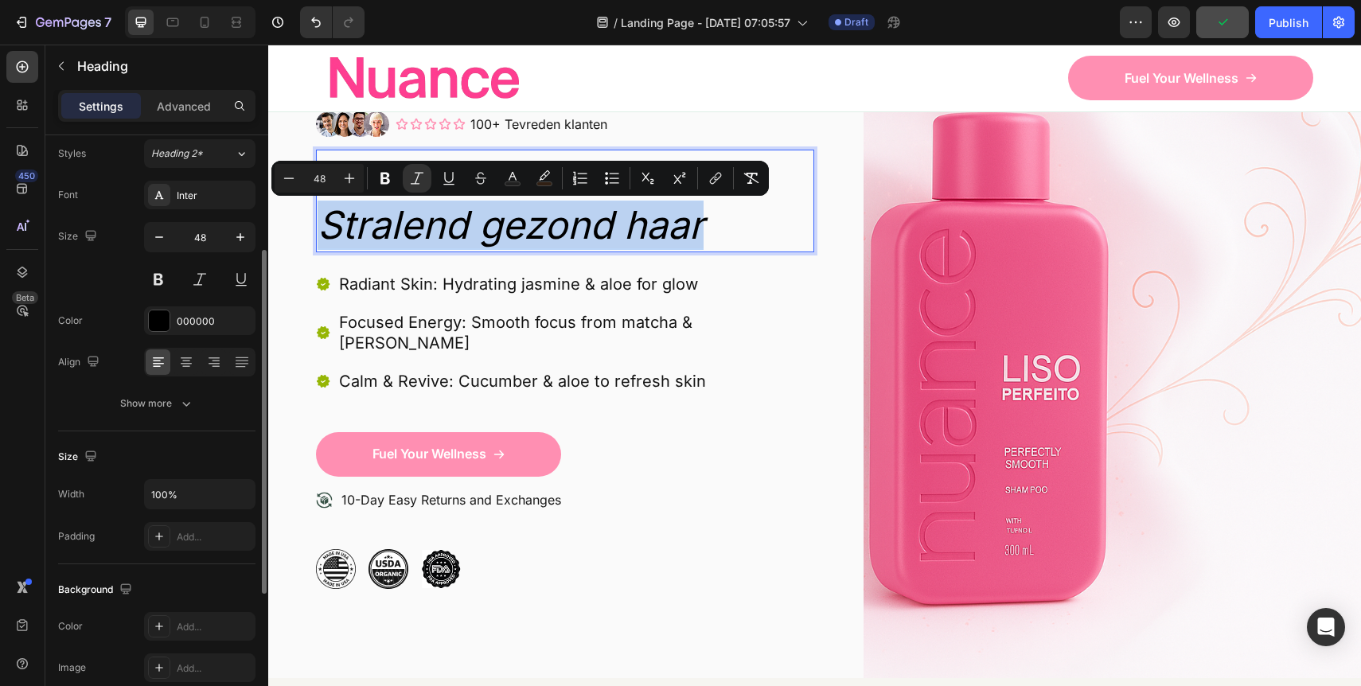
scroll to position [41, 0]
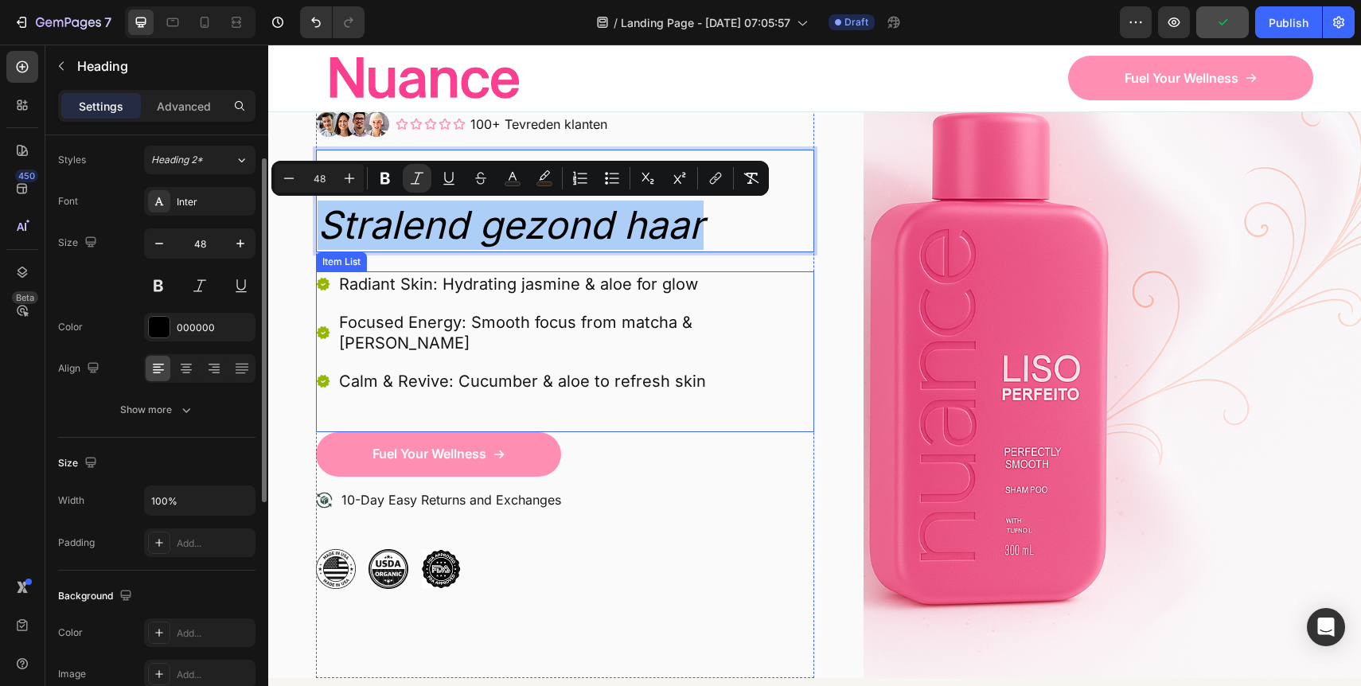
click at [371, 286] on p "Radiant Skin: Hydrating jasmine & aloe for glow" at bounding box center [575, 284] width 473 height 21
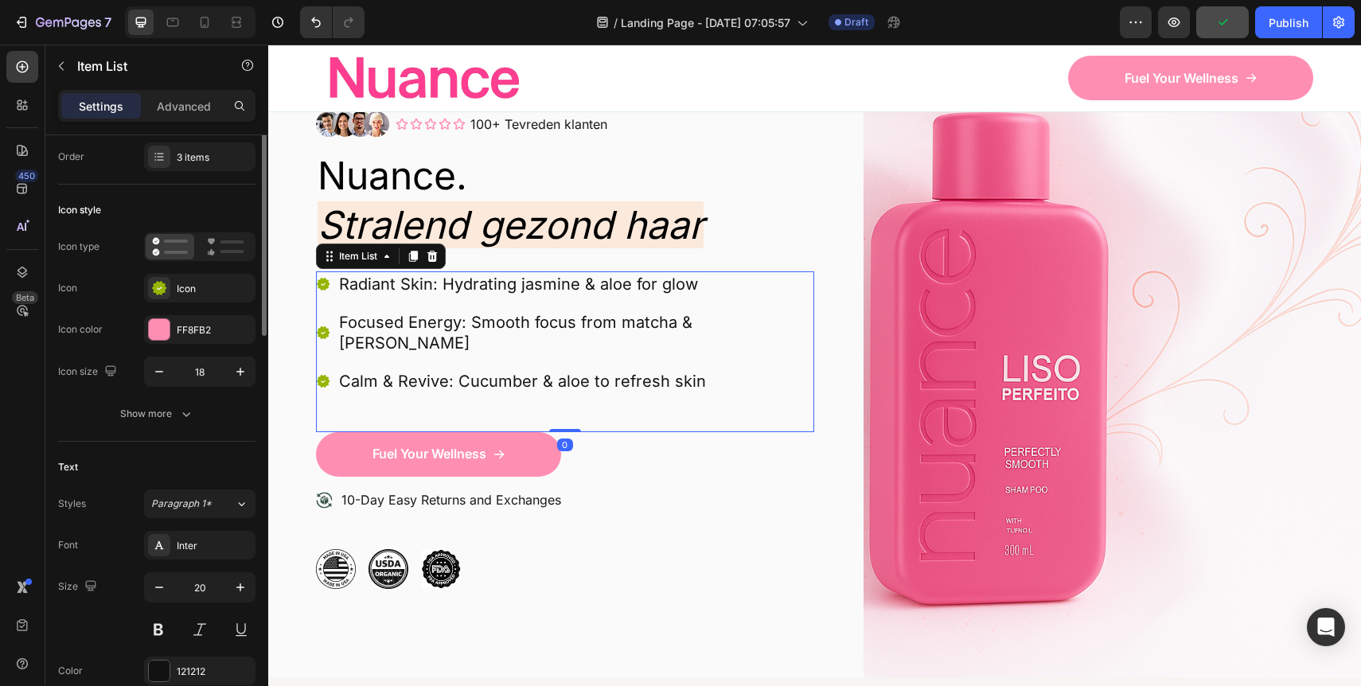
scroll to position [0, 0]
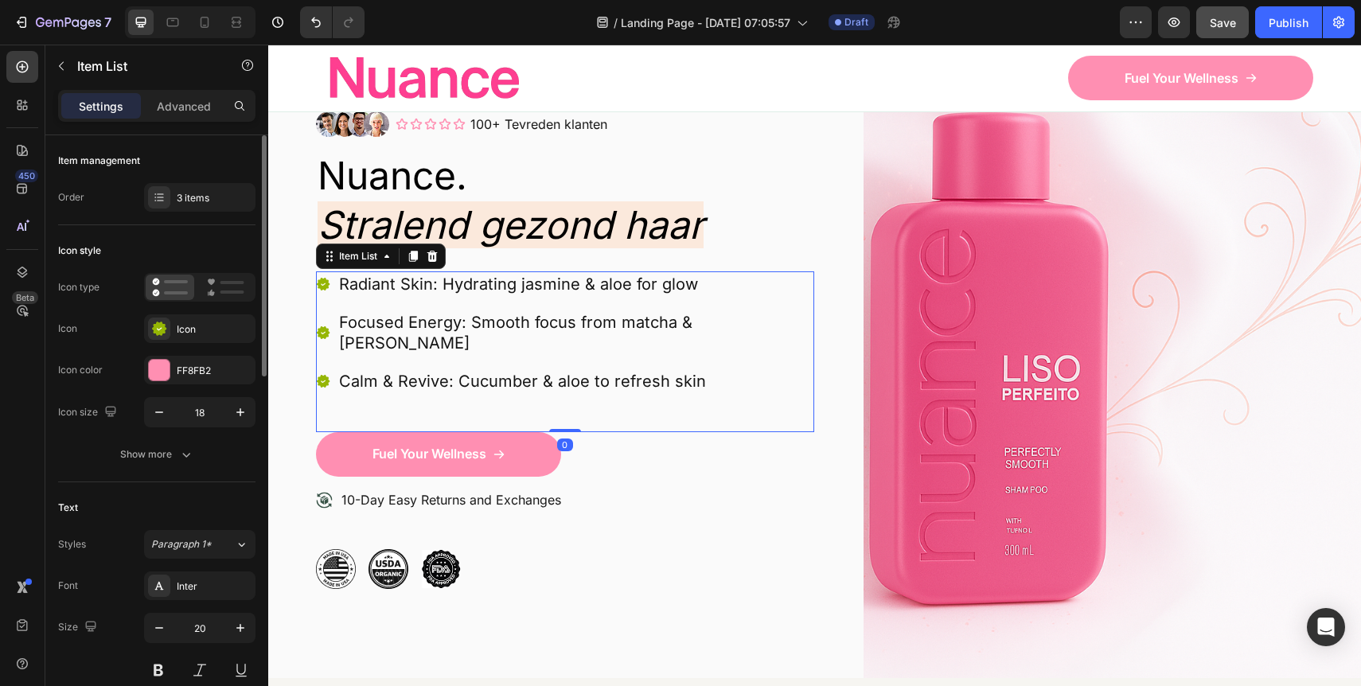
click at [325, 290] on icon at bounding box center [323, 284] width 14 height 14
click at [325, 290] on icon at bounding box center [323, 284] width 13 height 13
click at [323, 284] on icon at bounding box center [323, 284] width 5 height 2
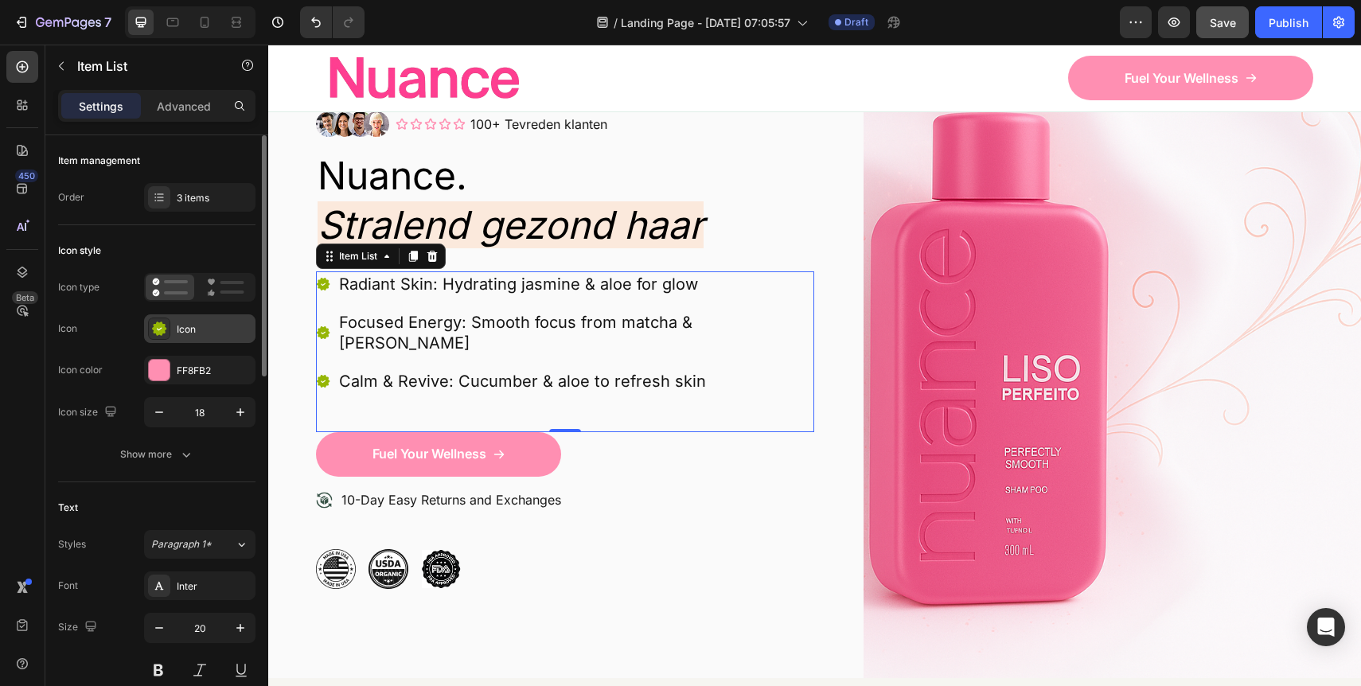
click at [212, 335] on div "Icon" at bounding box center [214, 329] width 75 height 14
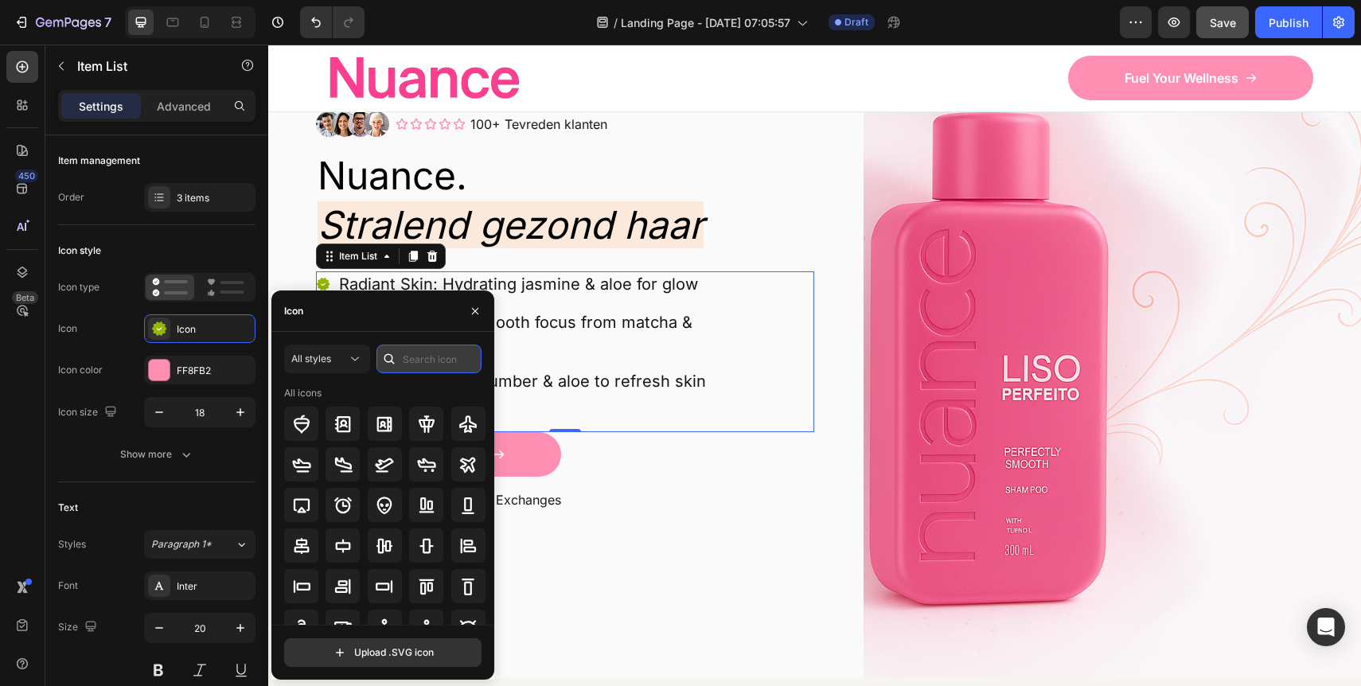
click at [420, 361] on input "text" at bounding box center [428, 359] width 105 height 29
type input "check"
click at [347, 592] on icon at bounding box center [342, 586] width 19 height 19
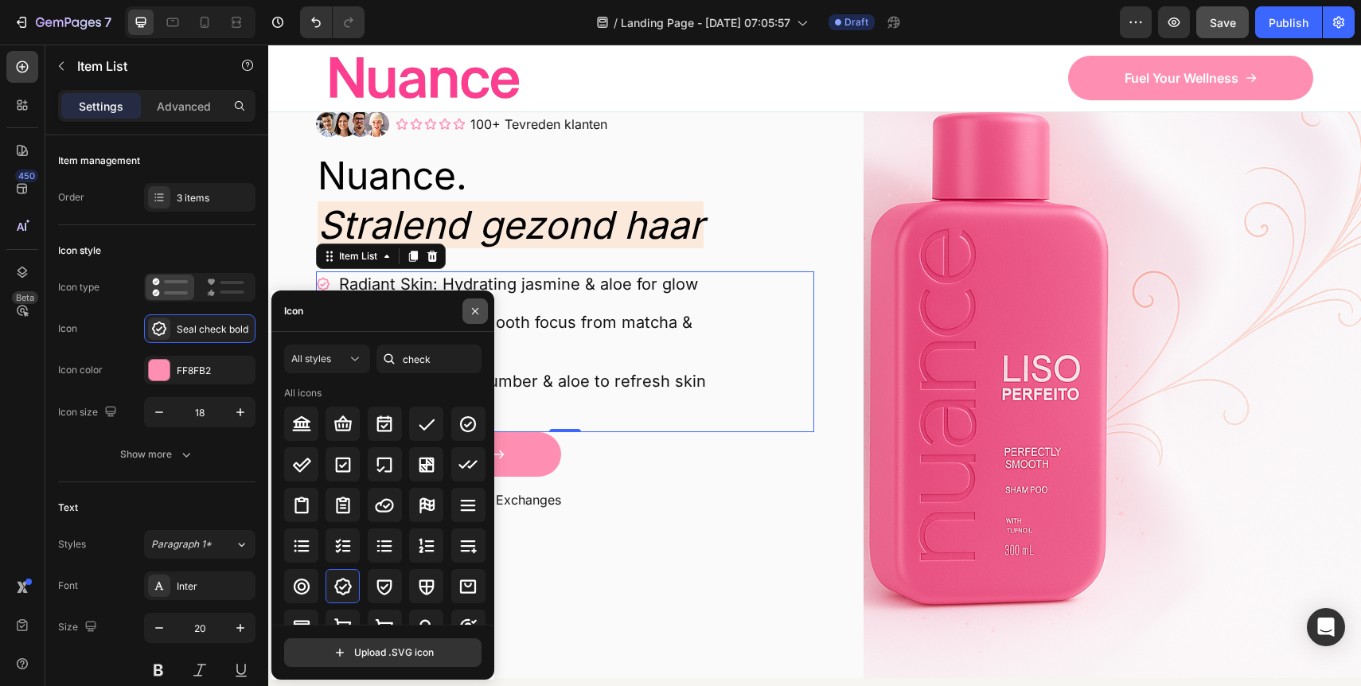
click at [481, 309] on button "button" at bounding box center [474, 310] width 25 height 25
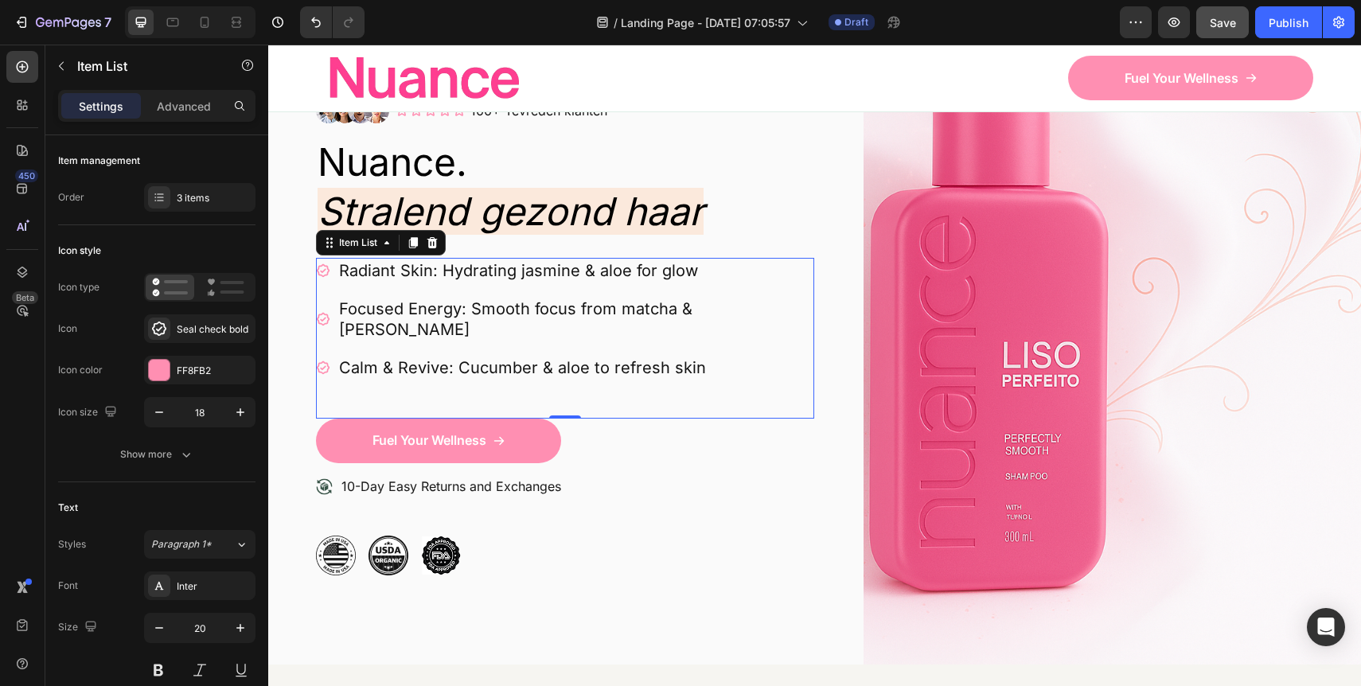
scroll to position [128, 0]
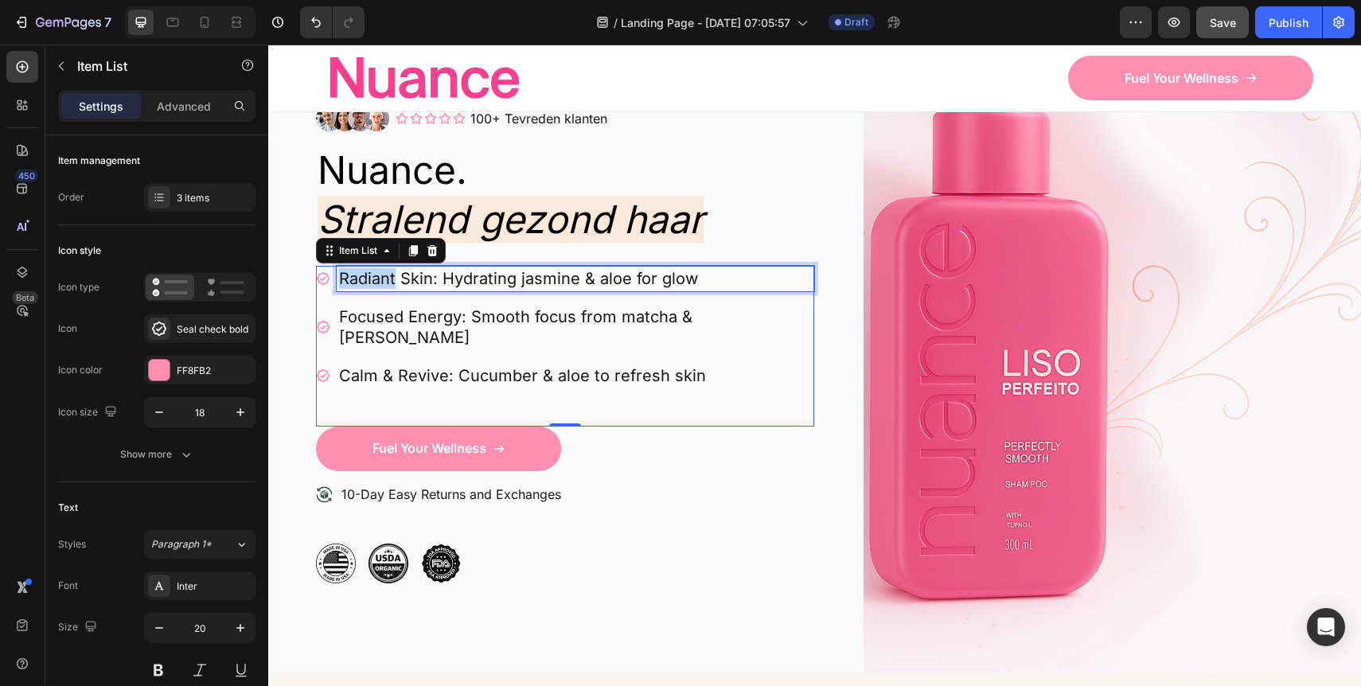
click at [367, 281] on p "Radiant Skin: Hydrating jasmine & aloe for glow" at bounding box center [575, 278] width 473 height 21
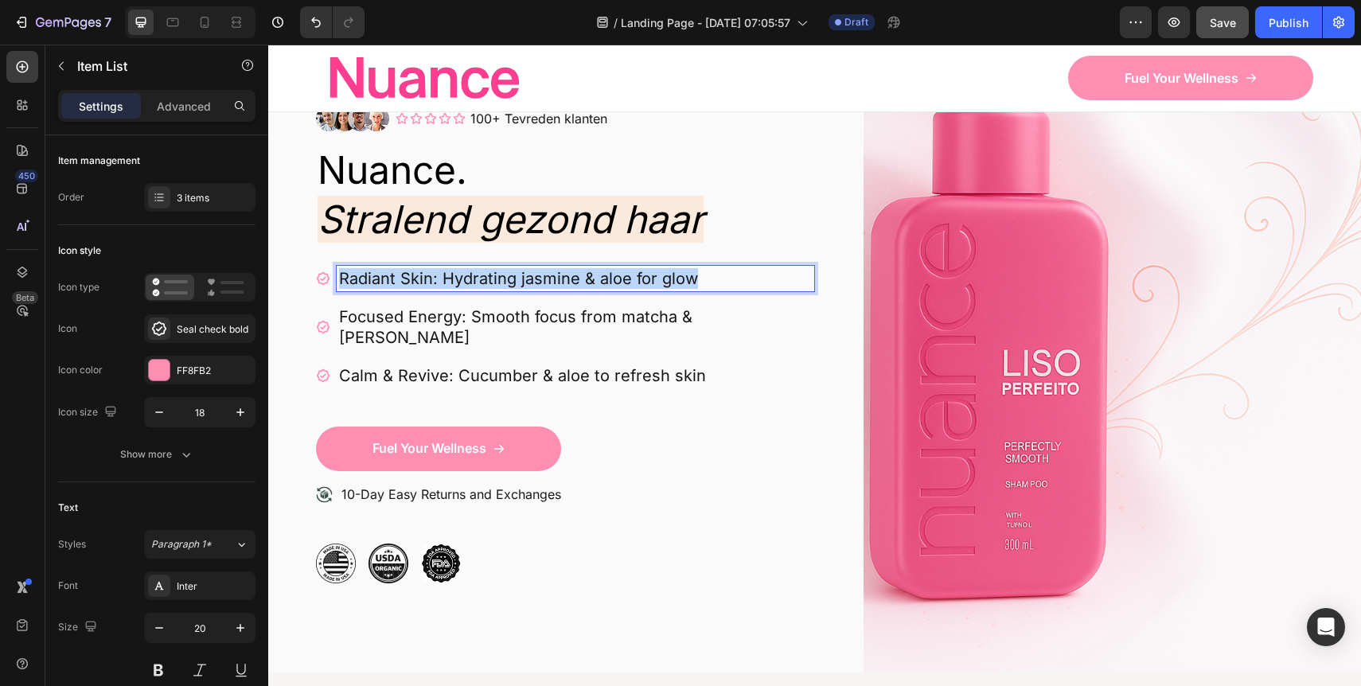
click at [367, 281] on p "Radiant Skin: Hydrating jasmine & aloe for glow" at bounding box center [575, 278] width 473 height 21
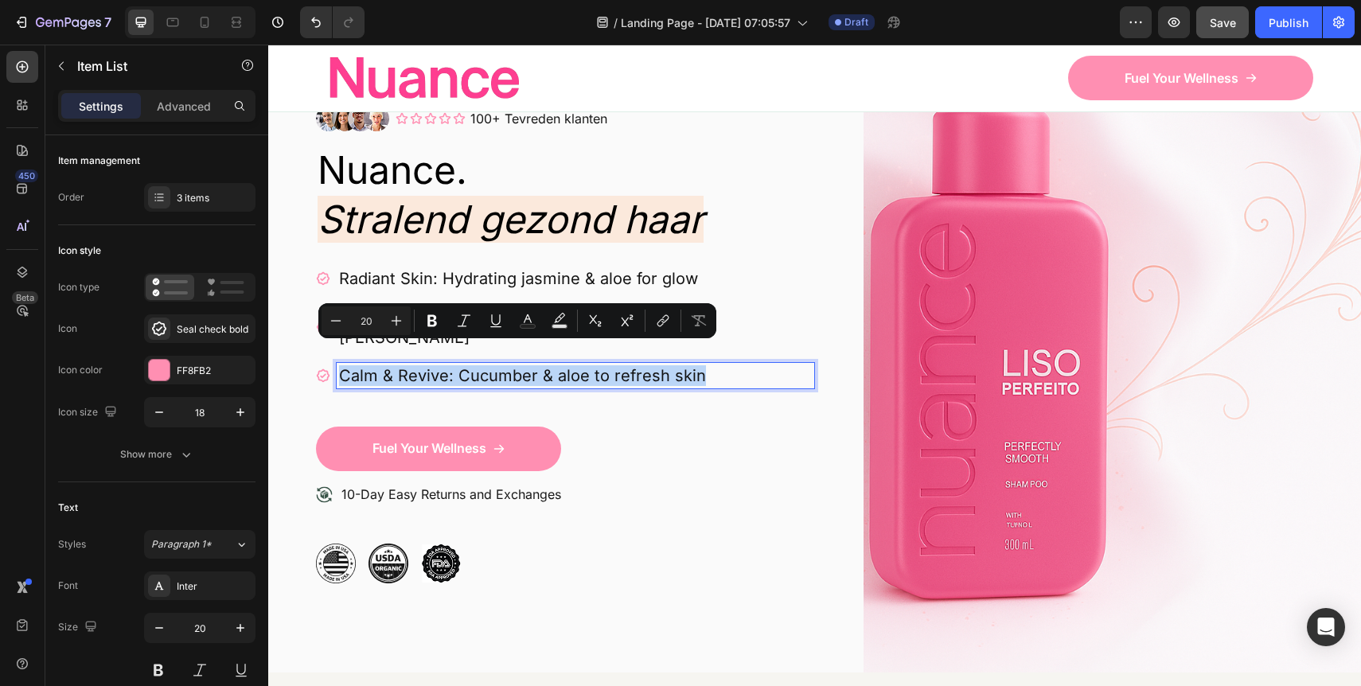
drag, startPoint x: 699, startPoint y: 349, endPoint x: 341, endPoint y: 283, distance: 364.0
click at [341, 283] on div "Radiant Skin: Hydrating jasmine & aloe for glow Focused Energy: Smooth focus fr…" at bounding box center [565, 327] width 498 height 123
click at [462, 275] on p "Radiant Skin: Hydrating jasmine & aloe for glow" at bounding box center [575, 278] width 473 height 21
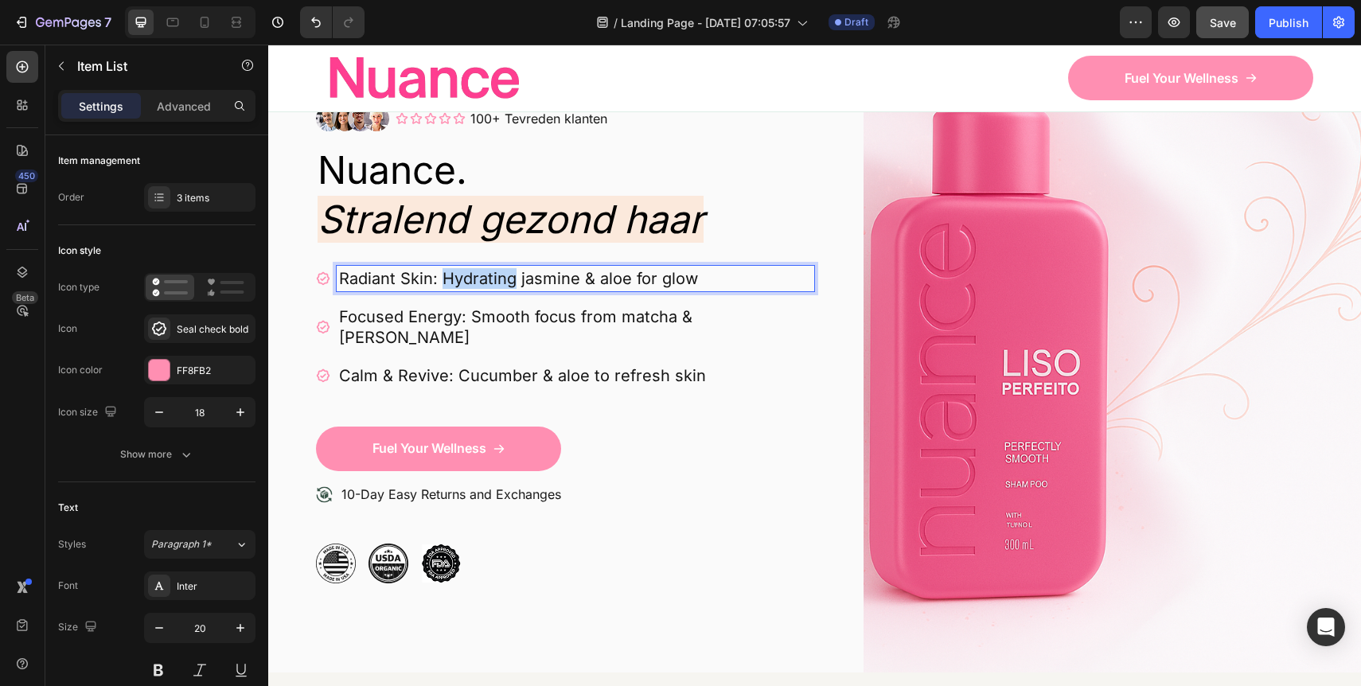
click at [462, 275] on p "Radiant Skin: Hydrating jasmine & aloe for glow" at bounding box center [575, 278] width 473 height 21
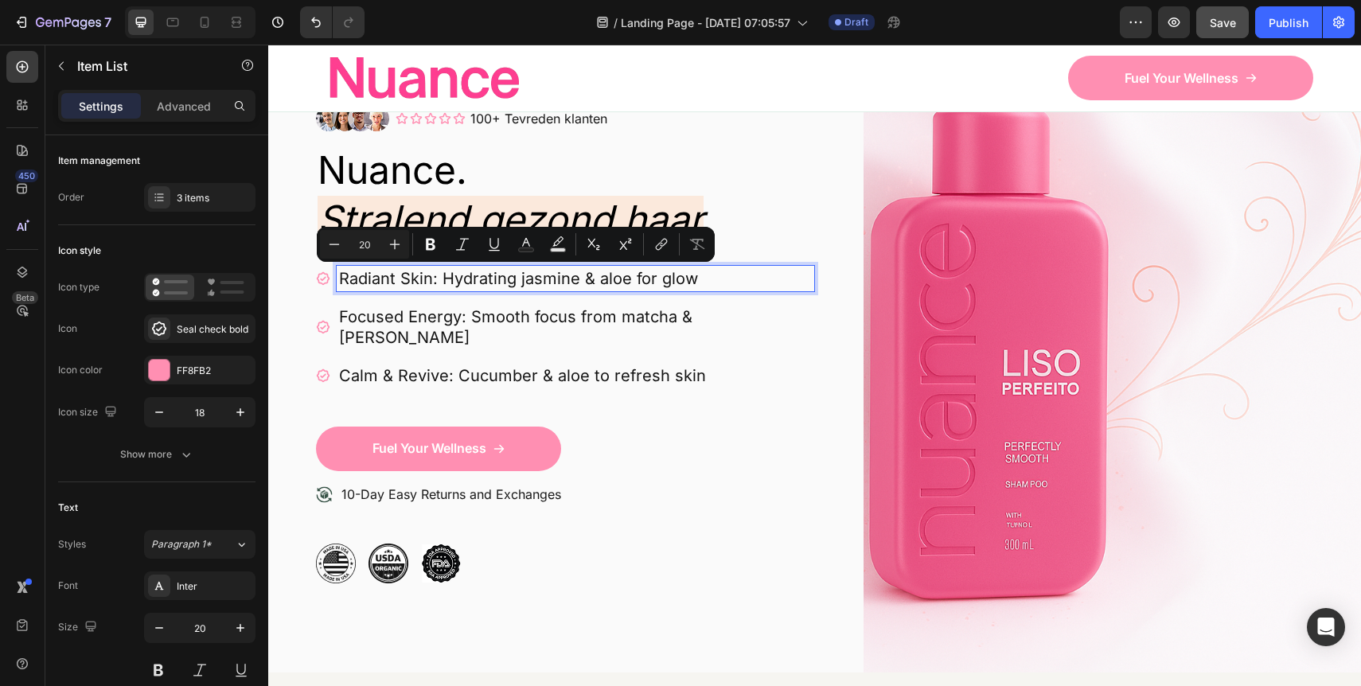
click at [476, 365] on p "Calm & Revive: Cucumber & aloe to refresh skin" at bounding box center [575, 375] width 473 height 21
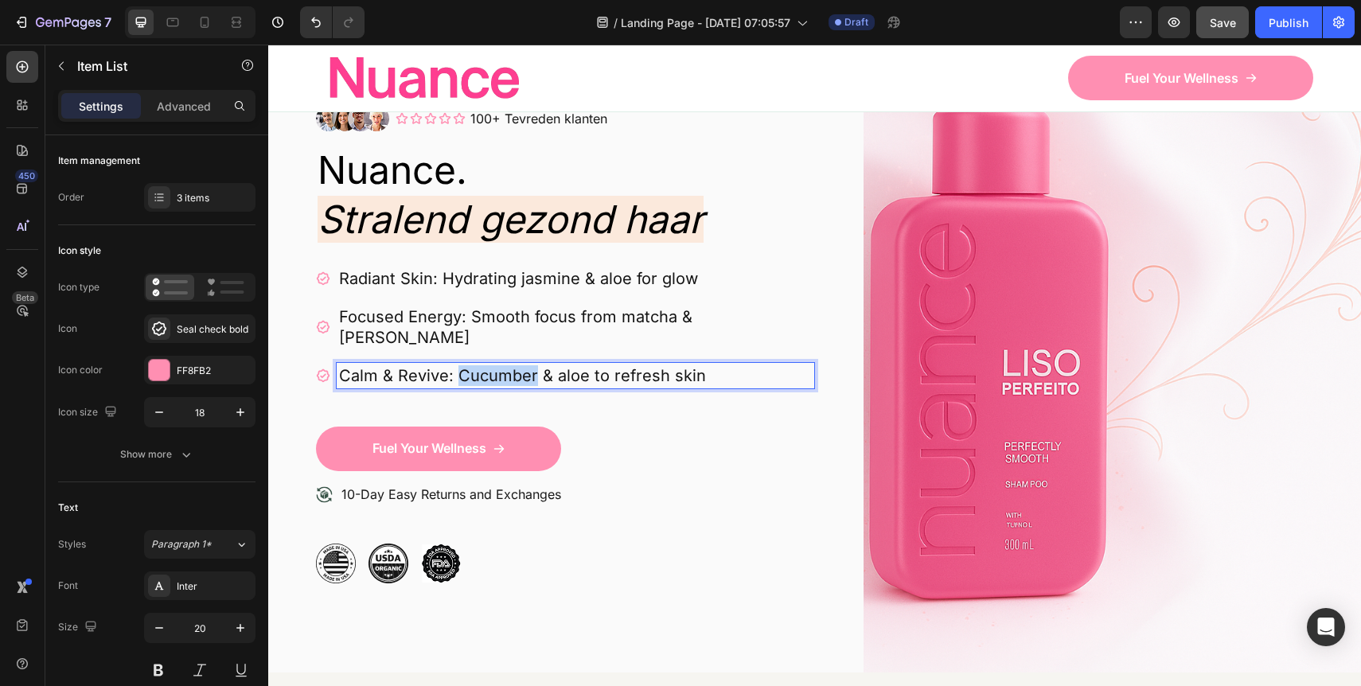
click at [476, 365] on p "Calm & Revive: Cucumber & aloe to refresh skin" at bounding box center [575, 375] width 473 height 21
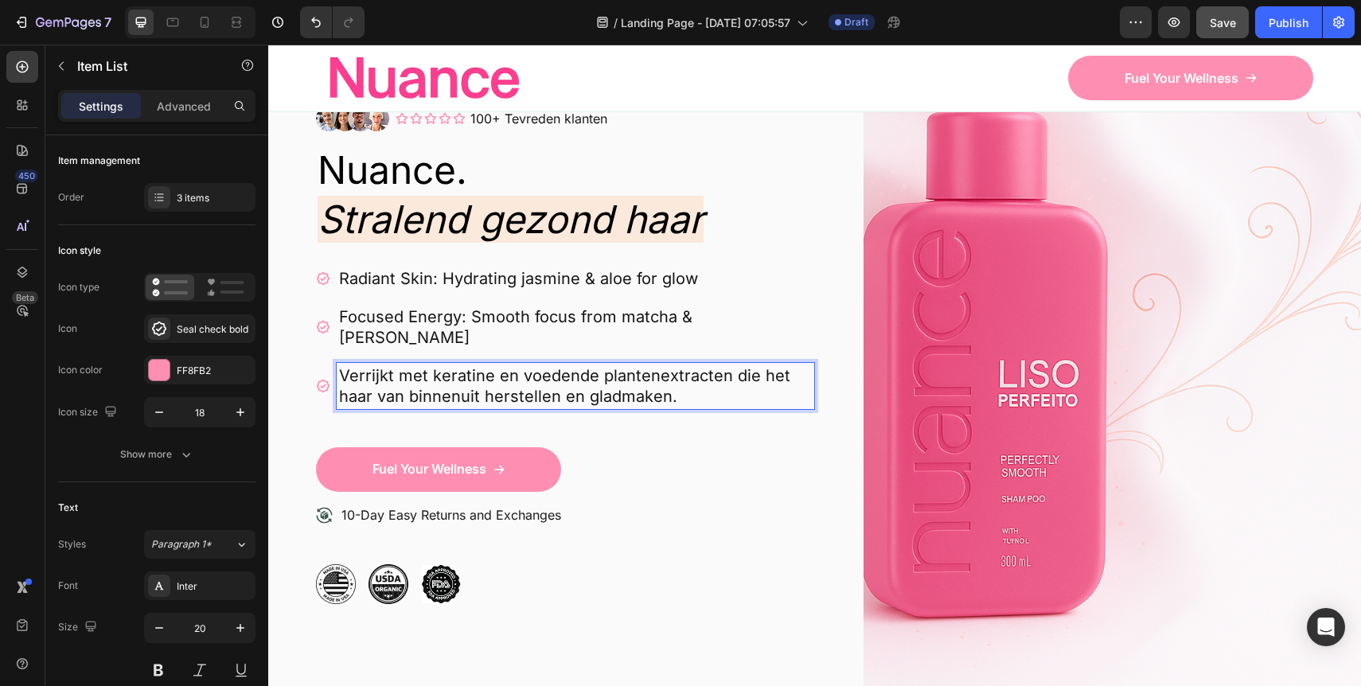
click at [556, 378] on p "Verrijkt met keratine en voedende plantenextracten die het haar van binnenuit h…" at bounding box center [575, 385] width 473 height 41
click at [318, 28] on icon "Undo/Redo" at bounding box center [316, 22] width 16 height 16
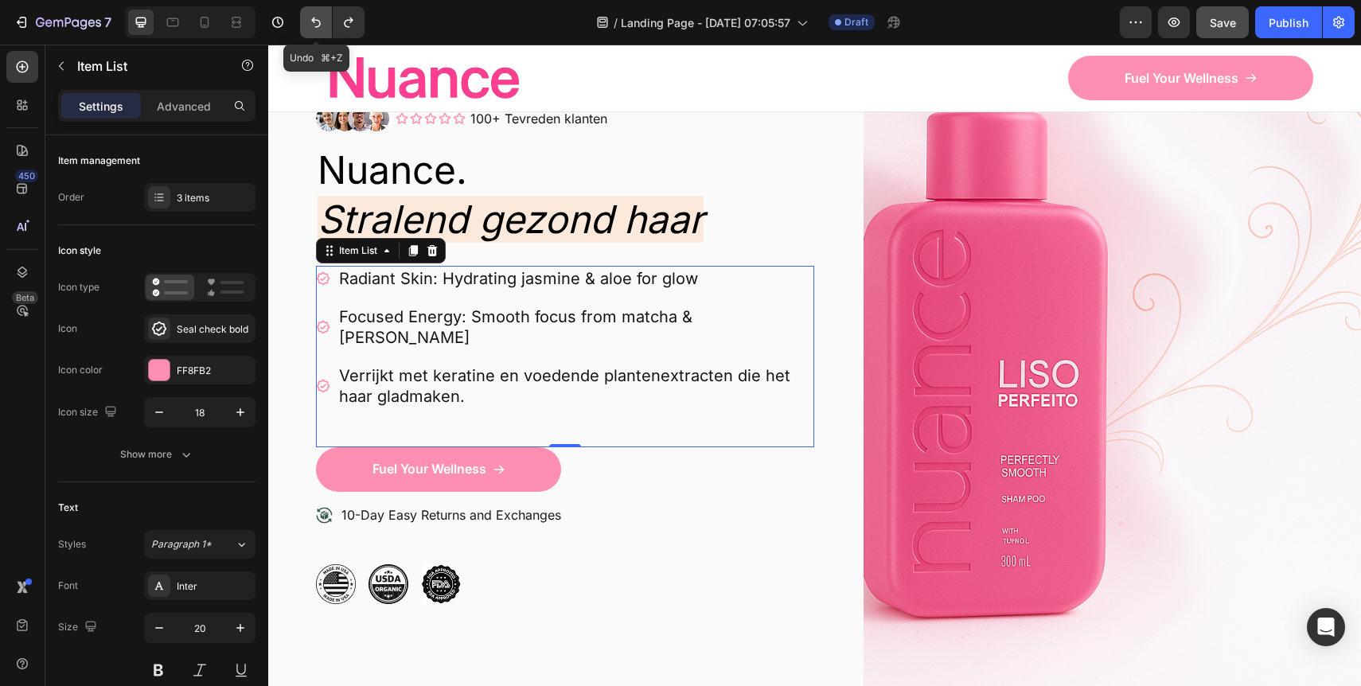
click at [318, 28] on icon "Undo/Redo" at bounding box center [316, 22] width 16 height 16
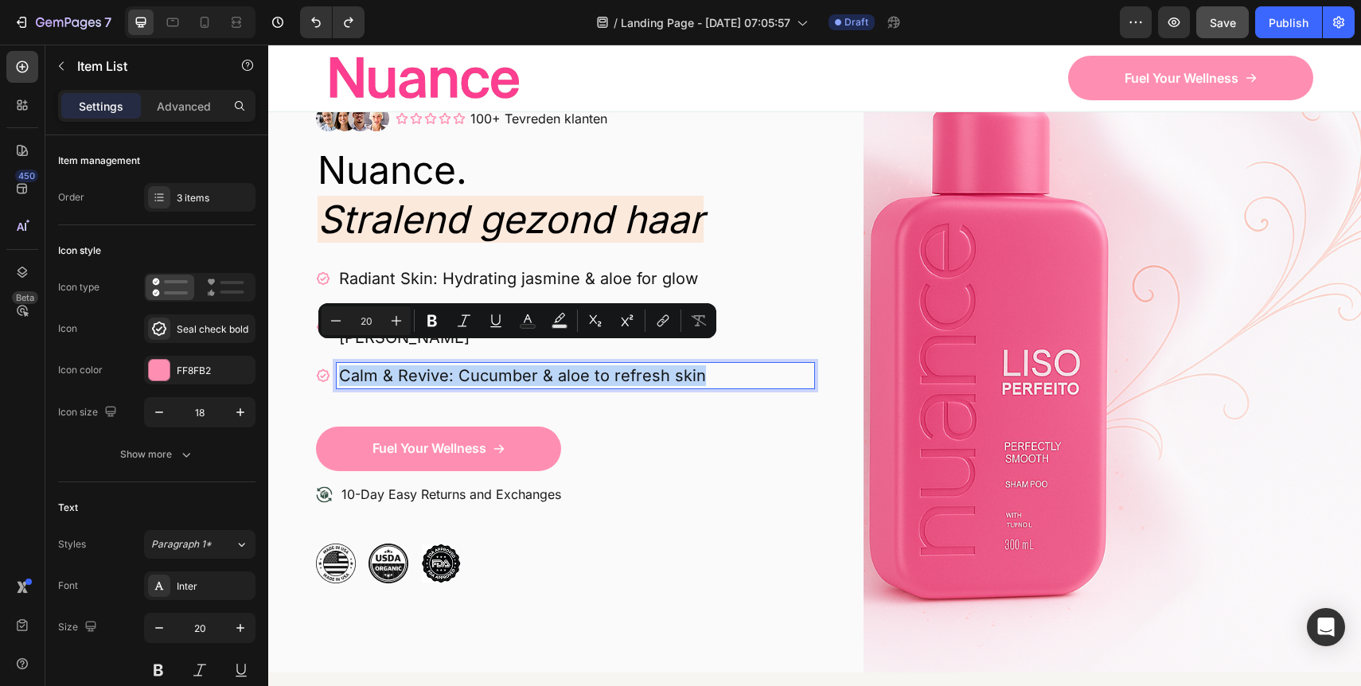
drag, startPoint x: 711, startPoint y: 357, endPoint x: 357, endPoint y: 268, distance: 364.2
click at [357, 268] on div "Radiant Skin: Hydrating jasmine & aloe for glow Focused Energy: Smooth focus fr…" at bounding box center [565, 327] width 498 height 123
click at [349, 271] on p "Radiant Skin: Hydrating jasmine & aloe for glow" at bounding box center [575, 278] width 473 height 21
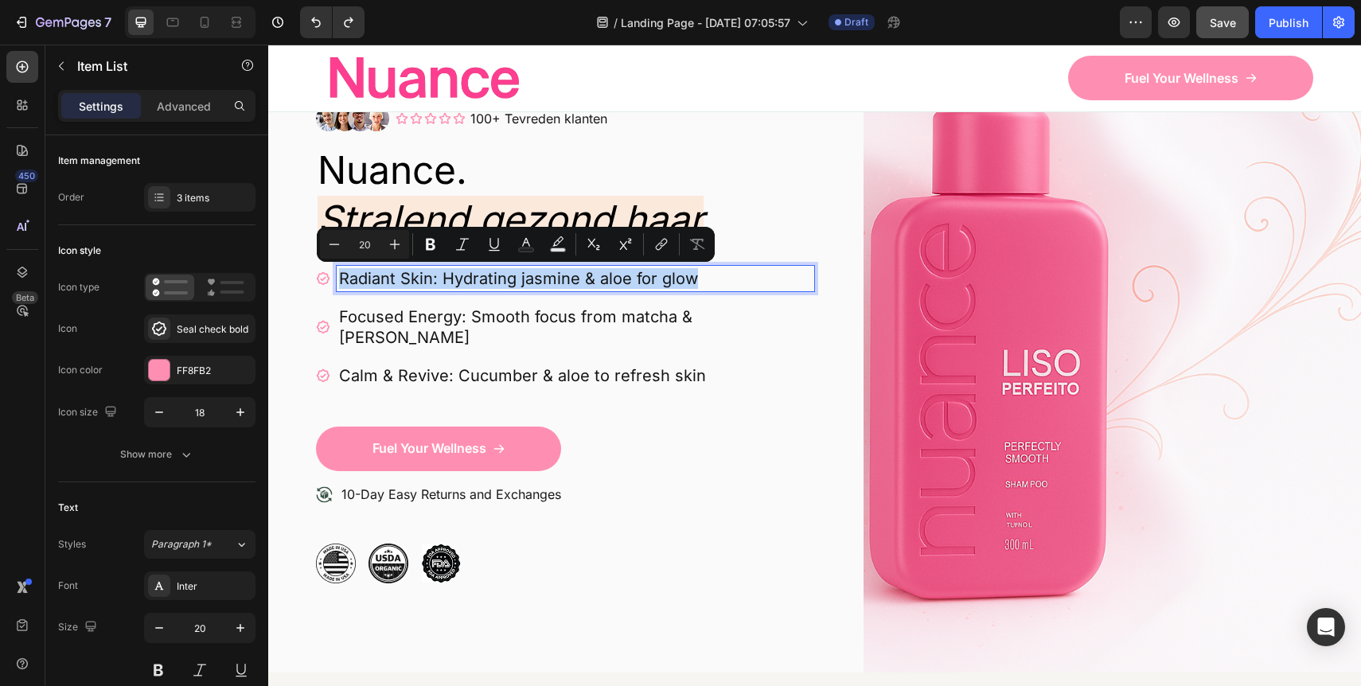
drag, startPoint x: 336, startPoint y: 275, endPoint x: 637, endPoint y: 380, distance: 319.4
click at [640, 380] on div "Radiant Skin: Hydrating jasmine & aloe for glow Focused Energy: Smooth focus fr…" at bounding box center [565, 346] width 498 height 161
copy p "Radiant Skin: Hydrating jasmine & aloe for glow"
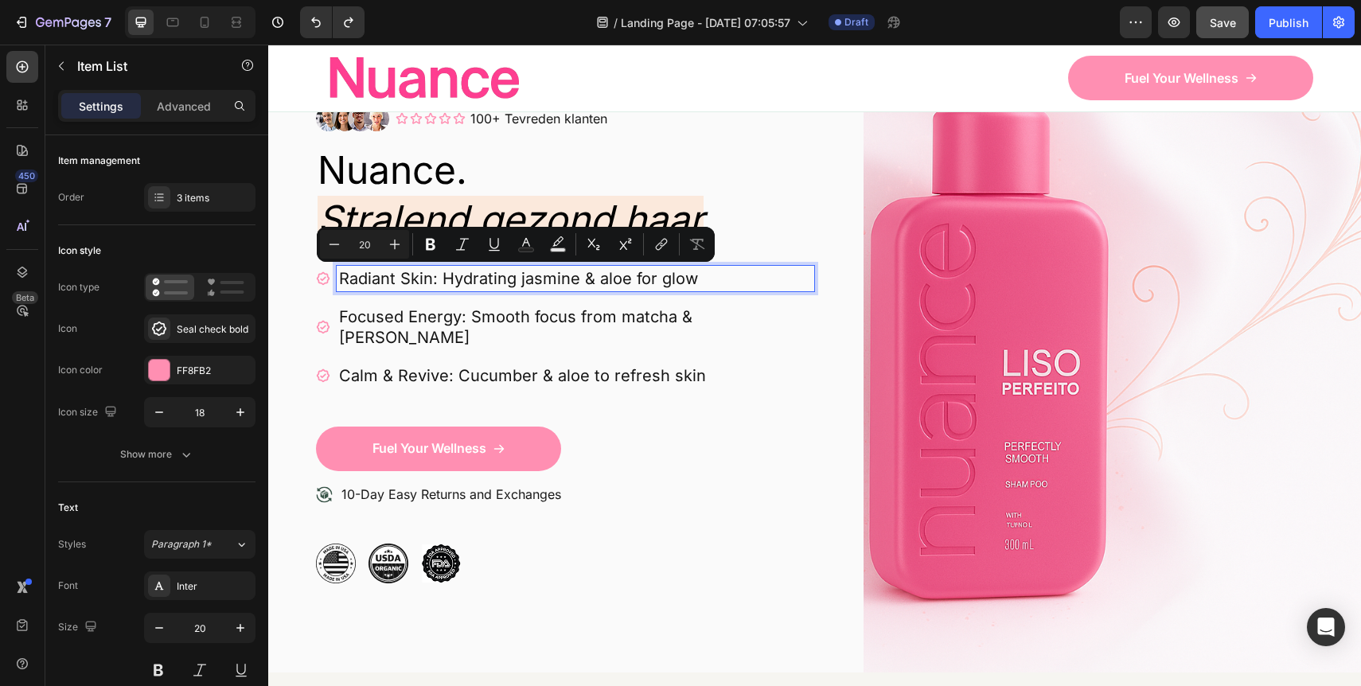
click at [365, 323] on p "Focused Energy: Smooth focus from matcha & [PERSON_NAME]" at bounding box center [575, 326] width 473 height 41
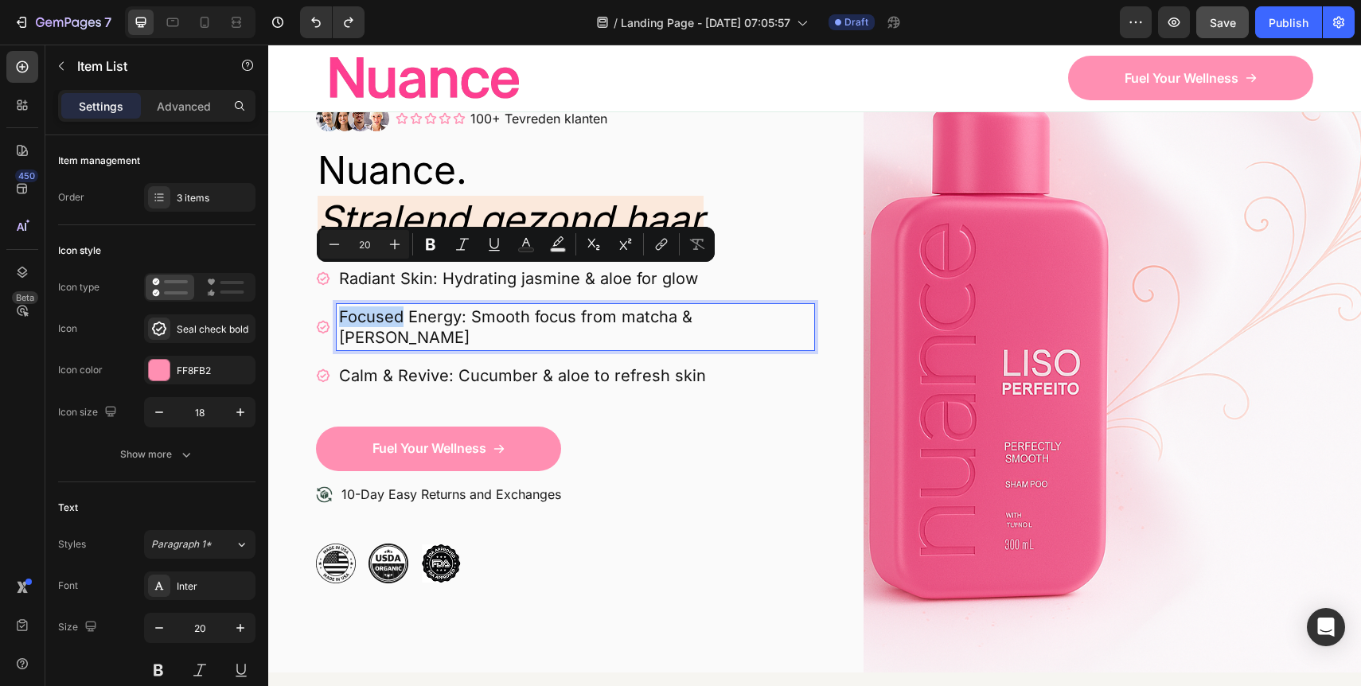
click at [365, 323] on p "Focused Energy: Smooth focus from matcha & [PERSON_NAME]" at bounding box center [575, 326] width 473 height 41
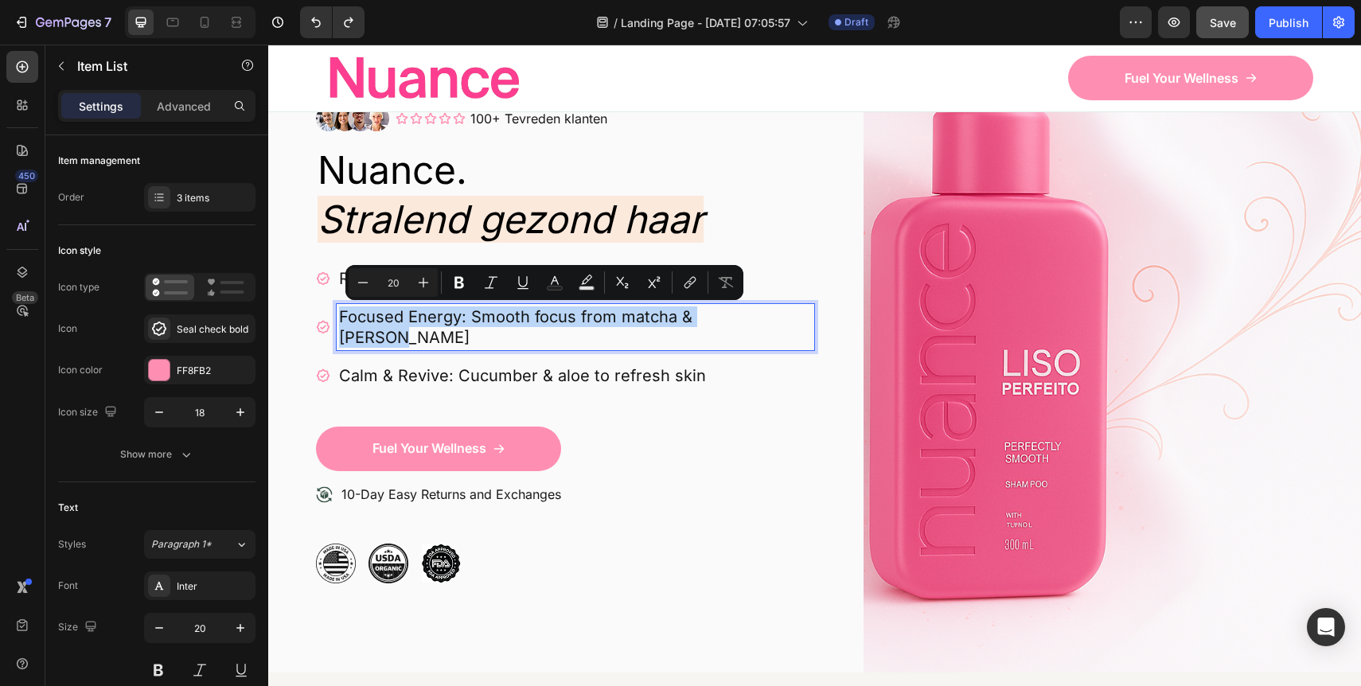
copy p "Focused Energy: Smooth focus from matcha & [PERSON_NAME]"
click at [381, 365] on p "Calm & Revive: Cucumber & aloe to refresh skin" at bounding box center [575, 375] width 473 height 21
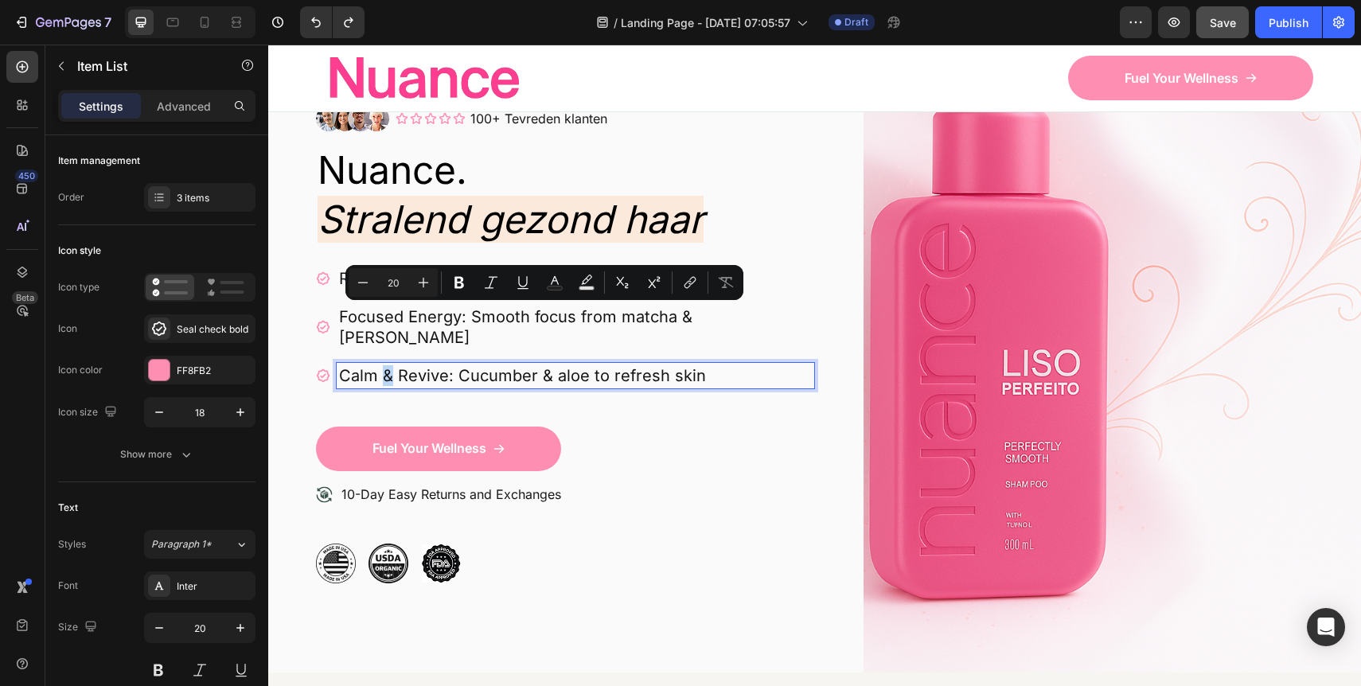
click at [381, 365] on p "Calm & Revive: Cucumber & aloe to refresh skin" at bounding box center [575, 375] width 473 height 21
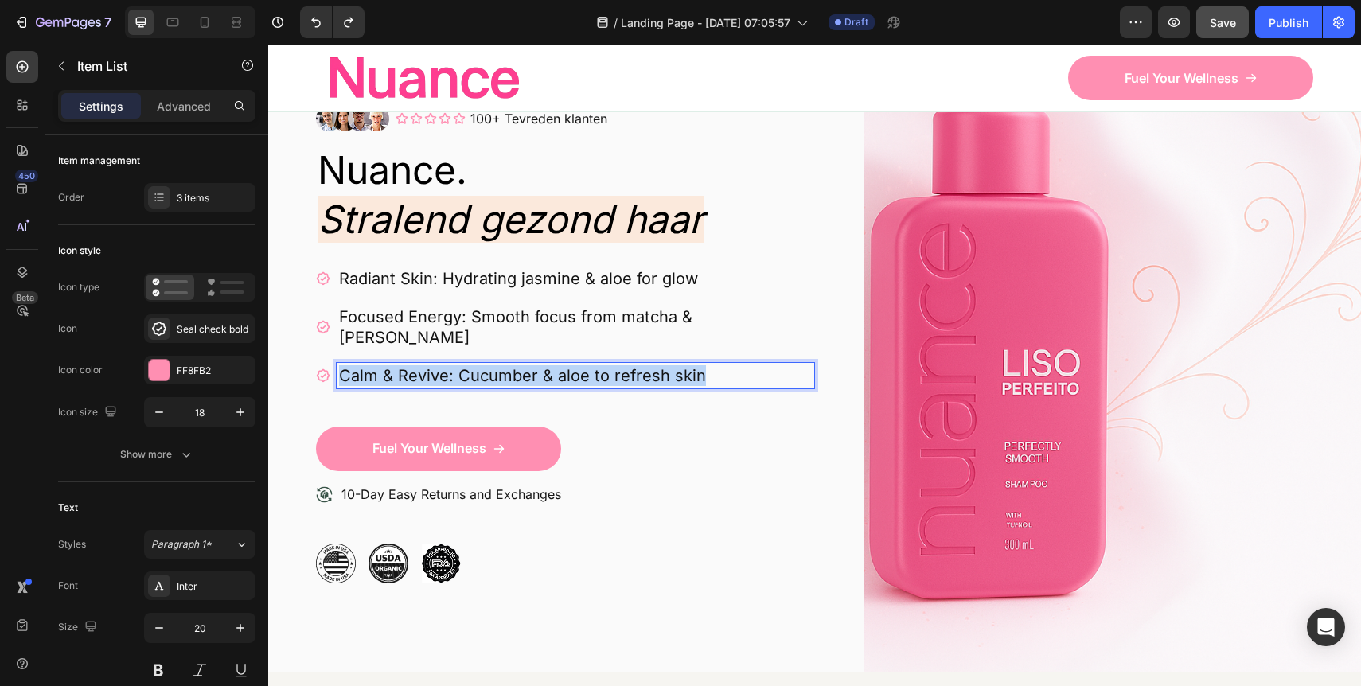
click at [381, 365] on p "Calm & Revive: Cucumber & aloe to refresh skin" at bounding box center [575, 375] width 473 height 21
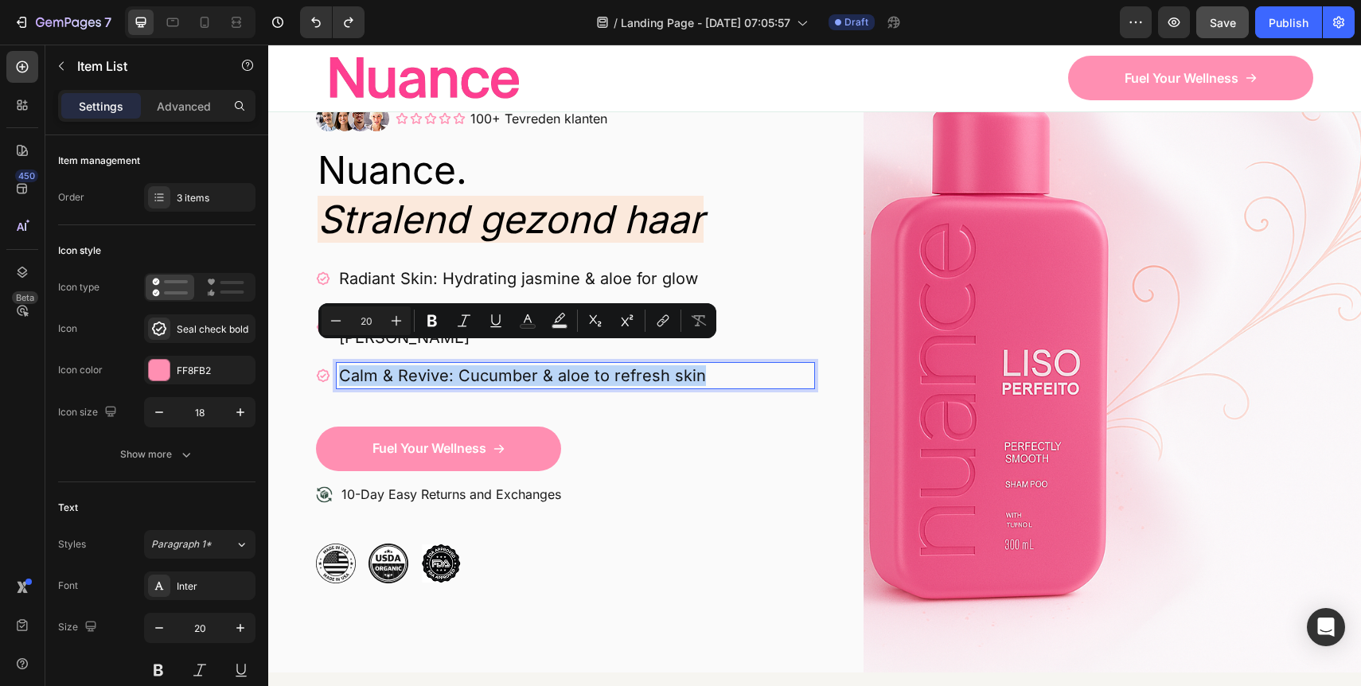
copy p "Calm & Revive: Cucumber & aloe to refresh skin"
click at [392, 276] on p "Radiant Skin: Hydrating jasmine & aloe for glow" at bounding box center [575, 278] width 473 height 21
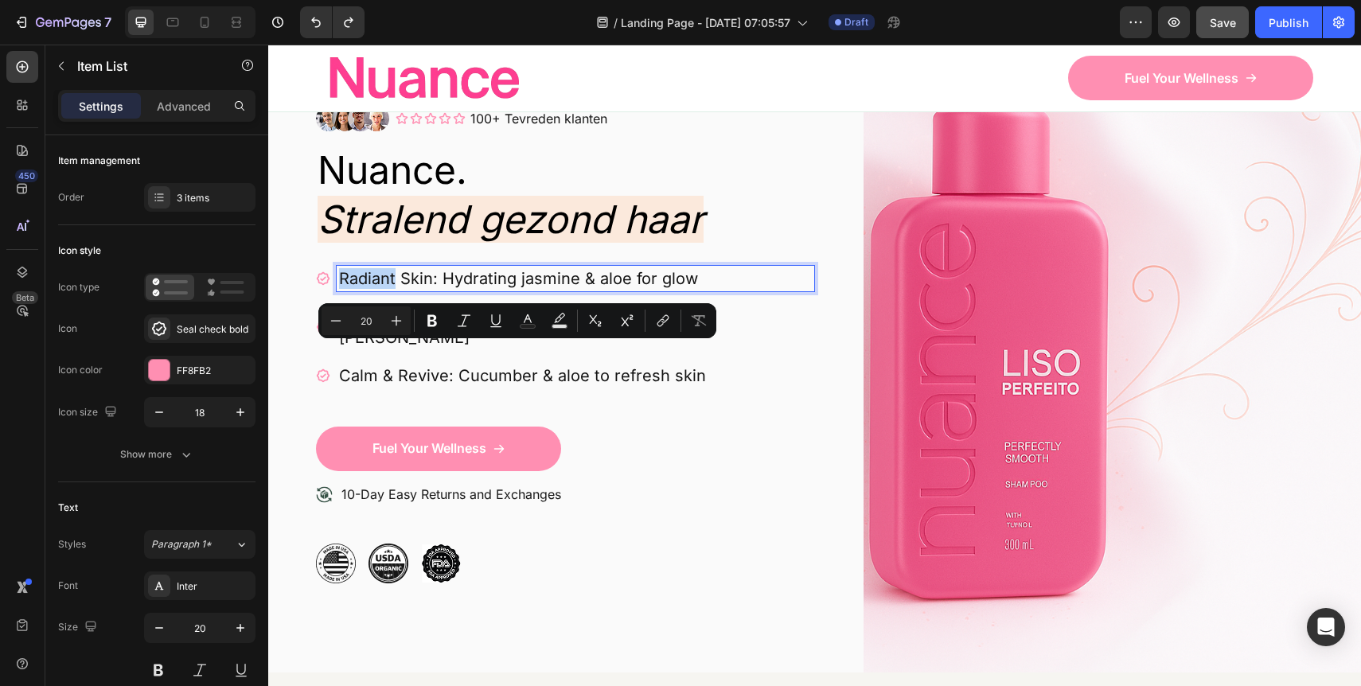
click at [392, 276] on p "Radiant Skin: Hydrating jasmine & aloe for glow" at bounding box center [575, 278] width 473 height 21
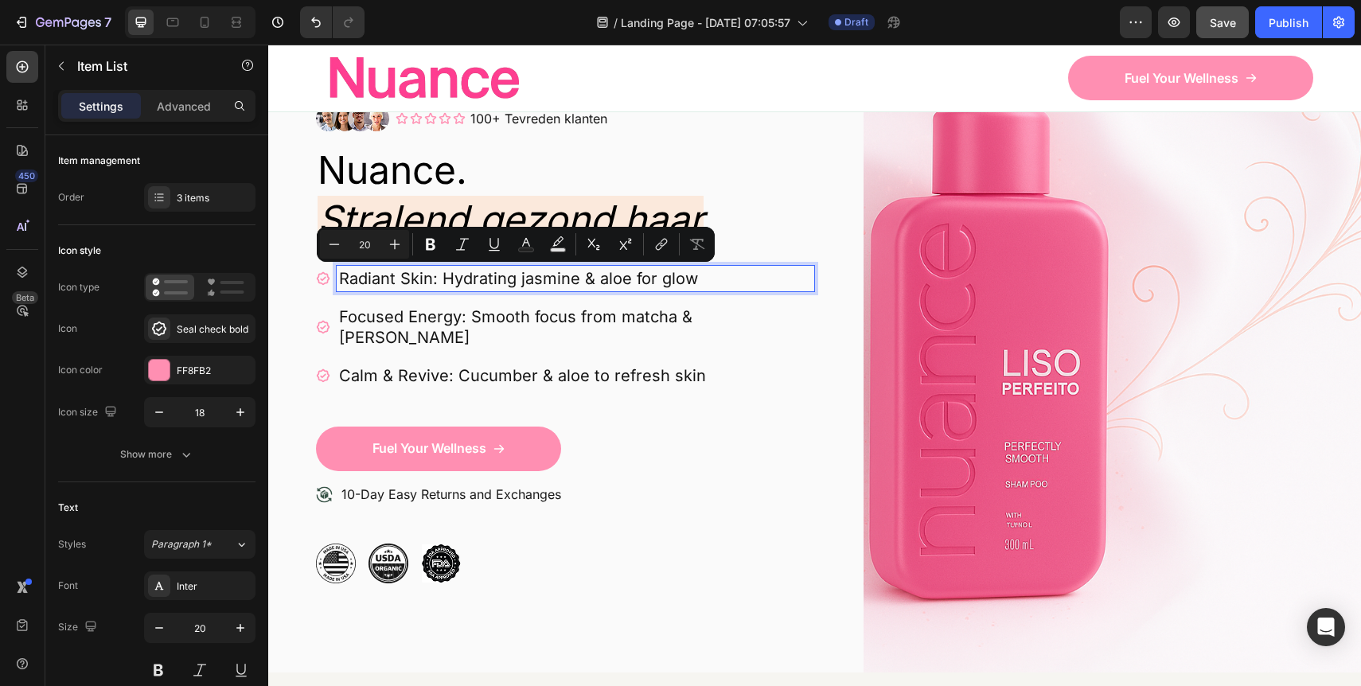
click at [375, 283] on p "Radiant Skin: Hydrating jasmine & aloe for glow" at bounding box center [575, 278] width 473 height 21
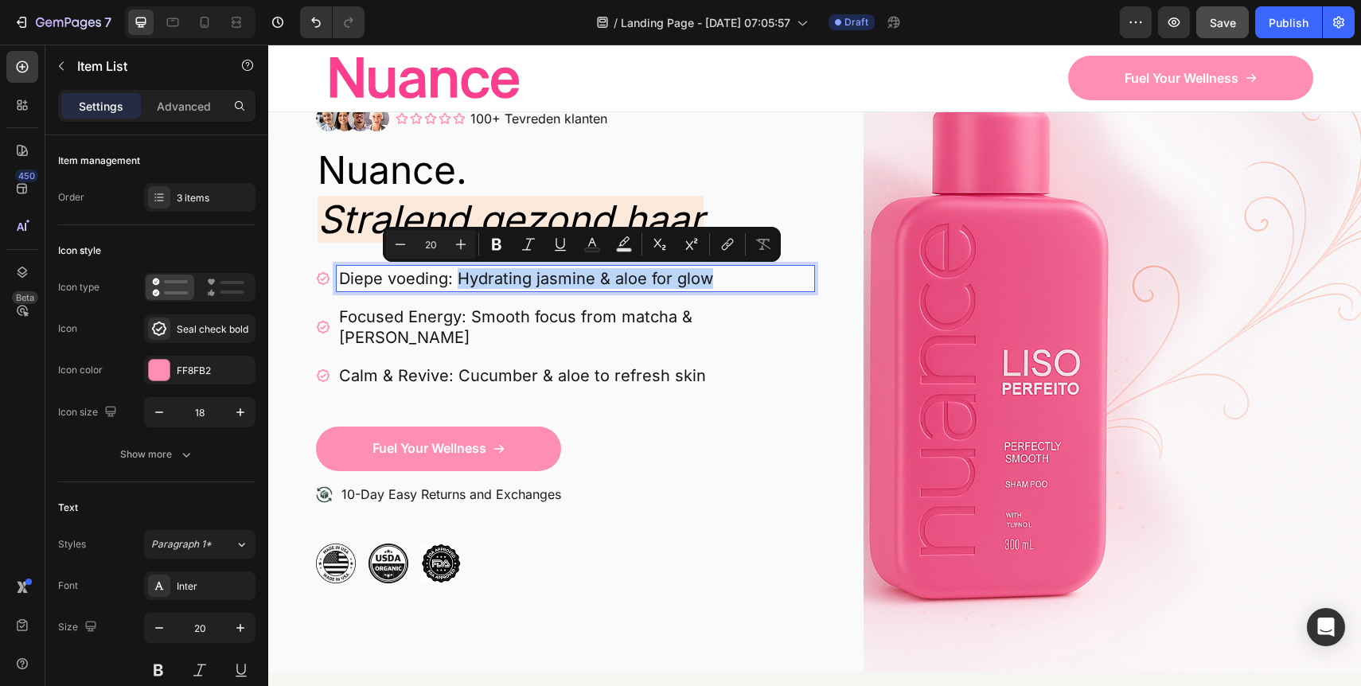
drag, startPoint x: 458, startPoint y: 279, endPoint x: 762, endPoint y: 275, distance: 303.2
click at [762, 275] on div "Diepe voeding: Hydrating jasmine & aloe for glow Focused Energy: Smooth focus f…" at bounding box center [565, 346] width 498 height 161
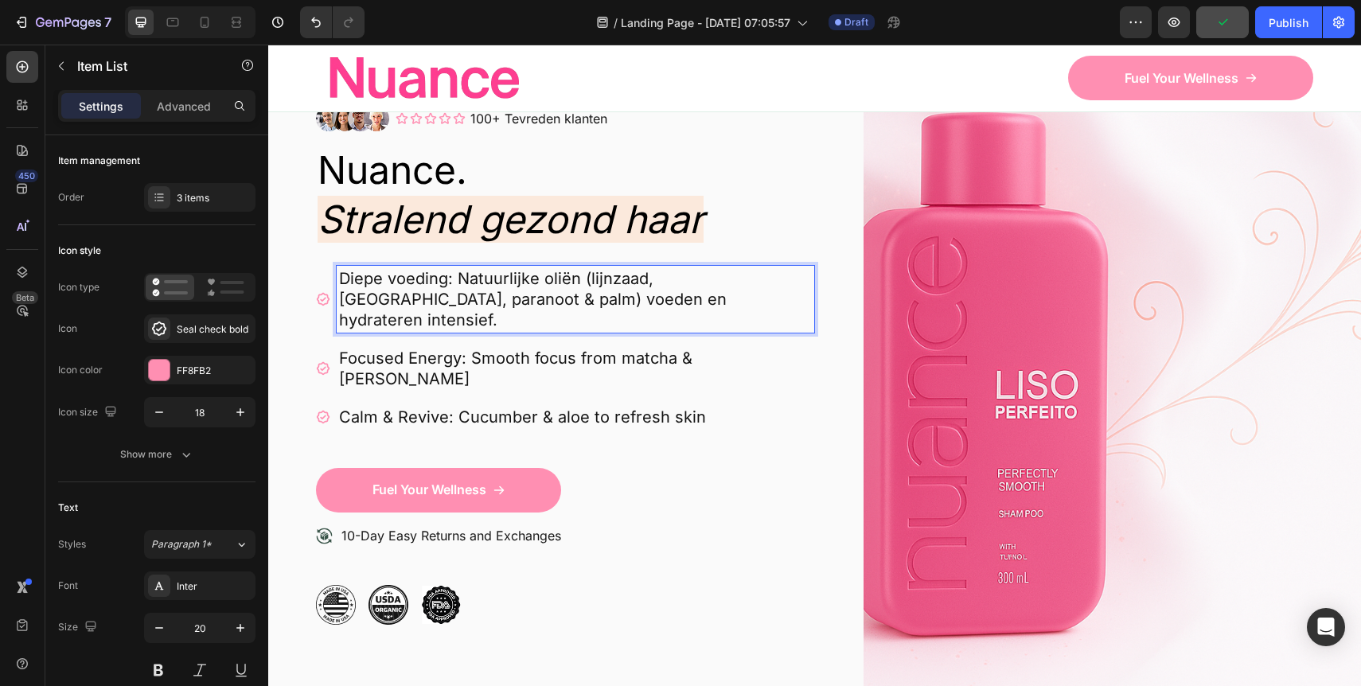
click at [553, 300] on p "Diepe voeding: Natuurlijke oliën (lijnzaad, [GEOGRAPHIC_DATA], paranoot & palm)…" at bounding box center [575, 299] width 473 height 62
click at [436, 348] on p "Focused Energy: Smooth focus from matcha & [PERSON_NAME]" at bounding box center [575, 368] width 473 height 41
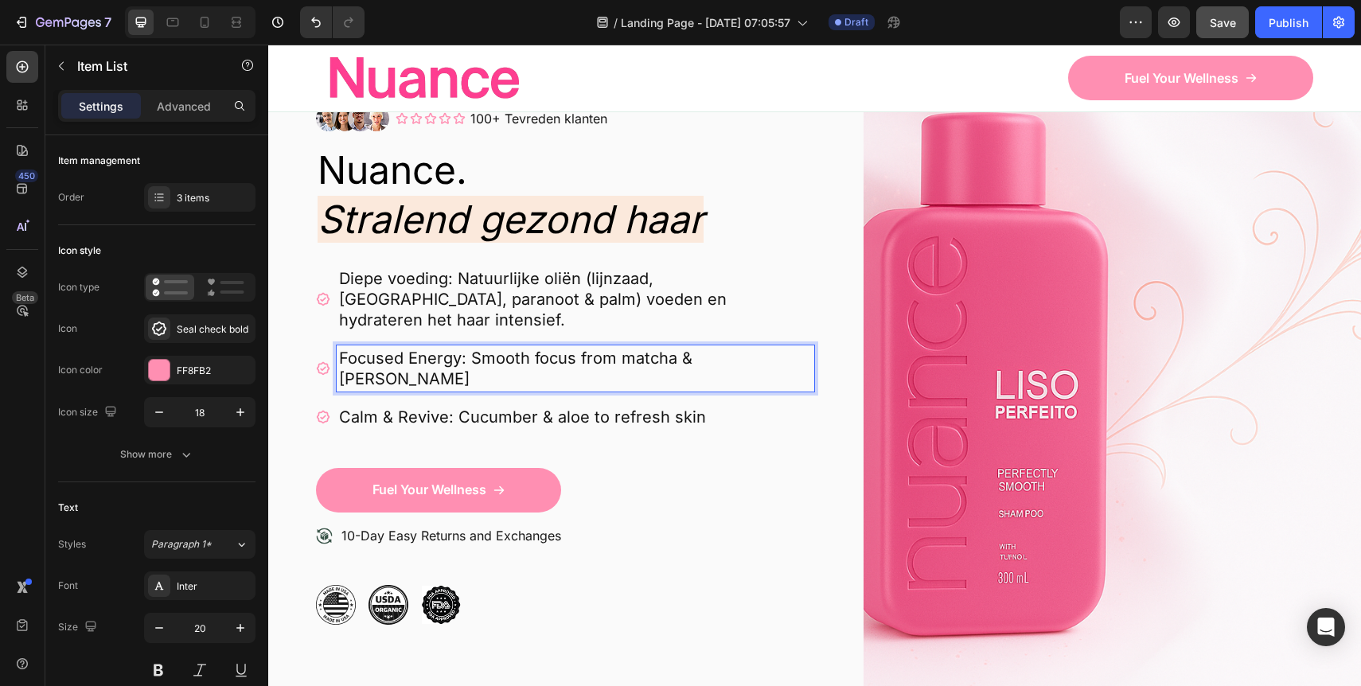
click at [431, 348] on p "Focused Energy: Smooth focus from matcha & [PERSON_NAME]" at bounding box center [575, 368] width 473 height 41
drag, startPoint x: 450, startPoint y: 351, endPoint x: 474, endPoint y: 351, distance: 24.7
click at [472, 351] on p "Langdurige gladheid: Temt pluis, sluit het haar af en houdt het glad en zacht." at bounding box center [575, 368] width 473 height 41
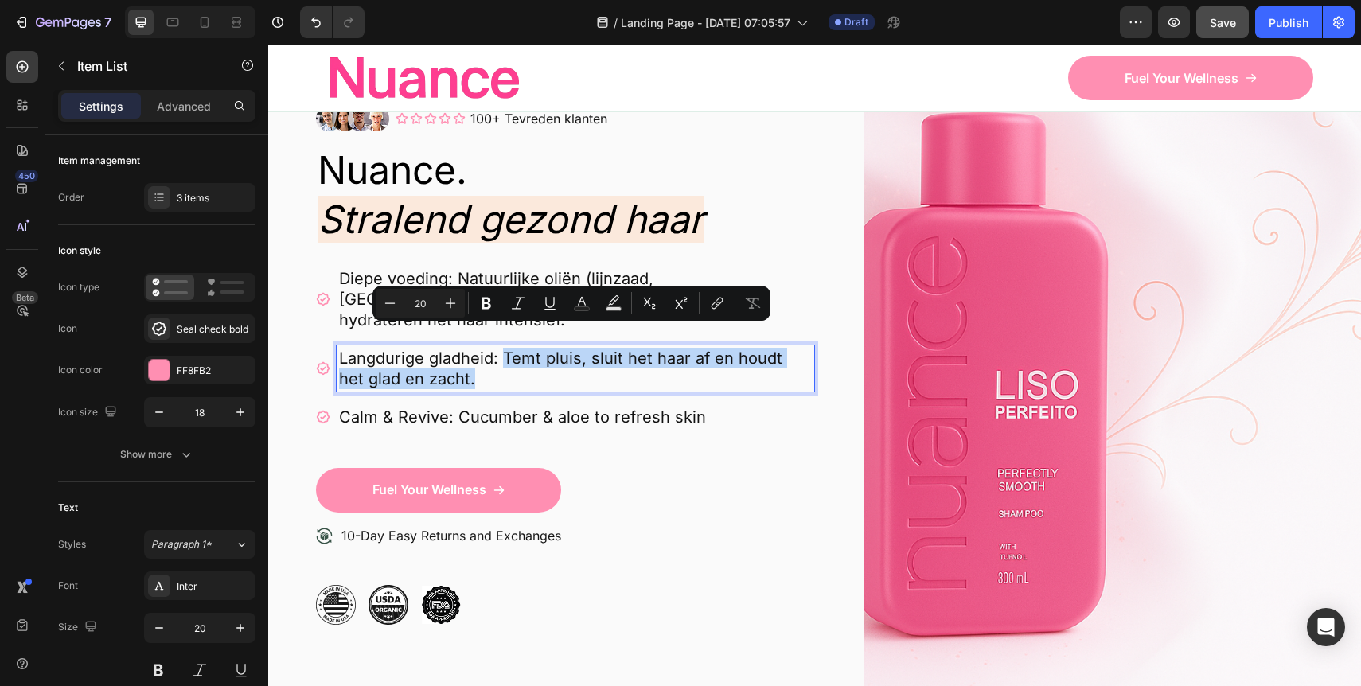
drag, startPoint x: 462, startPoint y: 362, endPoint x: 505, endPoint y: 337, distance: 48.9
click at [505, 348] on p "Langdurige gladheid: Temt pluis, sluit het haar af en houdt het glad en zacht." at bounding box center [575, 368] width 473 height 41
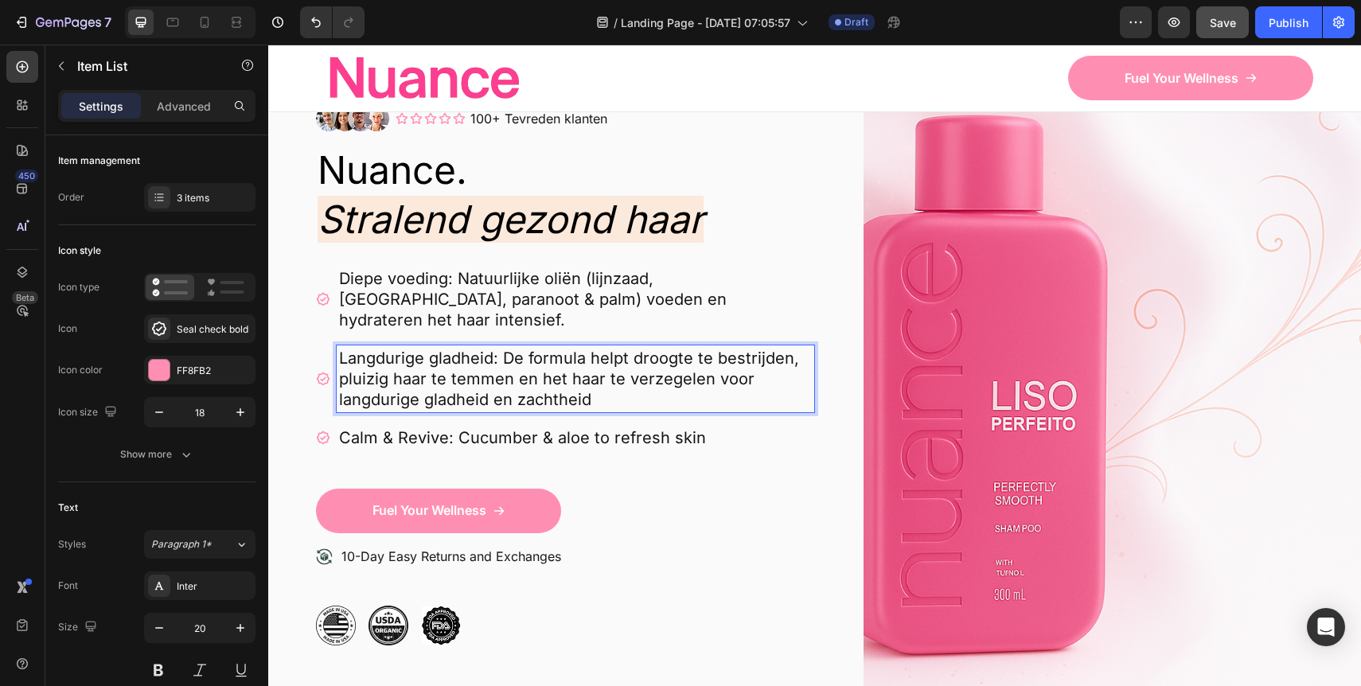
click at [576, 348] on p "Langdurige gladheid: De formula helpt droogte te bestrijden, pluizig haar te te…" at bounding box center [575, 379] width 473 height 62
drag, startPoint x: 513, startPoint y: 359, endPoint x: 702, endPoint y: 363, distance: 188.7
click at [702, 363] on p "Langdurige gladheid: De formule helpt droogte te bestrijden, pluizig haar te te…" at bounding box center [575, 379] width 473 height 62
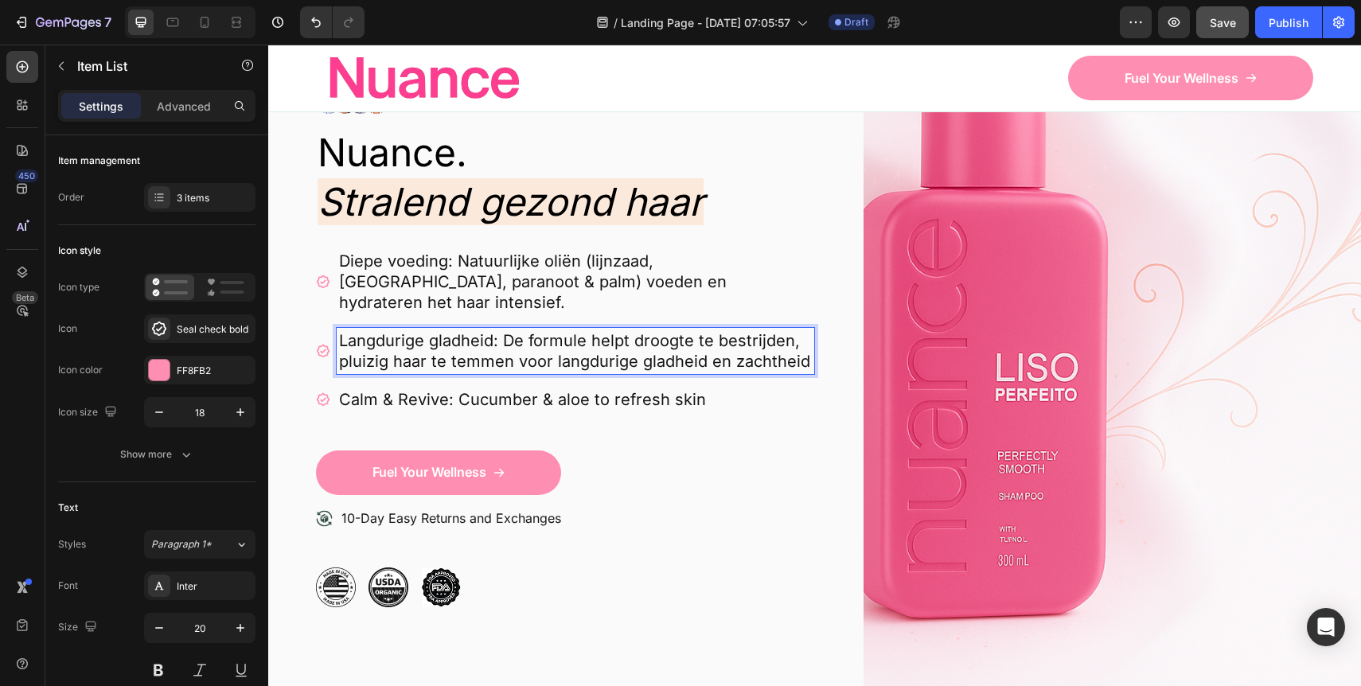
scroll to position [150, 0]
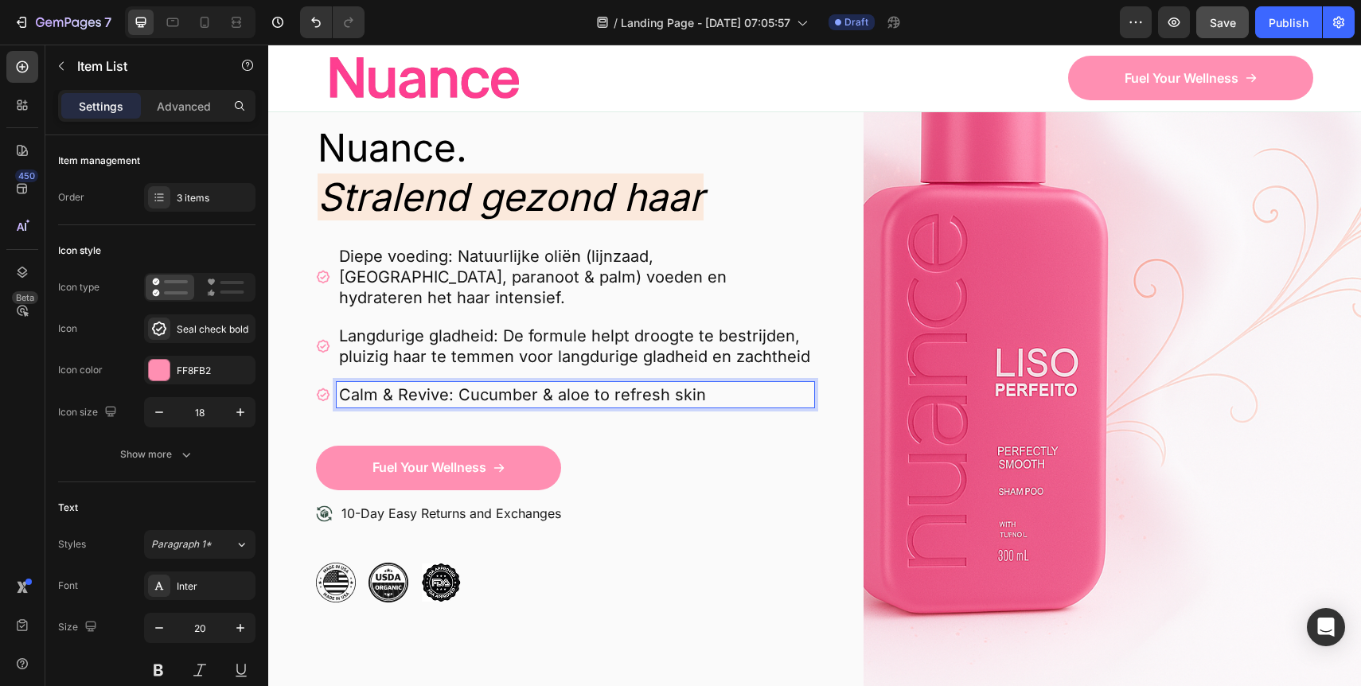
click at [434, 384] on p "Calm & Revive: Cucumber & aloe to refresh skin" at bounding box center [575, 394] width 473 height 21
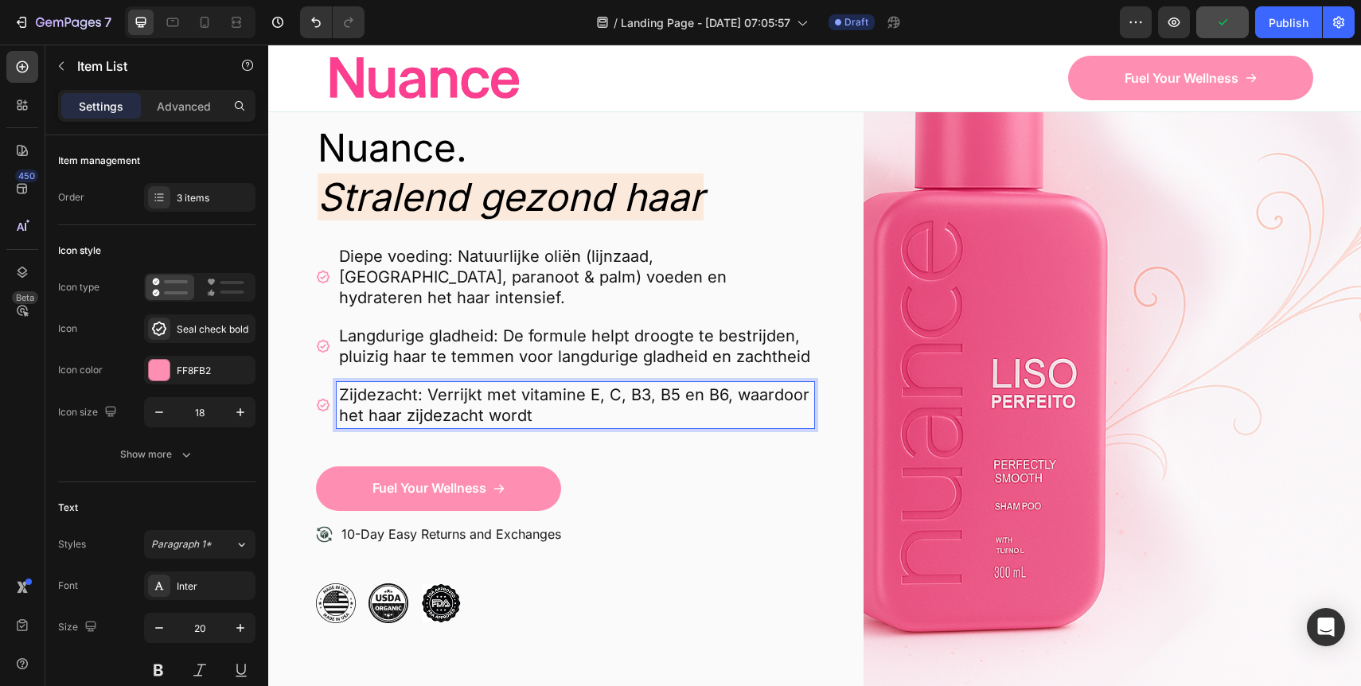
click at [416, 384] on p "Zijdezacht: Verrijkt met vitamine E, C, B3, B5 en B6, waardoor het haar zijdeza…" at bounding box center [575, 404] width 473 height 41
click at [697, 524] on div "10-Day Easy Returns and Exchanges" at bounding box center [565, 554] width 498 height 60
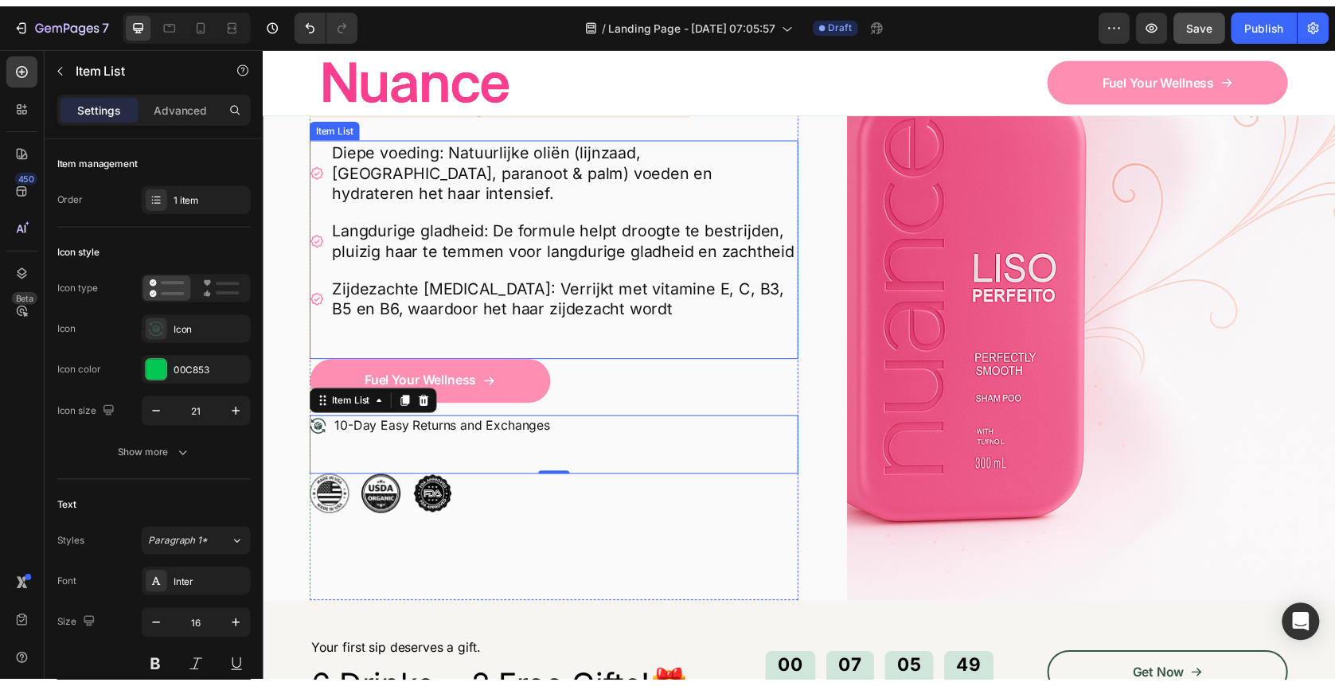
scroll to position [289, 0]
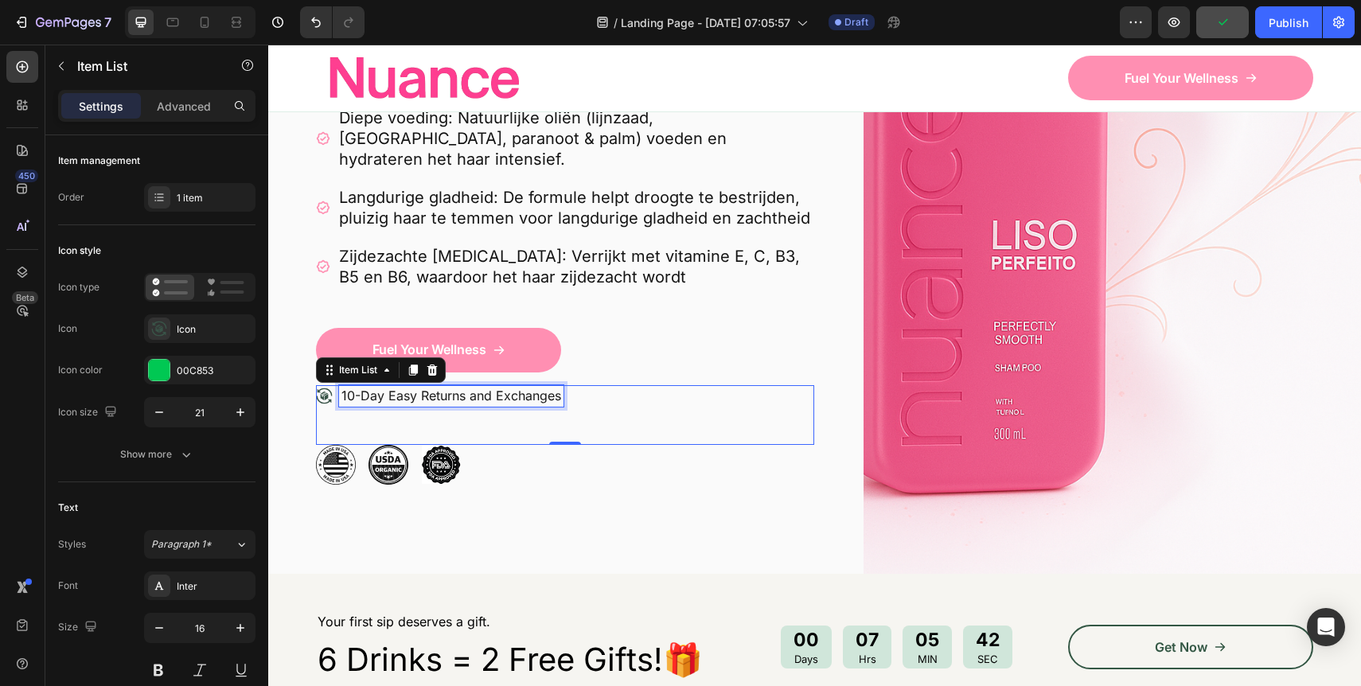
click at [368, 388] on p "10-Day Easy Returns and Exchanges" at bounding box center [451, 396] width 220 height 17
click at [353, 388] on p "10-Day Easy Returns and Exchanges" at bounding box center [451, 396] width 220 height 17
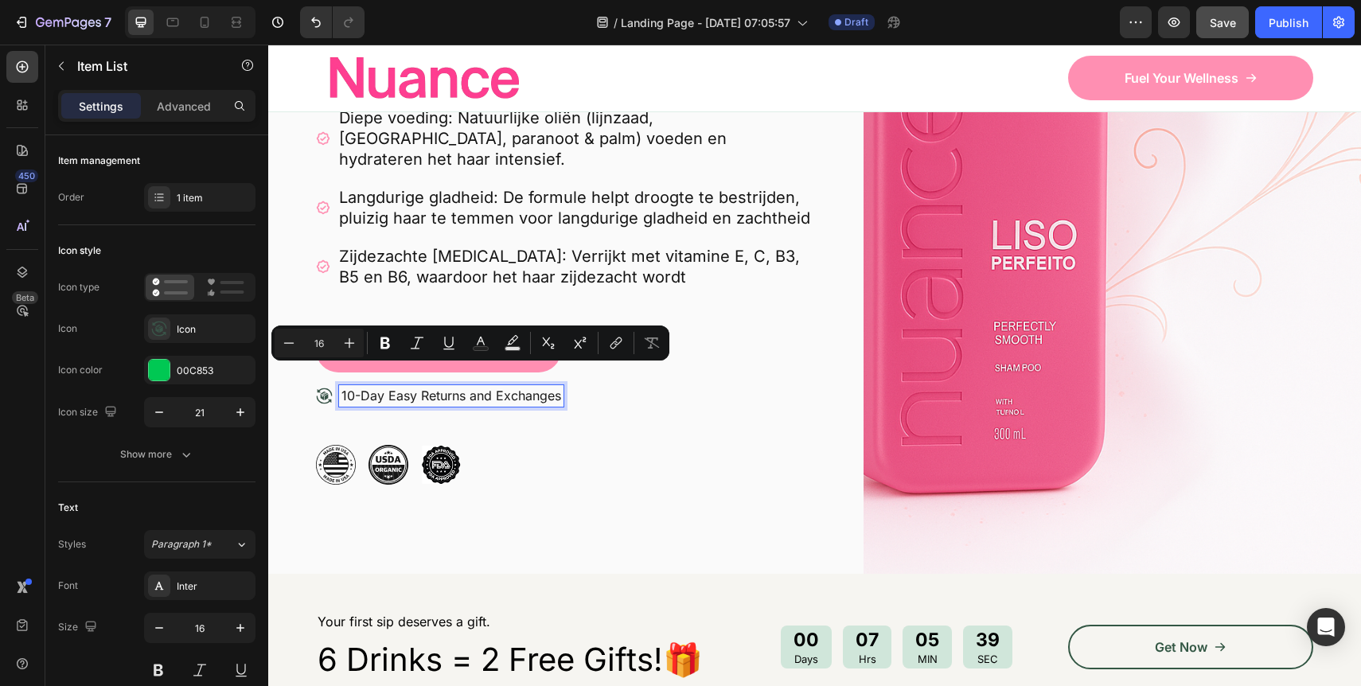
click at [349, 388] on p "10-Day Easy Returns and Exchanges" at bounding box center [451, 396] width 220 height 17
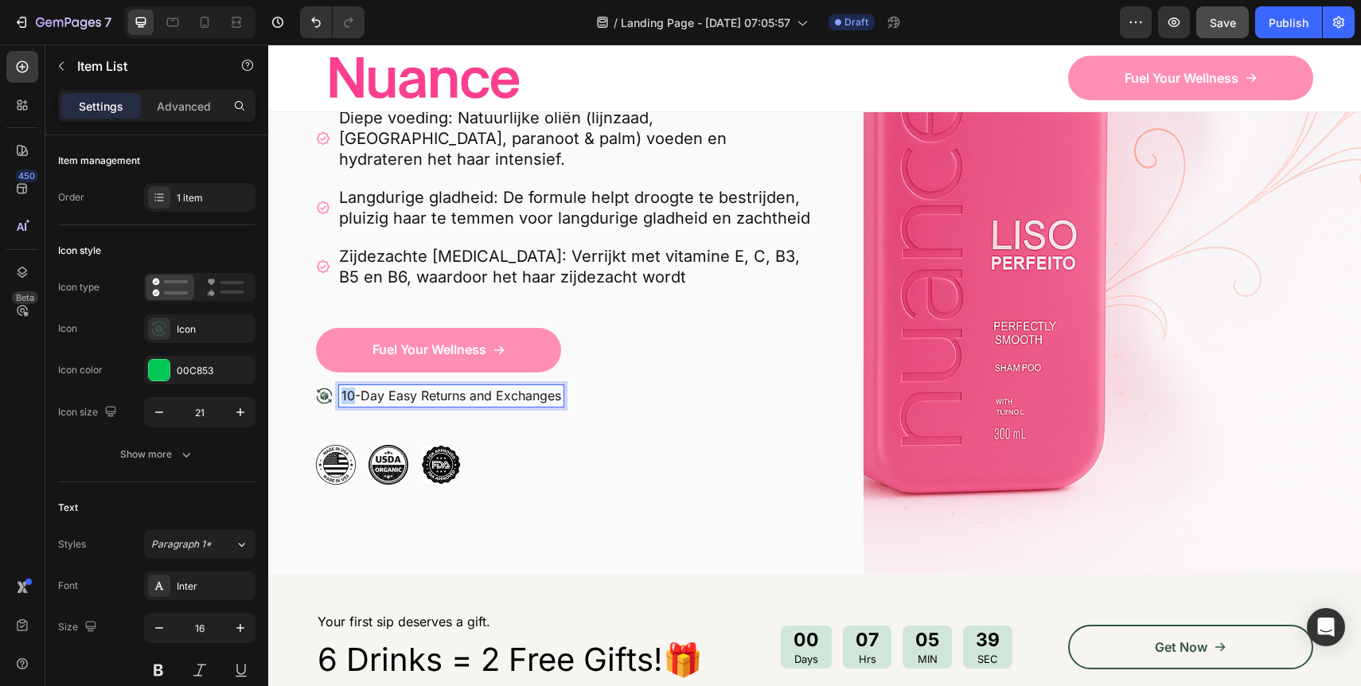
click at [349, 388] on p "10-Day Easy Returns and Exchanges" at bounding box center [451, 396] width 220 height 17
click at [363, 388] on p "31-Day Easy Returns and Exchanges" at bounding box center [451, 396] width 220 height 17
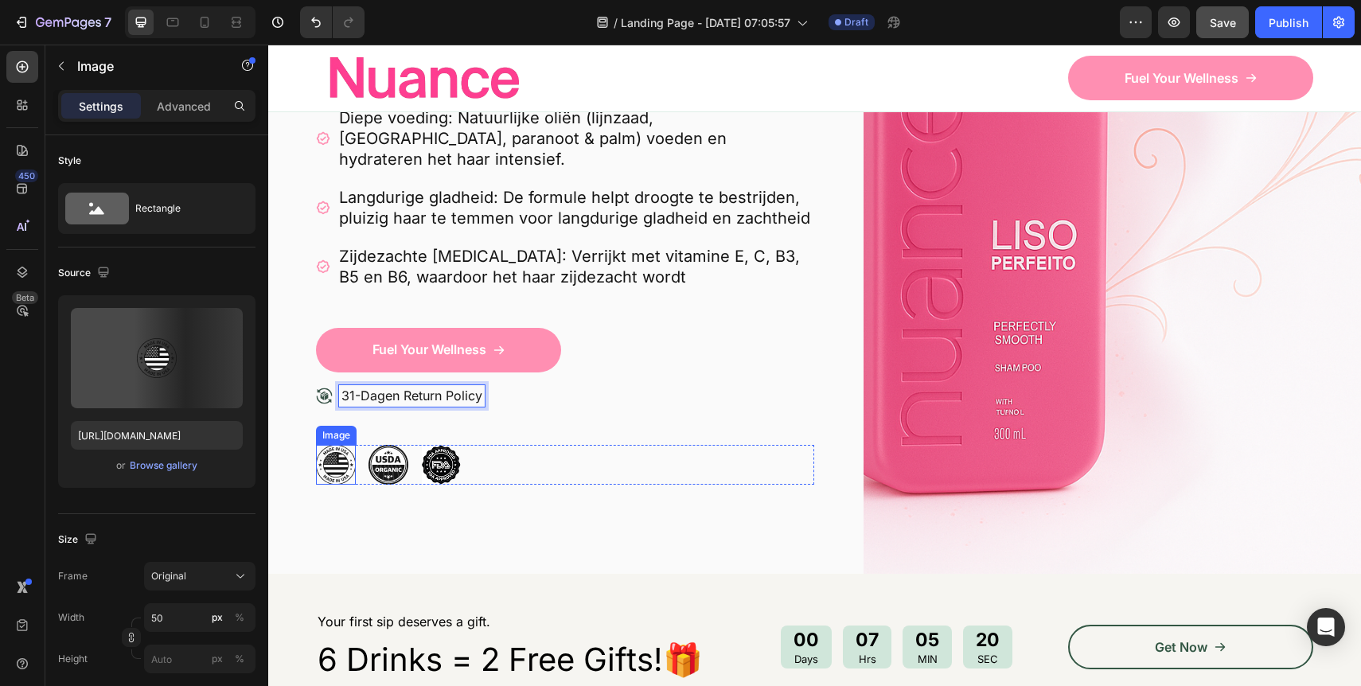
click at [339, 460] on img at bounding box center [336, 465] width 40 height 40
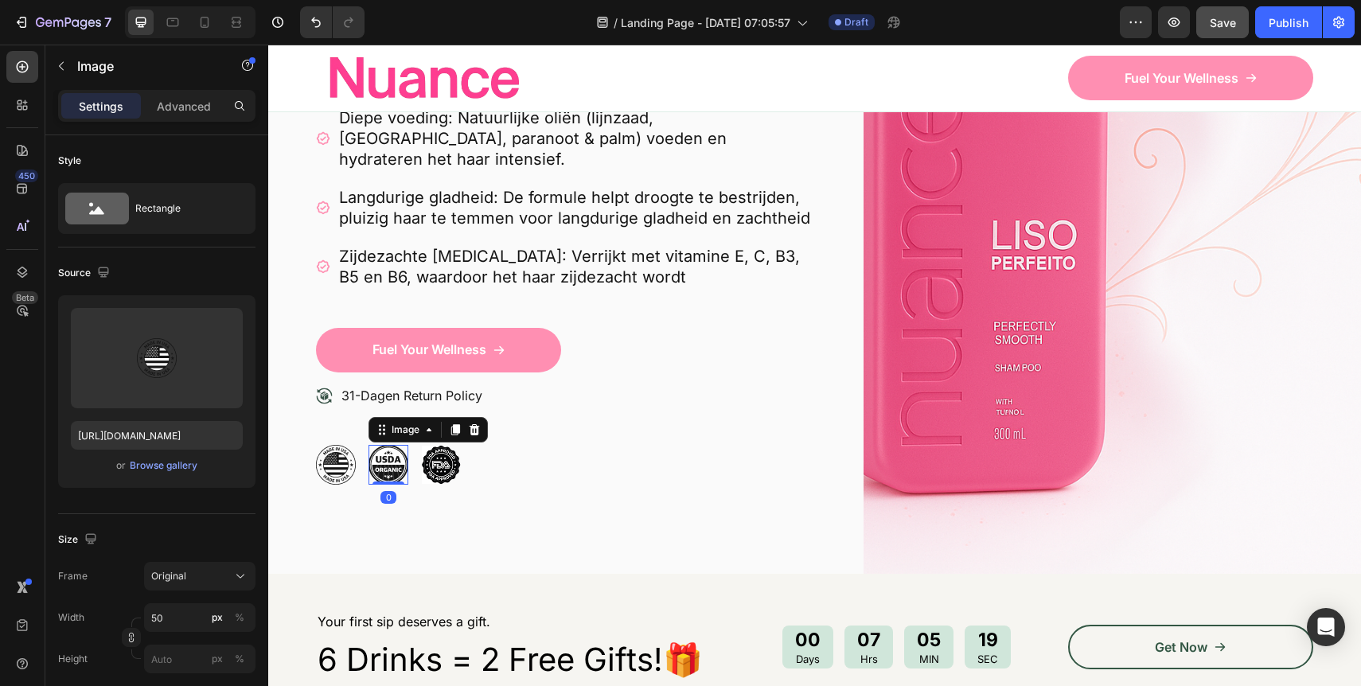
click at [407, 452] on img at bounding box center [388, 465] width 40 height 40
click at [472, 423] on icon at bounding box center [475, 428] width 10 height 11
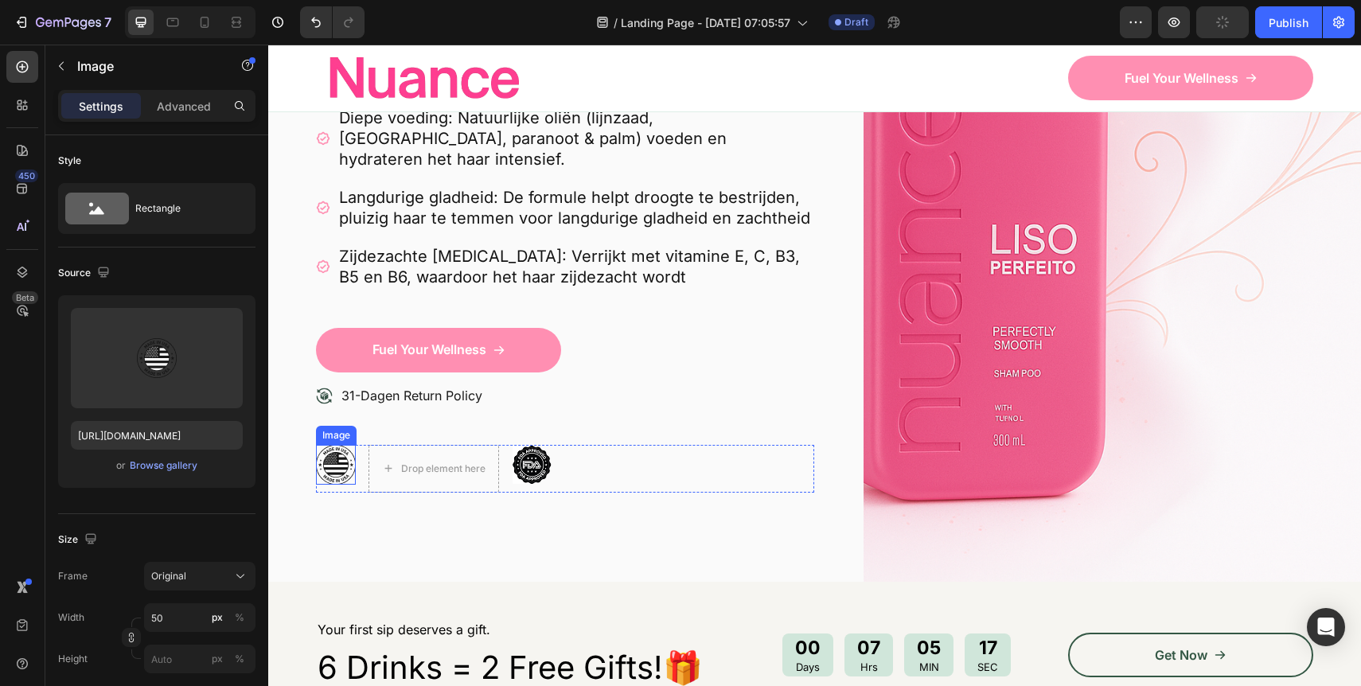
click at [352, 447] on img at bounding box center [336, 465] width 40 height 40
click at [426, 423] on icon at bounding box center [421, 429] width 13 height 13
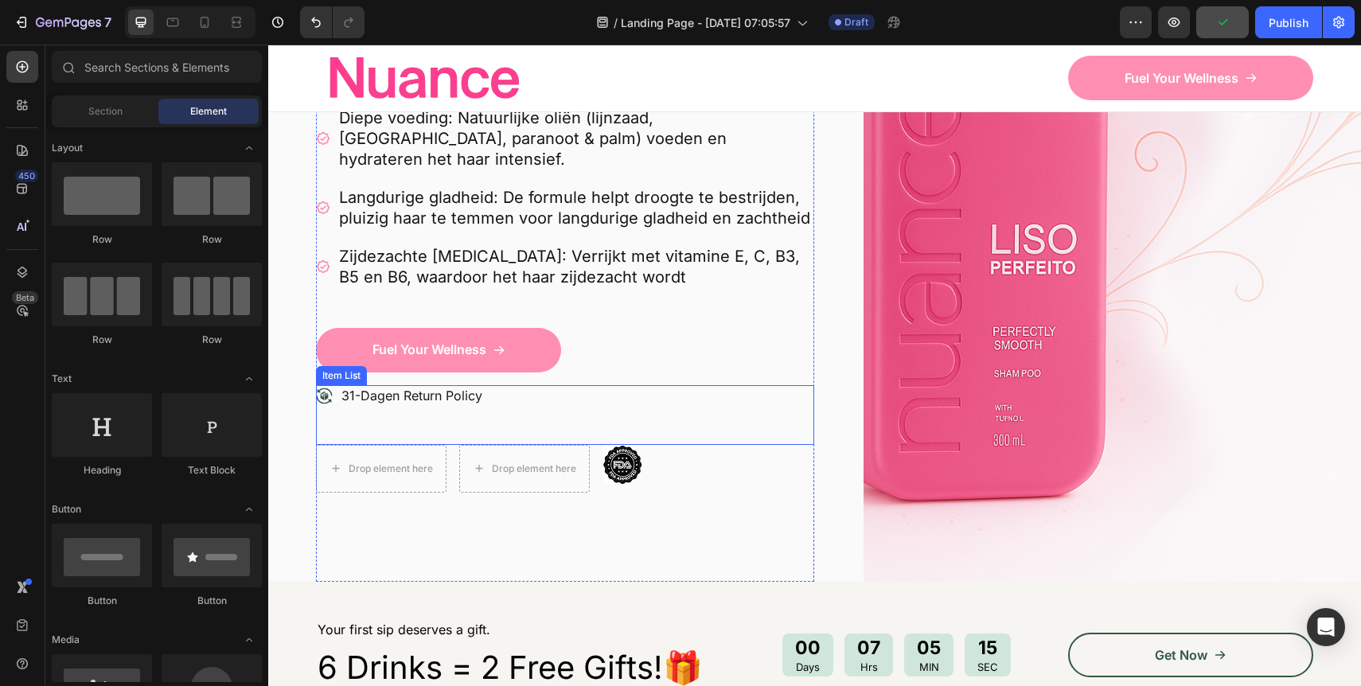
click at [623, 445] on img at bounding box center [622, 465] width 40 height 40
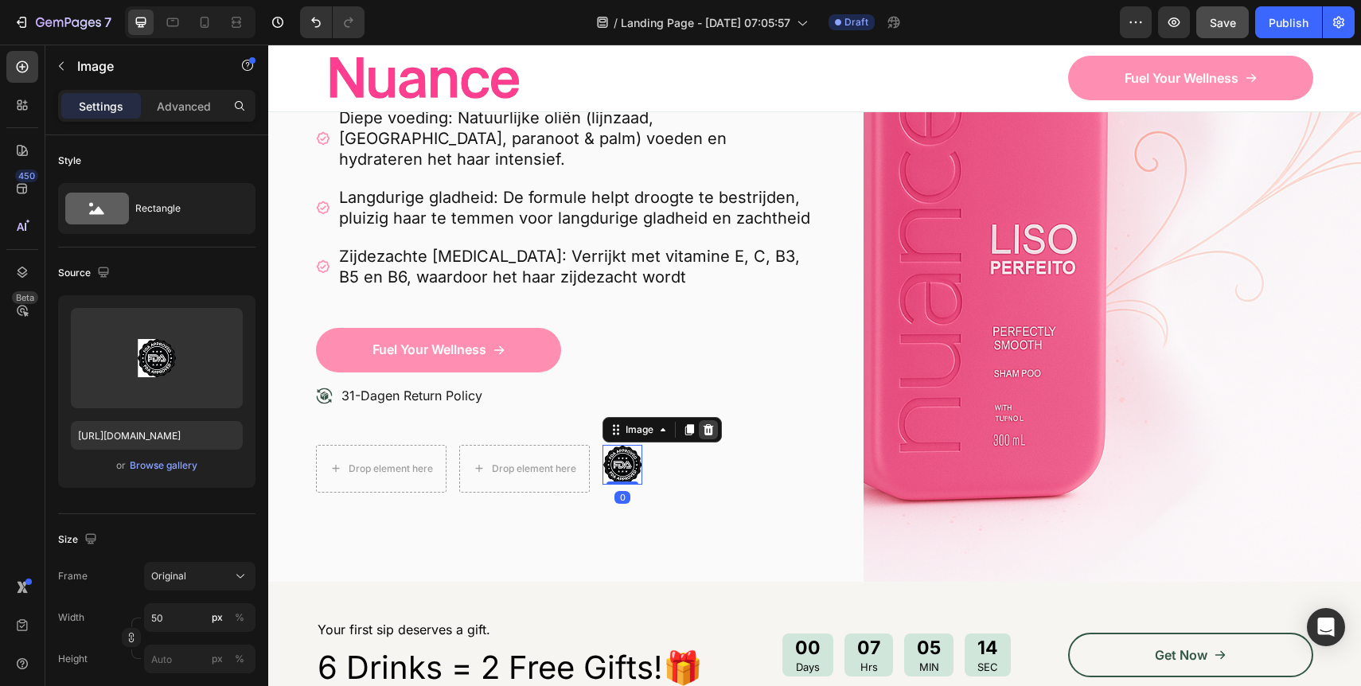
click at [708, 423] on icon at bounding box center [709, 428] width 10 height 11
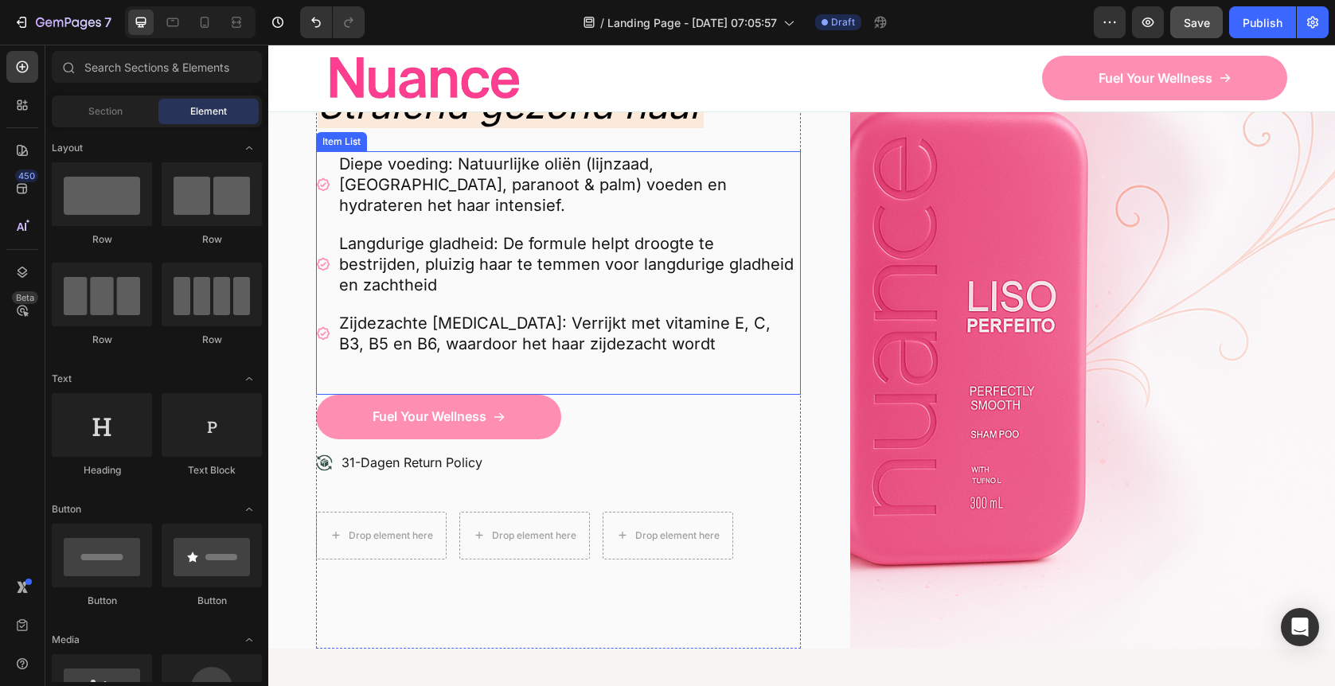
scroll to position [204, 0]
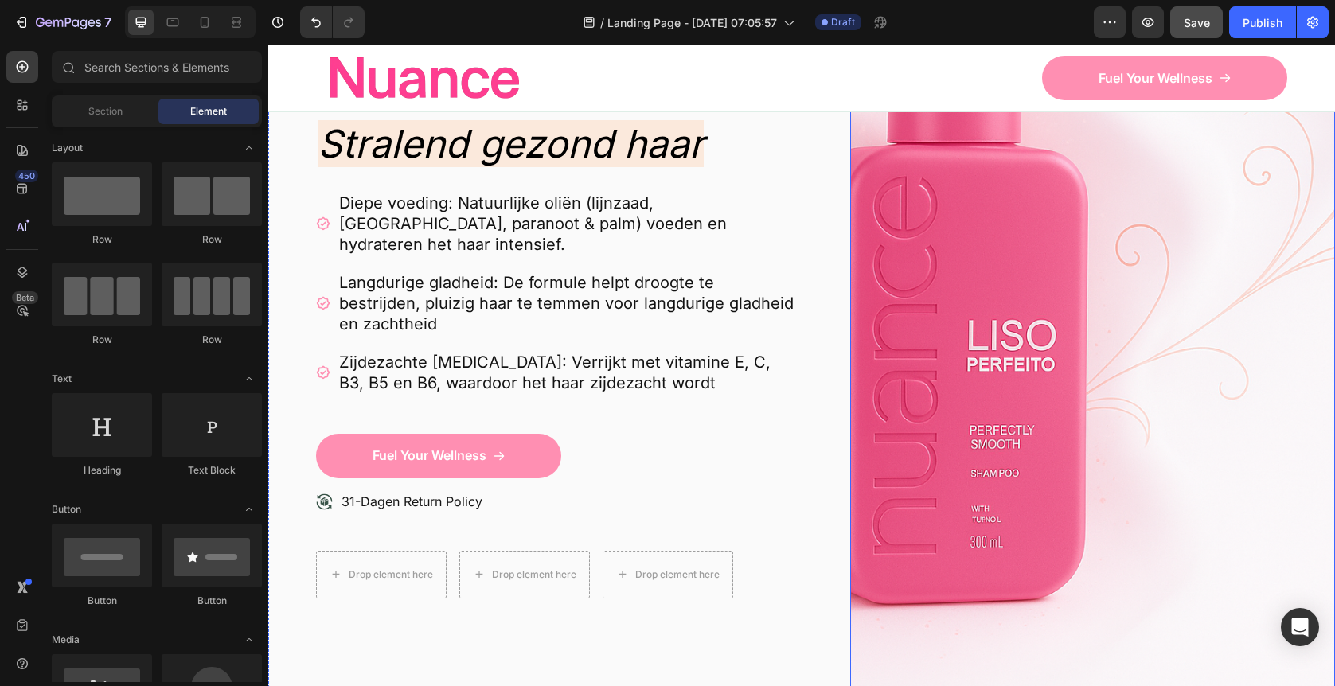
click at [988, 310] on img at bounding box center [1092, 314] width 485 height 746
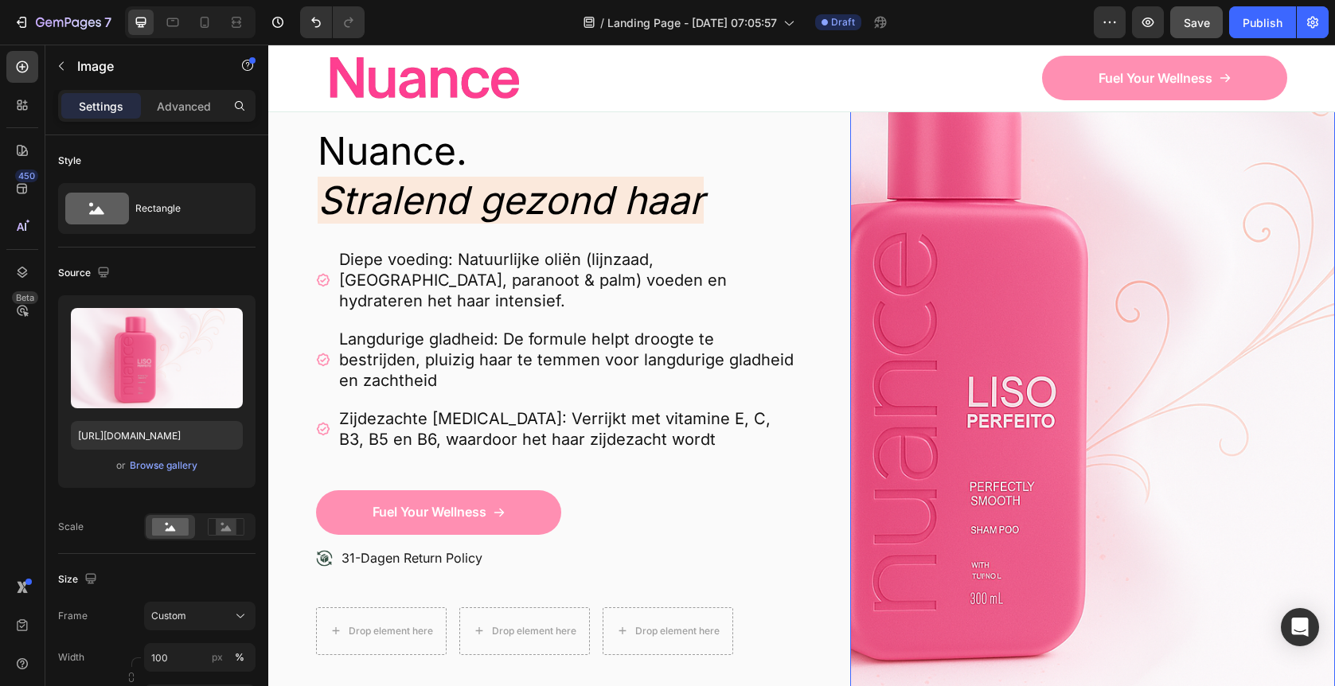
scroll to position [146, 0]
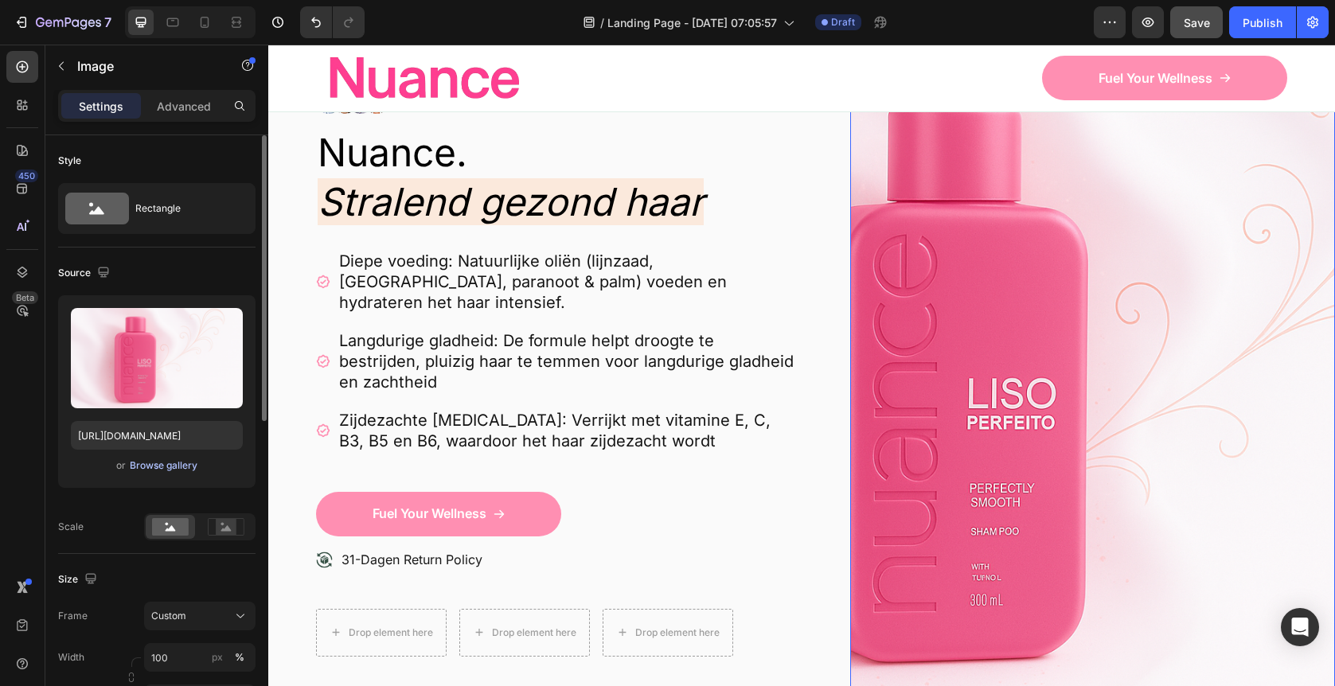
click at [164, 468] on div "Browse gallery" at bounding box center [164, 465] width 68 height 14
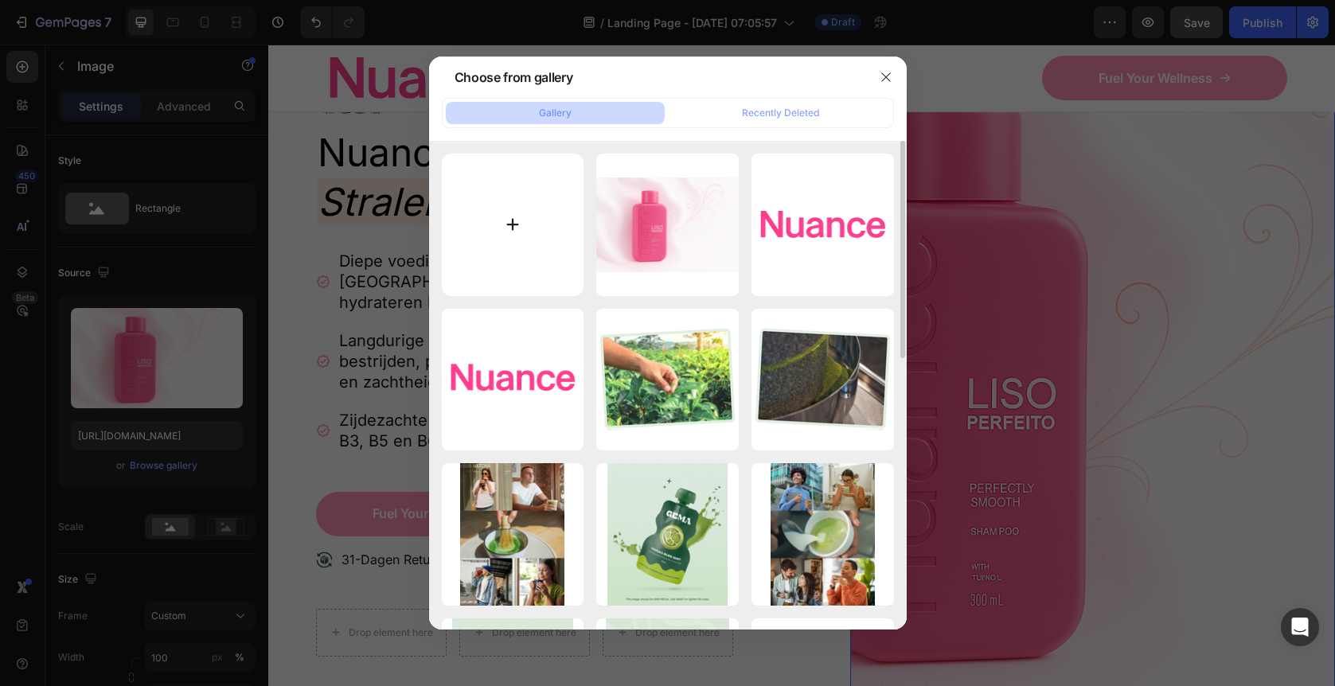
click at [524, 254] on input "file" at bounding box center [513, 225] width 142 height 142
click at [877, 80] on button "button" at bounding box center [885, 76] width 25 height 25
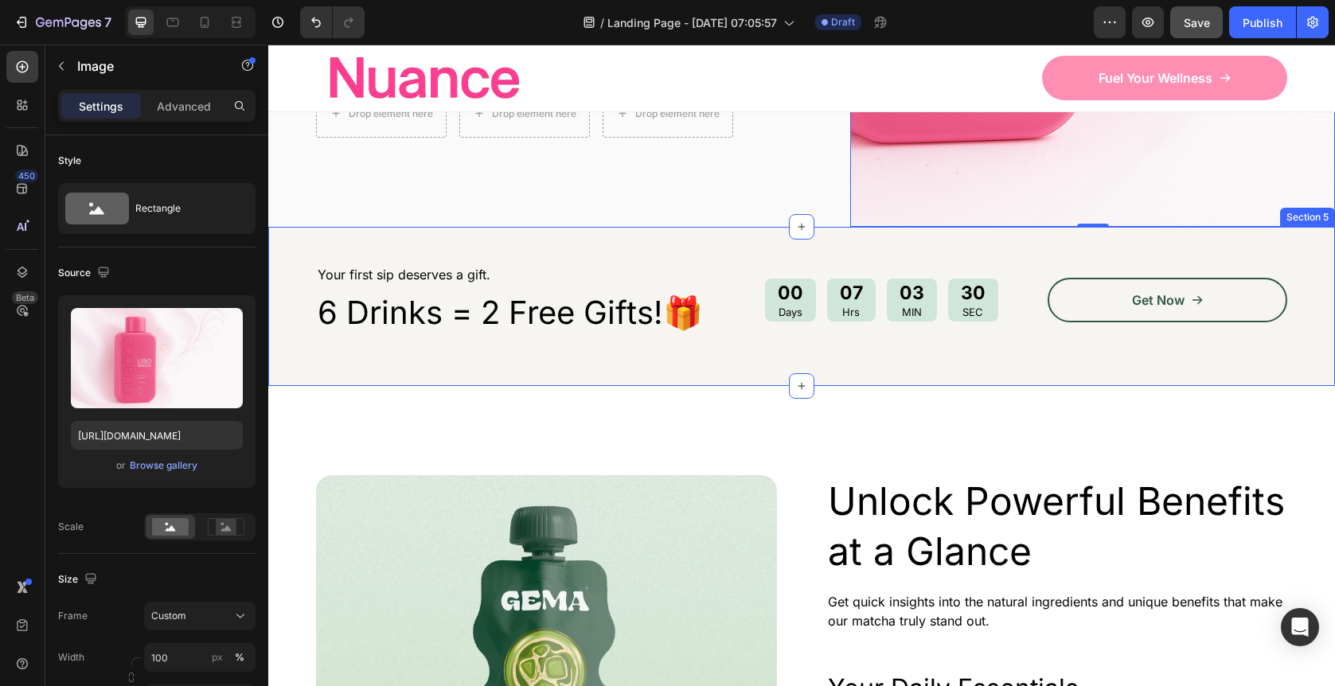
scroll to position [669, 0]
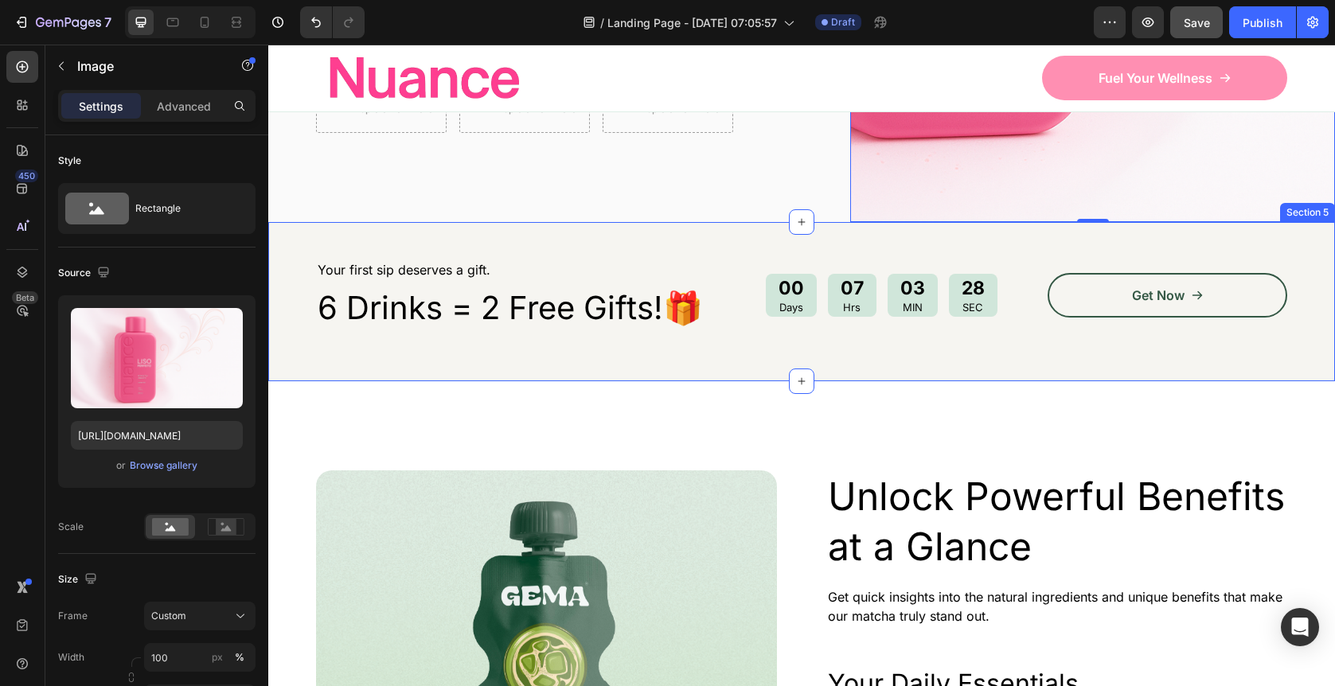
click at [462, 325] on div "Your first sip deserves a gift. Text Block 6 Drinks = 2 Free Gifts!🎁 Heading 00…" at bounding box center [801, 302] width 1066 height 160
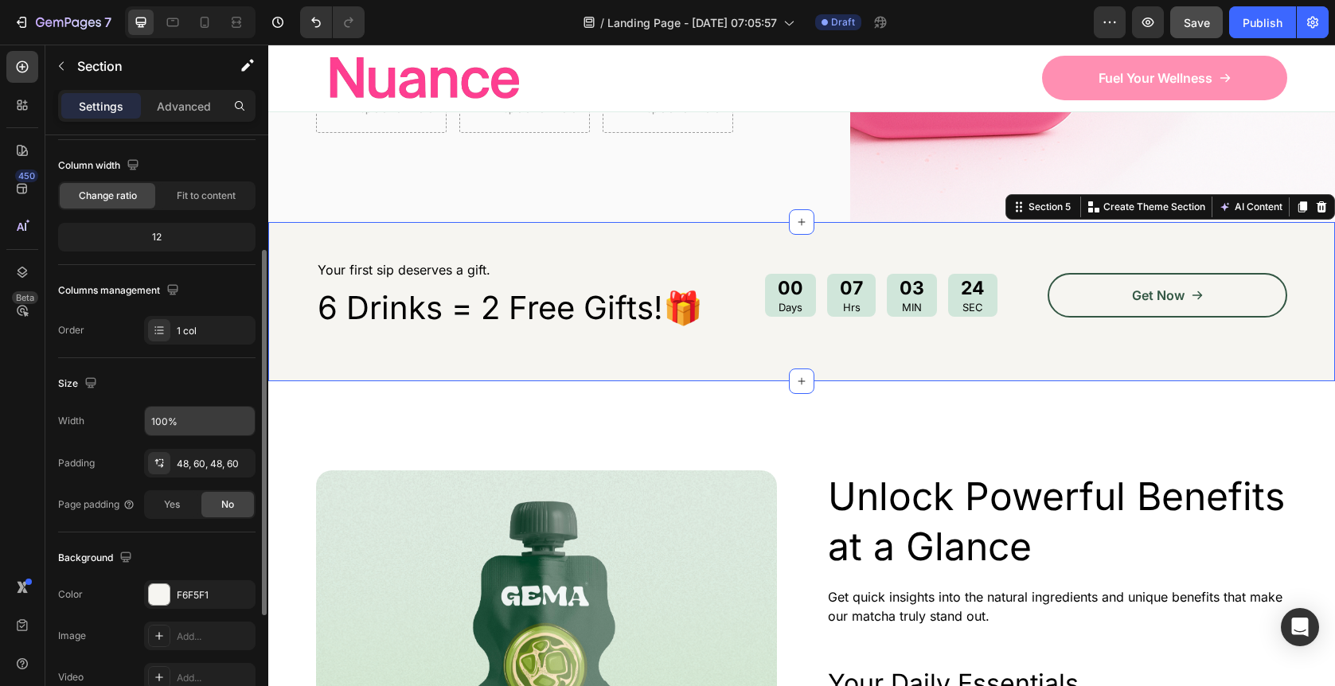
scroll to position [0, 0]
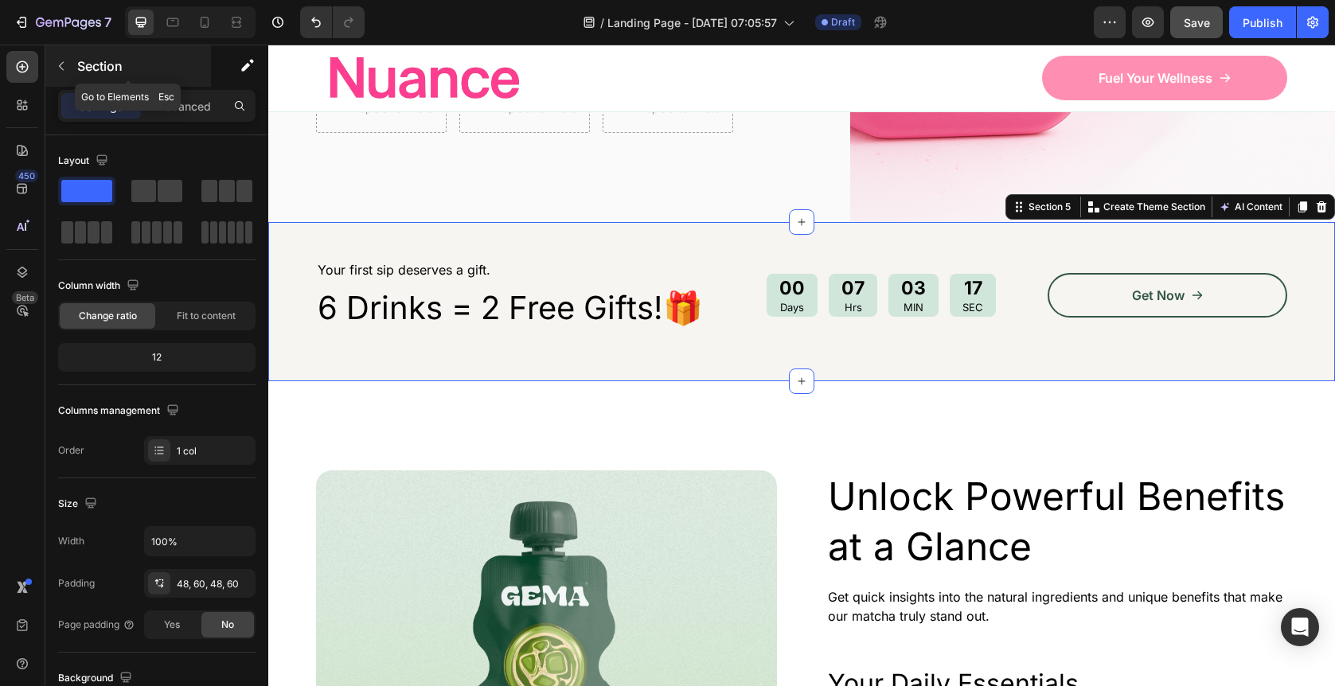
click at [60, 71] on icon "button" at bounding box center [61, 66] width 13 height 13
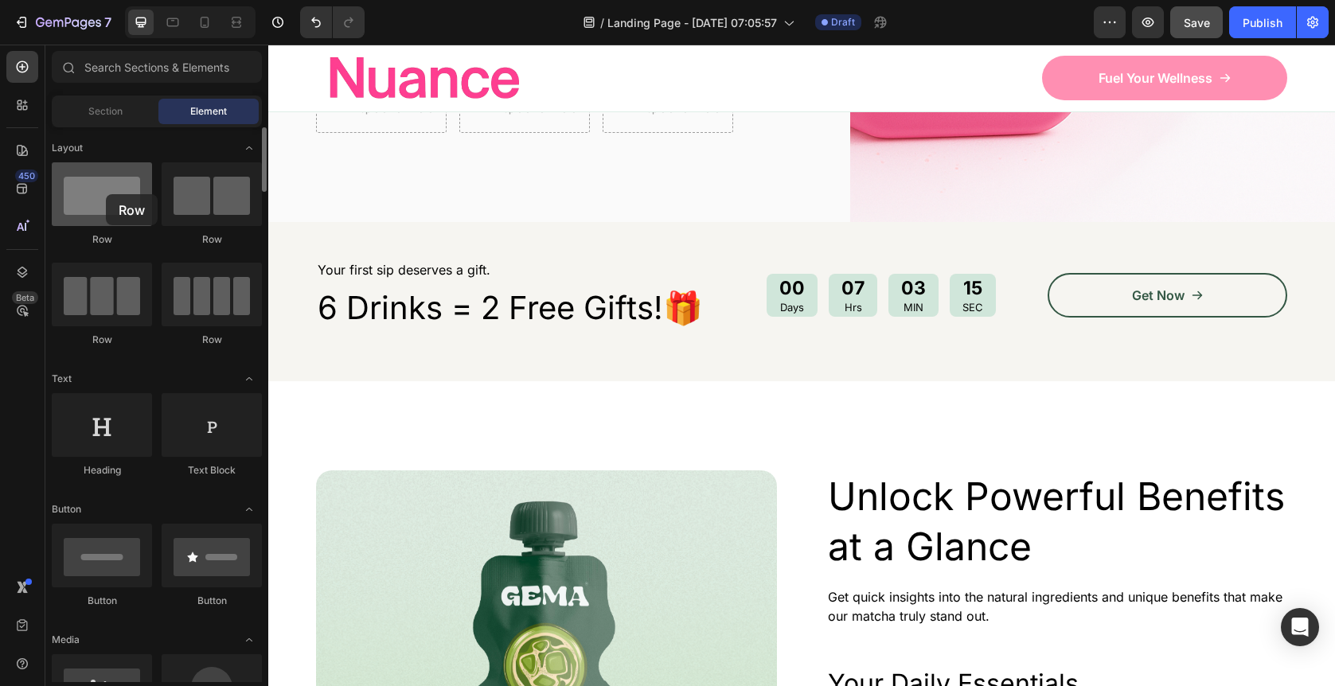
click at [106, 194] on div at bounding box center [102, 194] width 100 height 64
click at [18, 155] on icon at bounding box center [22, 150] width 11 height 11
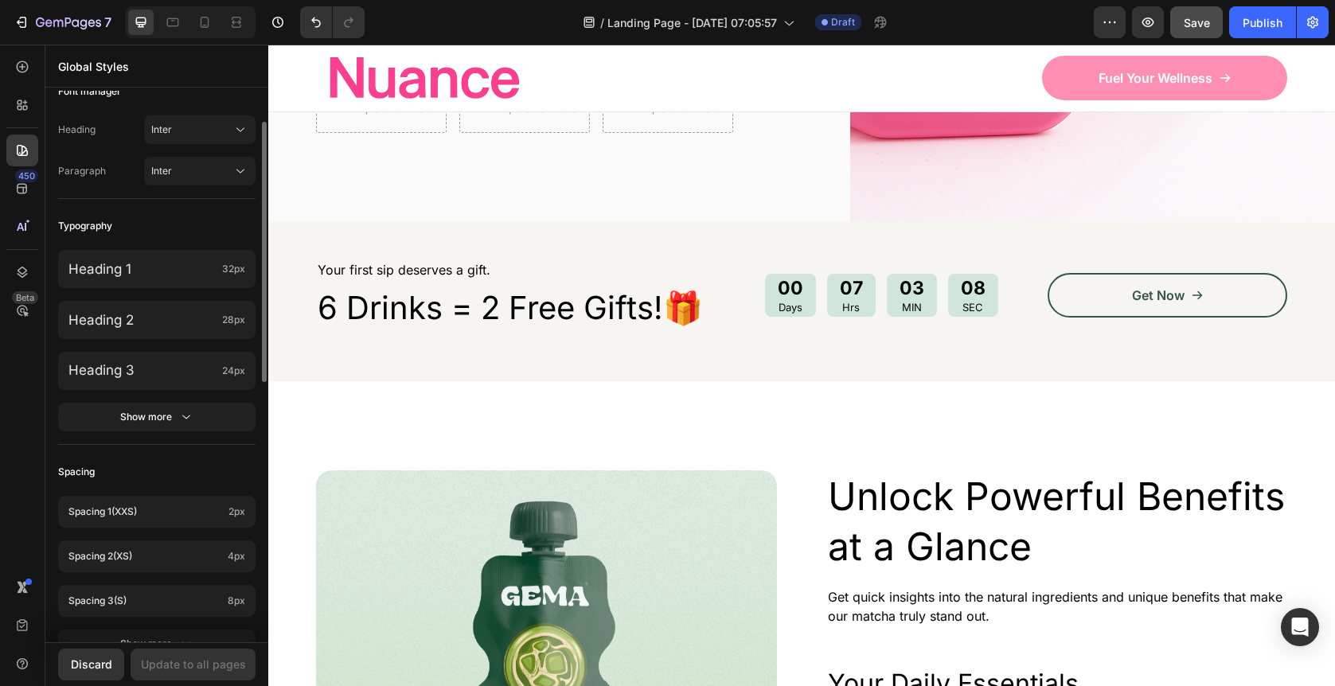
scroll to position [83, 0]
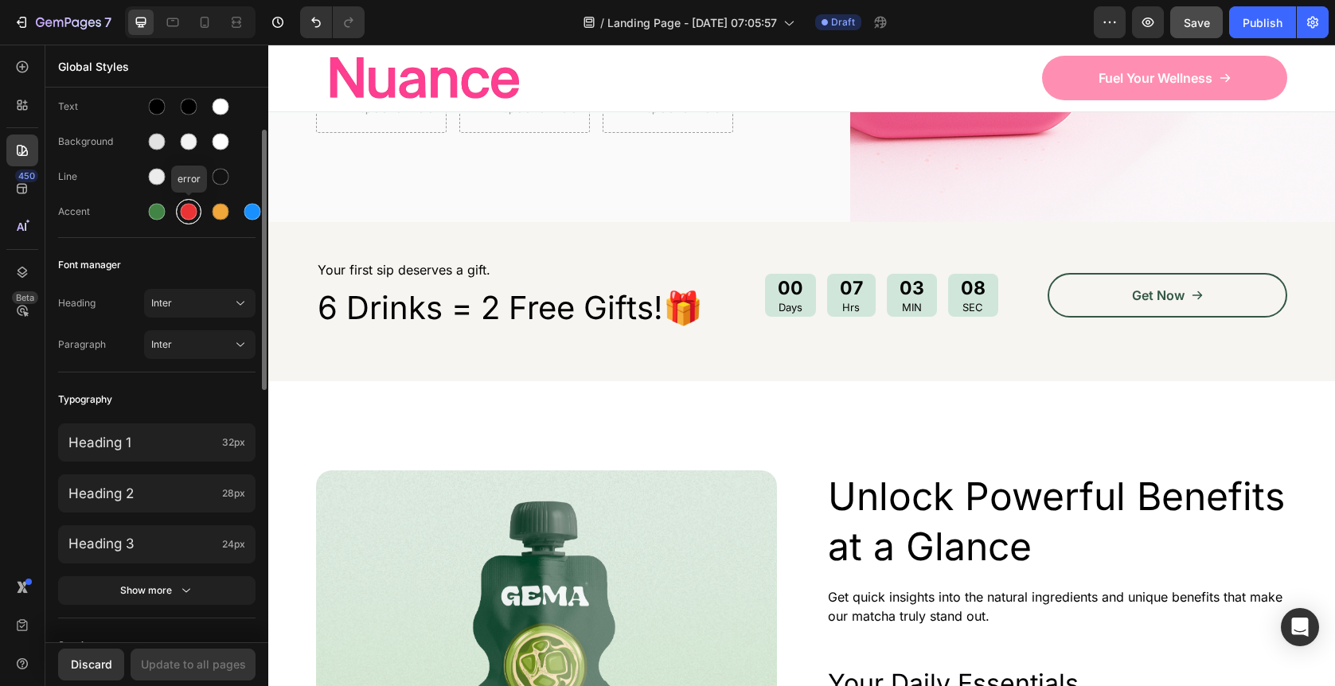
click at [188, 209] on div at bounding box center [189, 212] width 17 height 17
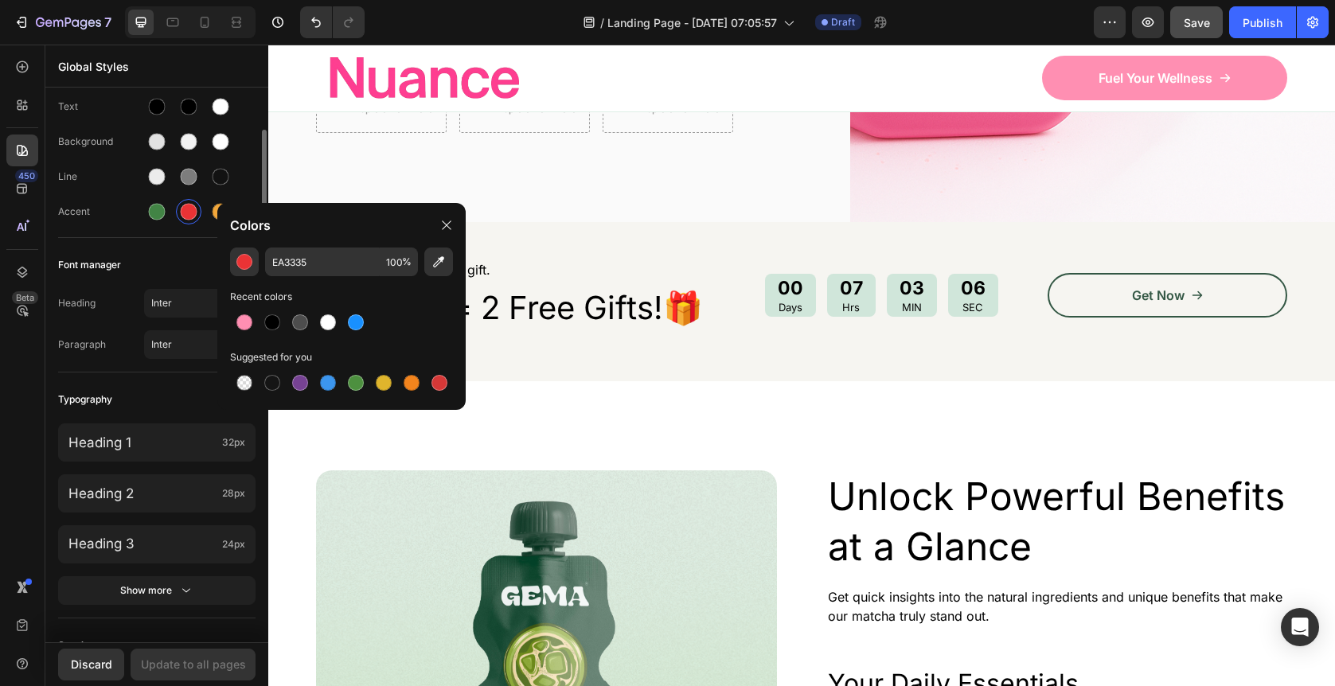
click at [174, 243] on div "Colors Button Text Background Line Accent Font manager Heading Inter Paragraph …" at bounding box center [156, 591] width 223 height 1166
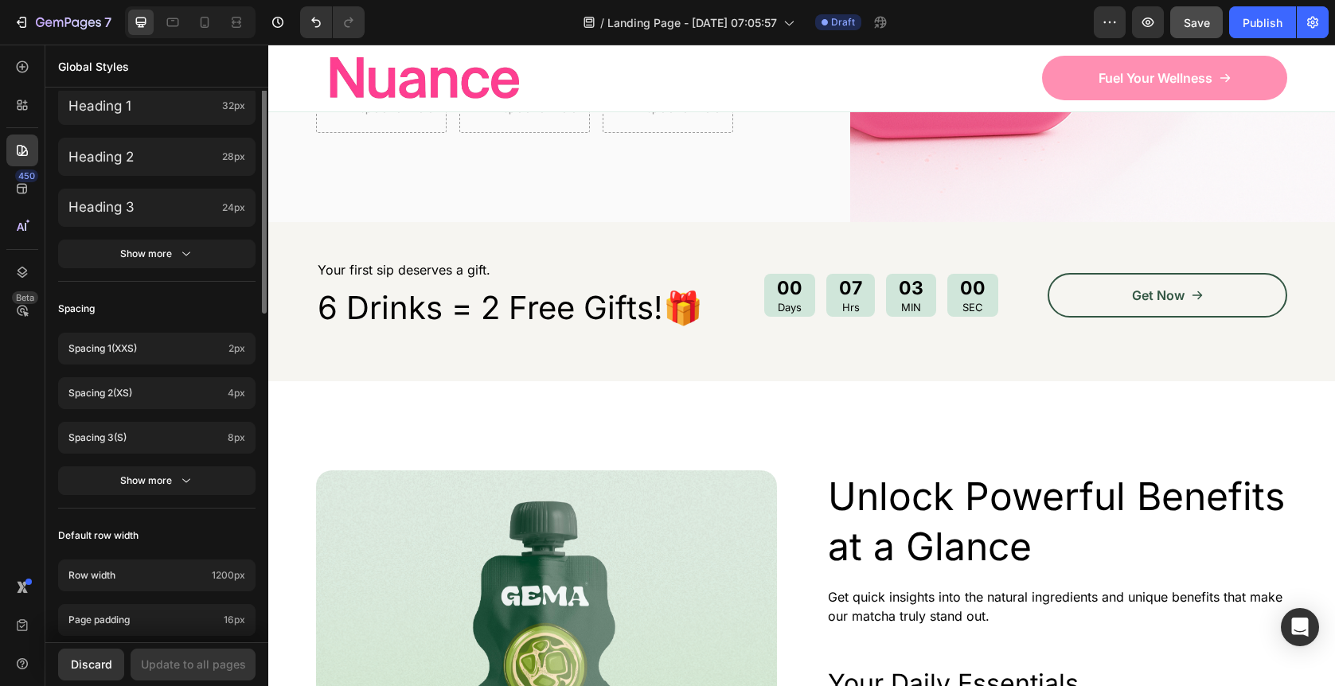
scroll to position [0, 0]
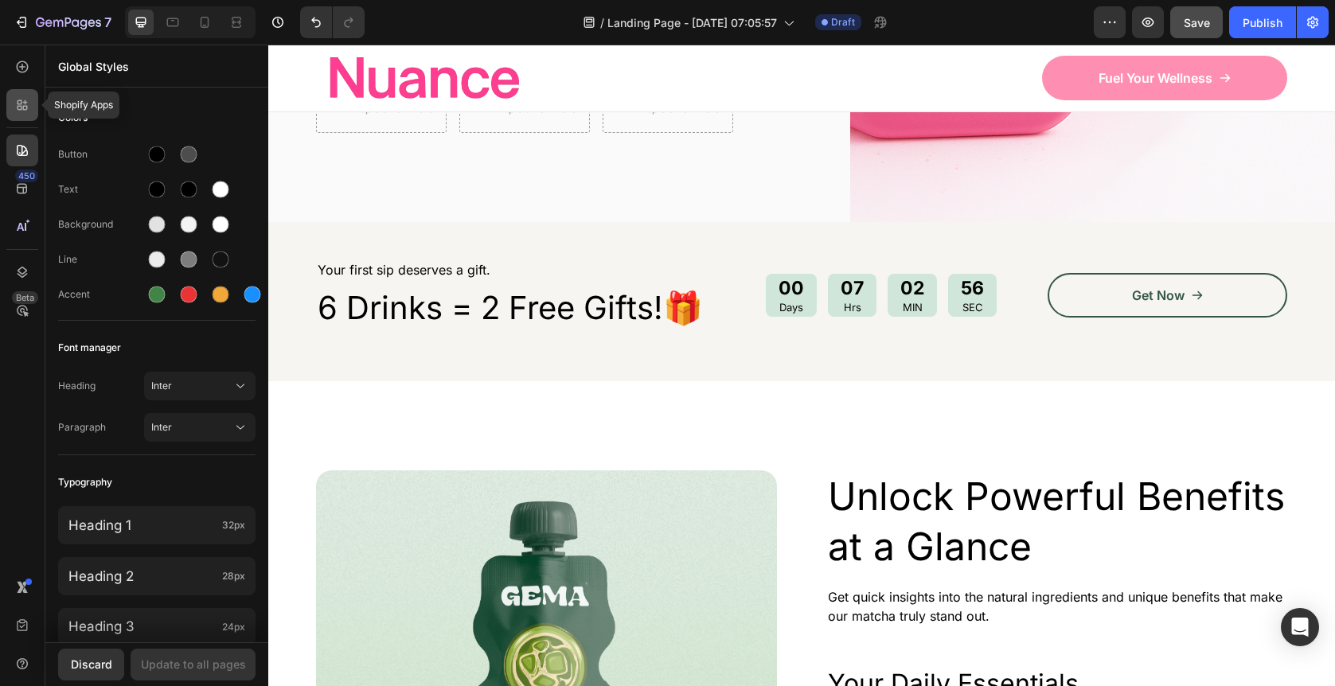
click at [20, 104] on icon at bounding box center [20, 102] width 5 height 5
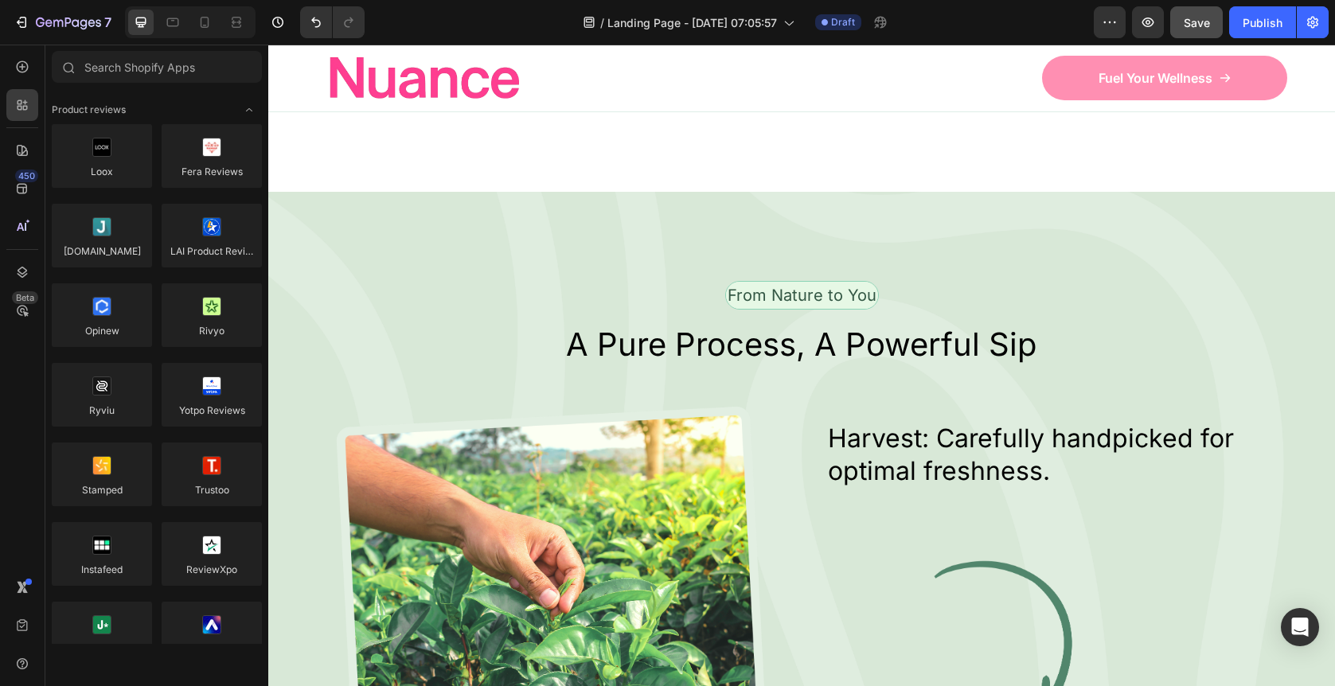
scroll to position [2168, 0]
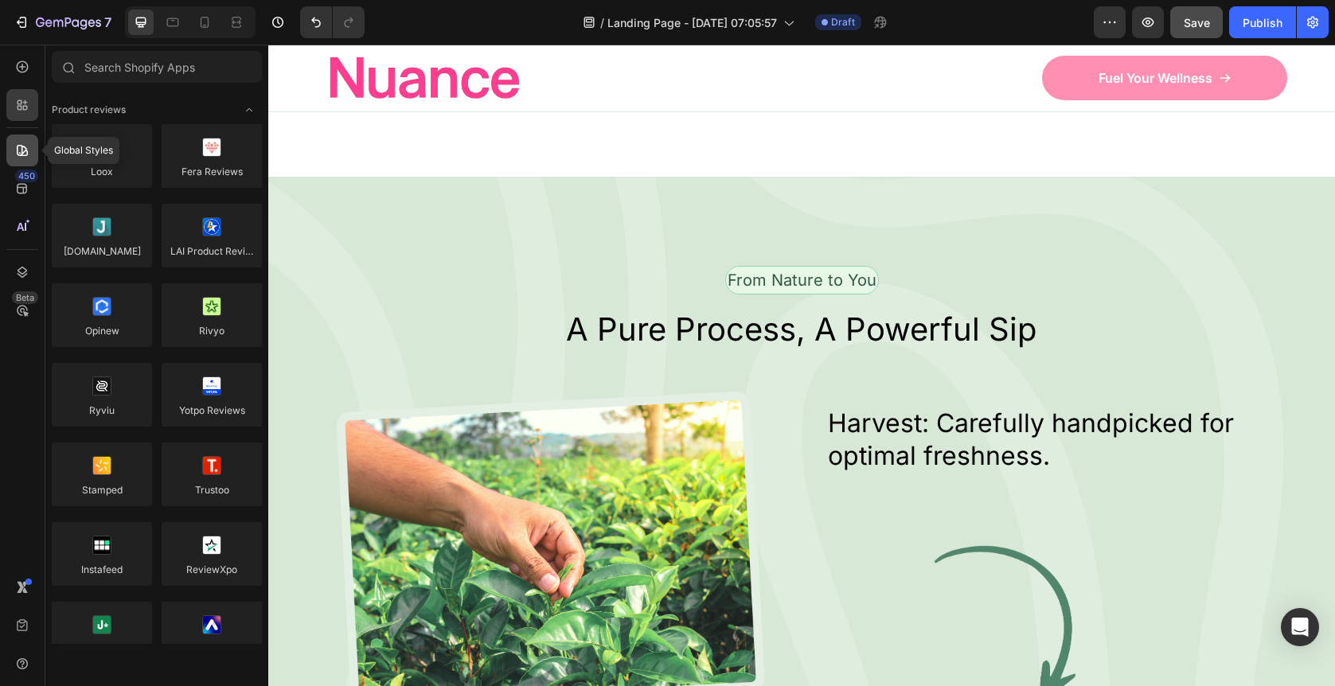
click at [10, 153] on div at bounding box center [22, 150] width 32 height 32
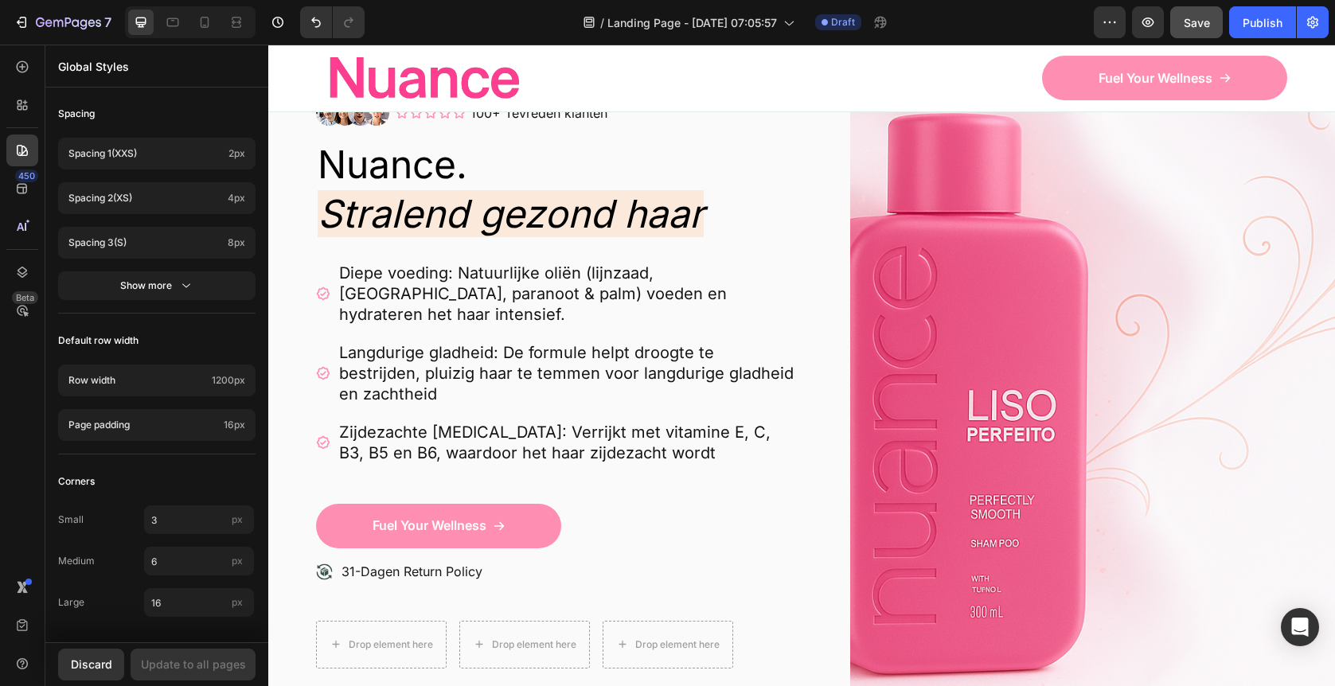
scroll to position [0, 0]
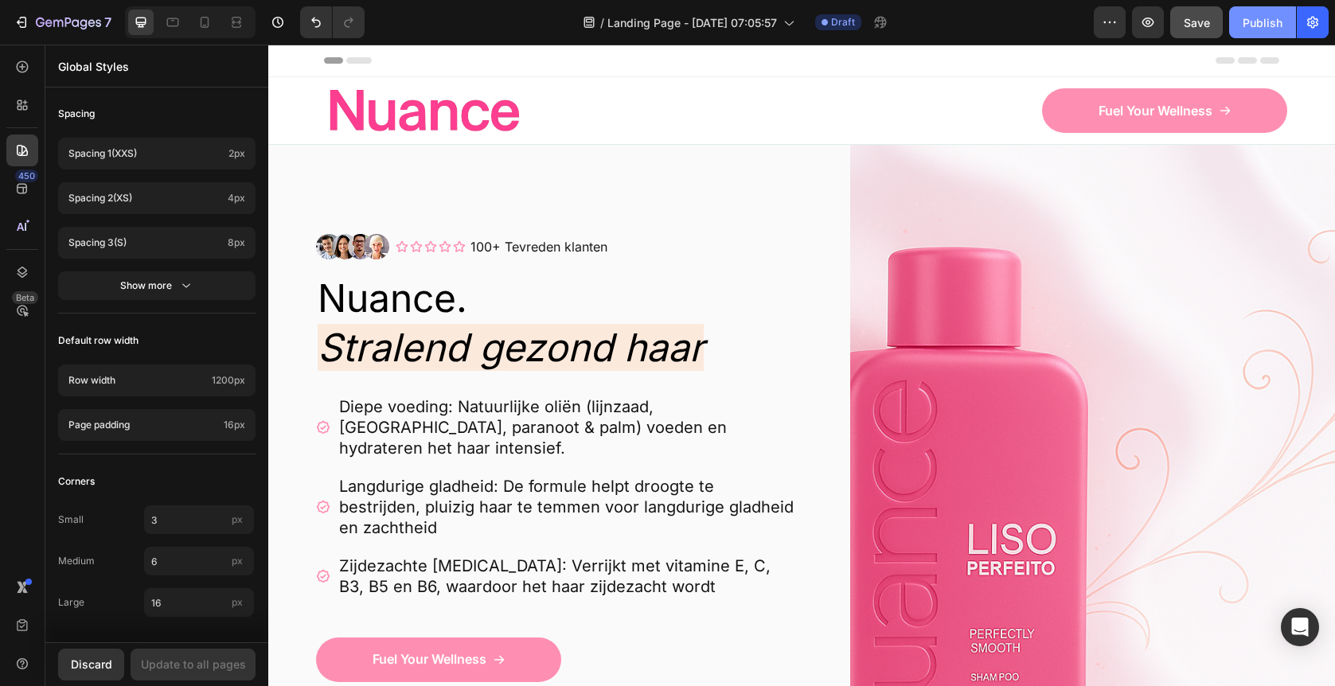
click at [1260, 28] on div "Publish" at bounding box center [1262, 22] width 40 height 17
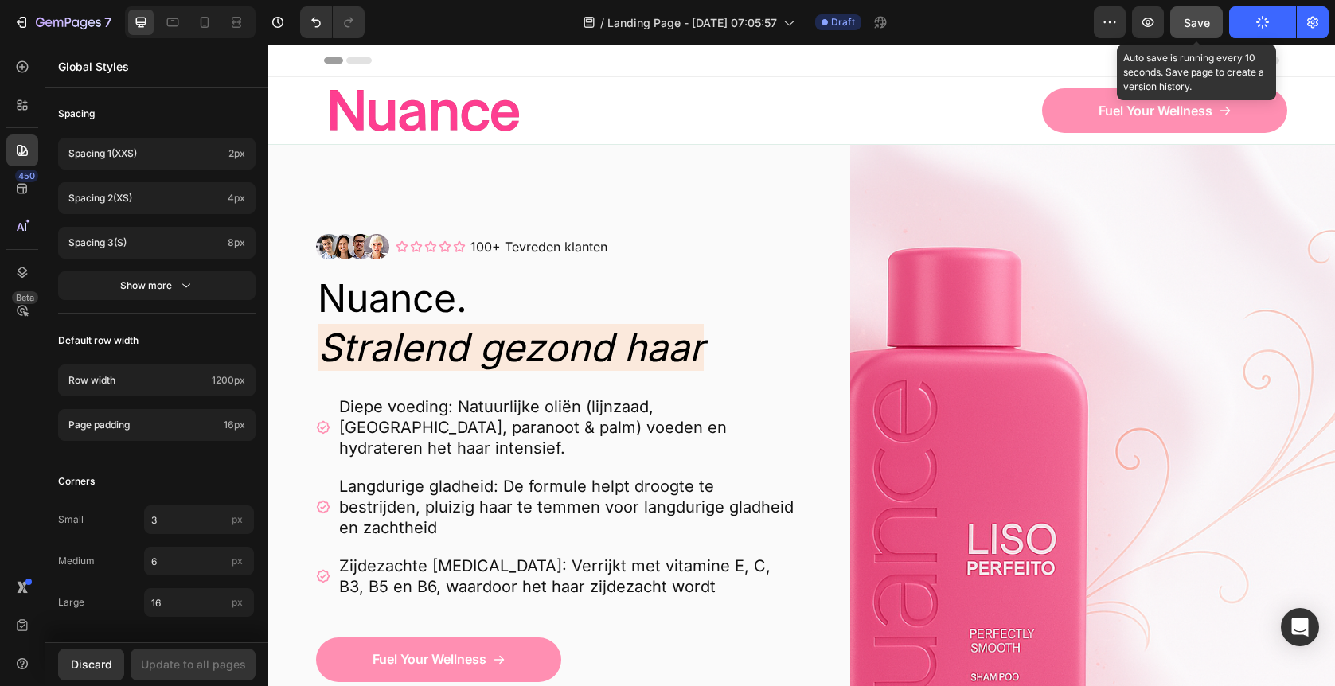
click at [1204, 19] on span "Save" at bounding box center [1196, 23] width 26 height 14
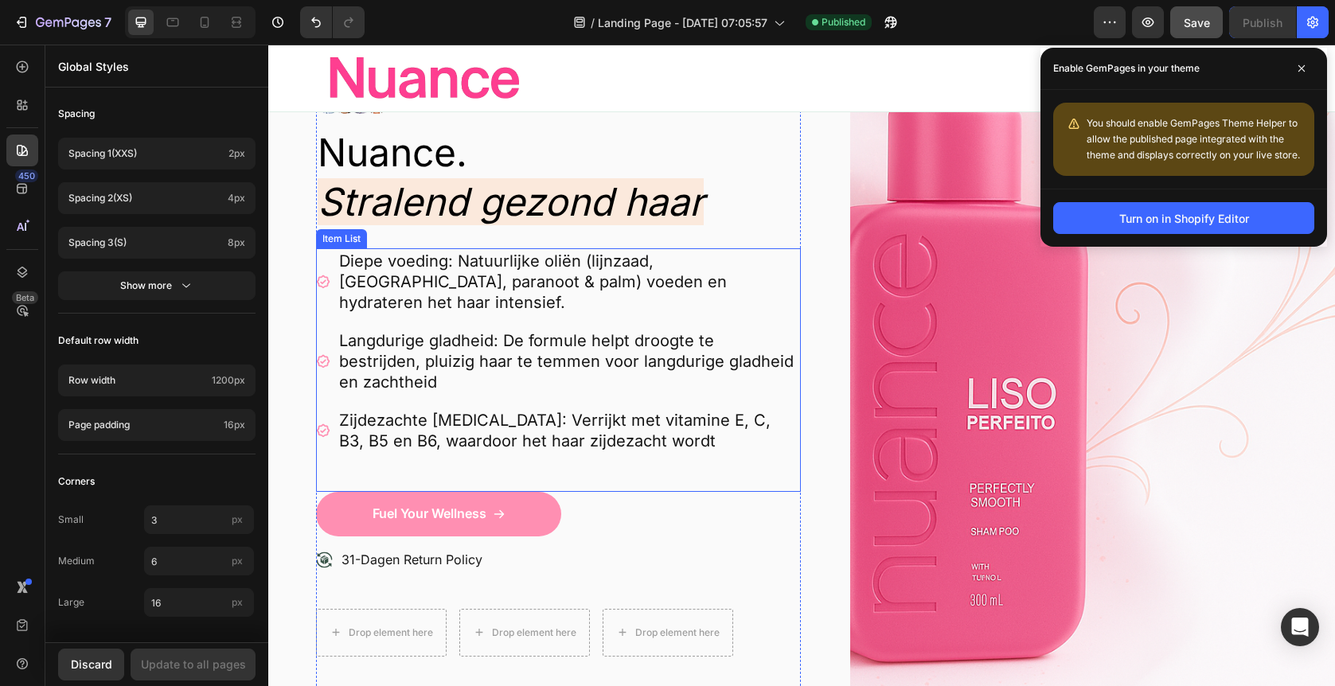
scroll to position [177, 0]
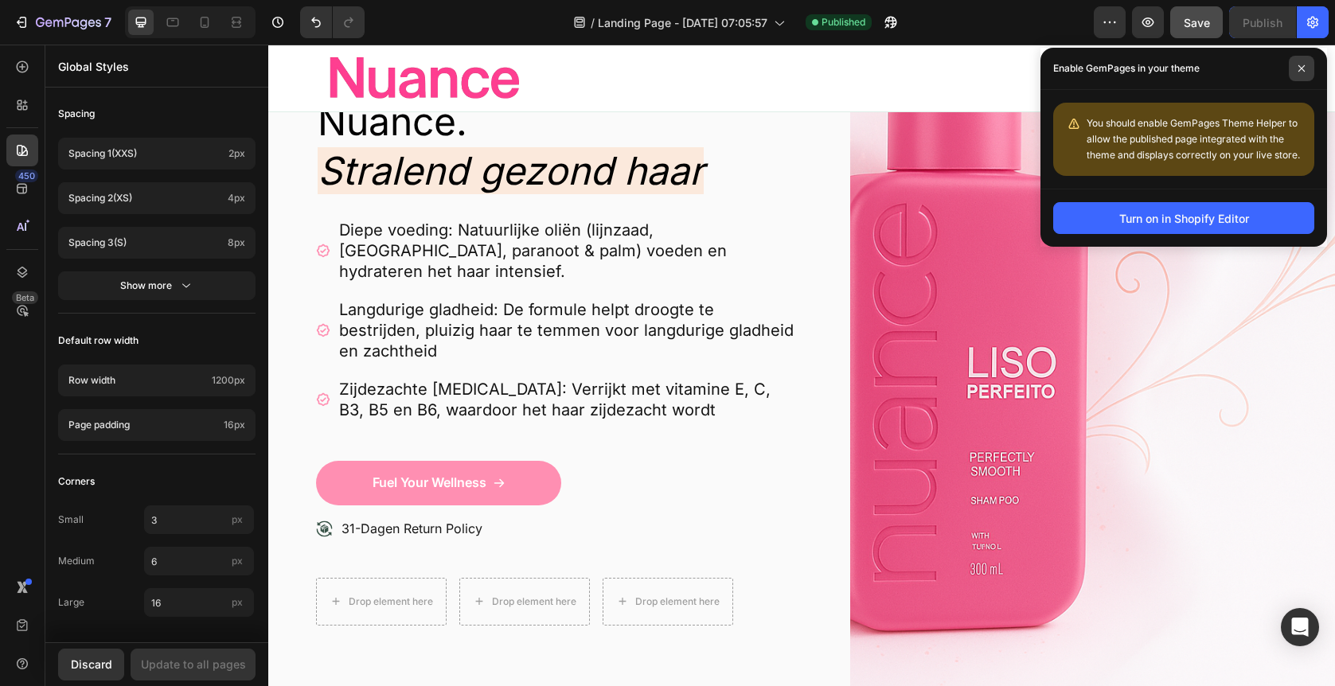
click at [1300, 72] on span at bounding box center [1300, 68] width 25 height 25
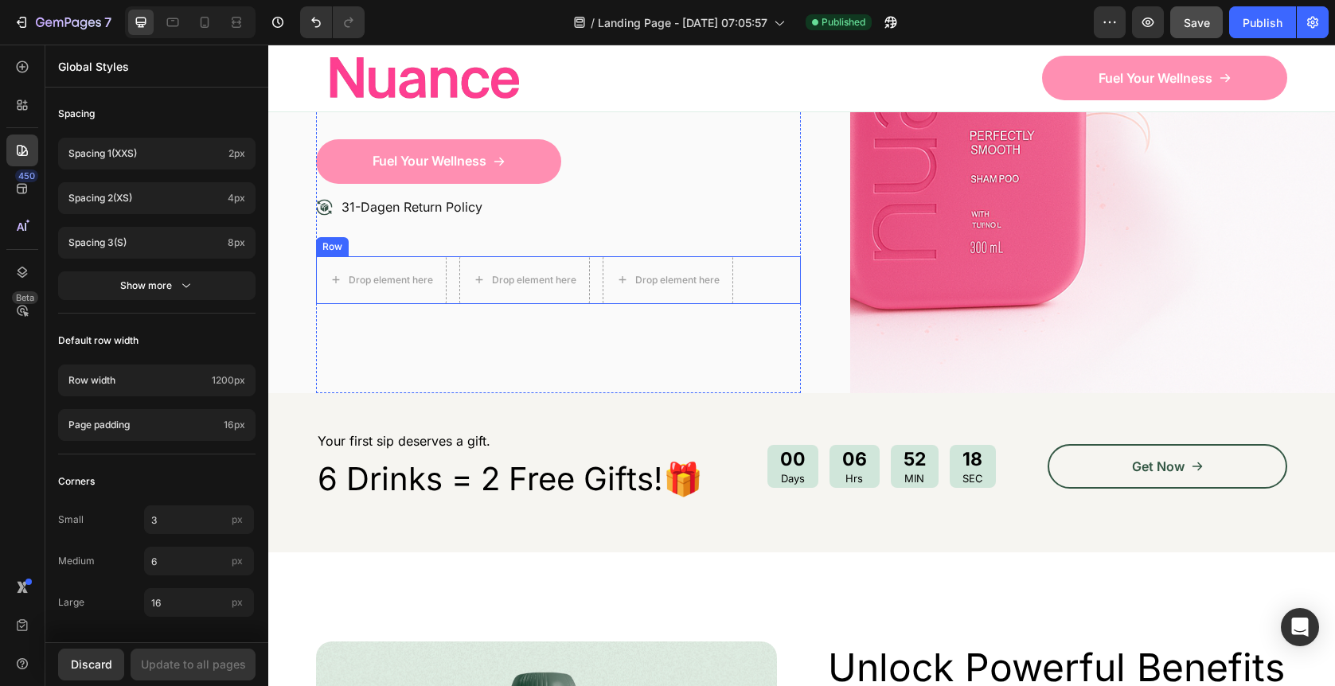
scroll to position [573, 0]
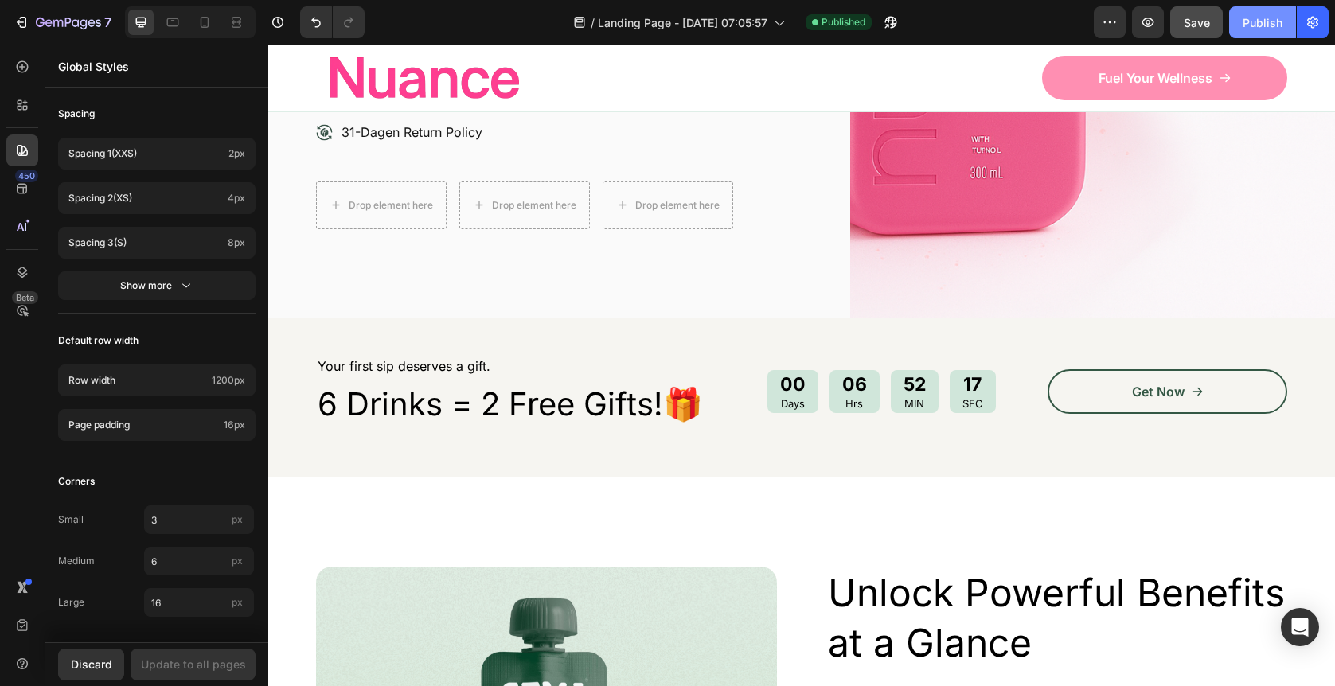
click at [1277, 24] on div "Publish" at bounding box center [1262, 22] width 40 height 17
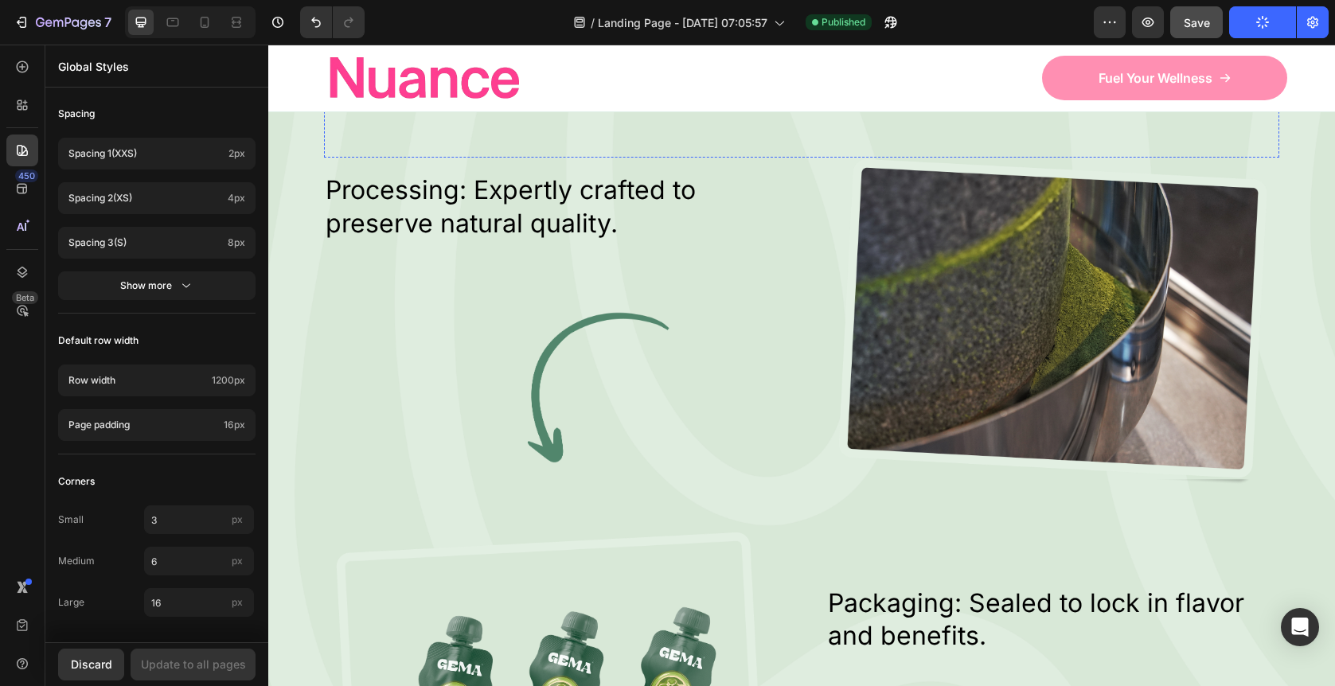
scroll to position [2766, 0]
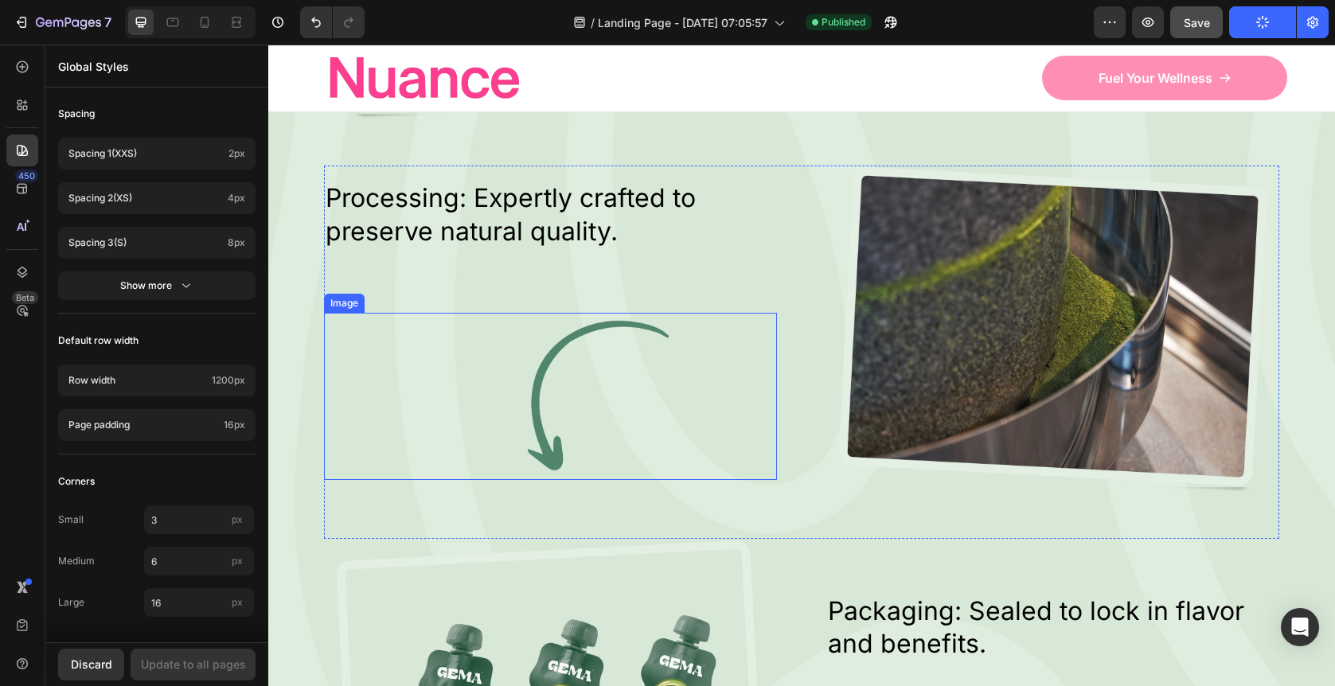
click at [532, 453] on img at bounding box center [550, 396] width 453 height 166
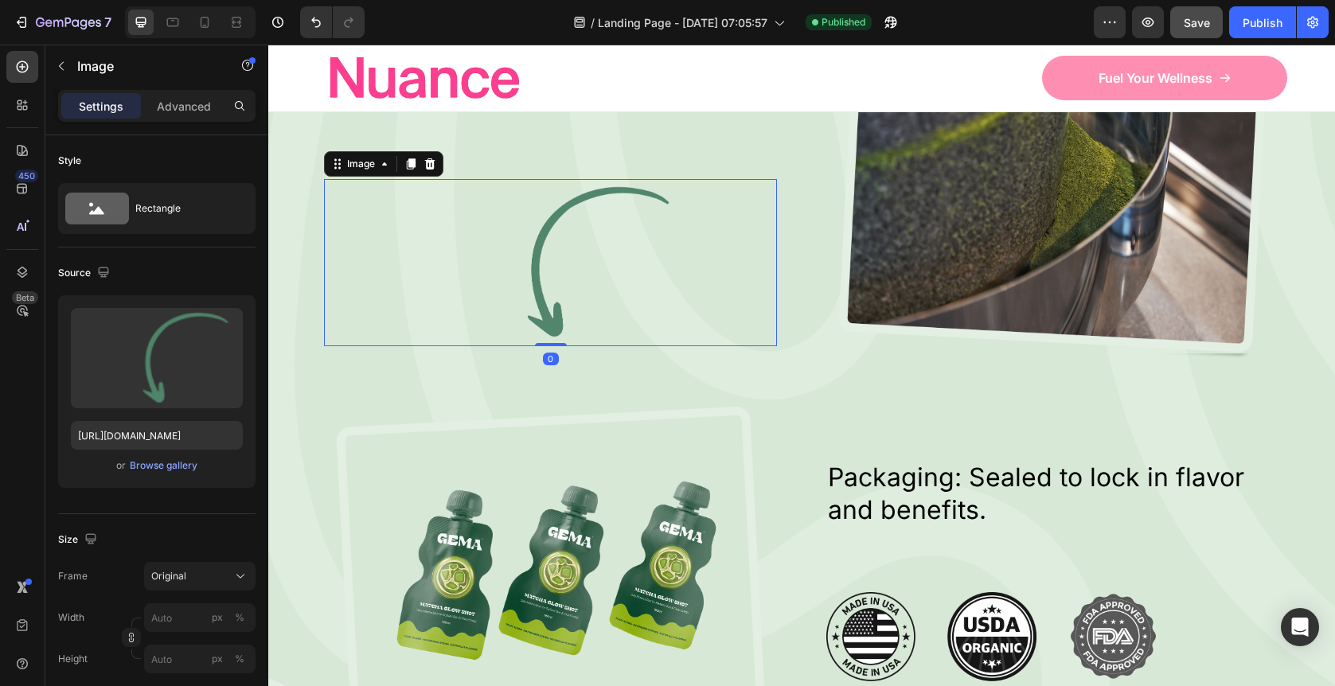
scroll to position [2905, 0]
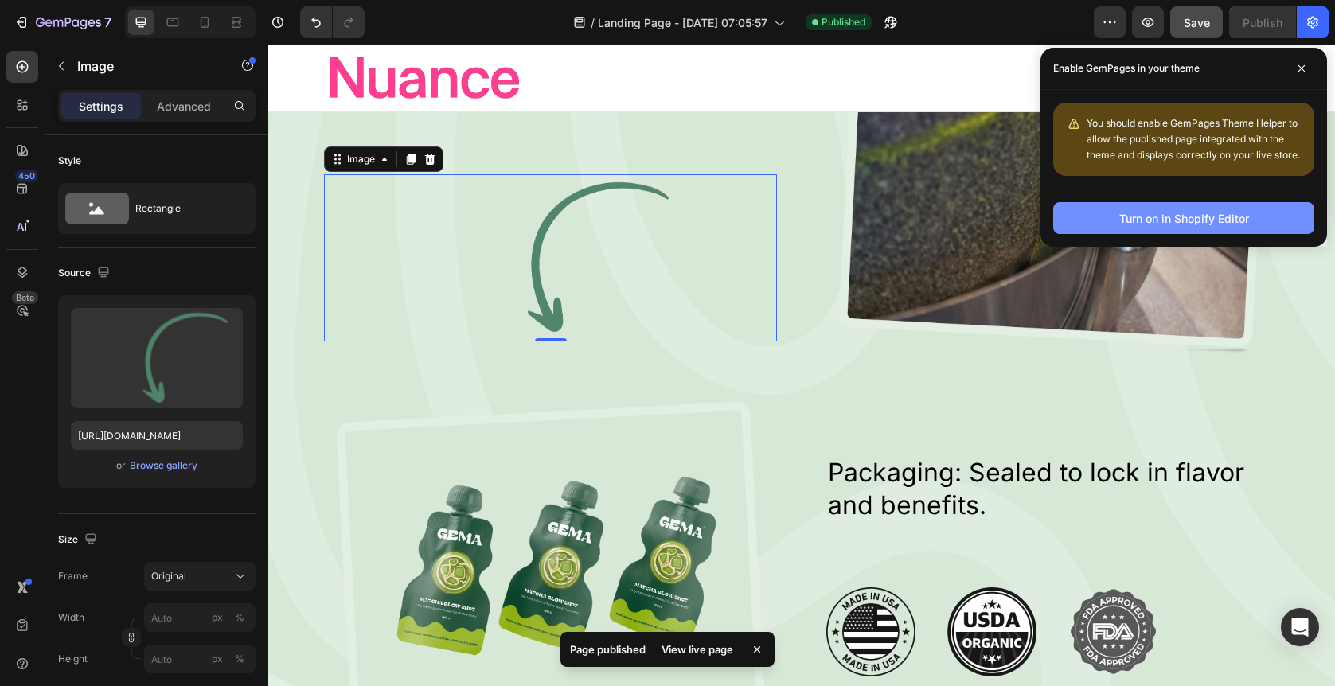
click at [1199, 223] on div "Turn on in Shopify Editor" at bounding box center [1184, 218] width 130 height 17
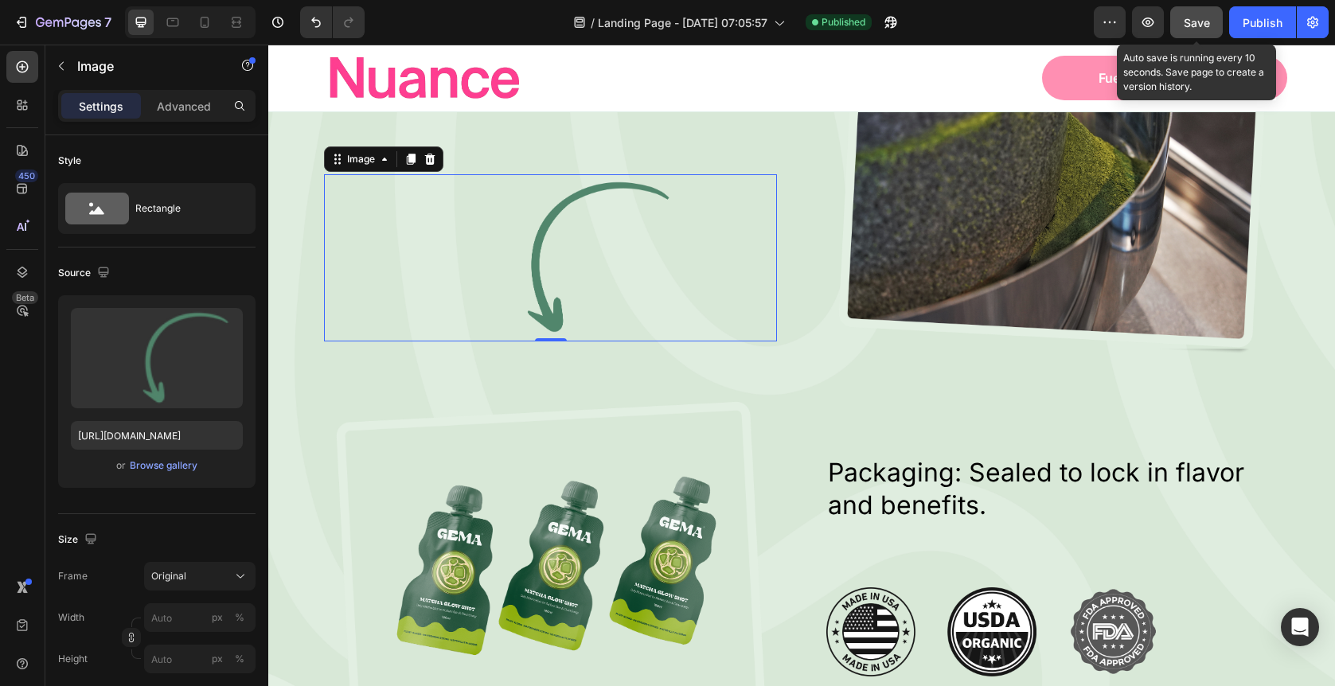
click at [1191, 37] on button "Save" at bounding box center [1196, 22] width 53 height 32
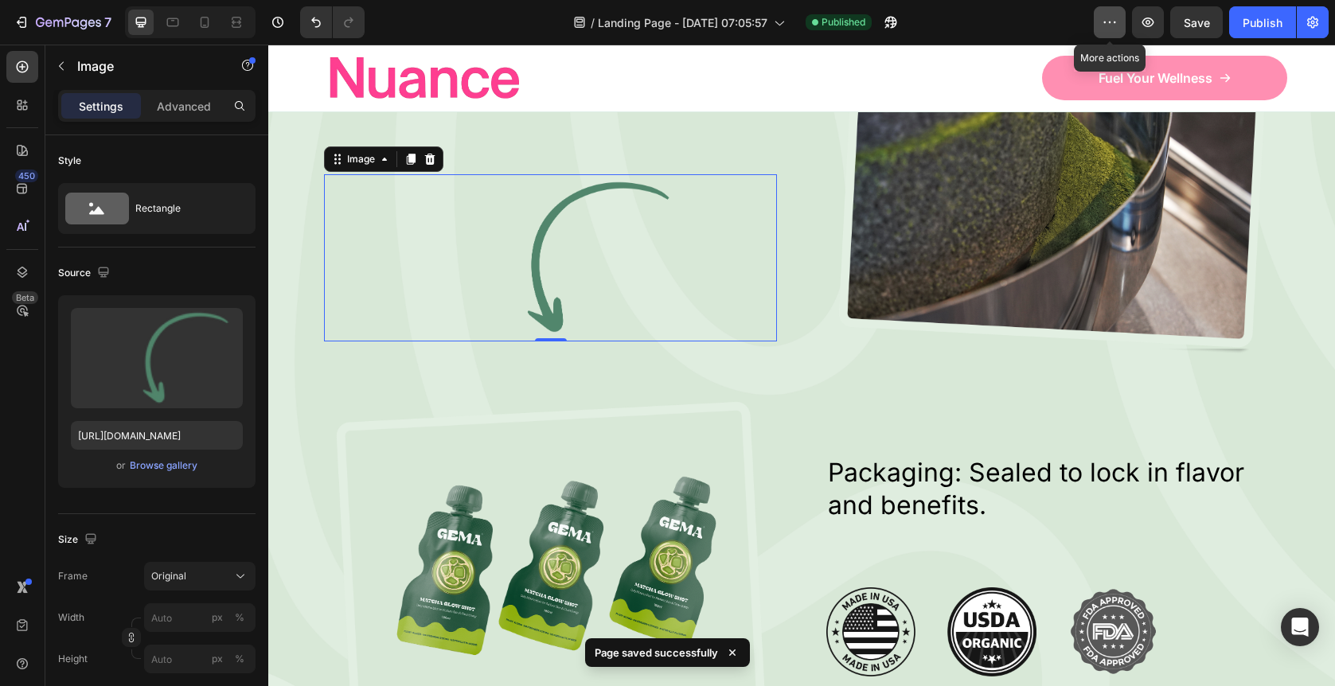
click at [1121, 29] on button "button" at bounding box center [1109, 22] width 32 height 32
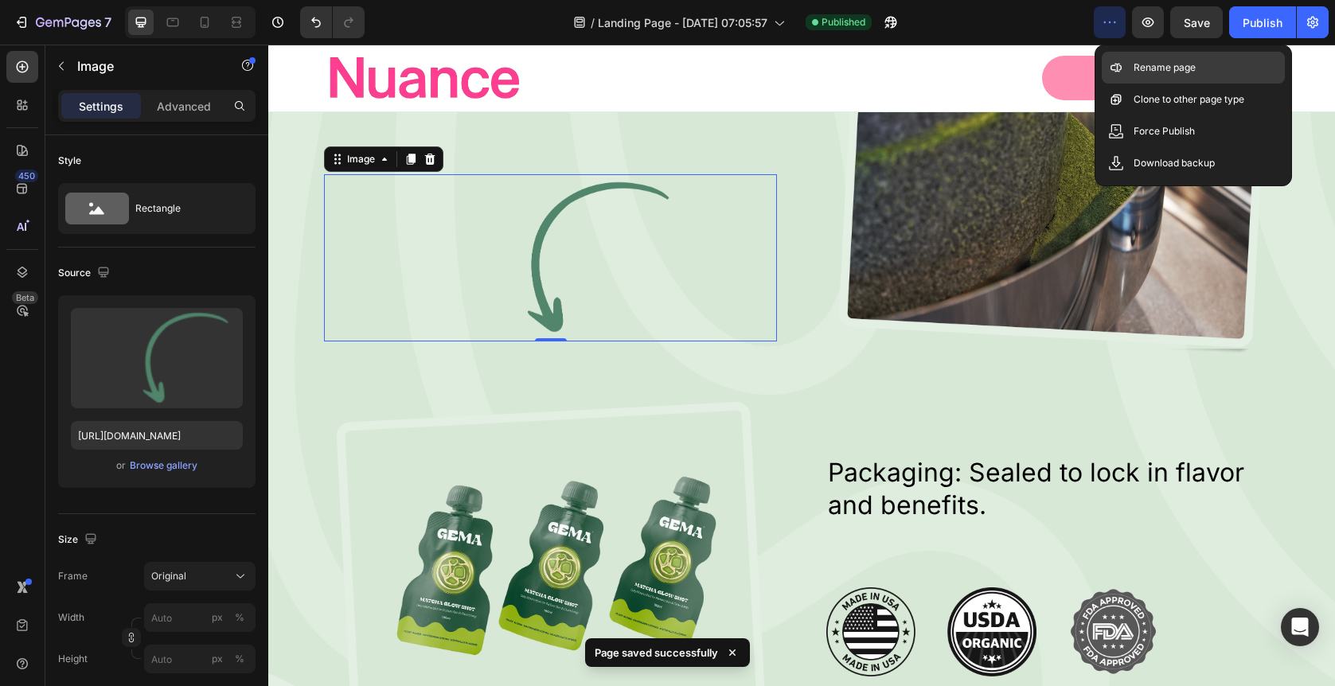
click at [1129, 84] on div "Rename page" at bounding box center [1192, 100] width 183 height 32
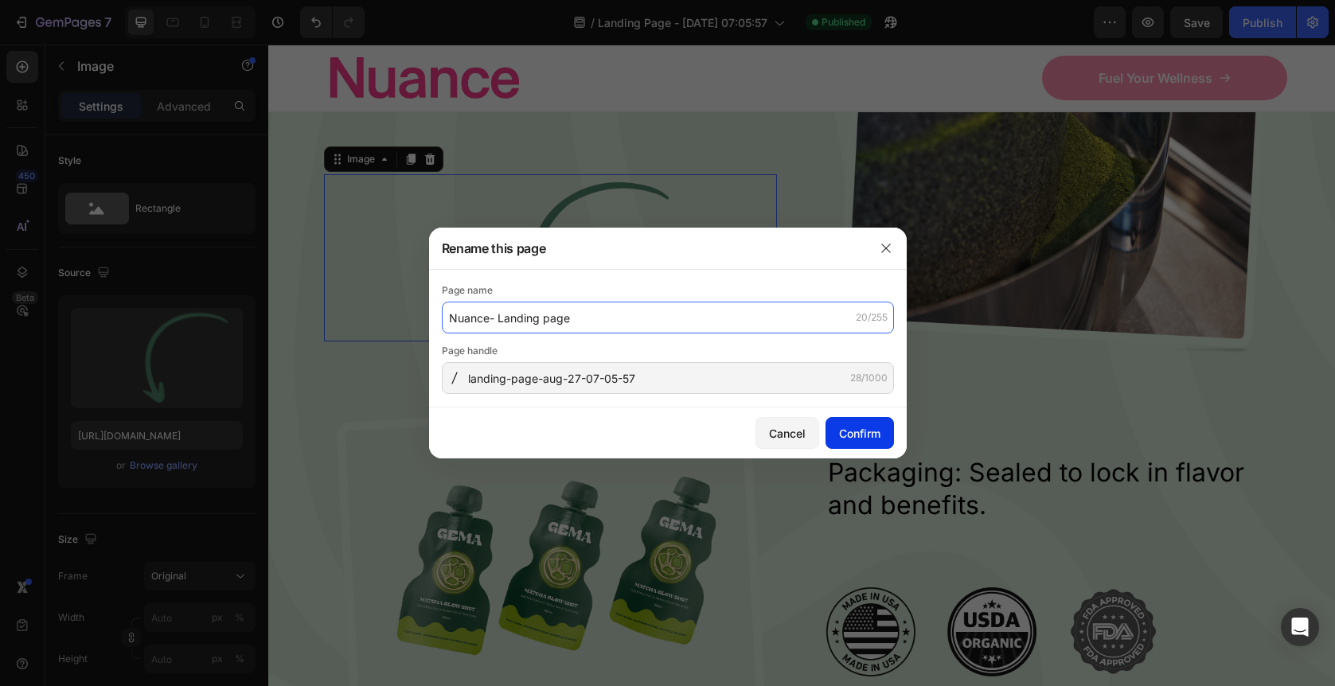
type input "Nuance- Landing page"
click at [889, 423] on button "Confirm" at bounding box center [859, 433] width 68 height 32
